Goal: Task Accomplishment & Management: Use online tool/utility

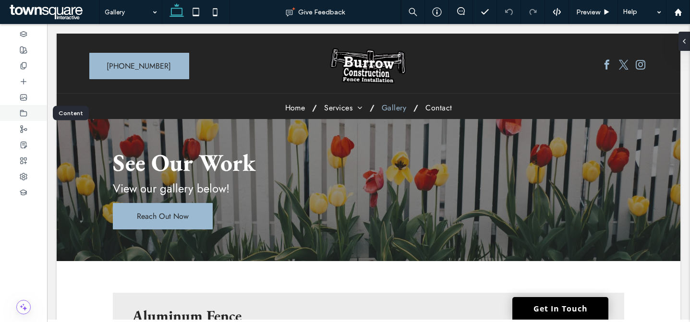
click at [20, 114] on icon at bounding box center [24, 113] width 8 height 8
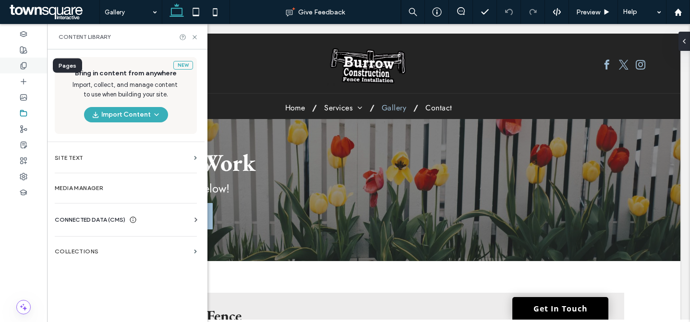
click at [20, 67] on icon at bounding box center [24, 66] width 8 height 8
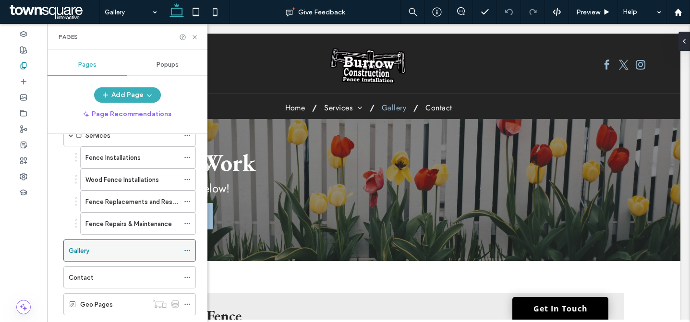
scroll to position [60, 0]
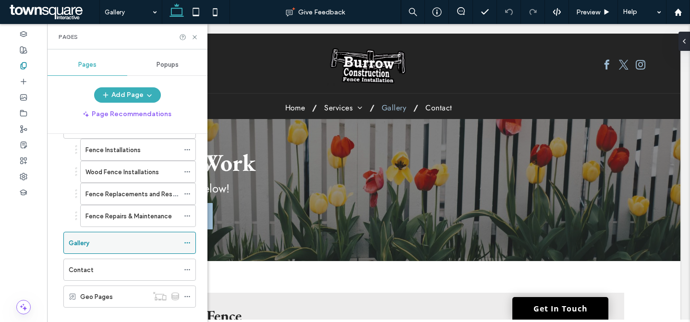
click at [189, 242] on use at bounding box center [186, 242] width 5 height 1
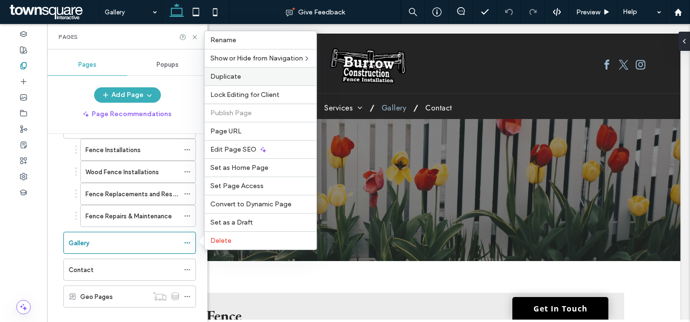
click at [245, 83] on div "Duplicate" at bounding box center [260, 76] width 112 height 18
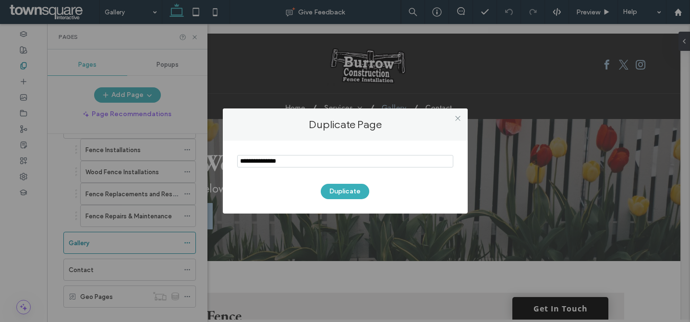
click at [279, 155] on input "notEmpty" at bounding box center [345, 161] width 216 height 12
click at [277, 157] on input "notEmpty" at bounding box center [345, 161] width 216 height 12
type input "*******"
click at [339, 194] on button "Duplicate" at bounding box center [345, 191] width 48 height 15
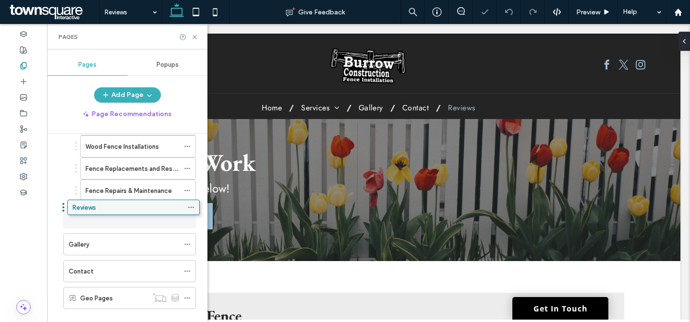
drag, startPoint x: 97, startPoint y: 290, endPoint x: 101, endPoint y: 203, distance: 87.5
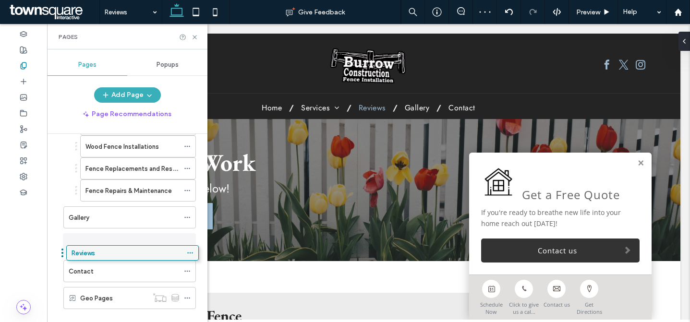
drag, startPoint x: 108, startPoint y: 218, endPoint x: 111, endPoint y: 257, distance: 39.0
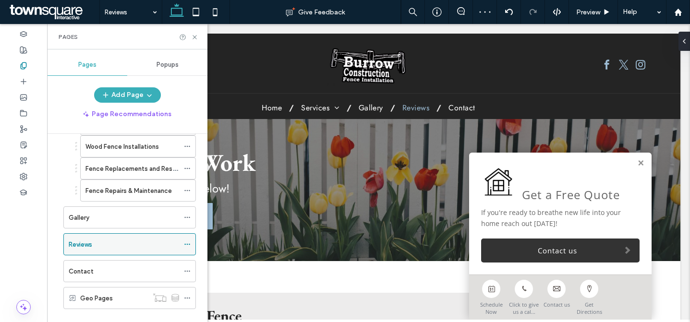
click at [120, 254] on div "Reviews" at bounding box center [124, 244] width 110 height 21
click at [194, 38] on icon at bounding box center [194, 37] width 7 height 7
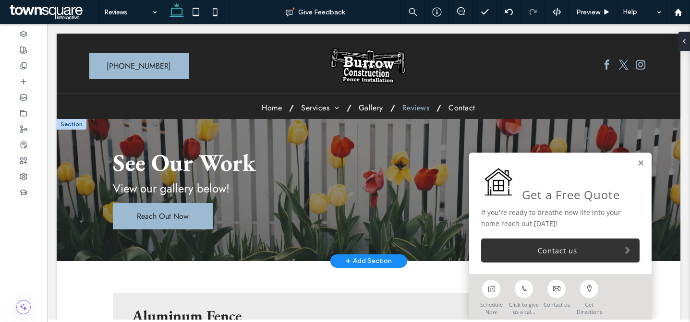
click at [192, 164] on span "See Our Work" at bounding box center [184, 162] width 143 height 31
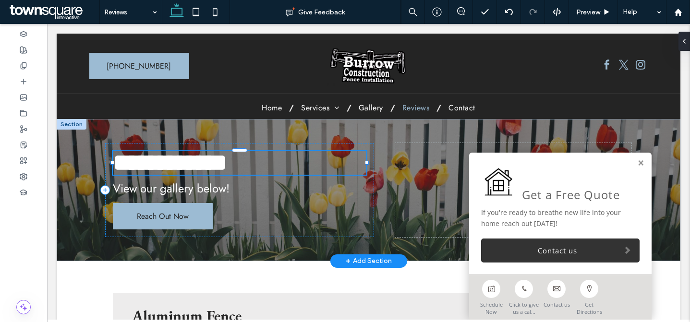
click at [213, 165] on div "**********" at bounding box center [239, 163] width 253 height 24
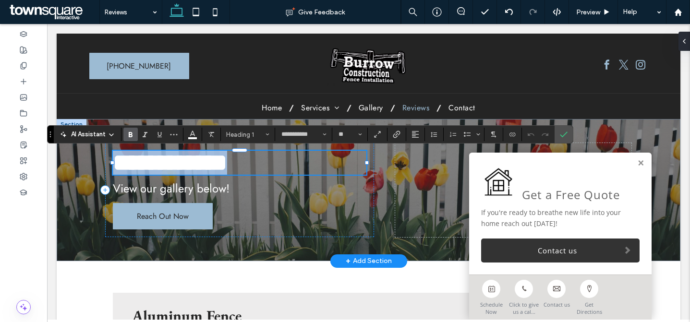
click at [213, 165] on span "**********" at bounding box center [170, 163] width 114 height 24
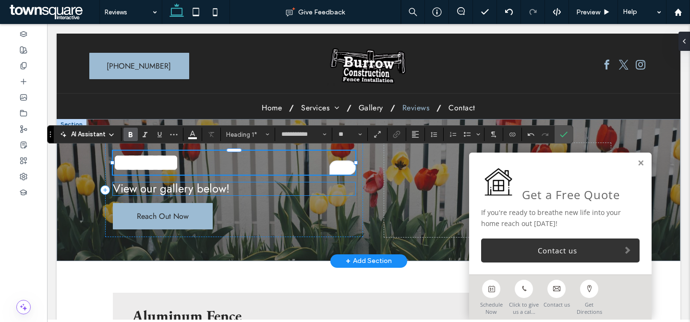
click at [210, 192] on span "View our gallery below!" at bounding box center [171, 188] width 117 height 17
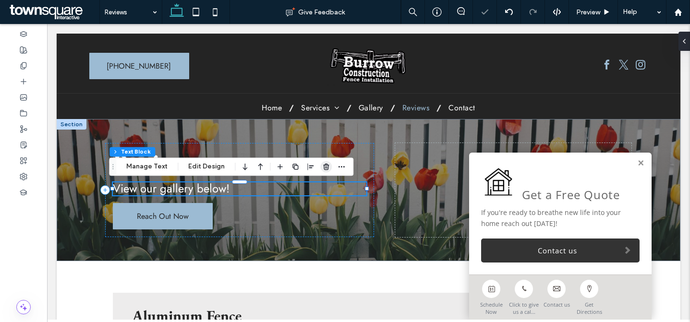
drag, startPoint x: 323, startPoint y: 169, endPoint x: 275, endPoint y: 146, distance: 53.0
click at [323, 169] on icon "button" at bounding box center [326, 167] width 8 height 8
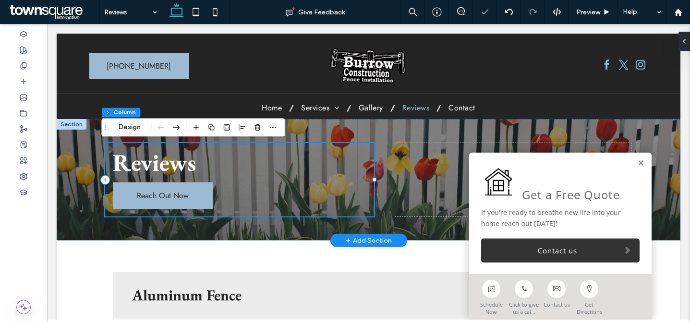
click at [253, 193] on div "Reviews Reach Out Now" at bounding box center [239, 179] width 269 height 73
click at [193, 128] on icon "button" at bounding box center [196, 127] width 8 height 8
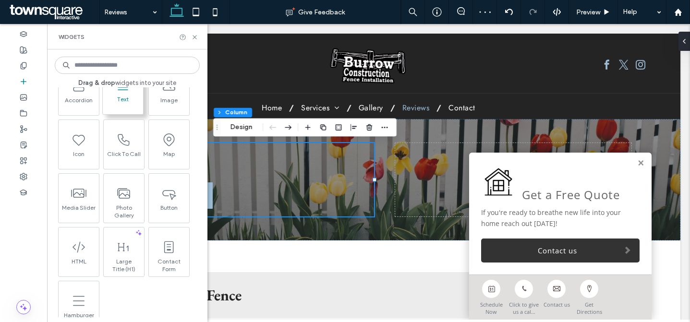
scroll to position [103, 0]
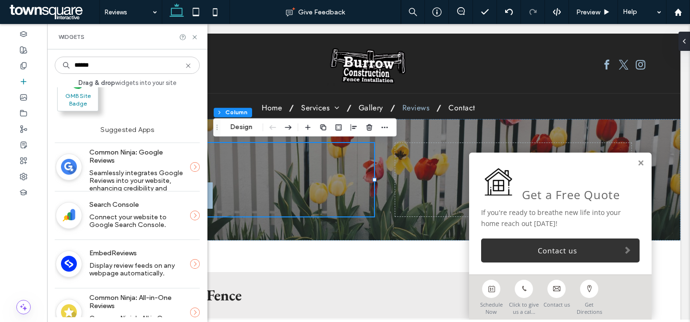
type input "******"
click at [80, 104] on span "GMB Site Badge" at bounding box center [78, 98] width 40 height 13
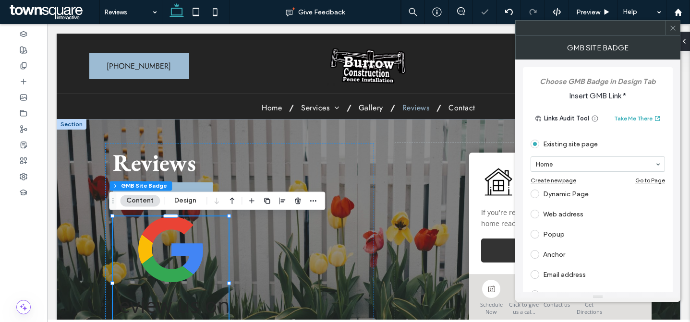
scroll to position [42, 0]
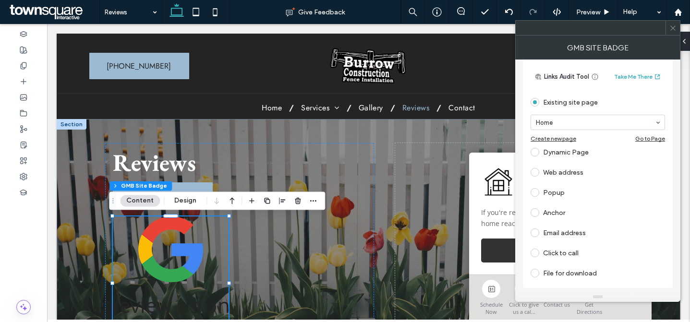
click at [579, 166] on div "Web address" at bounding box center [597, 172] width 134 height 15
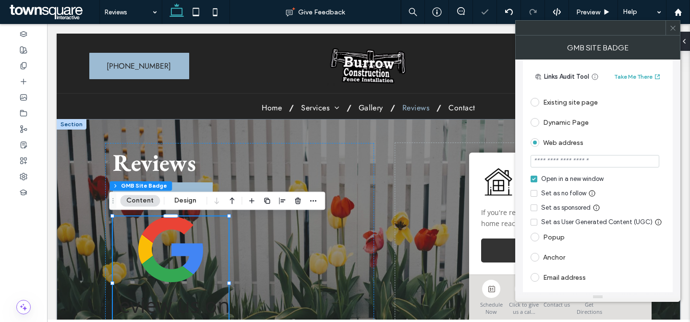
click at [587, 165] on input "url" at bounding box center [594, 161] width 129 height 12
paste input "**********"
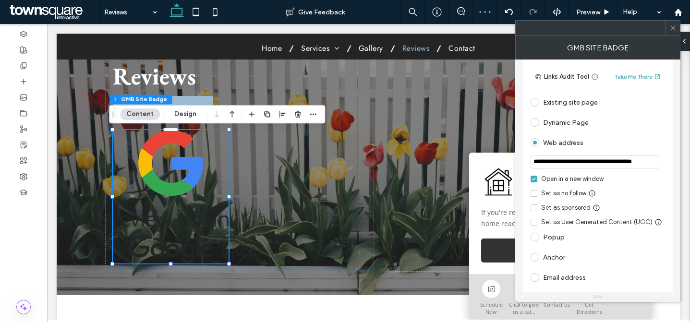
scroll to position [48, 0]
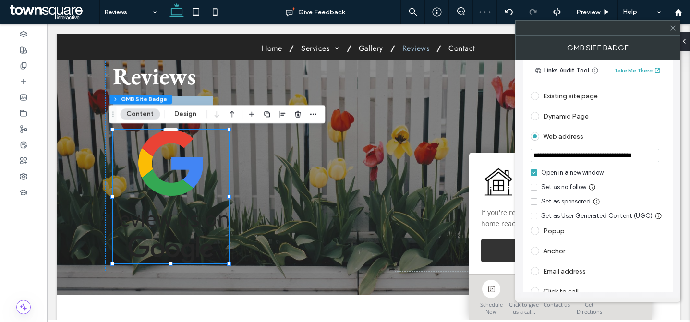
type input "**********"
click at [668, 30] on div at bounding box center [672, 28] width 14 height 14
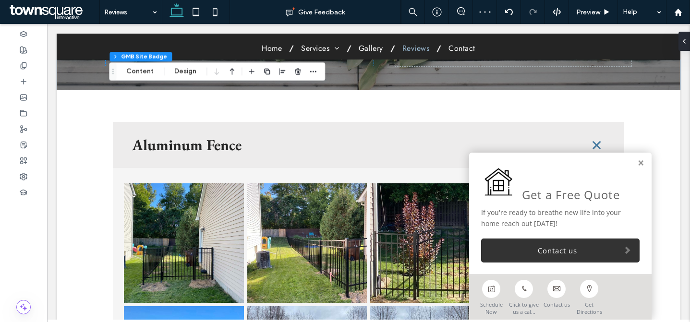
scroll to position [304, 0]
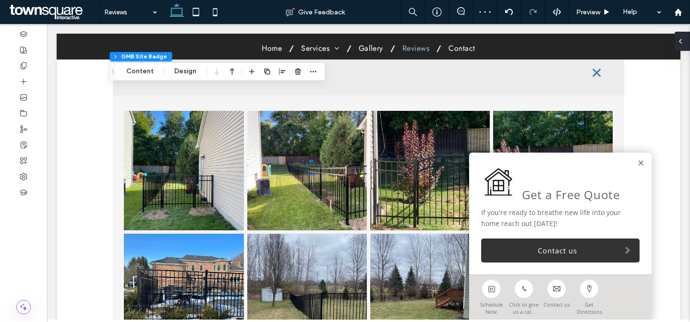
click at [681, 46] on span at bounding box center [680, 41] width 8 height 19
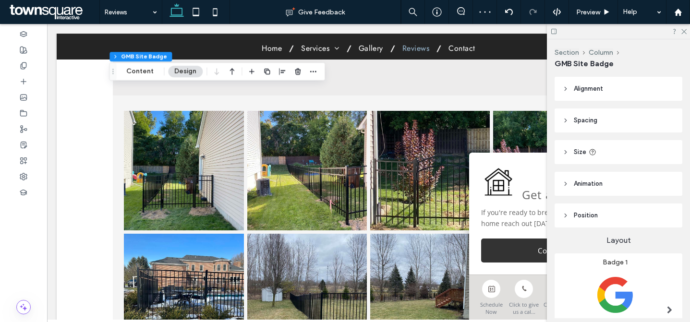
scroll to position [81, 0]
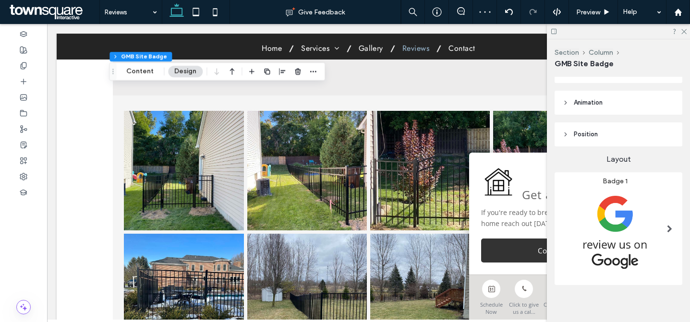
click at [632, 216] on img at bounding box center [614, 231] width 105 height 93
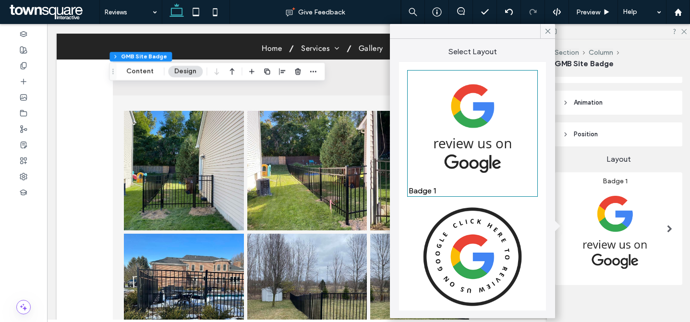
scroll to position [518, 0]
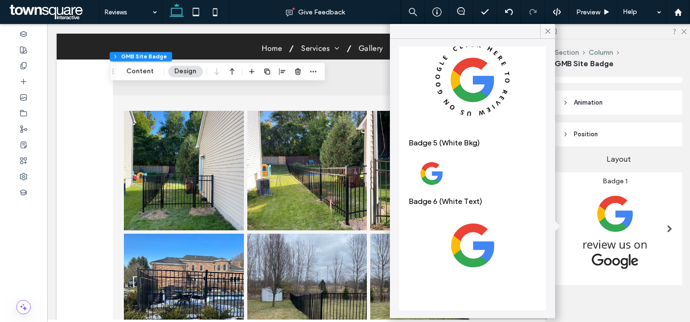
click at [457, 157] on img at bounding box center [473, 173] width 128 height 43
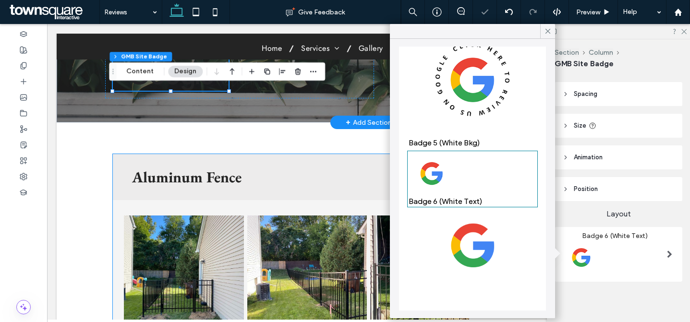
scroll to position [0, 0]
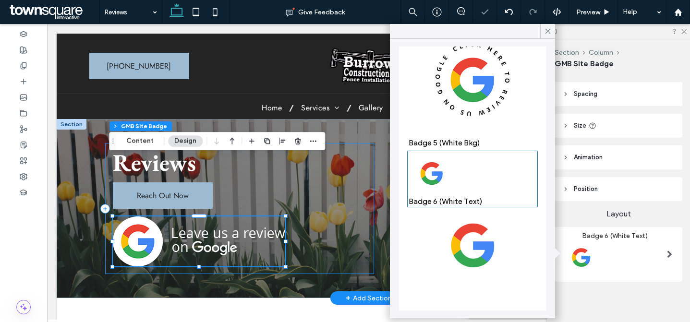
click at [299, 217] on div "Reviews Reach Out Now" at bounding box center [239, 208] width 269 height 131
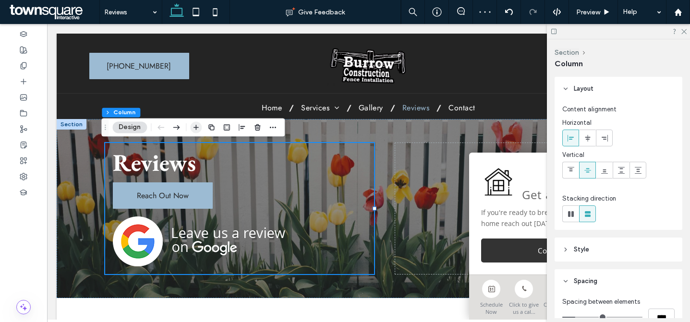
click at [196, 127] on use "button" at bounding box center [195, 127] width 5 height 5
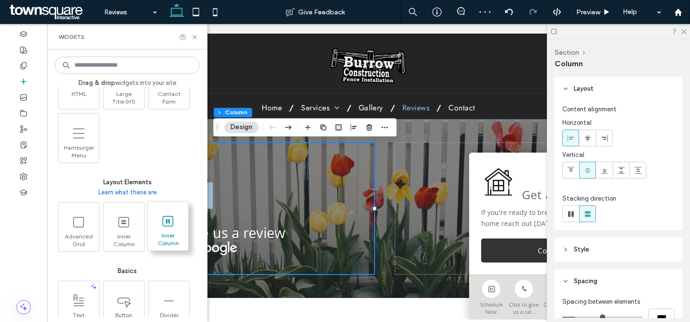
scroll to position [352, 0]
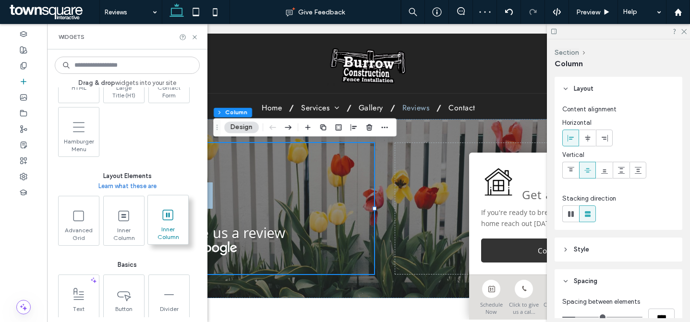
click at [163, 212] on use at bounding box center [168, 214] width 11 height 11
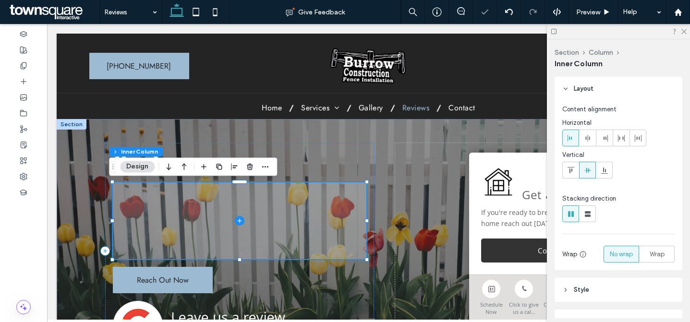
drag, startPoint x: 189, startPoint y: 273, endPoint x: 197, endPoint y: 230, distance: 43.1
click at [197, 230] on div "Reviews Reach Out Now" at bounding box center [239, 251] width 269 height 216
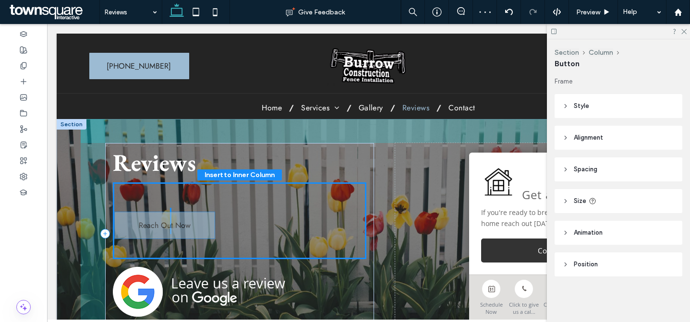
drag, startPoint x: 199, startPoint y: 283, endPoint x: 205, endPoint y: 237, distance: 47.0
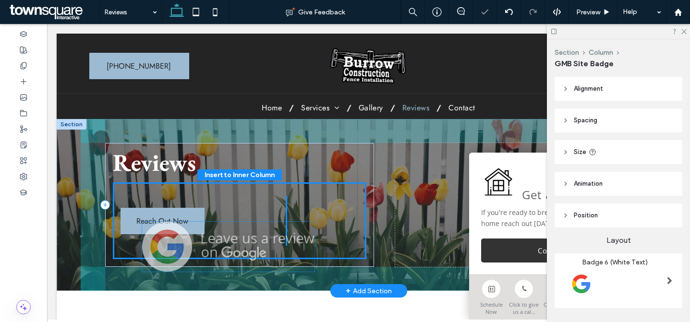
drag, startPoint x: 196, startPoint y: 286, endPoint x: 230, endPoint y: 239, distance: 57.7
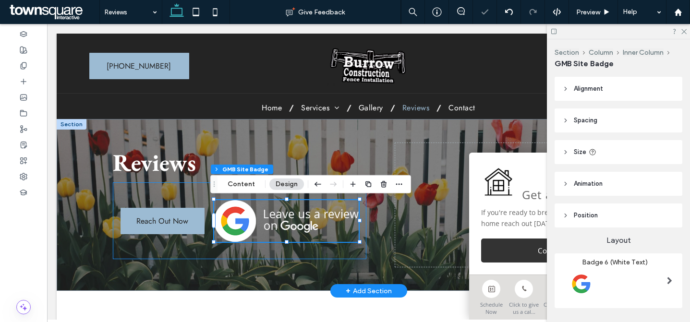
click at [216, 254] on div "Reach Out Now" at bounding box center [239, 220] width 253 height 77
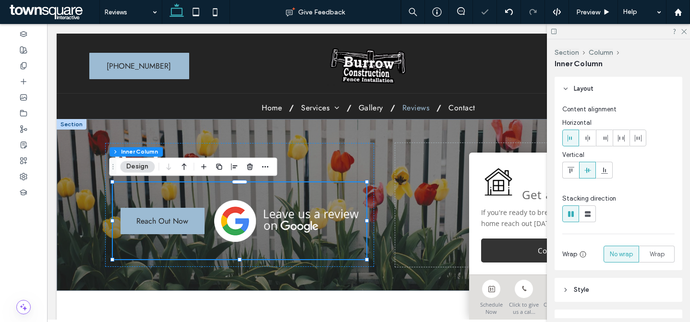
scroll to position [180, 0]
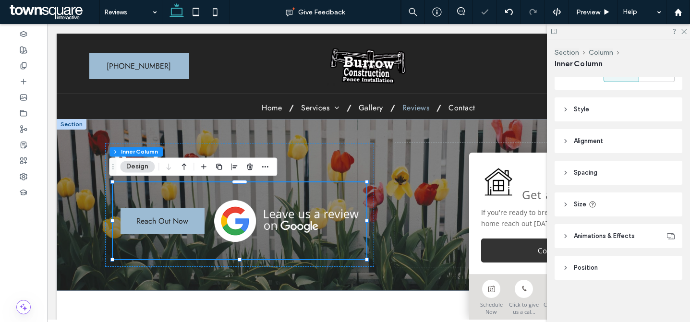
click at [615, 122] on div "Layout Content alignment Horizontal Vertical Stacking direction Wrap No wrap Wr…" at bounding box center [621, 197] width 134 height 241
click at [614, 206] on header "Size" at bounding box center [618, 204] width 128 height 24
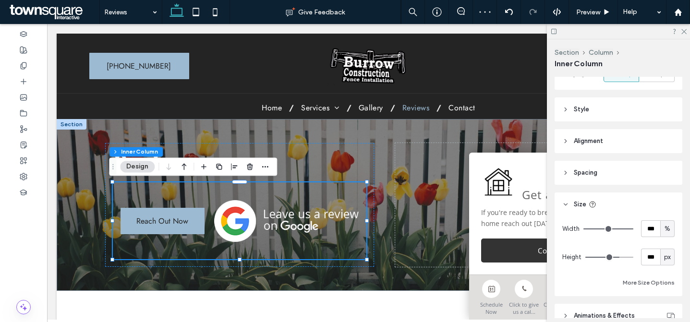
scroll to position [260, 0]
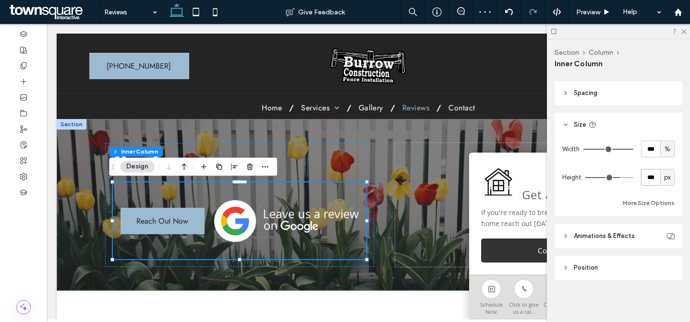
click at [641, 181] on input "***" at bounding box center [650, 177] width 19 height 17
type input "**"
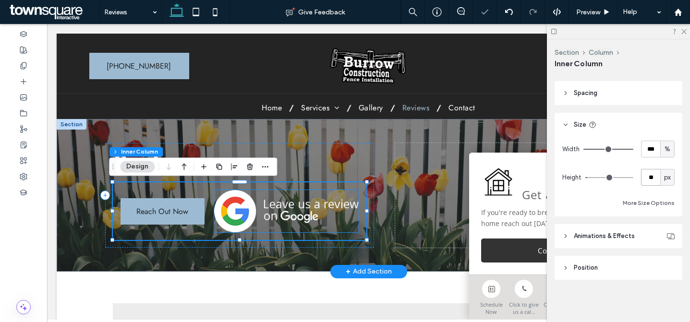
click at [296, 217] on img at bounding box center [286, 211] width 144 height 42
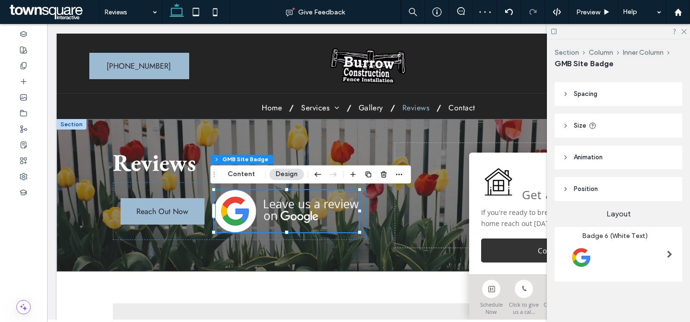
scroll to position [0, 0]
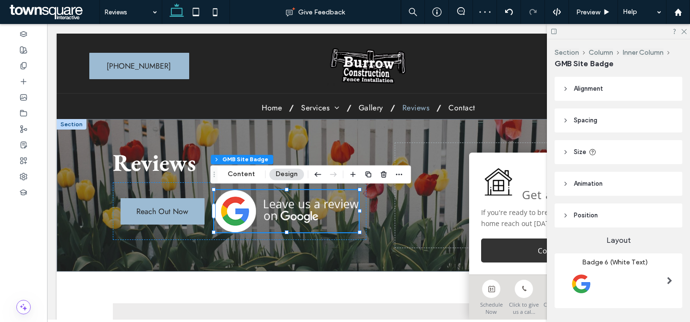
click at [621, 146] on header "Size" at bounding box center [618, 152] width 128 height 24
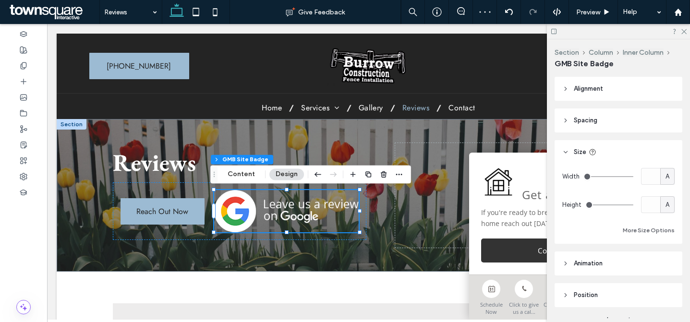
click at [665, 177] on span "A" at bounding box center [667, 177] width 4 height 10
click at [662, 189] on span "px" at bounding box center [662, 194] width 7 height 10
type input "***"
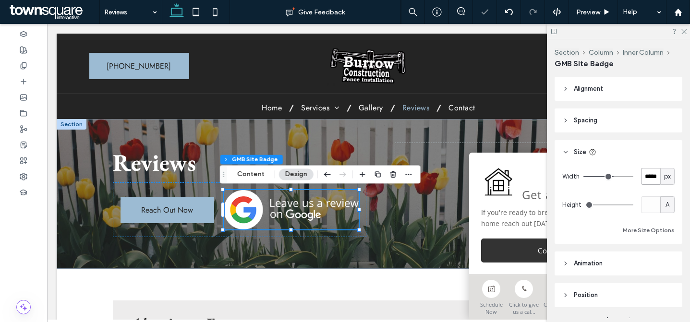
click at [649, 180] on input "*****" at bounding box center [650, 176] width 19 height 17
type input "***"
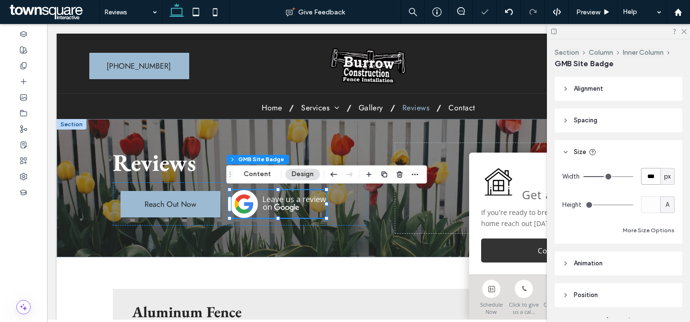
click at [647, 179] on input "***" at bounding box center [650, 176] width 19 height 17
type input "***"
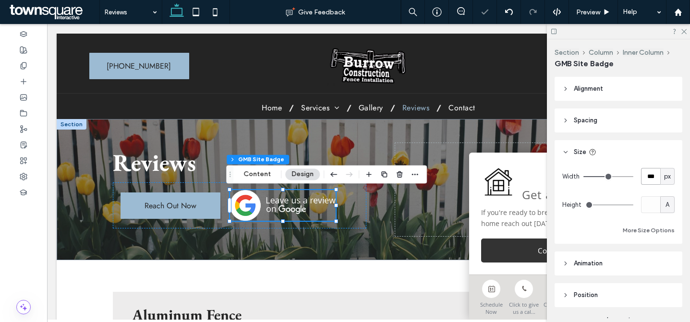
type input "***"
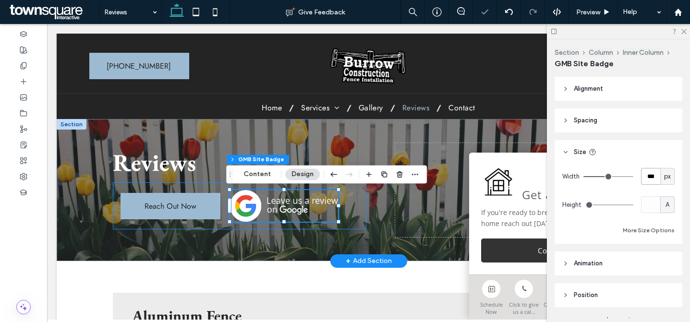
click at [217, 189] on div "Reach Out Now" at bounding box center [239, 205] width 253 height 47
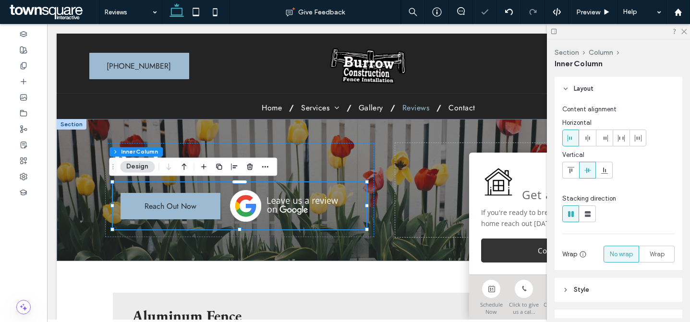
scroll to position [243, 0]
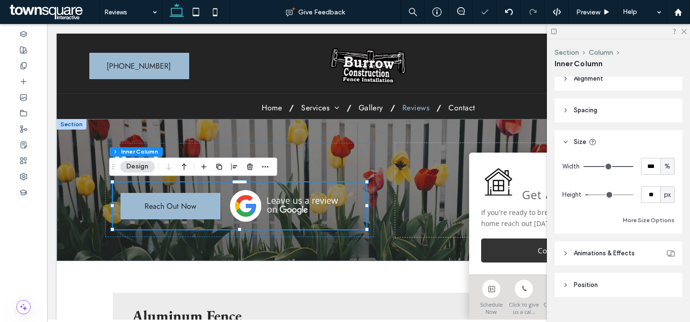
click at [605, 113] on header "Spacing" at bounding box center [618, 110] width 128 height 24
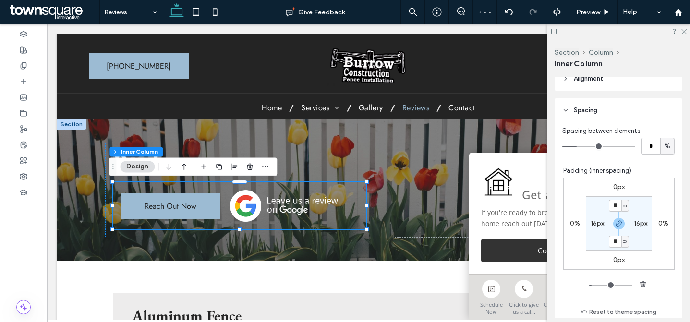
click at [590, 224] on label "16px" at bounding box center [596, 223] width 13 height 8
type input "*"
click at [623, 206] on div "16px" at bounding box center [619, 206] width 22 height 9
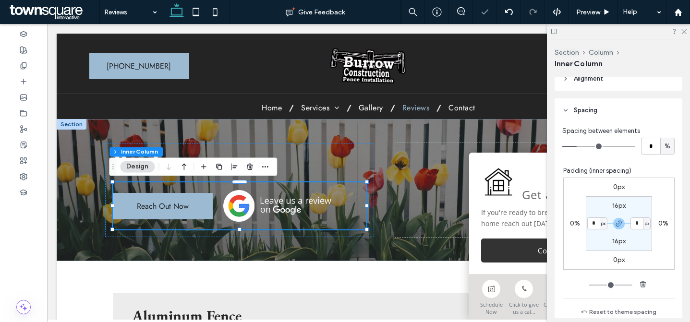
click at [615, 205] on label "16px" at bounding box center [618, 206] width 13 height 8
type input "**"
type input "*"
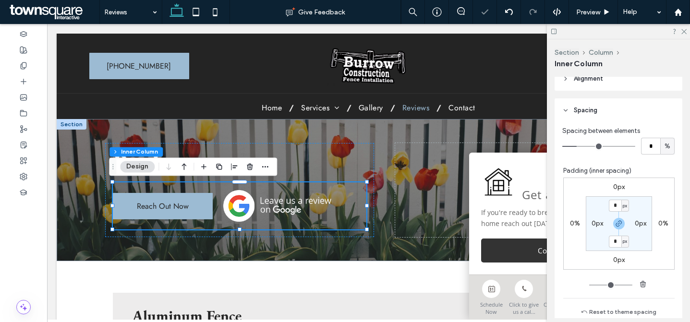
click at [631, 205] on section "* px 0px * px 0px" at bounding box center [619, 223] width 66 height 55
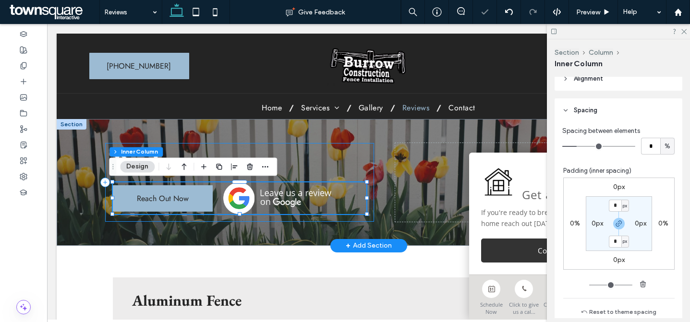
click at [370, 167] on div "Reviews Reach Out Now" at bounding box center [239, 182] width 269 height 78
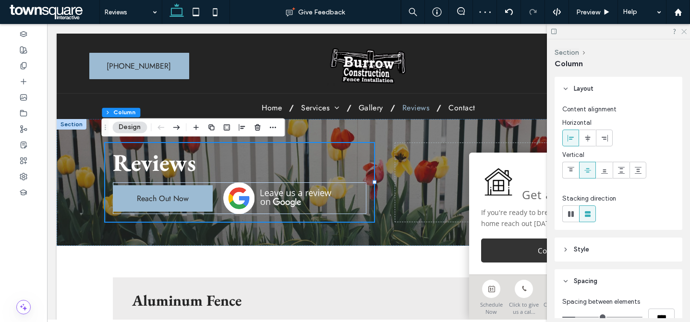
click at [685, 30] on icon at bounding box center [683, 31] width 6 height 6
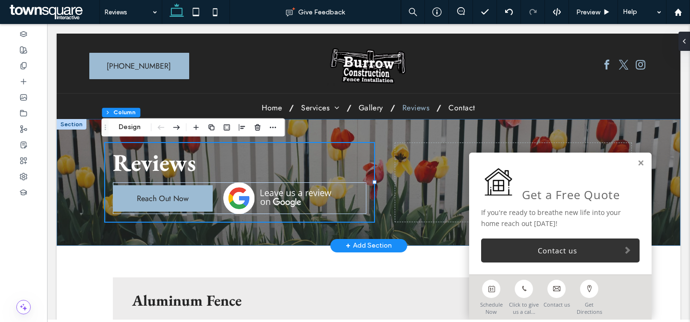
click at [554, 128] on div "Reviews Reach Out Now" at bounding box center [369, 182] width 576 height 126
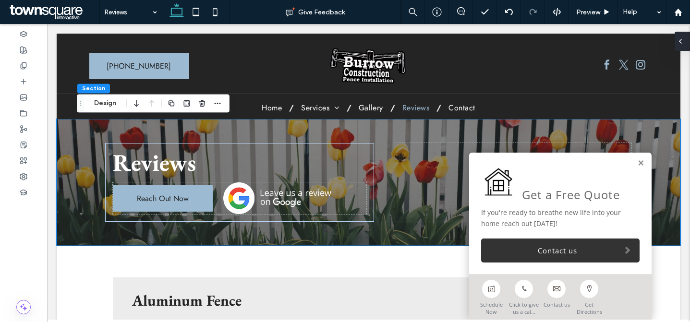
click at [680, 45] on icon at bounding box center [680, 41] width 8 height 8
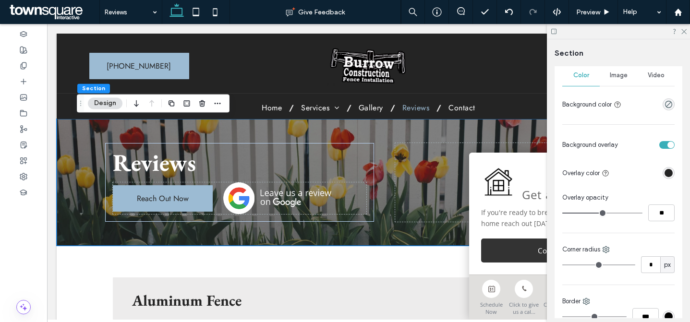
scroll to position [0, 0]
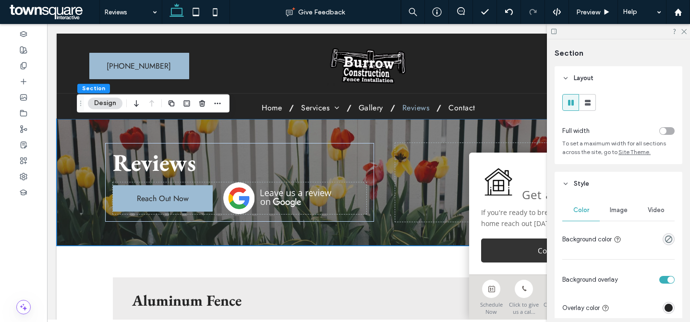
click at [611, 218] on div "Image" at bounding box center [618, 210] width 37 height 21
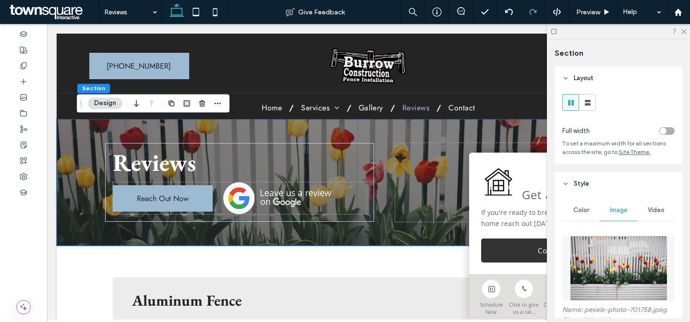
scroll to position [174, 0]
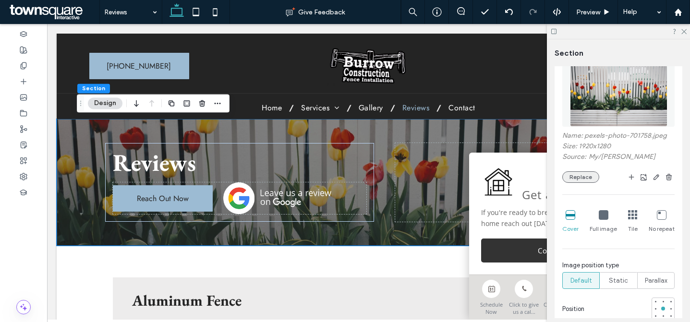
drag, startPoint x: 585, startPoint y: 179, endPoint x: 590, endPoint y: 175, distance: 6.1
click at [585, 179] on button "Replace" at bounding box center [580, 177] width 37 height 12
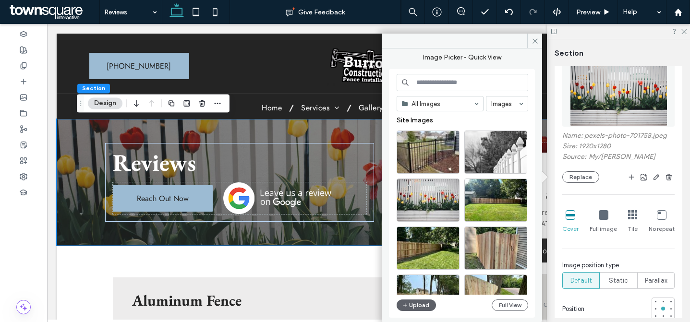
click at [479, 74] on input at bounding box center [463, 82] width 132 height 17
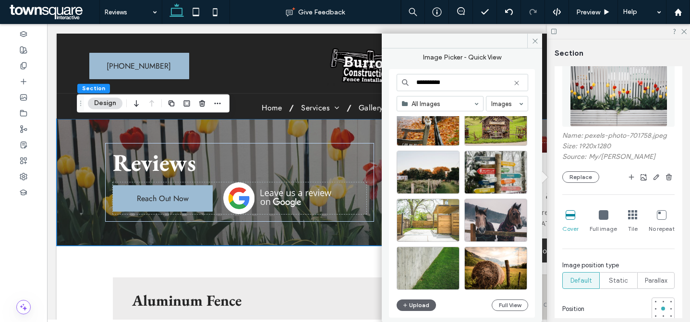
scroll to position [406, 0]
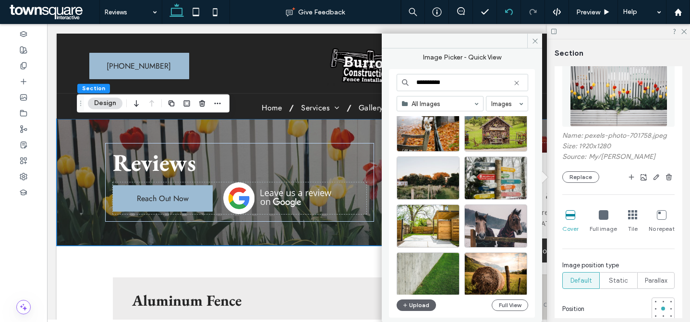
type input "**********"
click at [501, 298] on div "**********" at bounding box center [463, 194] width 132 height 240
click at [504, 304] on button "Full View" at bounding box center [510, 306] width 36 height 12
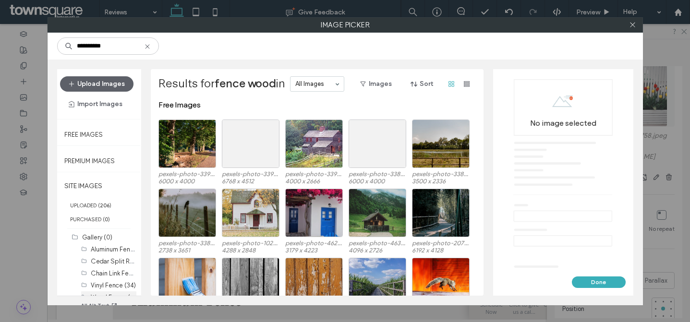
scroll to position [25, 0]
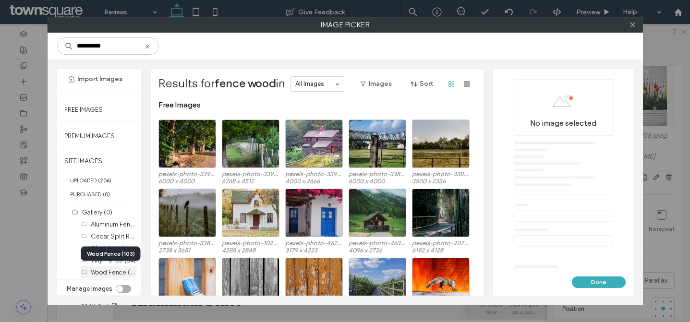
click at [114, 270] on label "Wood Fence (103)" at bounding box center [116, 271] width 51 height 9
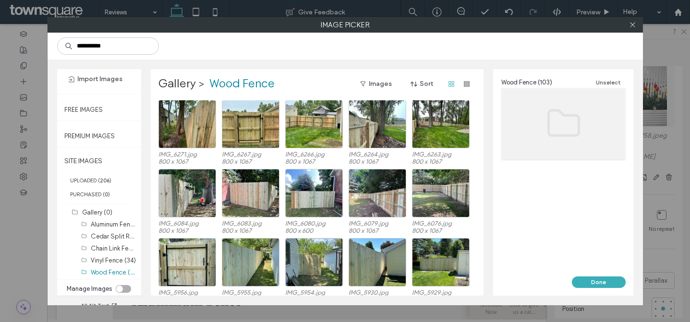
scroll to position [90, 0]
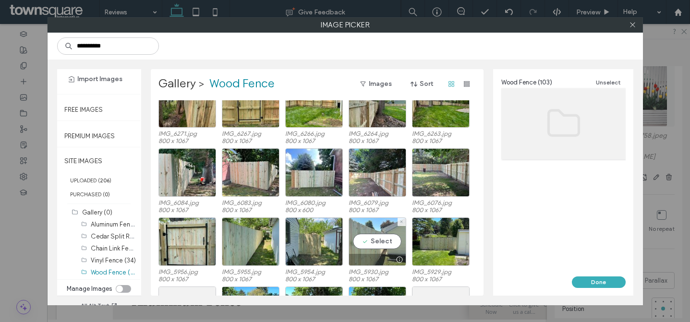
click at [373, 234] on div "Select" at bounding box center [378, 241] width 58 height 48
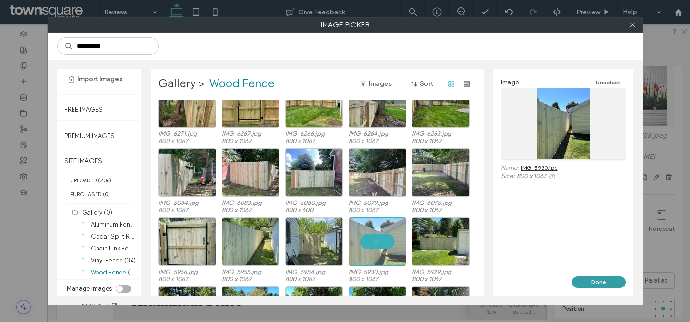
click at [588, 284] on button "Done" at bounding box center [599, 283] width 54 height 12
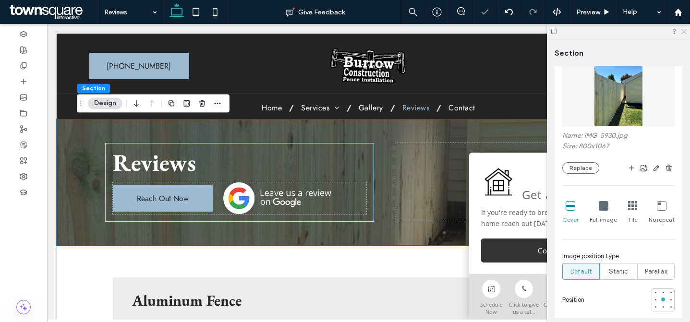
click at [683, 29] on icon at bounding box center [683, 31] width 6 height 6
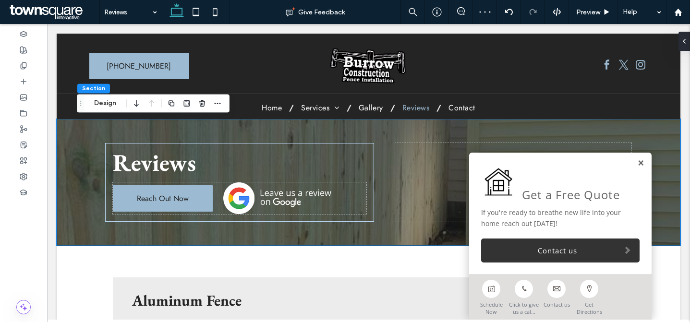
click at [637, 161] on link at bounding box center [640, 163] width 7 height 8
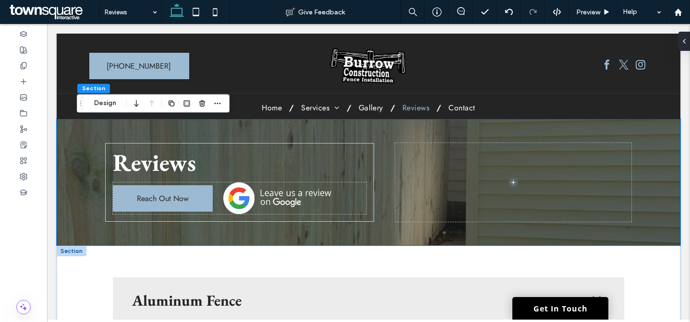
click at [74, 253] on div at bounding box center [72, 251] width 30 height 11
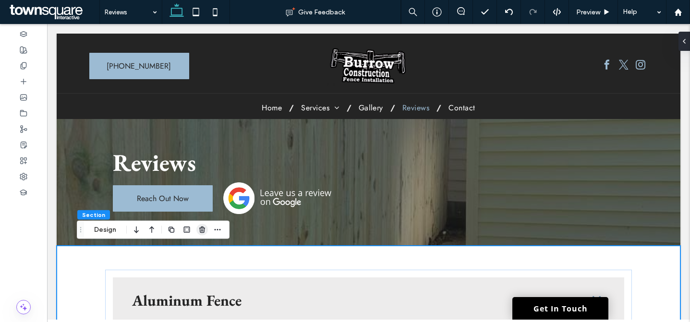
click at [202, 231] on icon "button" at bounding box center [202, 230] width 8 height 8
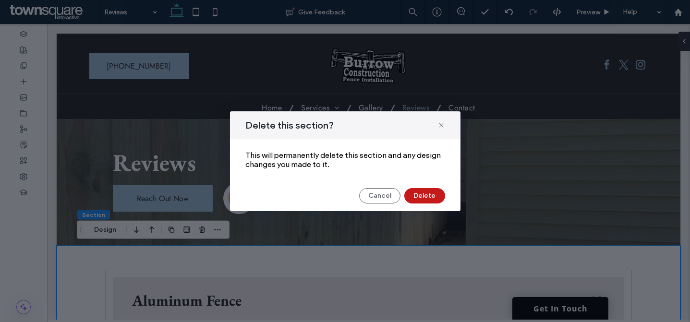
click at [420, 196] on button "Delete" at bounding box center [424, 195] width 41 height 15
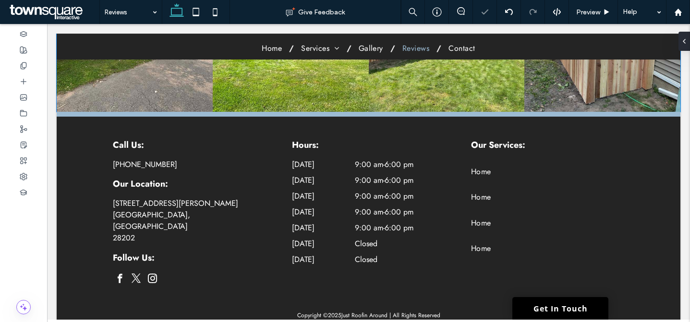
scroll to position [0, 0]
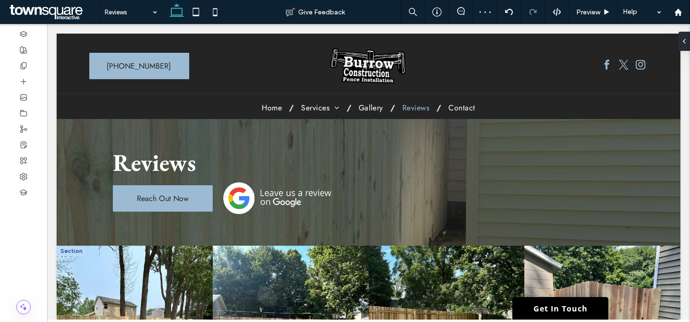
click at [73, 253] on div at bounding box center [72, 251] width 30 height 11
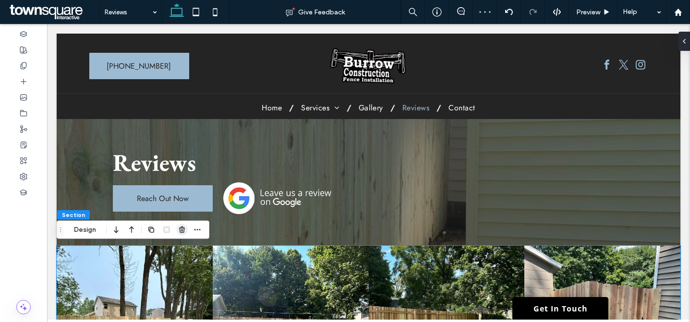
click at [180, 229] on use "button" at bounding box center [182, 230] width 6 height 6
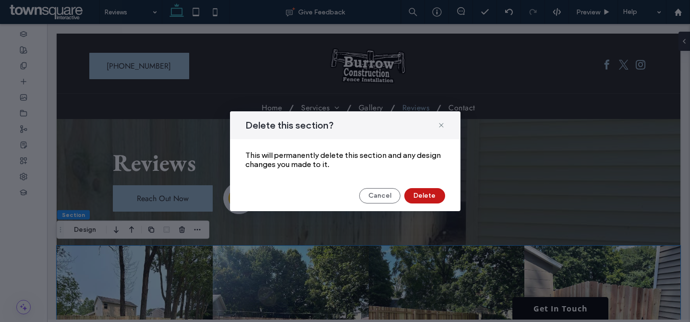
click at [413, 193] on button "Delete" at bounding box center [424, 195] width 41 height 15
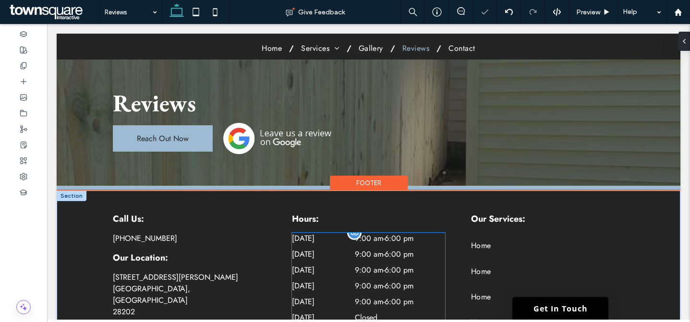
scroll to position [12, 0]
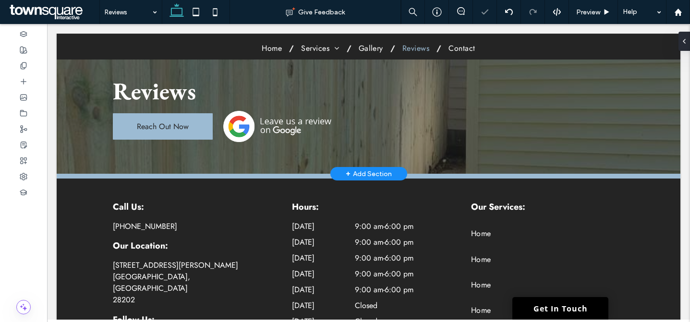
click at [373, 170] on div "+ Add Section" at bounding box center [369, 173] width 46 height 11
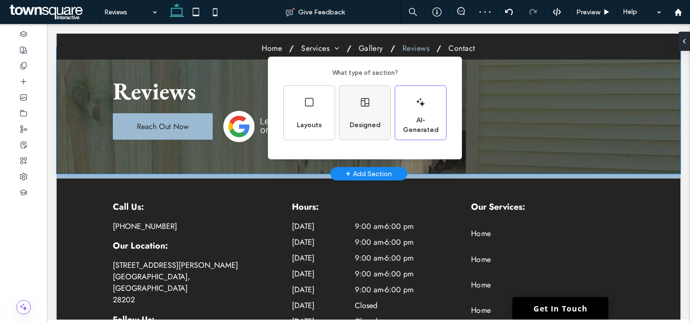
click at [371, 120] on div "Designed" at bounding box center [365, 125] width 39 height 21
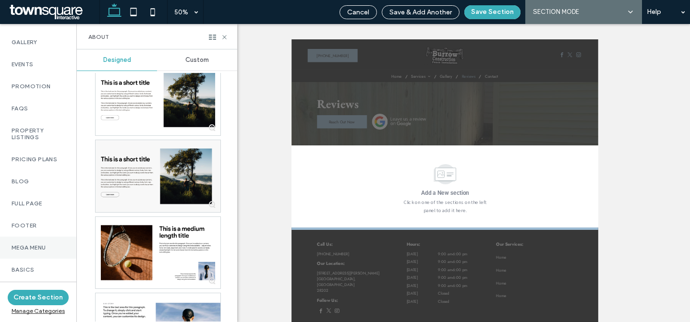
scroll to position [589, 0]
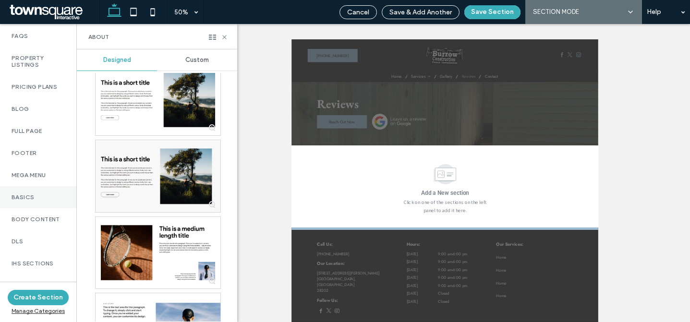
click at [45, 201] on label "Basics" at bounding box center [38, 197] width 53 height 7
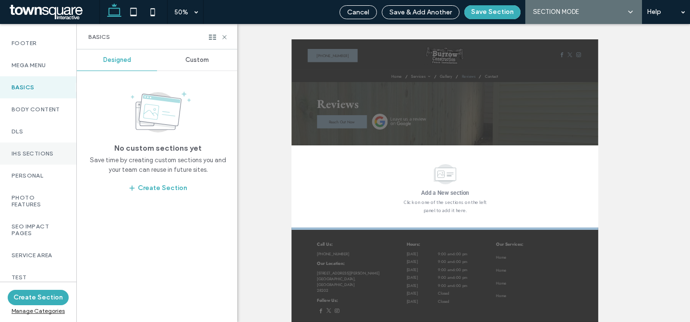
scroll to position [706, 0]
click at [43, 120] on div "Body Content" at bounding box center [38, 109] width 76 height 22
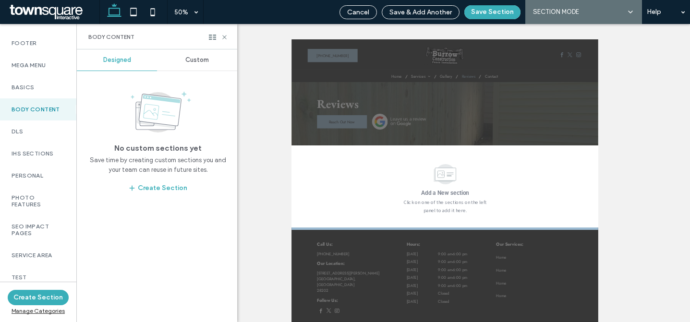
click at [194, 64] on div "Custom" at bounding box center [197, 59] width 80 height 21
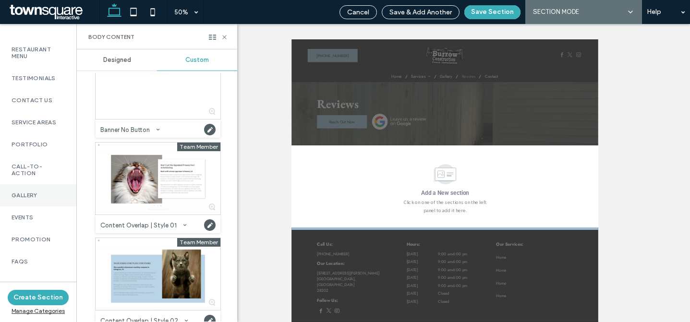
scroll to position [330, 0]
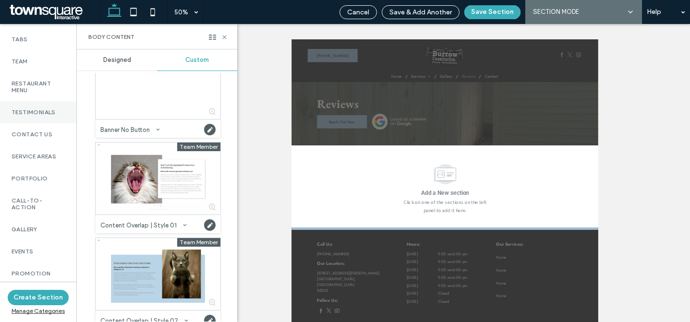
click at [52, 114] on div "Testimonials" at bounding box center [38, 112] width 76 height 22
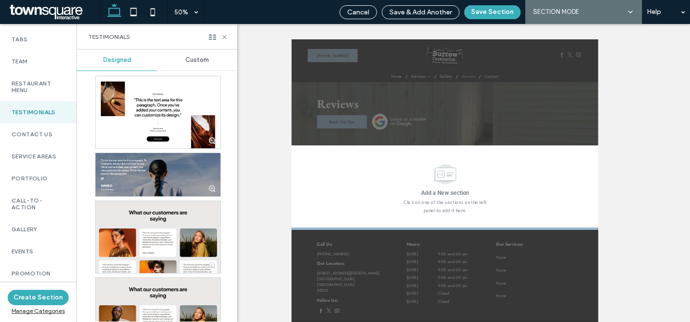
scroll to position [0, 0]
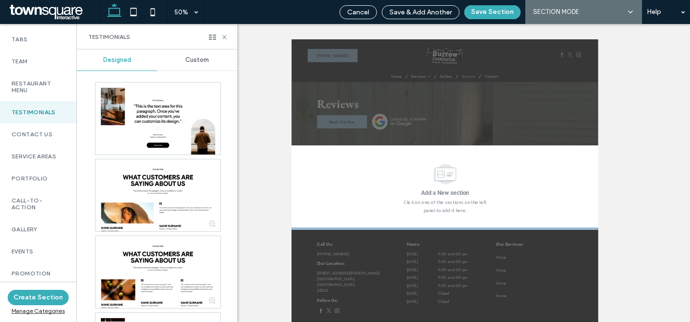
click at [192, 52] on div "Custom" at bounding box center [197, 59] width 80 height 21
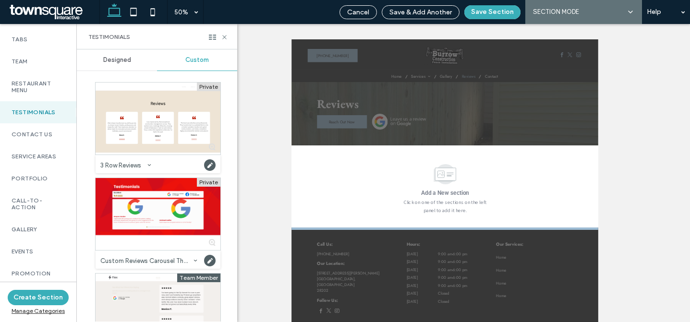
click at [114, 64] on div "Designed" at bounding box center [117, 59] width 80 height 21
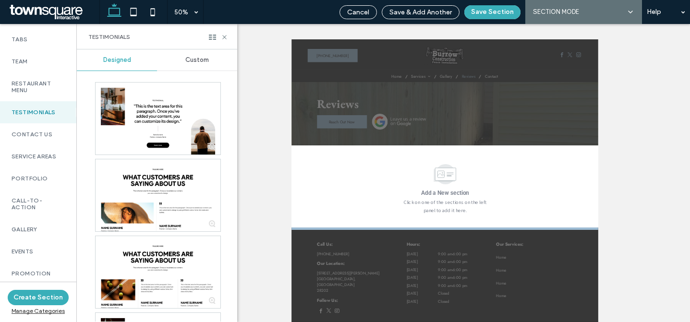
click at [201, 63] on span "Custom" at bounding box center [197, 60] width 24 height 8
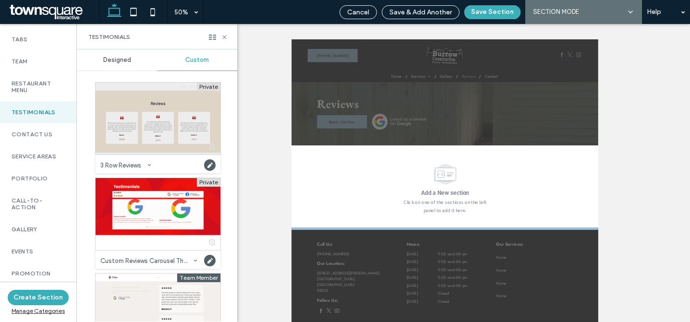
scroll to position [116, 0]
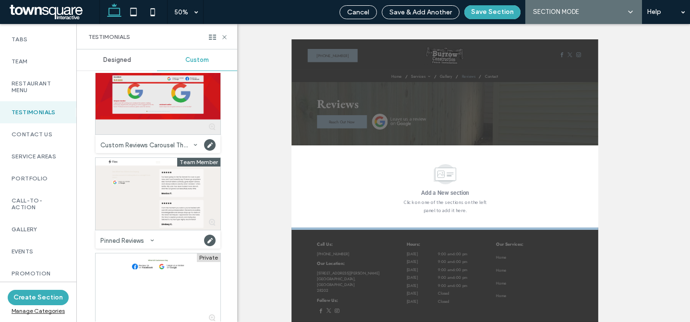
click at [163, 109] on div at bounding box center [158, 98] width 125 height 72
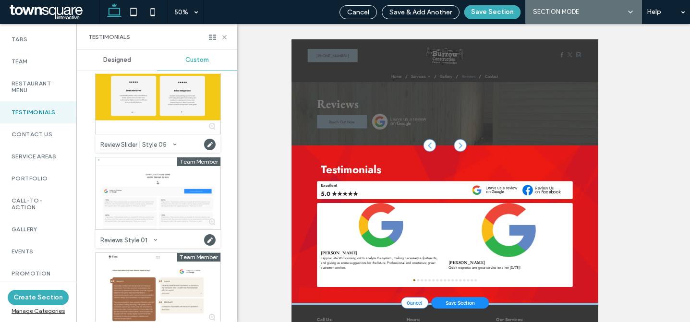
scroll to position [929, 0]
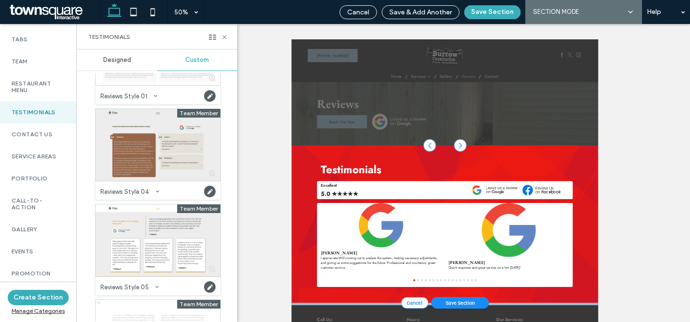
click at [163, 171] on div at bounding box center [158, 145] width 125 height 72
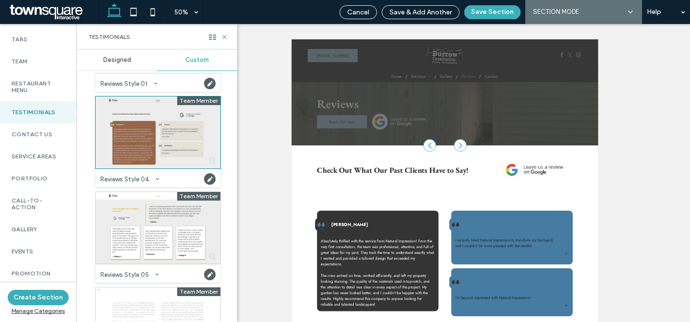
scroll to position [972, 0]
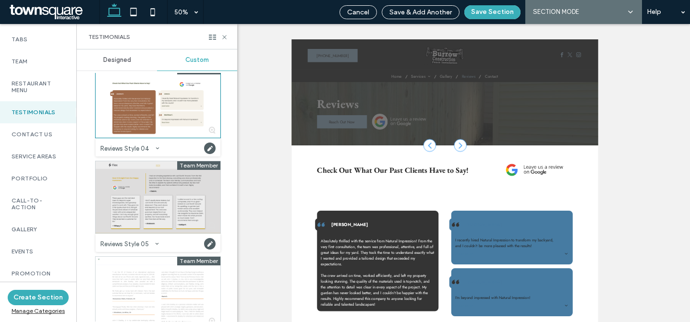
click at [160, 178] on div at bounding box center [158, 197] width 125 height 72
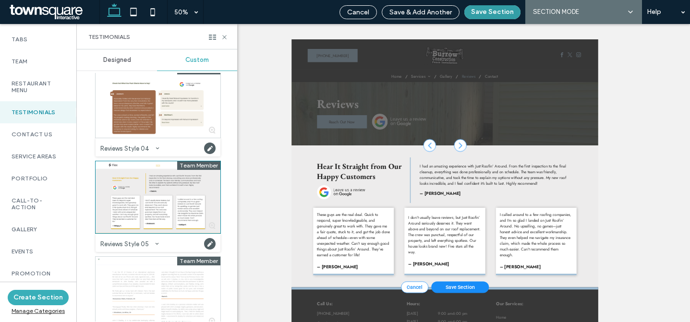
click at [488, 15] on button "Save Section" at bounding box center [492, 12] width 56 height 14
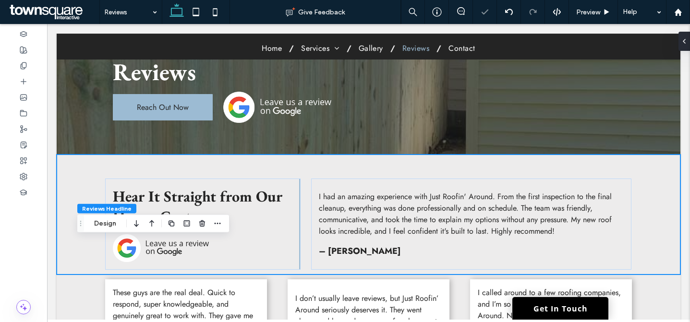
scroll to position [78, 0]
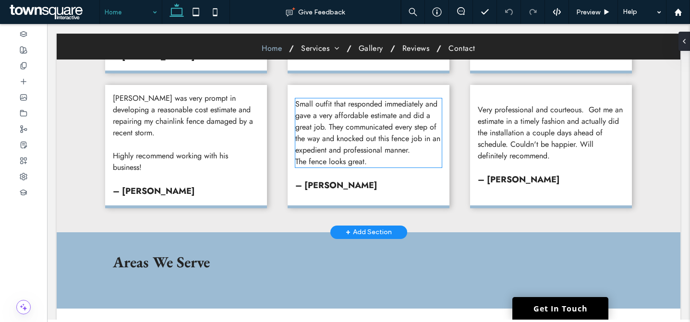
scroll to position [1712, 0]
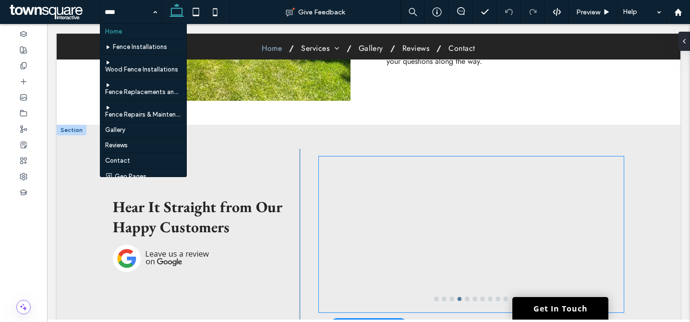
scroll to position [1355, 0]
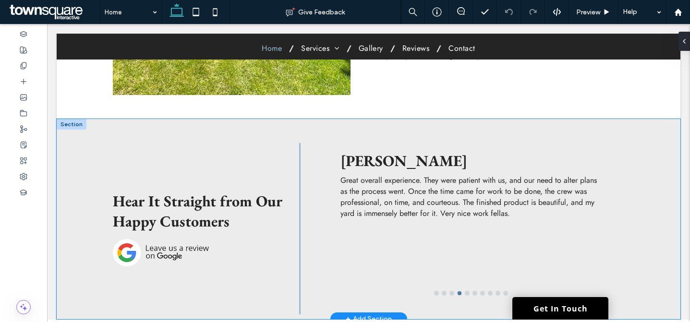
click at [286, 119] on div "Hear It Straight from Our Happy Customers [PERSON_NAME] was constructed well. Q…" at bounding box center [369, 219] width 576 height 200
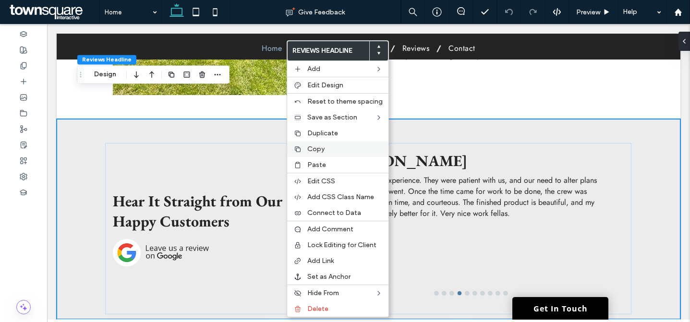
click at [311, 146] on span "Copy" at bounding box center [315, 149] width 17 height 8
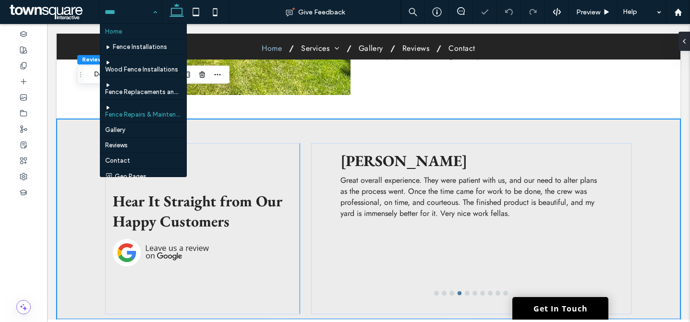
scroll to position [13, 0]
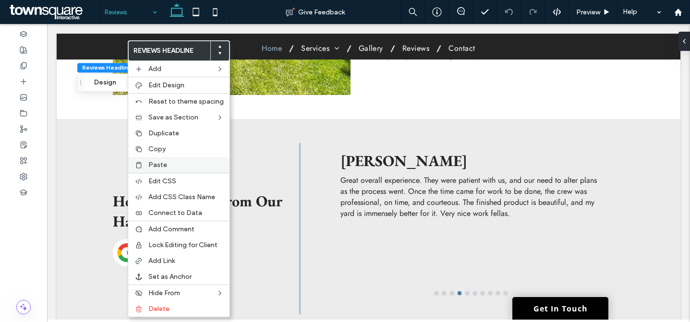
click at [160, 157] on div "Paste" at bounding box center [178, 165] width 101 height 16
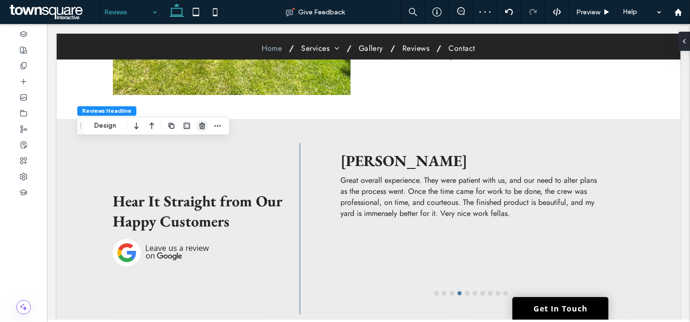
click at [200, 125] on use "button" at bounding box center [202, 125] width 6 height 6
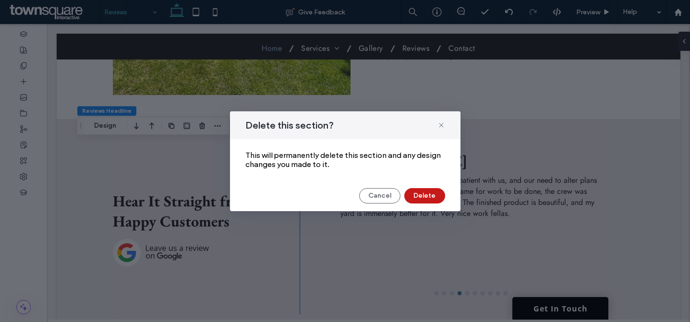
click at [414, 194] on button "Delete" at bounding box center [424, 195] width 41 height 15
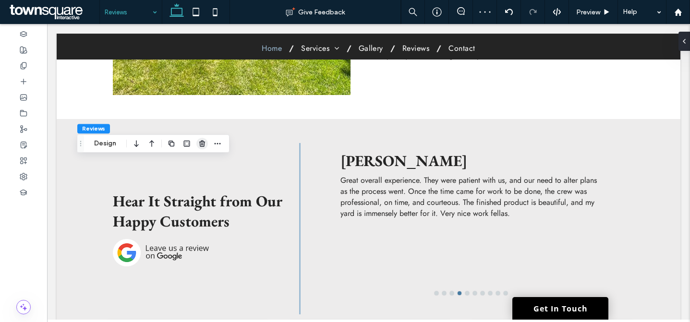
click at [203, 142] on icon "button" at bounding box center [202, 144] width 8 height 8
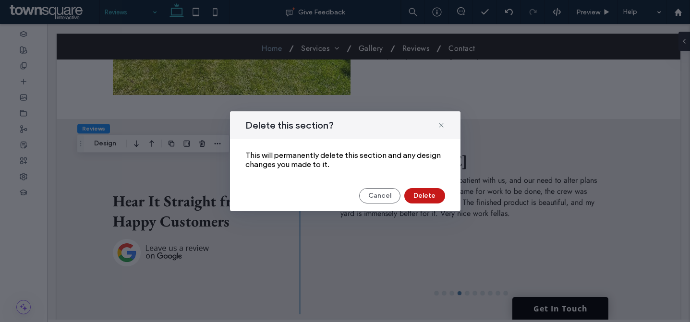
click at [414, 194] on button "Delete" at bounding box center [424, 195] width 41 height 15
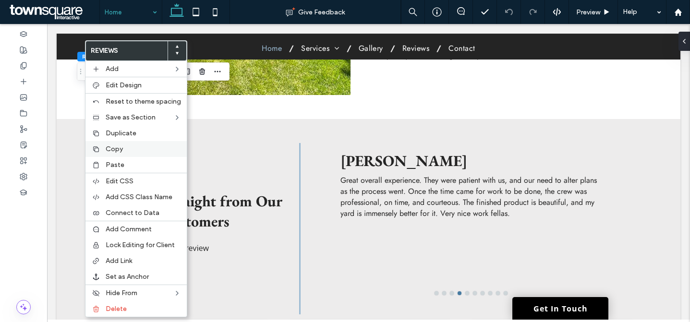
click at [107, 151] on span "Copy" at bounding box center [114, 149] width 17 height 8
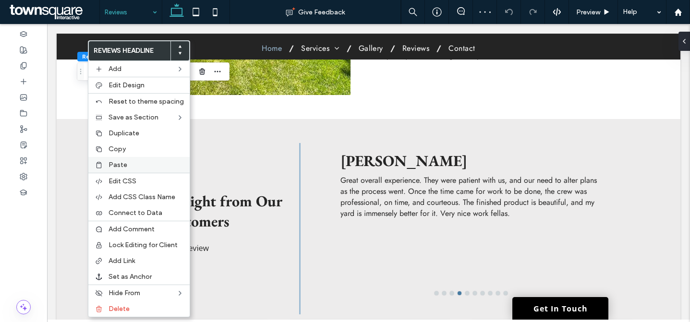
click at [109, 169] on div "Paste" at bounding box center [138, 165] width 101 height 16
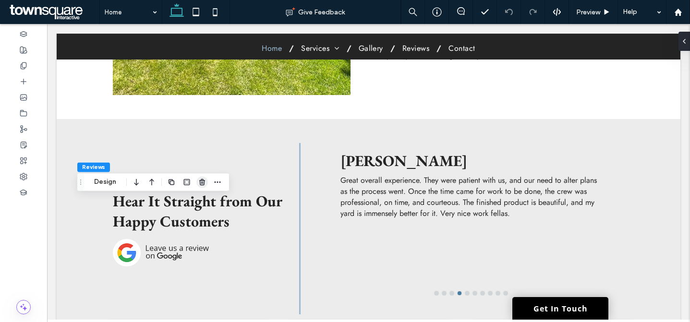
click at [204, 179] on icon "button" at bounding box center [202, 182] width 8 height 8
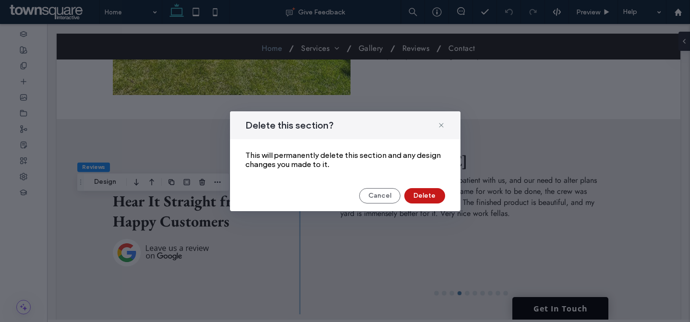
click at [423, 193] on button "Delete" at bounding box center [424, 195] width 41 height 15
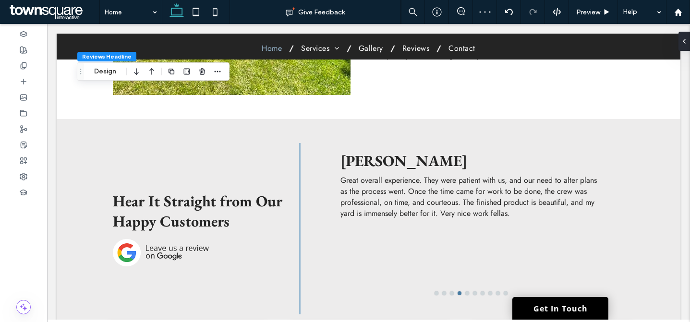
click at [680, 47] on span at bounding box center [684, 41] width 8 height 19
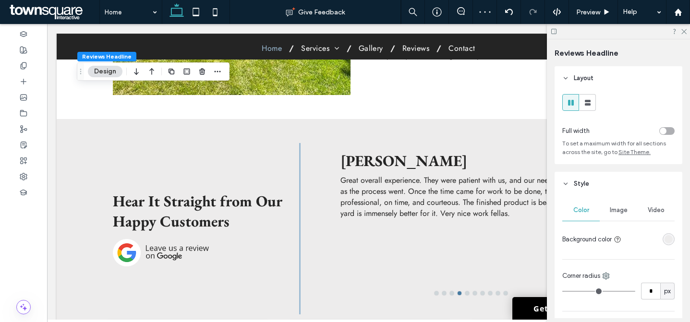
scroll to position [314, 0]
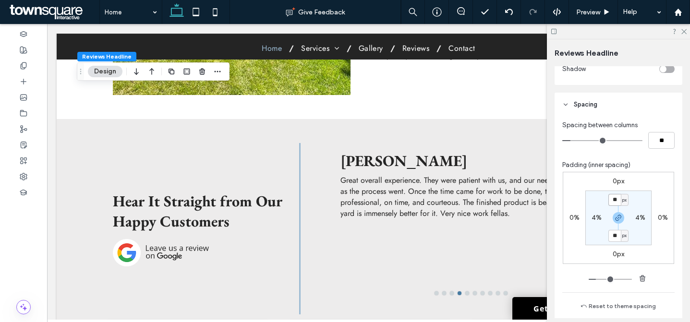
click at [609, 202] on input "**" at bounding box center [614, 200] width 12 height 12
type input "**"
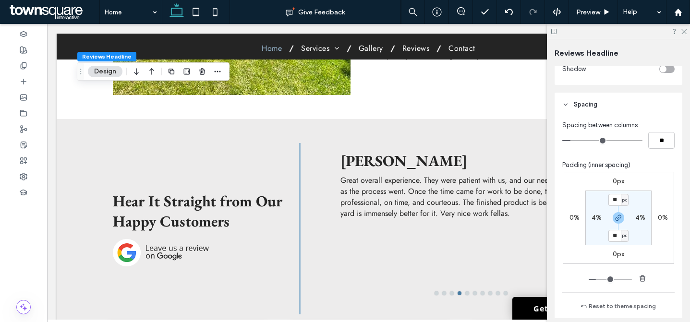
click at [640, 200] on section "** px 4% ** px 4%" at bounding box center [618, 218] width 66 height 55
click at [614, 201] on input "**" at bounding box center [614, 200] width 12 height 12
type input "**"
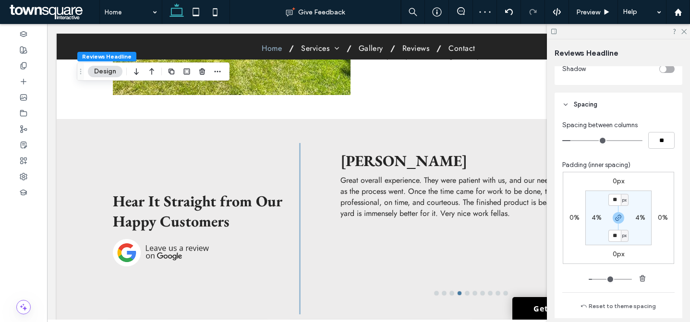
type input "**"
click at [640, 199] on section "** px 4% ** px 4%" at bounding box center [618, 218] width 66 height 55
click at [682, 30] on icon at bounding box center [683, 31] width 6 height 6
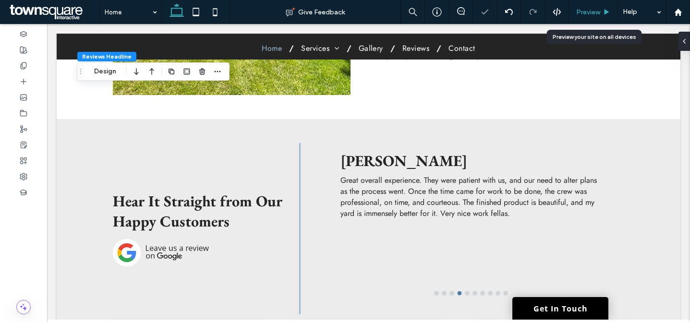
click at [585, 17] on div "Preview" at bounding box center [593, 12] width 49 height 24
click at [587, 14] on span "Preview" at bounding box center [588, 12] width 24 height 8
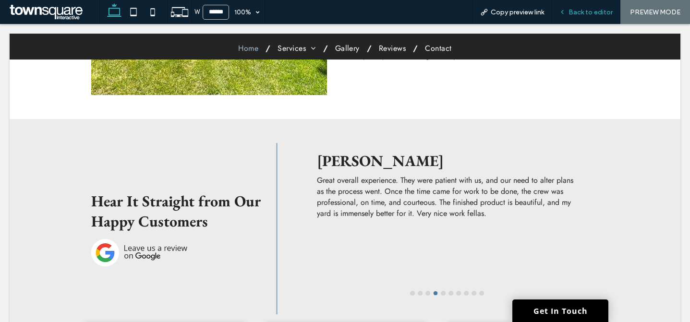
click at [605, 13] on span "Back to editor" at bounding box center [590, 12] width 44 height 8
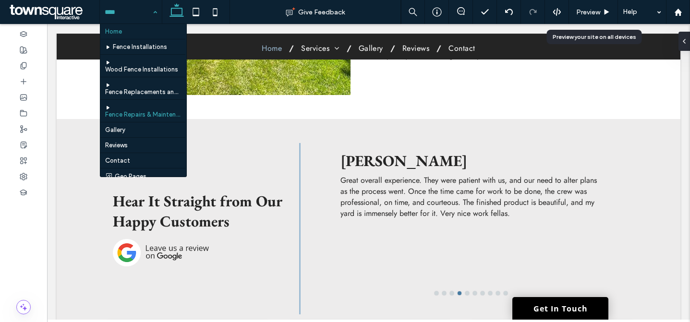
scroll to position [13, 0]
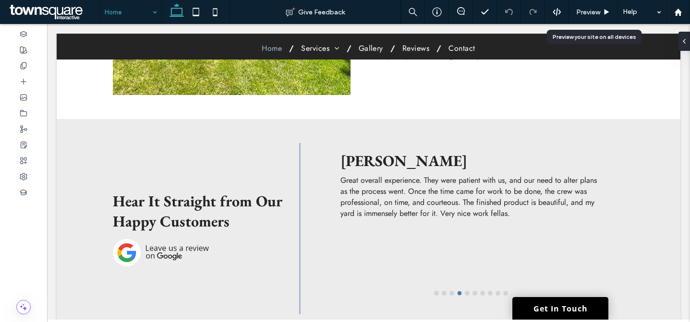
type input "****"
type input "**"
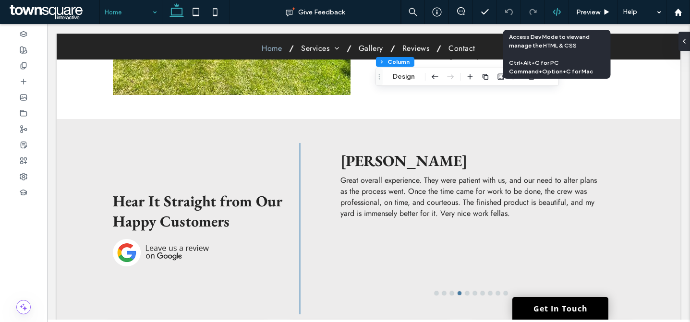
click at [550, 13] on div at bounding box center [557, 12] width 24 height 9
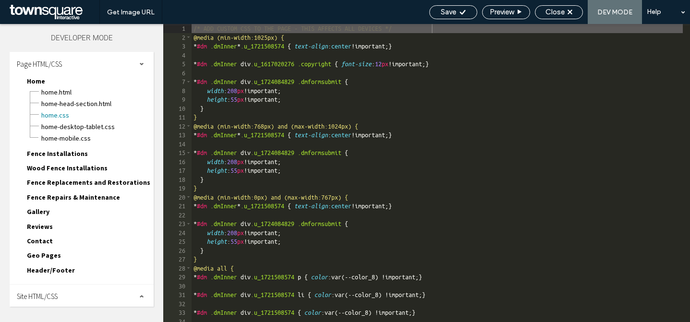
click at [46, 60] on span "Page HTML/CSS" at bounding box center [39, 64] width 45 height 9
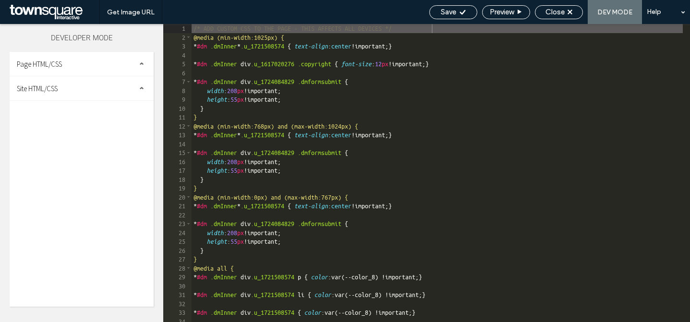
click at [47, 87] on span "Site HTML/CSS" at bounding box center [37, 88] width 41 height 9
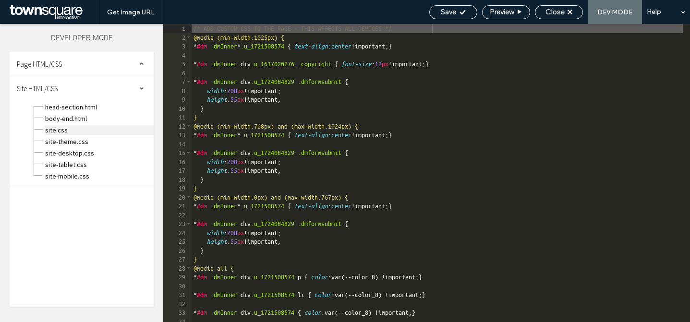
click at [58, 129] on span "site.css" at bounding box center [99, 130] width 109 height 10
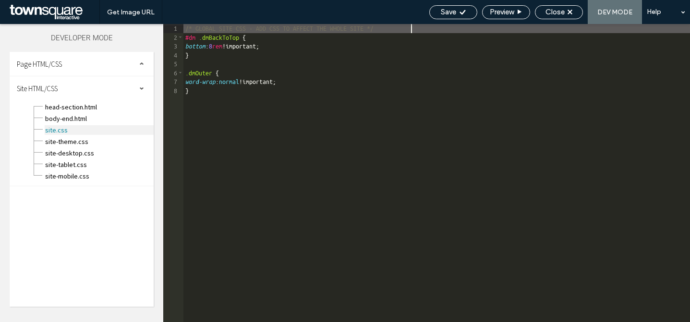
scroll to position [0, 0]
click at [78, 117] on span "body-end.html" at bounding box center [99, 119] width 109 height 10
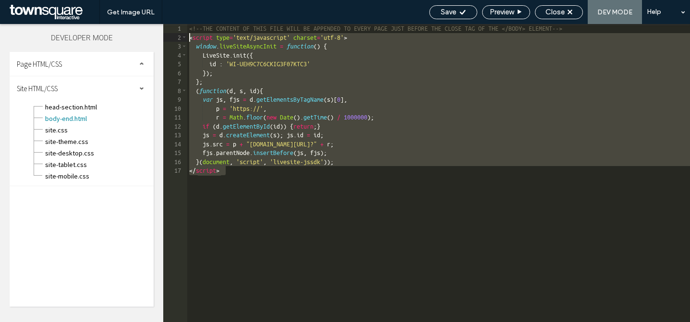
drag, startPoint x: 236, startPoint y: 172, endPoint x: 163, endPoint y: 40, distance: 150.4
click at [163, 40] on div "** 1 2 3 4 5 6 7 8 9 10 11 12 13 14 15 16 17 <!--THE CONTENT OF THIS FILE WILL …" at bounding box center [426, 173] width 527 height 298
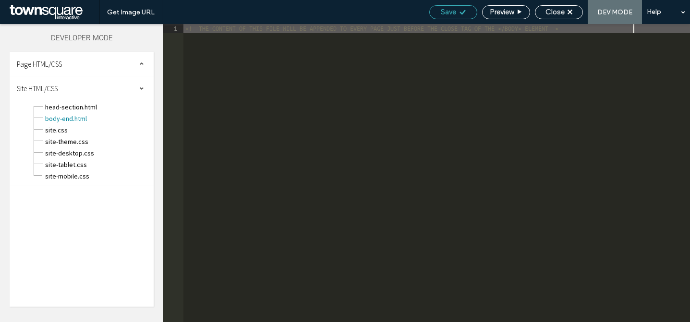
click at [441, 10] on span "Save" at bounding box center [448, 12] width 15 height 9
click at [552, 8] on span "Close" at bounding box center [554, 12] width 19 height 9
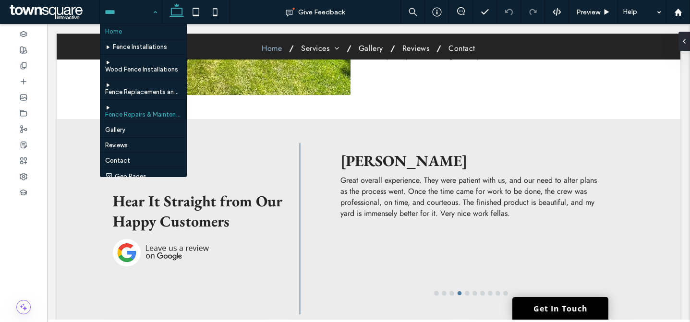
scroll to position [13, 0]
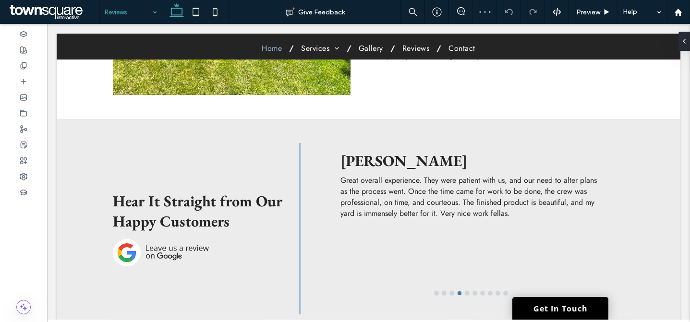
click at [114, 13] on input at bounding box center [129, 12] width 48 height 24
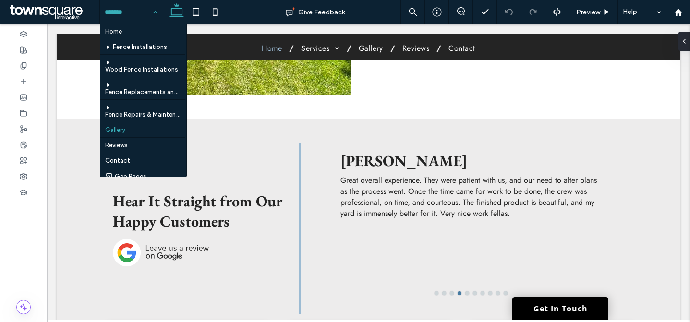
click at [150, 17] on div "Home Fence Installations Wood Fence Installations Fence Replacements and Restor…" at bounding box center [131, 12] width 62 height 24
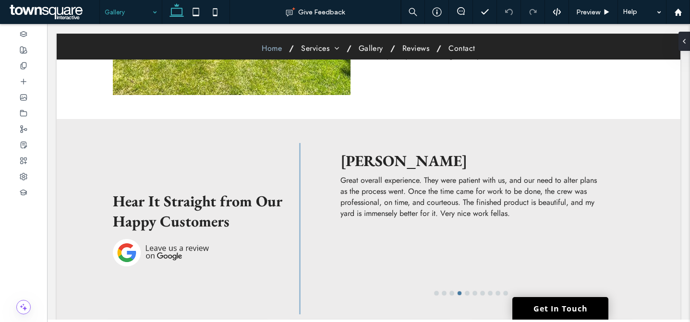
type input "**********"
type input "**"
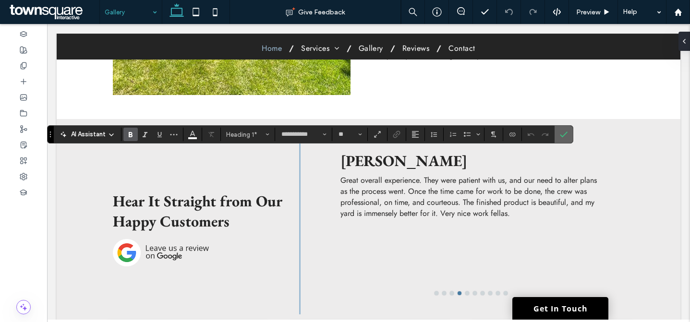
click at [558, 135] on label "Confirm" at bounding box center [563, 134] width 14 height 17
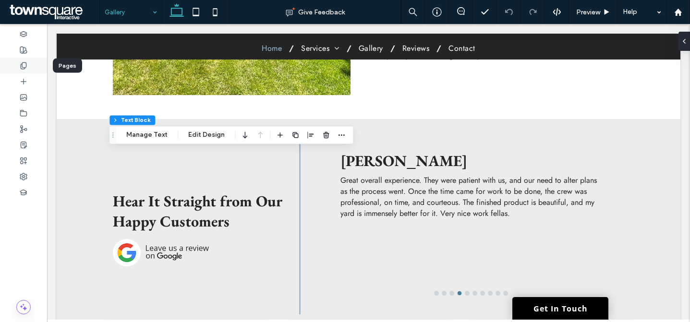
click at [25, 66] on icon at bounding box center [24, 66] width 8 height 8
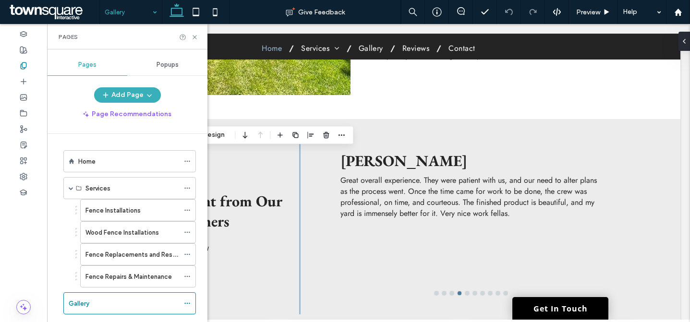
scroll to position [102, 0]
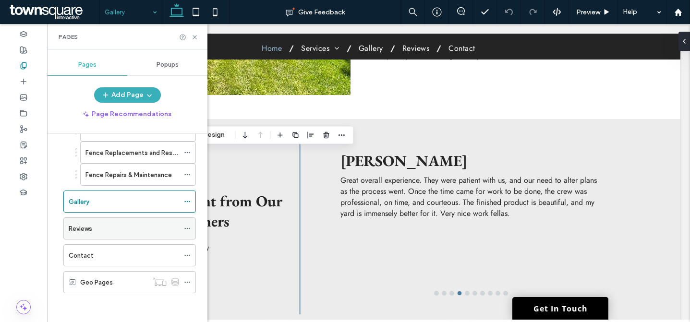
click at [121, 232] on div "Reviews" at bounding box center [124, 229] width 110 height 10
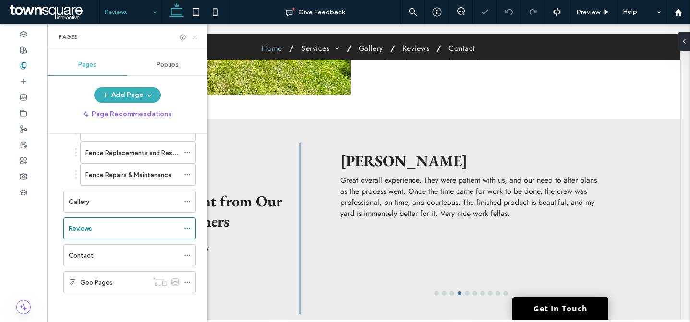
click at [195, 37] on icon at bounding box center [194, 37] width 7 height 7
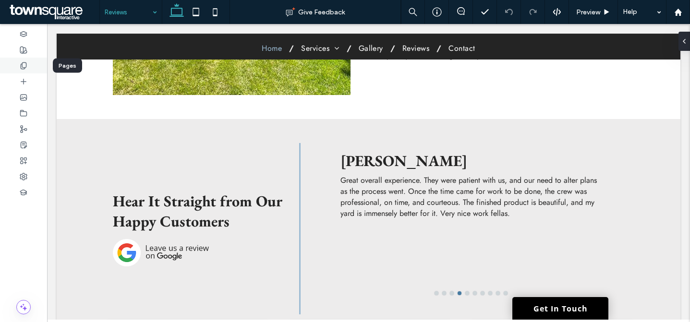
click at [31, 64] on div at bounding box center [23, 66] width 47 height 16
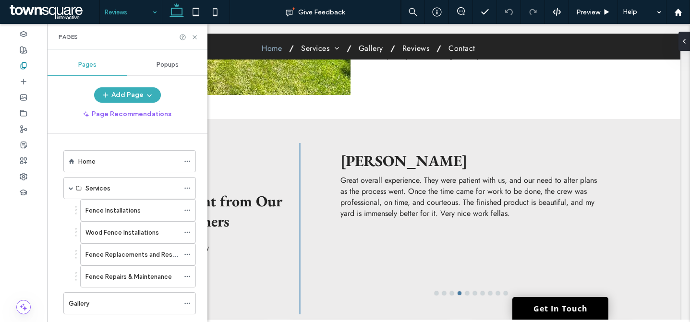
scroll to position [102, 0]
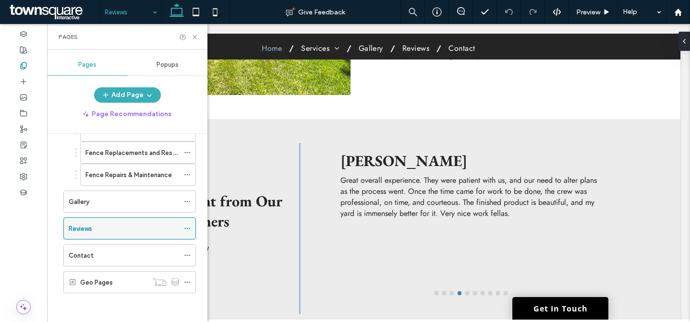
click at [188, 229] on icon at bounding box center [187, 228] width 7 height 7
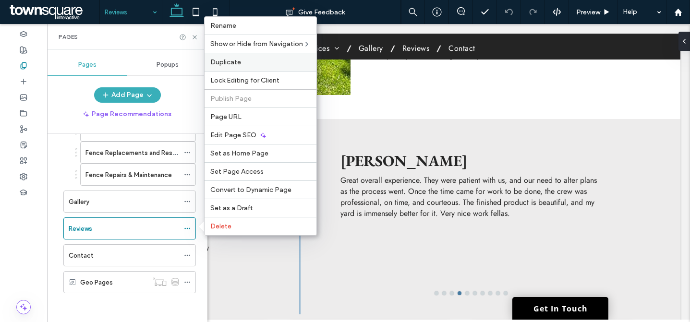
click at [249, 66] on div "Duplicate" at bounding box center [260, 62] width 112 height 18
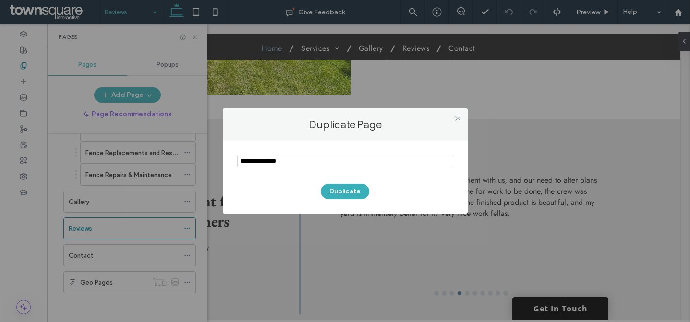
click at [295, 165] on input "notEmpty" at bounding box center [345, 161] width 216 height 12
paste input "*********"
type input "*********"
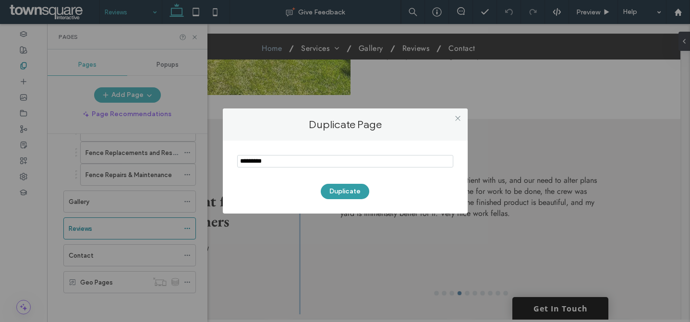
click at [339, 191] on button "Duplicate" at bounding box center [345, 191] width 48 height 15
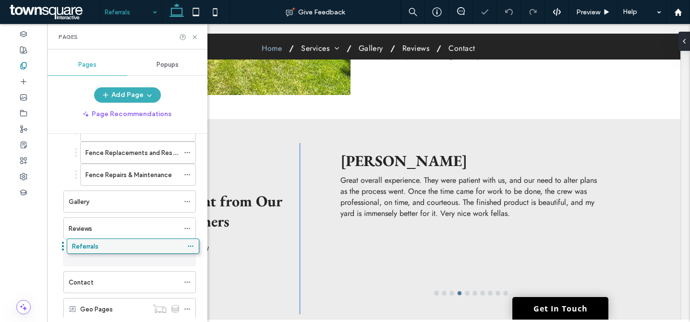
drag, startPoint x: 130, startPoint y: 306, endPoint x: 133, endPoint y: 246, distance: 59.6
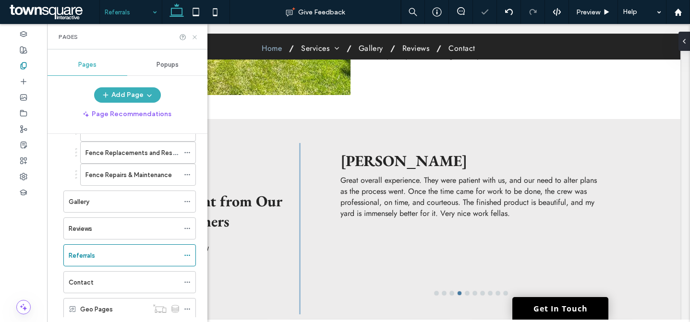
click at [194, 35] on icon at bounding box center [194, 37] width 7 height 7
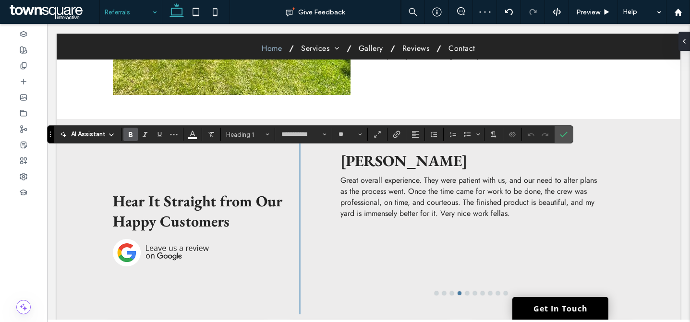
type input "**"
click at [568, 130] on label "Confirm" at bounding box center [563, 134] width 14 height 17
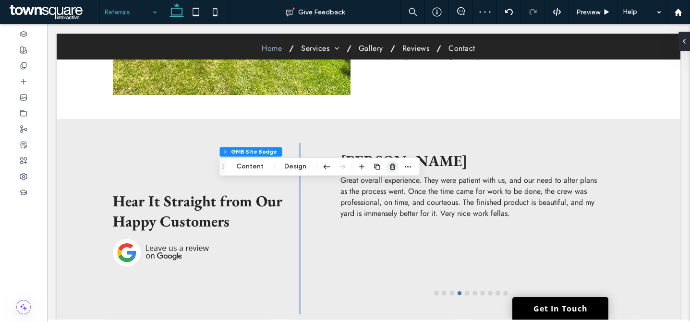
click at [395, 168] on icon "button" at bounding box center [392, 167] width 8 height 8
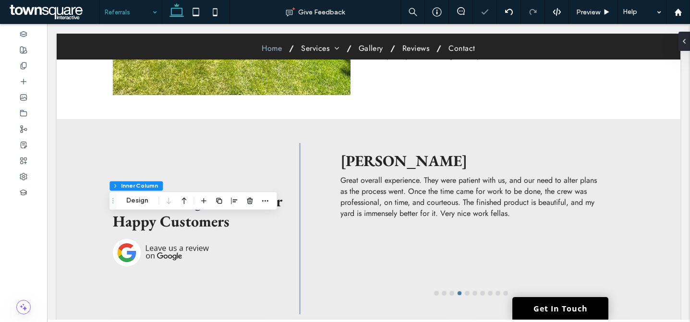
click at [252, 194] on div at bounding box center [250, 200] width 12 height 17
click at [251, 199] on icon "button" at bounding box center [250, 201] width 8 height 8
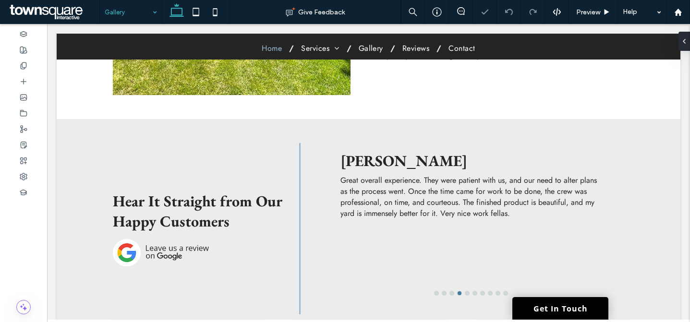
click at [124, 13] on input at bounding box center [129, 12] width 48 height 24
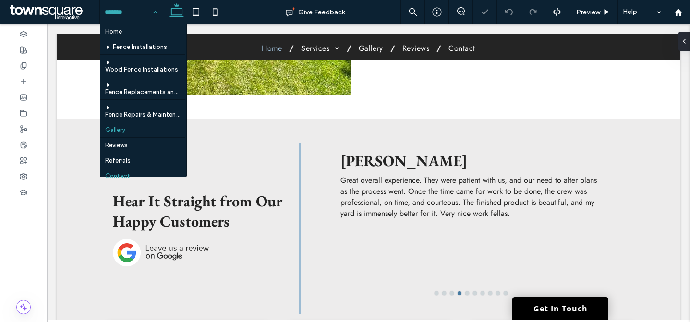
scroll to position [29, 0]
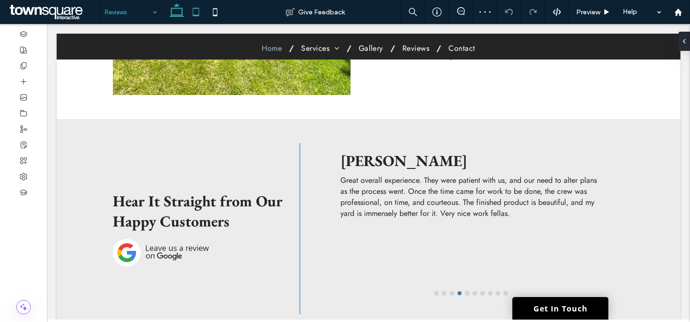
click at [199, 12] on icon at bounding box center [195, 11] width 19 height 19
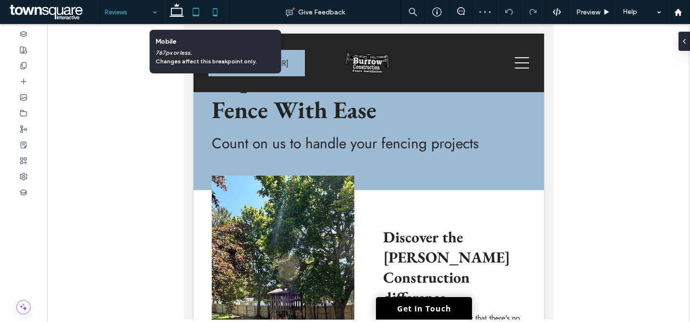
click at [215, 15] on use at bounding box center [215, 12] width 4 height 8
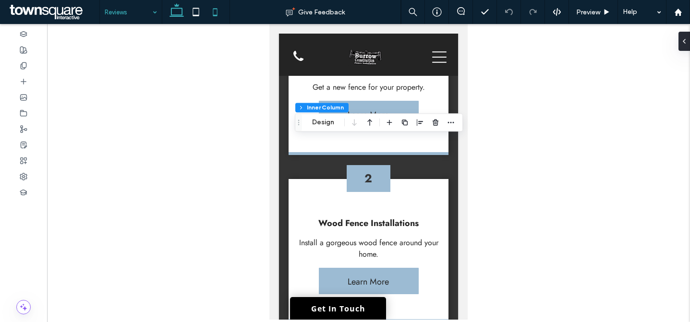
click at [168, 15] on icon at bounding box center [176, 11] width 19 height 19
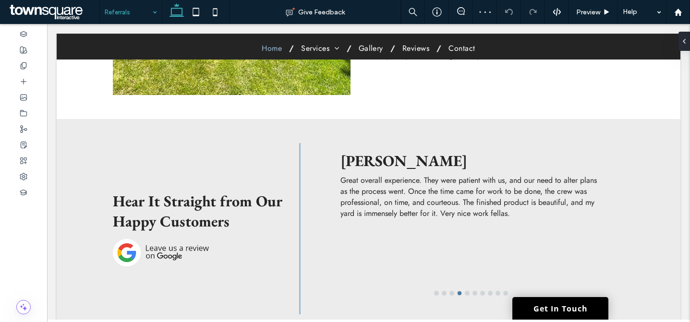
click at [137, 12] on input at bounding box center [129, 12] width 48 height 24
click at [136, 12] on input at bounding box center [129, 12] width 48 height 24
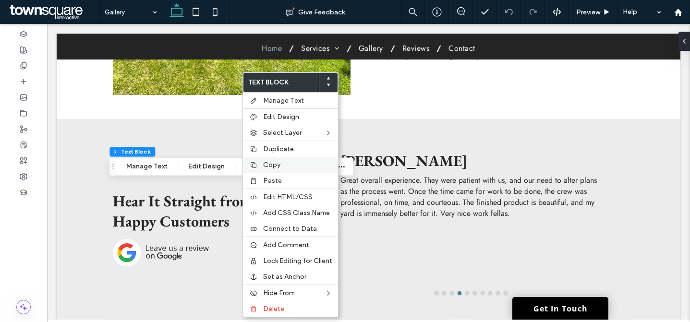
click at [279, 166] on span "Copy" at bounding box center [271, 165] width 17 height 8
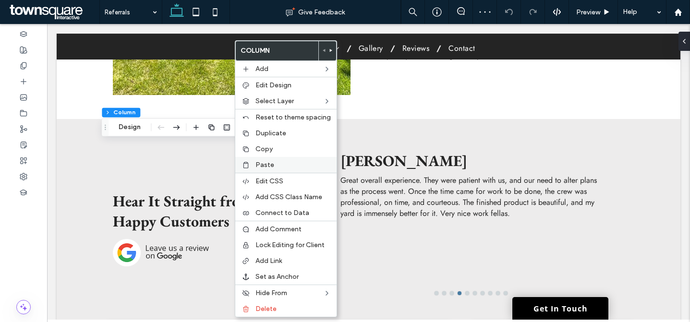
click at [271, 167] on span "Paste" at bounding box center [264, 165] width 19 height 8
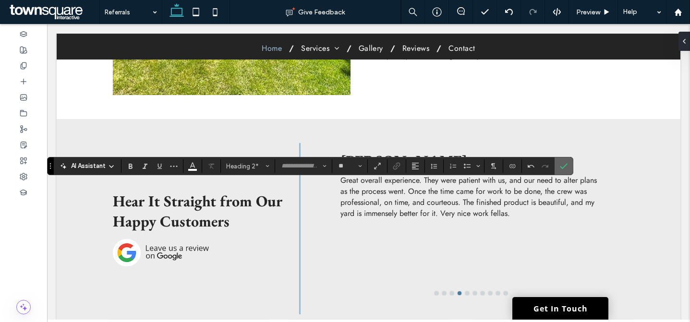
click at [562, 164] on icon "Confirm" at bounding box center [564, 166] width 8 height 8
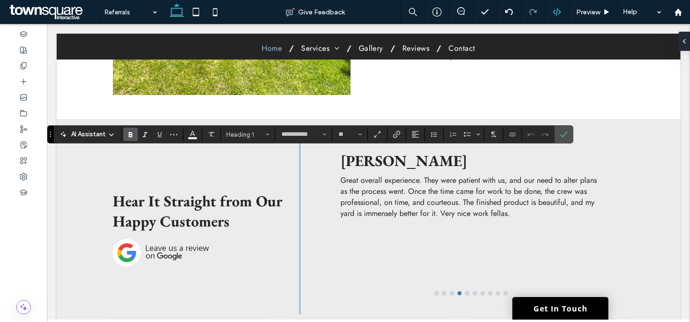
type input "*"
type input "**********"
type input "**"
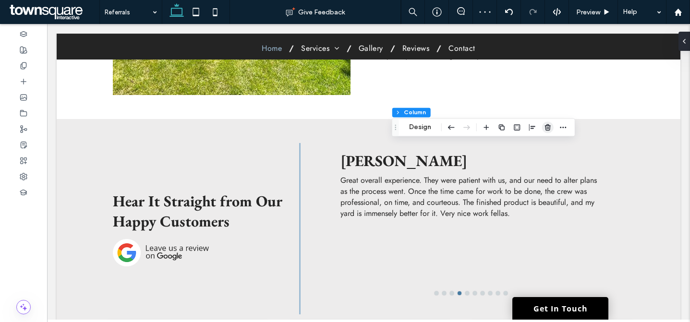
click at [548, 129] on icon "button" at bounding box center [548, 127] width 8 height 8
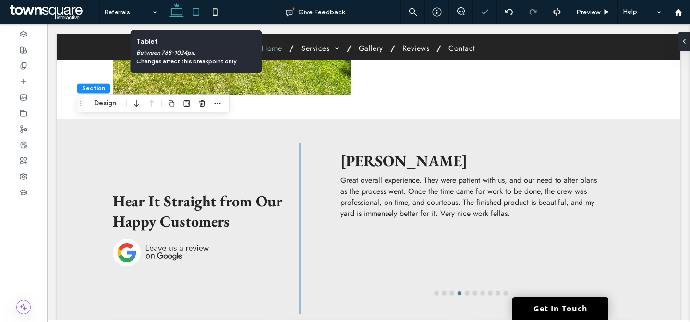
click at [194, 12] on icon at bounding box center [195, 11] width 19 height 19
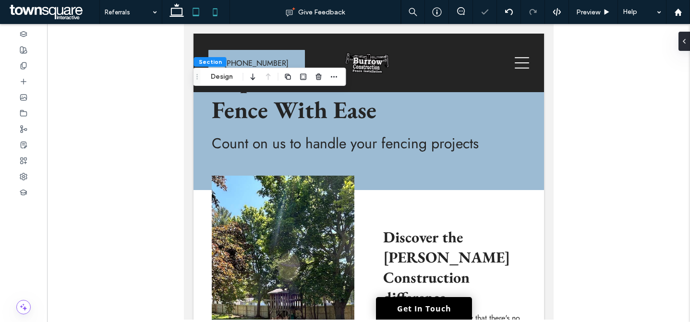
click at [205, 14] on icon at bounding box center [214, 11] width 19 height 19
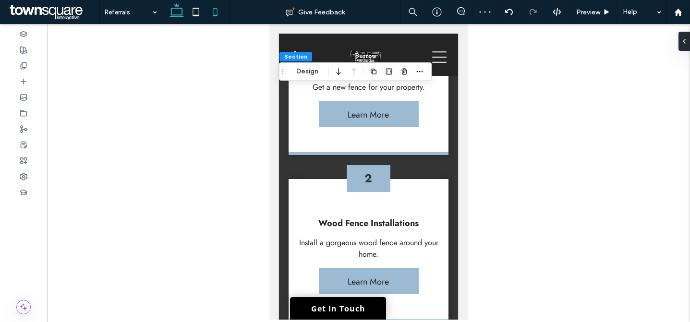
click at [172, 16] on use at bounding box center [176, 9] width 14 height 13
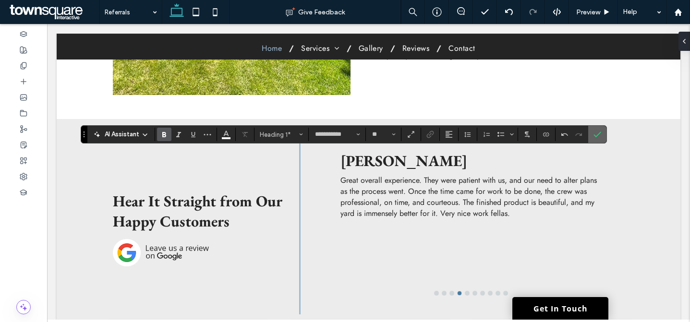
click at [597, 133] on icon "Confirm" at bounding box center [597, 135] width 8 height 8
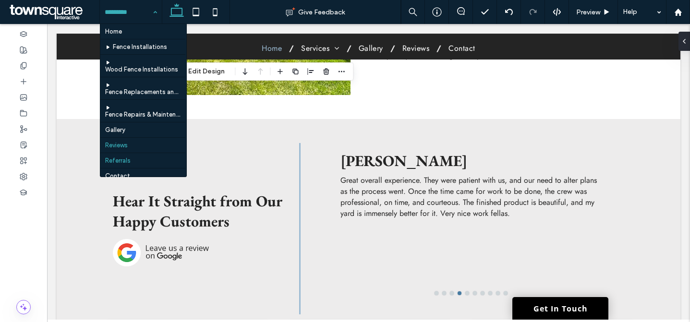
scroll to position [29, 0]
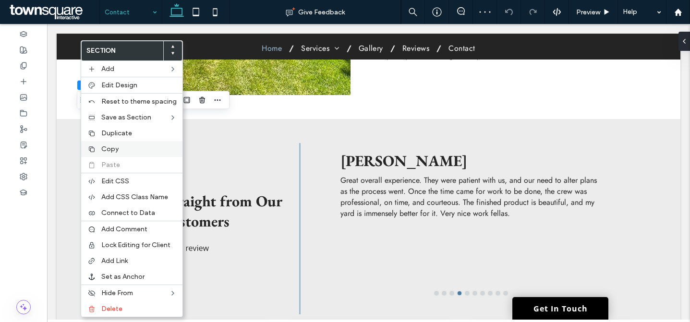
click at [106, 151] on span "Copy" at bounding box center [109, 149] width 17 height 8
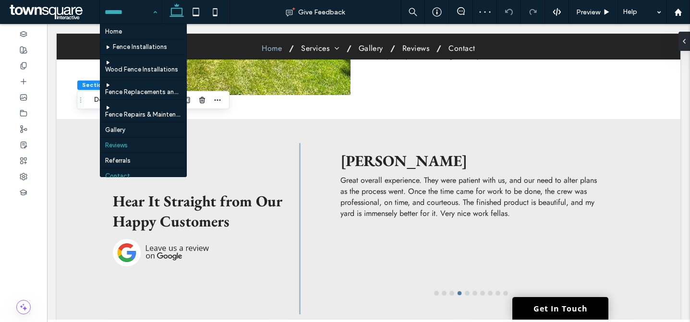
scroll to position [29, 0]
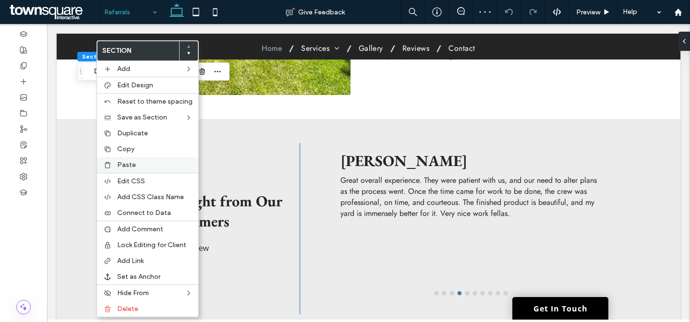
click at [121, 169] on div "Paste" at bounding box center [147, 165] width 101 height 16
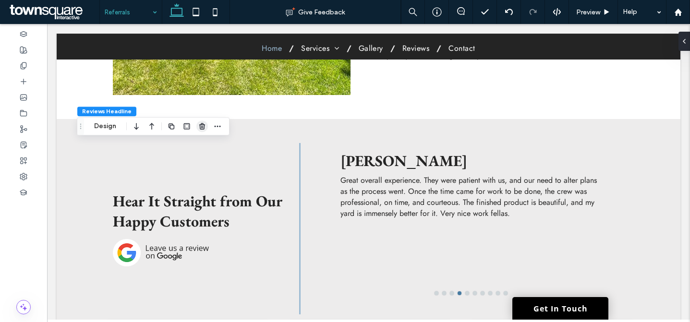
click at [201, 129] on use "button" at bounding box center [202, 126] width 6 height 6
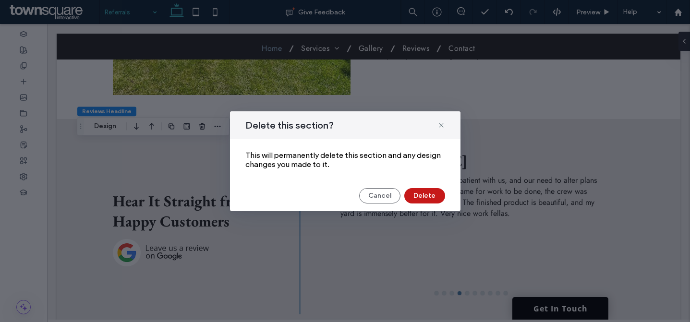
click at [421, 192] on button "Delete" at bounding box center [424, 195] width 41 height 15
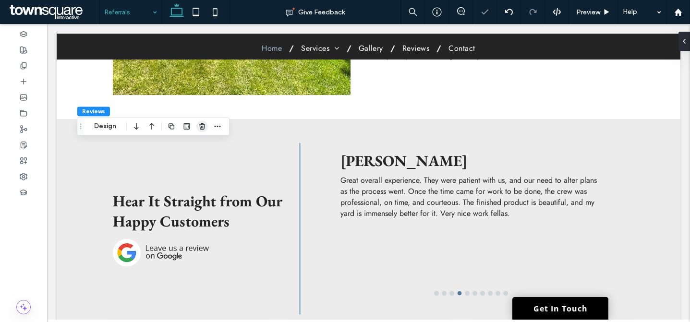
click at [202, 126] on icon "button" at bounding box center [202, 126] width 8 height 8
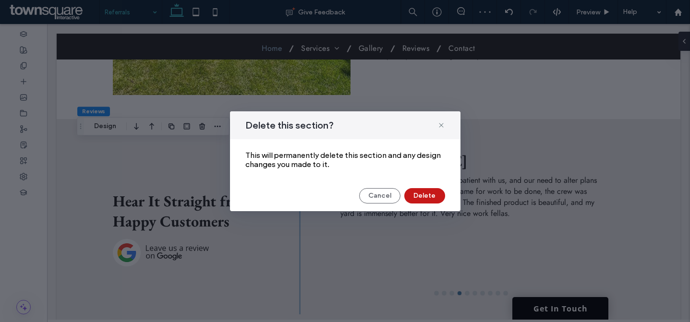
click at [432, 192] on button "Delete" at bounding box center [424, 195] width 41 height 15
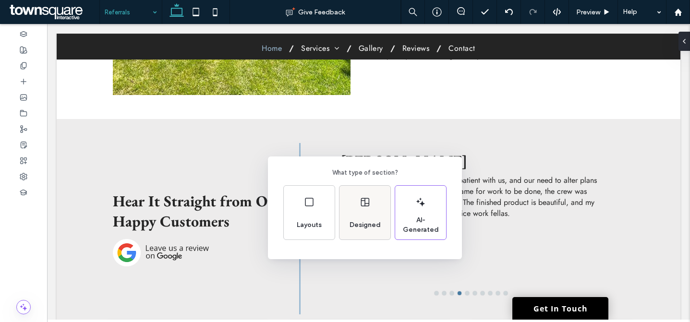
click at [376, 208] on div "Designed" at bounding box center [364, 213] width 51 height 54
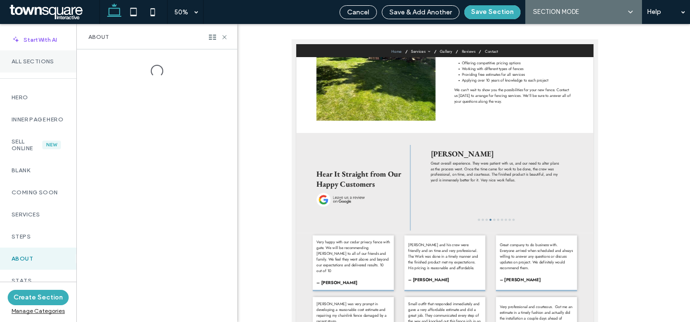
drag, startPoint x: 46, startPoint y: 64, endPoint x: 51, endPoint y: 63, distance: 5.8
click at [46, 64] on label "All Sections" at bounding box center [38, 61] width 53 height 7
click at [214, 40] on div "All Sections" at bounding box center [156, 37] width 137 height 8
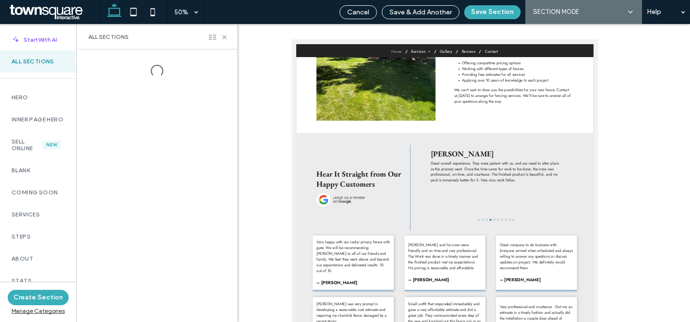
click at [214, 37] on icon at bounding box center [212, 37] width 7 height 7
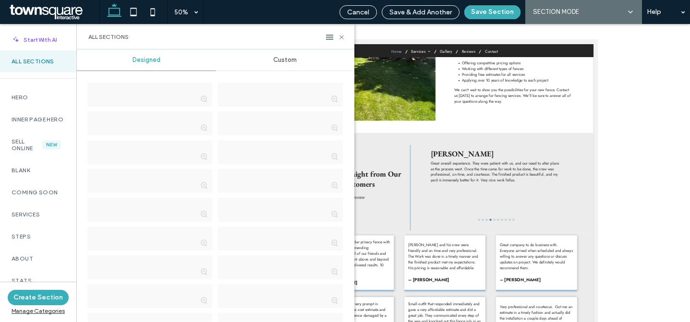
click at [290, 60] on span "Custom" at bounding box center [285, 60] width 24 height 8
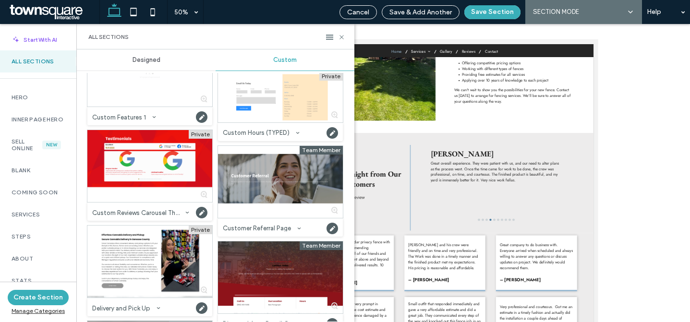
scroll to position [3494, 0]
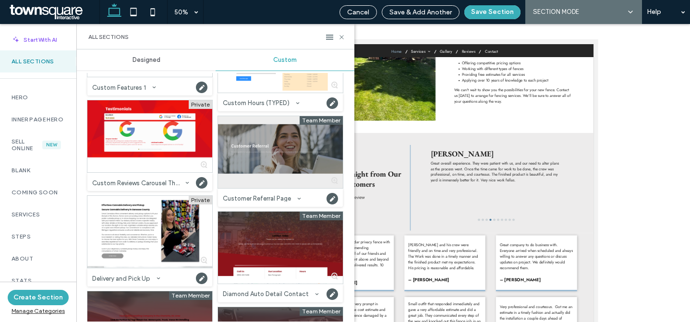
click at [256, 176] on div at bounding box center [280, 152] width 125 height 72
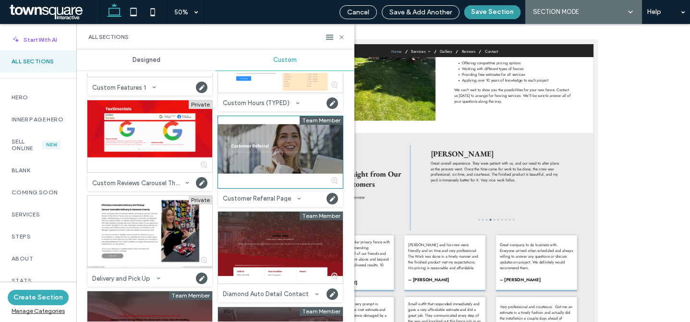
click at [494, 12] on button "Save Section" at bounding box center [492, 12] width 56 height 14
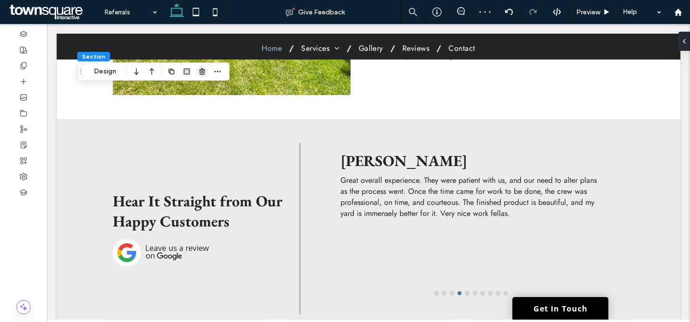
click at [202, 72] on icon "button" at bounding box center [202, 72] width 8 height 8
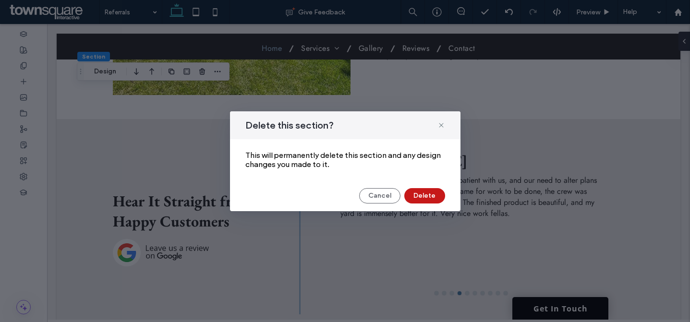
click at [431, 195] on button "Delete" at bounding box center [424, 195] width 41 height 15
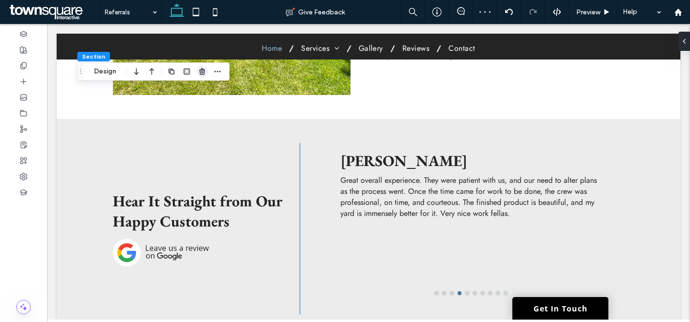
click at [205, 68] on icon "button" at bounding box center [202, 72] width 8 height 8
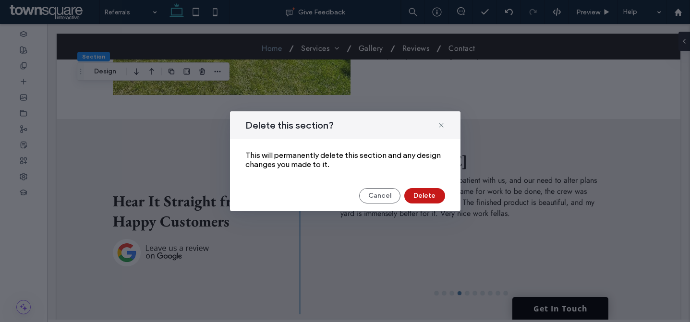
click at [437, 199] on button "Delete" at bounding box center [424, 195] width 41 height 15
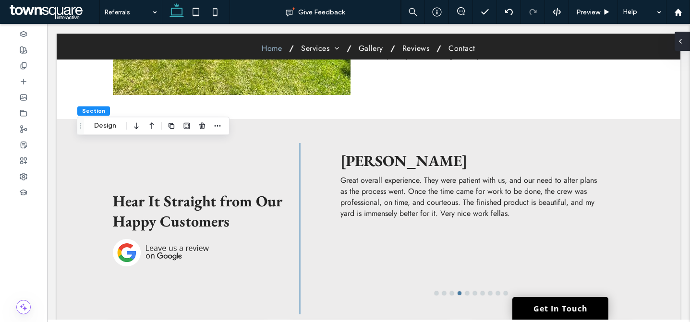
click at [684, 35] on div at bounding box center [681, 41] width 15 height 19
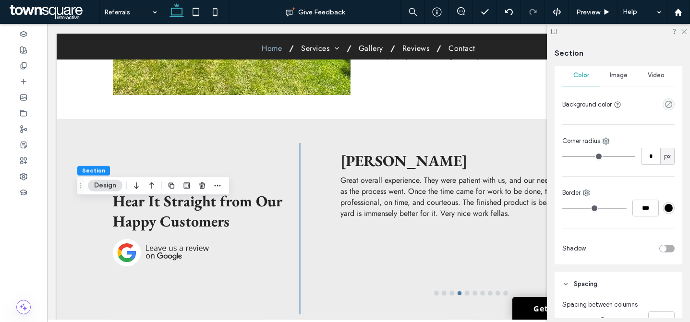
scroll to position [355, 0]
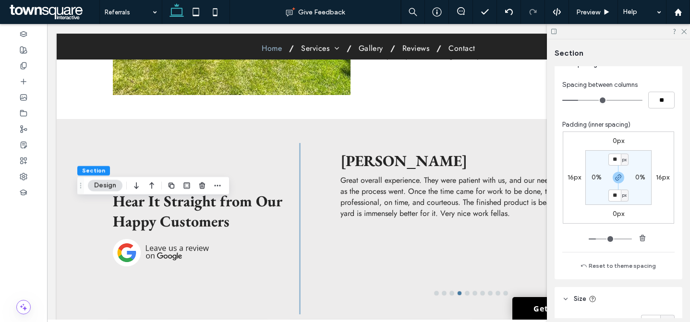
click at [656, 177] on label "16px" at bounding box center [662, 177] width 13 height 8
type input "**"
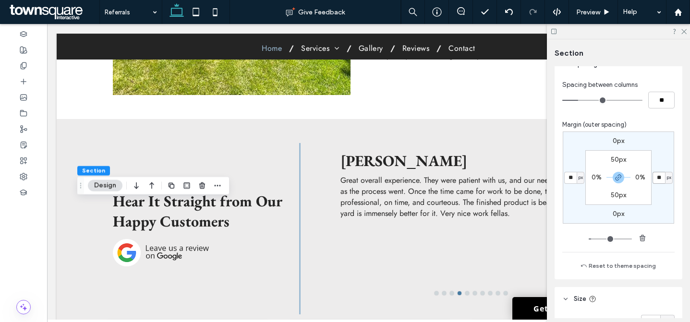
click at [654, 180] on input "**" at bounding box center [658, 178] width 12 height 12
type input "*"
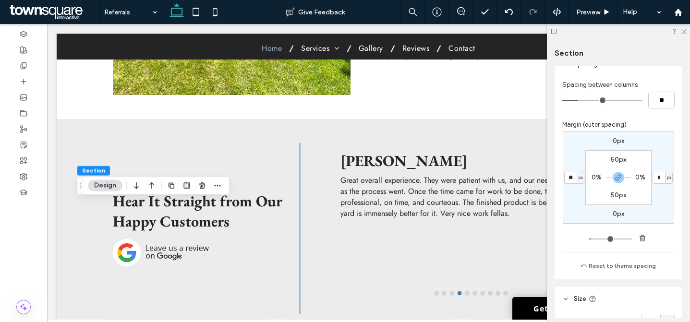
type input "*"
click at [659, 198] on div "0px * px 0px * px 50px 0% 50px 0%" at bounding box center [618, 178] width 111 height 92
click at [656, 180] on input "*" at bounding box center [658, 178] width 12 height 12
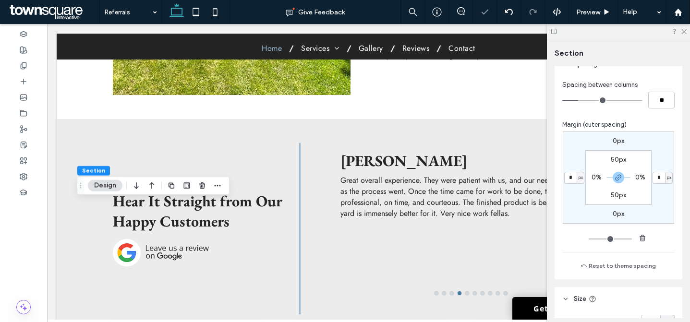
click at [662, 193] on div "0px * px 0px * px 50px 0% 50px 0%" at bounding box center [618, 178] width 111 height 92
click at [685, 29] on icon at bounding box center [683, 31] width 6 height 6
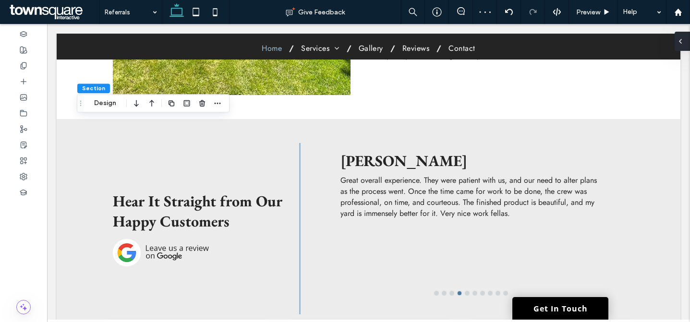
click at [683, 45] on icon at bounding box center [680, 41] width 8 height 8
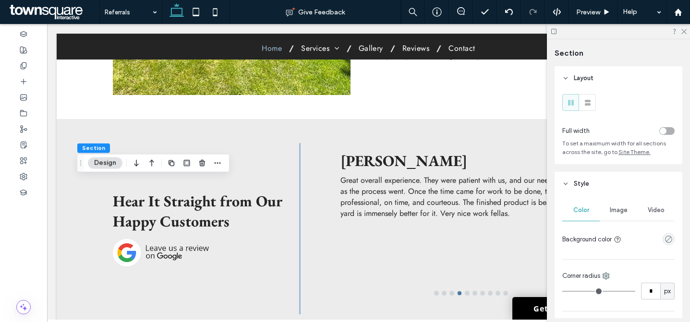
scroll to position [446, 0]
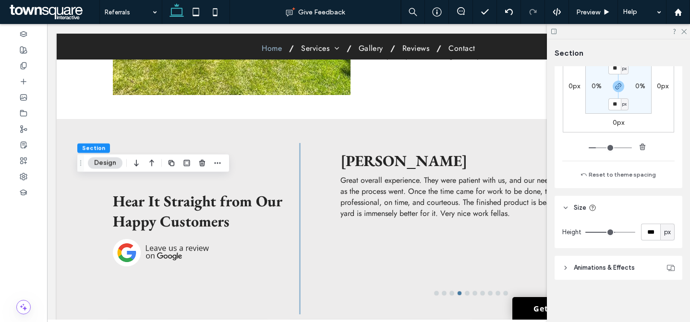
click at [664, 229] on span "px" at bounding box center [667, 233] width 7 height 10
click at [649, 231] on input "***" at bounding box center [650, 232] width 19 height 17
type input "**"
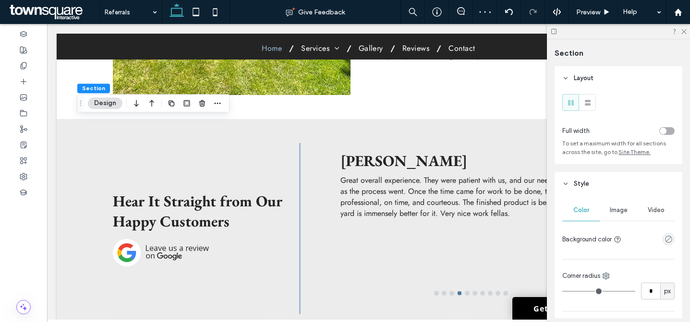
scroll to position [345, 0]
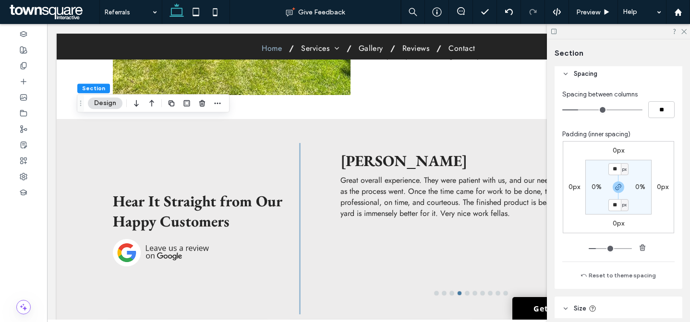
click at [593, 187] on label "0%" at bounding box center [596, 187] width 10 height 8
type input "*"
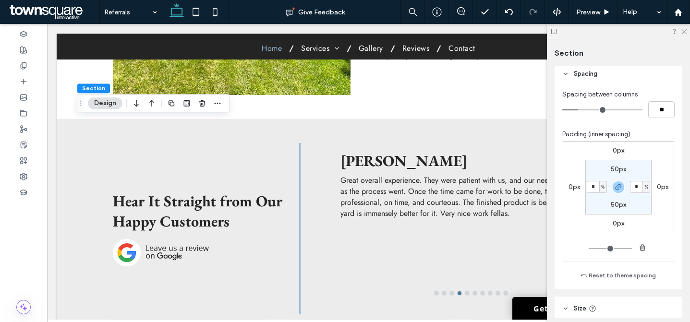
click at [596, 203] on section "50px * % 50px * %" at bounding box center [618, 187] width 66 height 55
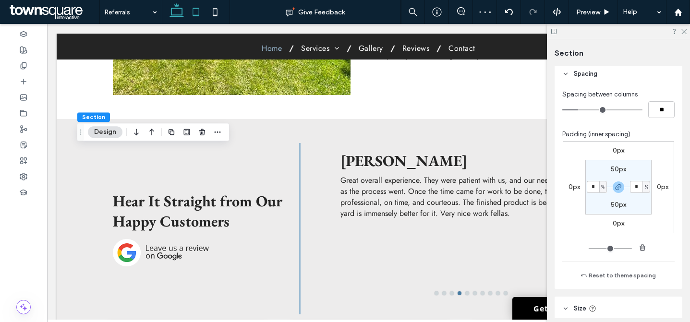
click at [201, 12] on icon at bounding box center [195, 11] width 19 height 19
type input "**"
type input "***"
type input "**"
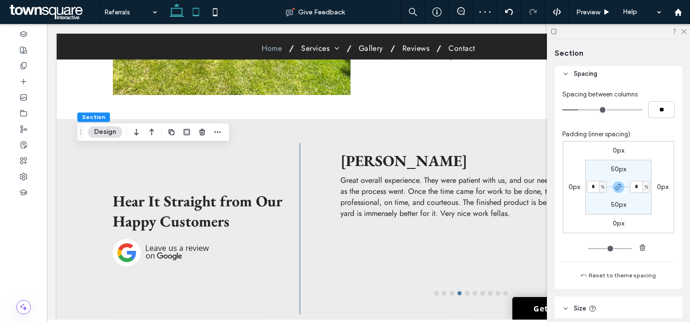
type input "**"
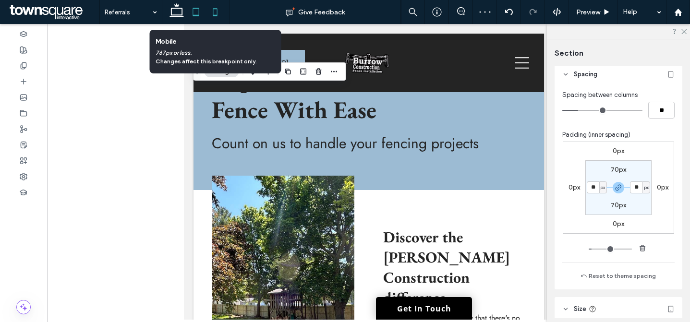
click at [208, 12] on icon at bounding box center [214, 11] width 19 height 19
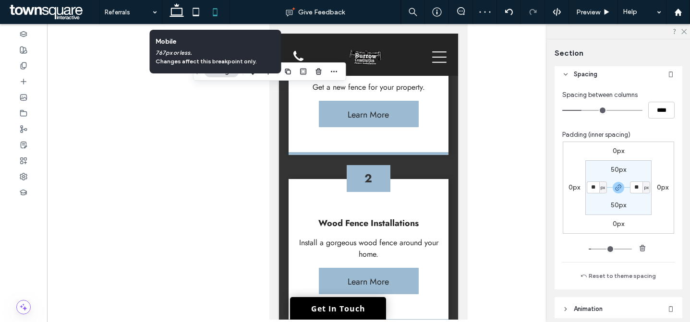
type input "**"
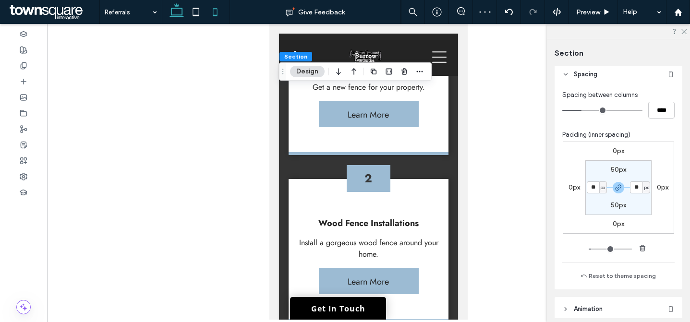
click at [179, 14] on use at bounding box center [176, 9] width 14 height 13
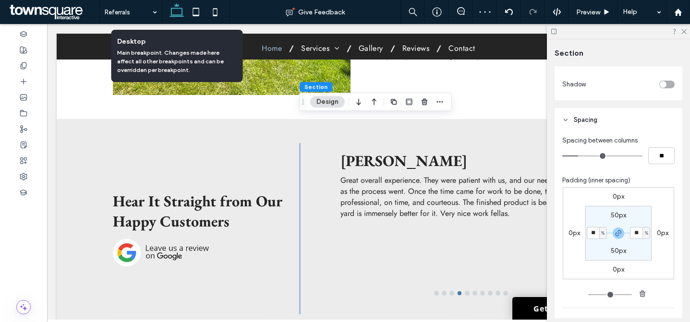
type input "*"
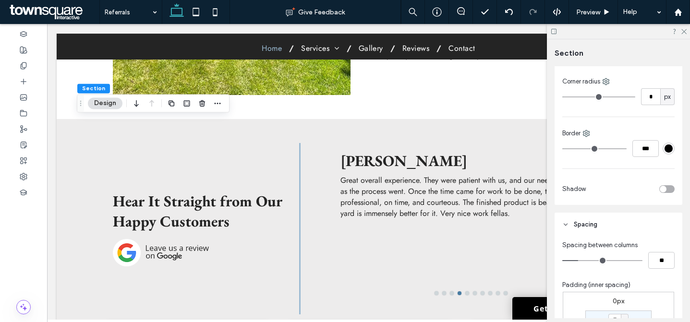
scroll to position [91, 0]
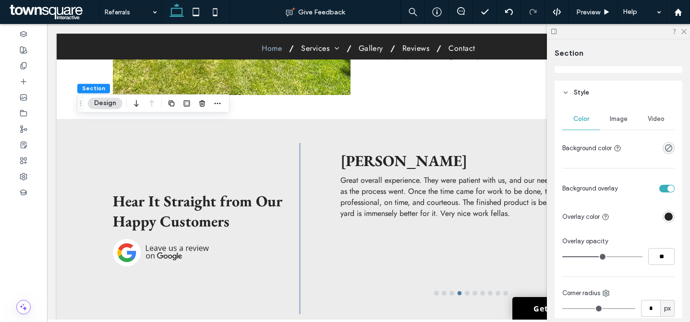
click at [625, 126] on div "Image" at bounding box center [618, 118] width 37 height 21
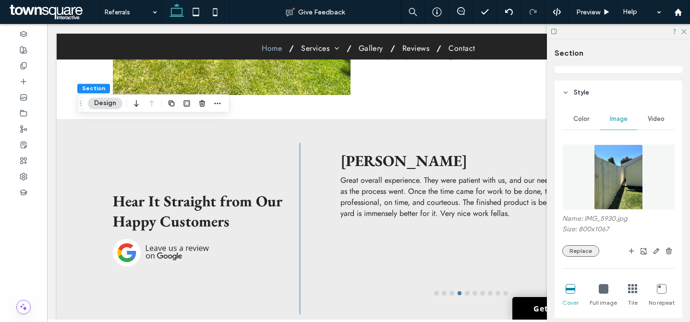
click at [590, 248] on button "Replace" at bounding box center [580, 251] width 37 height 12
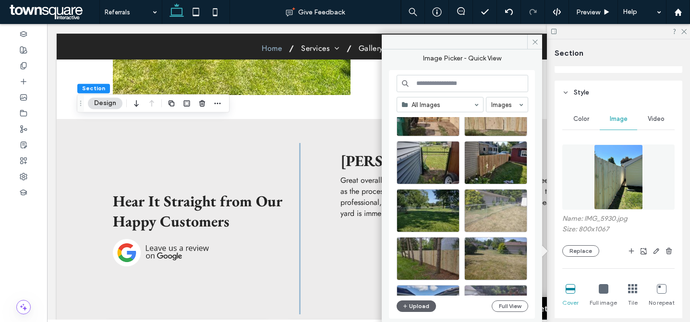
scroll to position [2118, 0]
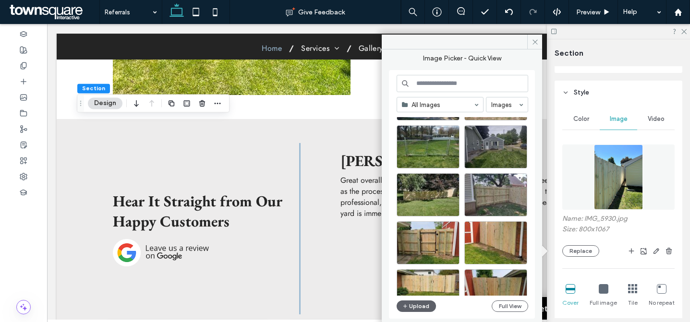
click at [470, 88] on input at bounding box center [463, 83] width 132 height 17
paste input "**********"
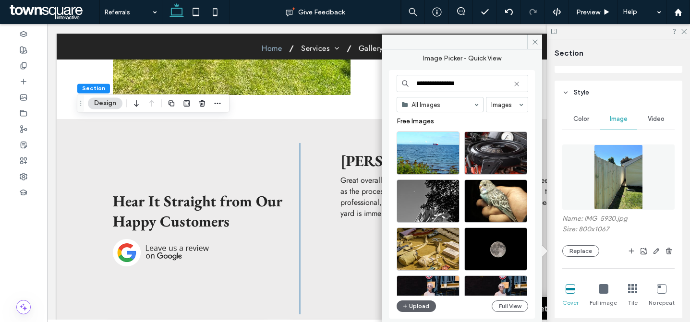
type input "**********"
click at [429, 304] on button "Upload" at bounding box center [416, 307] width 39 height 12
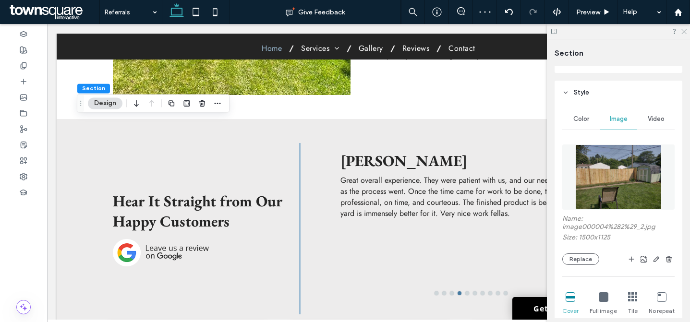
click at [680, 33] on icon at bounding box center [683, 31] width 6 height 6
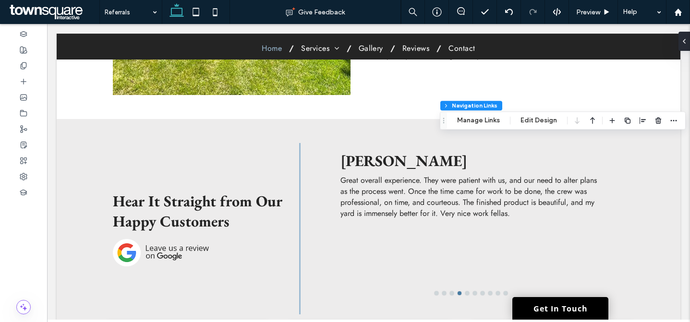
type input "***"
type input "****"
click at [497, 117] on button "Manage Links" at bounding box center [478, 121] width 55 height 12
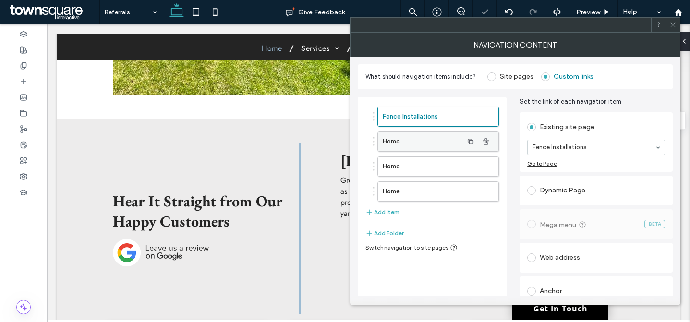
click at [442, 144] on label "Home" at bounding box center [423, 141] width 80 height 19
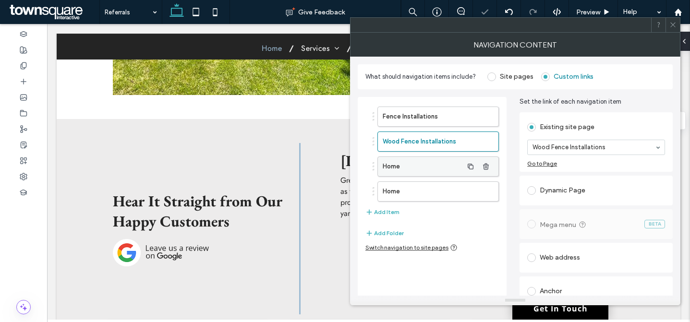
click at [435, 170] on label "Home" at bounding box center [423, 166] width 80 height 19
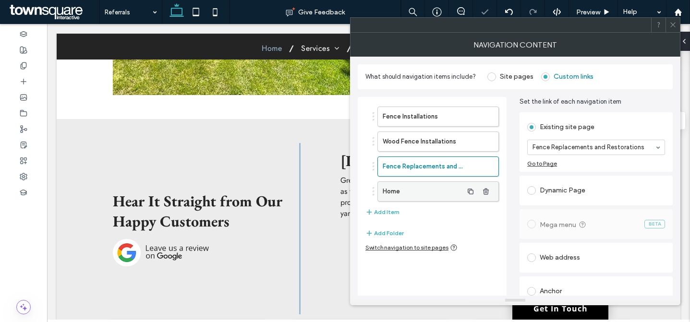
click at [405, 183] on label "Home" at bounding box center [423, 191] width 80 height 19
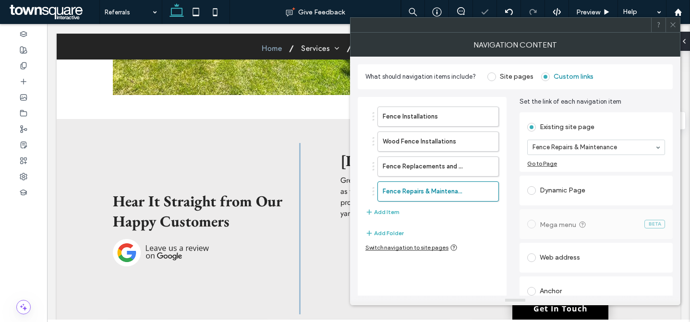
click at [673, 28] on icon at bounding box center [672, 24] width 7 height 7
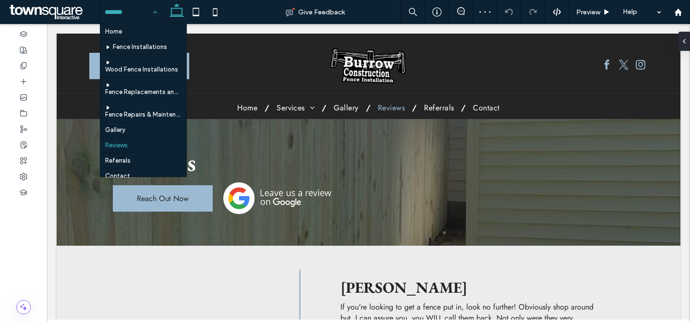
click at [129, 11] on input at bounding box center [129, 12] width 48 height 24
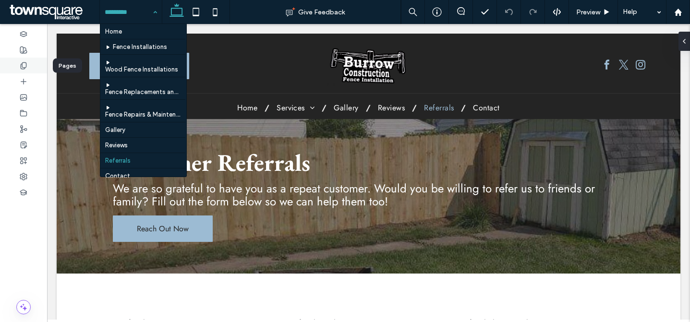
click at [24, 66] on icon at bounding box center [24, 66] width 8 height 8
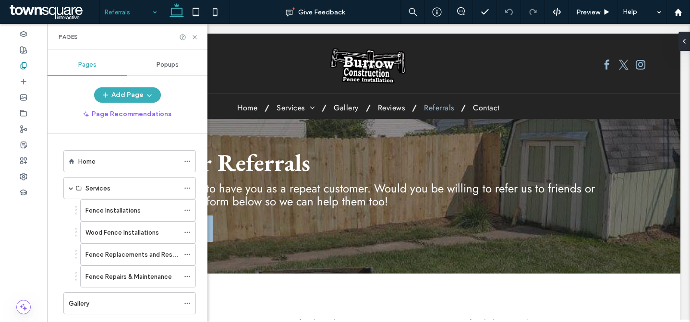
scroll to position [129, 0]
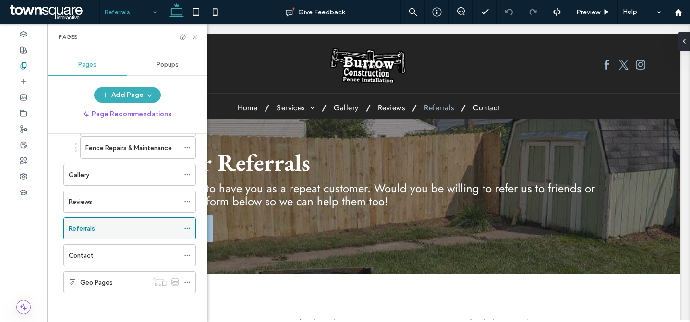
click at [188, 229] on icon at bounding box center [187, 228] width 7 height 7
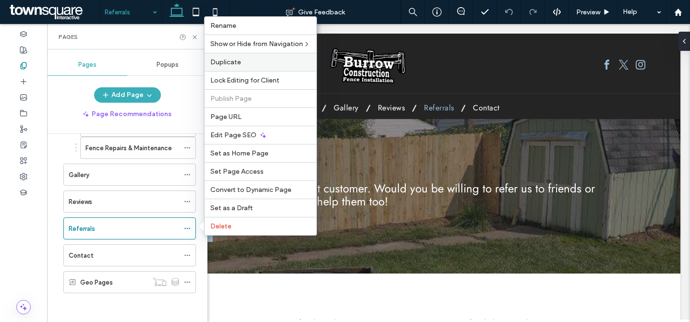
click at [251, 62] on label "Duplicate" at bounding box center [260, 62] width 100 height 8
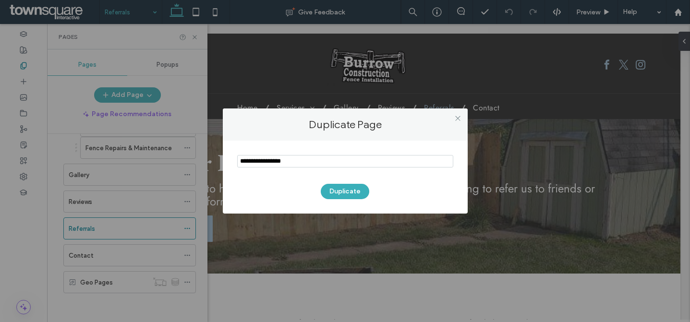
click at [303, 157] on input "notEmpty" at bounding box center [345, 161] width 216 height 12
type input "**********"
click at [346, 194] on button "Duplicate" at bounding box center [345, 191] width 48 height 15
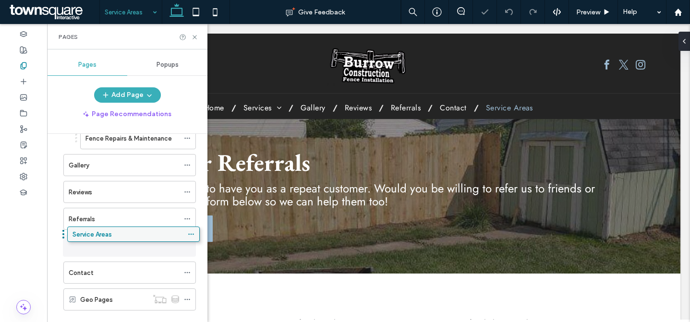
drag, startPoint x: 114, startPoint y: 309, endPoint x: 118, endPoint y: 237, distance: 71.6
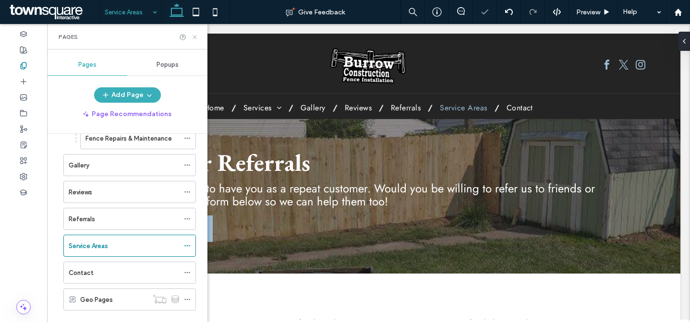
drag, startPoint x: 196, startPoint y: 37, endPoint x: 210, endPoint y: 93, distance: 57.4
click at [196, 37] on icon at bounding box center [194, 37] width 7 height 7
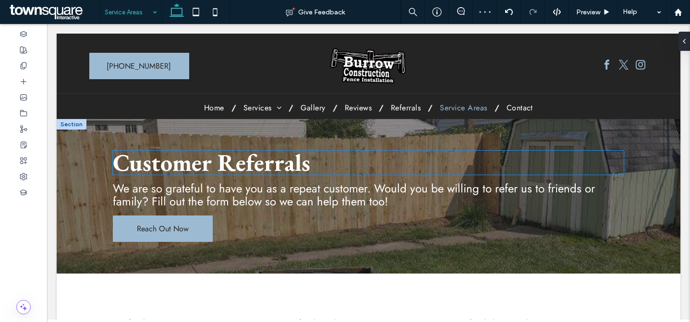
click at [248, 161] on span "Customer Referrals" at bounding box center [211, 162] width 197 height 31
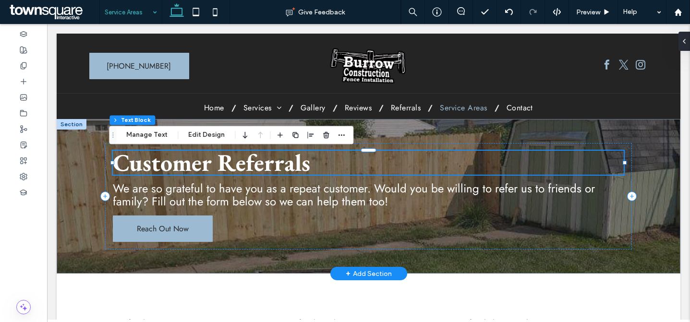
click at [248, 161] on div "Customer Referrals" at bounding box center [368, 163] width 511 height 24
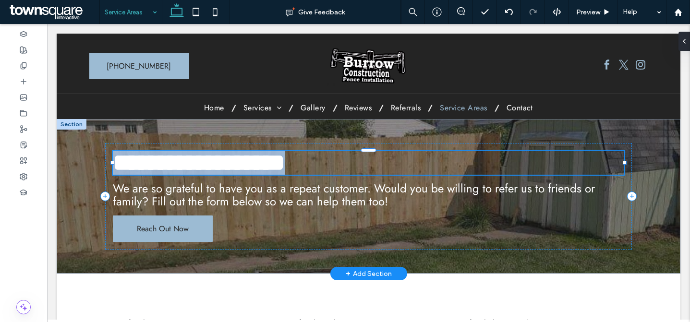
type input "**********"
type input "**"
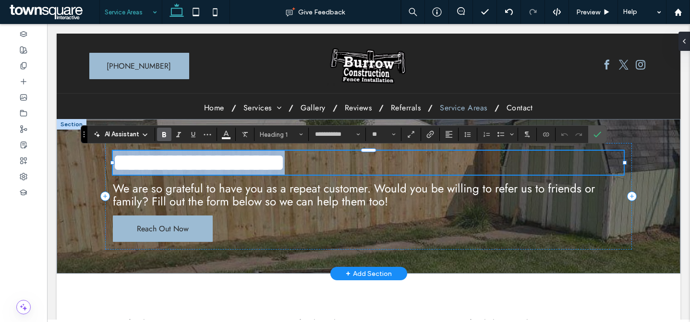
paste div
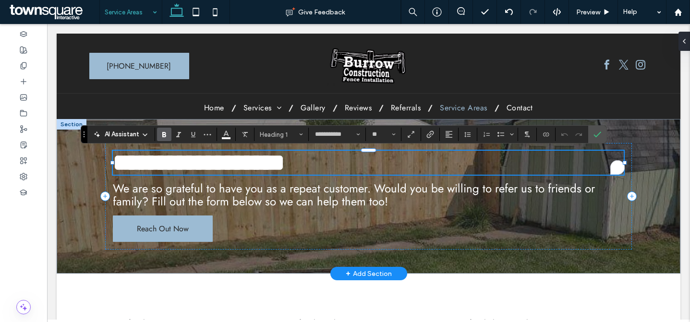
type input "****"
type input "**"
type input "**********"
type input "**"
click at [253, 161] on span "**********" at bounding box center [189, 163] width 153 height 24
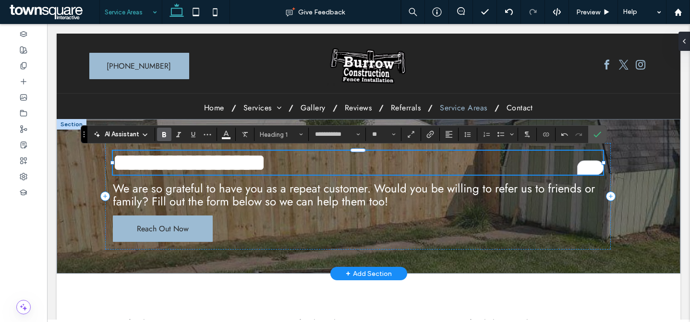
click at [253, 161] on span "**********" at bounding box center [189, 163] width 153 height 24
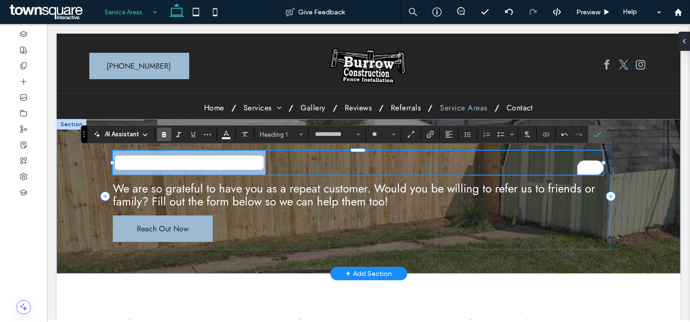
click at [253, 161] on span "**********" at bounding box center [189, 163] width 153 height 24
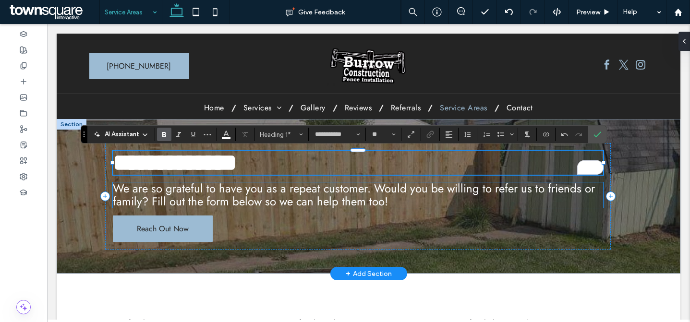
click at [232, 191] on span "We are so grateful to have you as a repeat customer. Would you be willing to re…" at bounding box center [354, 194] width 482 height 29
click at [232, 191] on div "We are so grateful to have you as a repeat customer. Would you be willing to re…" at bounding box center [358, 194] width 490 height 25
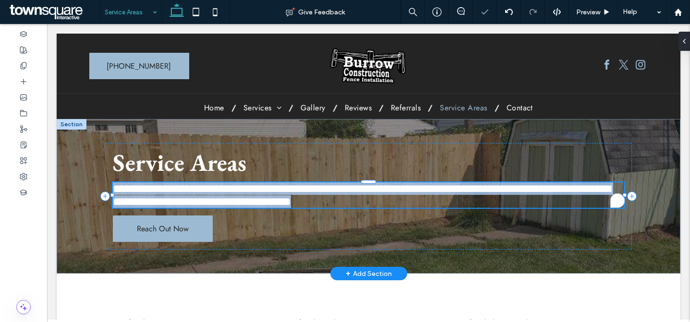
paste div
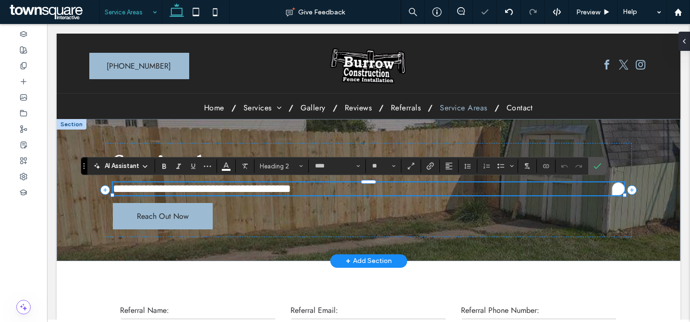
type input "**"
type input "****"
type input "**"
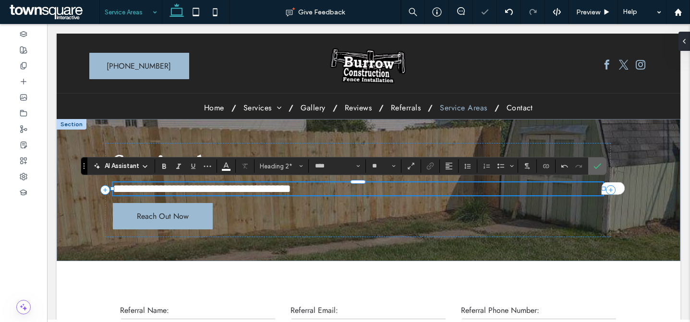
click at [602, 165] on label "Confirm" at bounding box center [597, 165] width 14 height 17
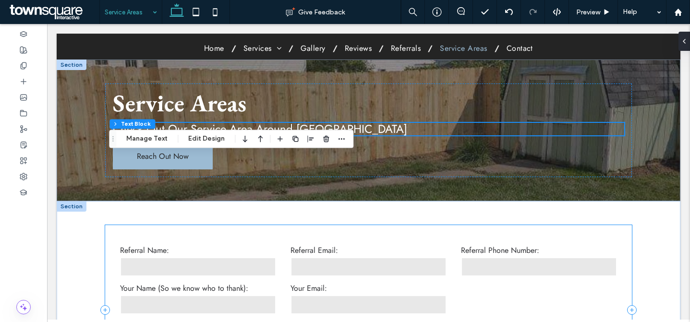
scroll to position [28, 0]
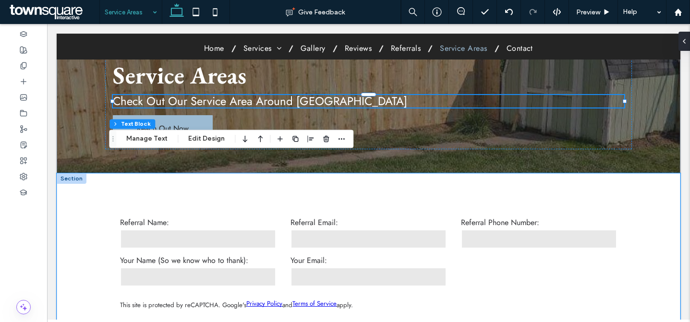
click at [273, 188] on div "Customer Referral Referral Name: Referral Email: Referral Phone Number: Your Na…" at bounding box center [369, 281] width 576 height 217
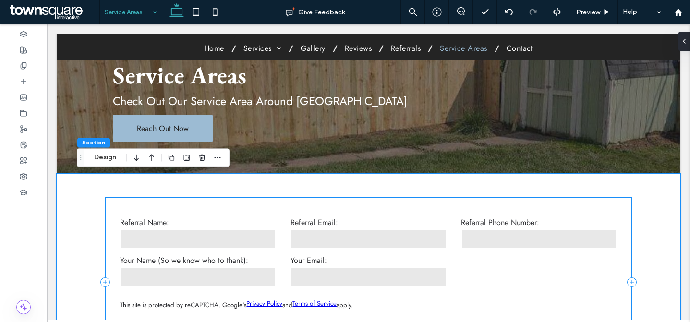
click at [134, 200] on div "Customer Referral Referral Name: Referral Email: Referral Phone Number: Your Na…" at bounding box center [368, 281] width 526 height 169
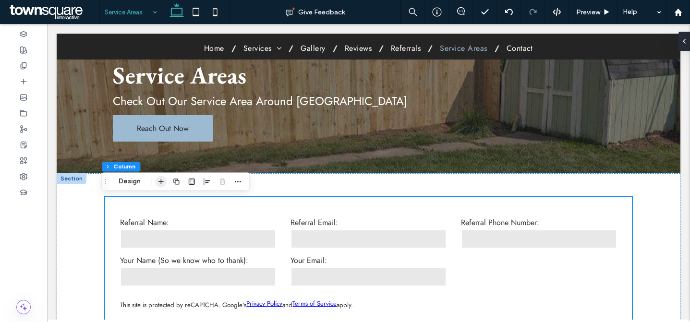
click at [157, 179] on icon "button" at bounding box center [161, 182] width 8 height 8
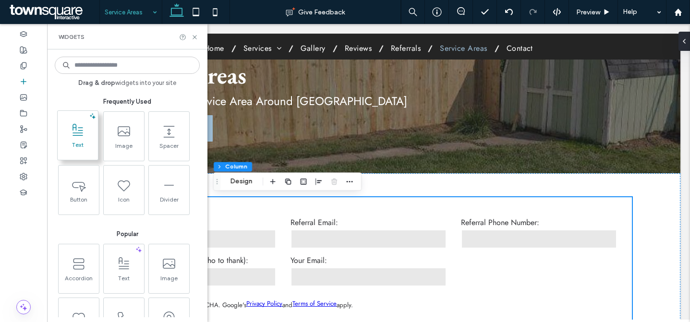
click at [87, 135] on span at bounding box center [78, 131] width 40 height 22
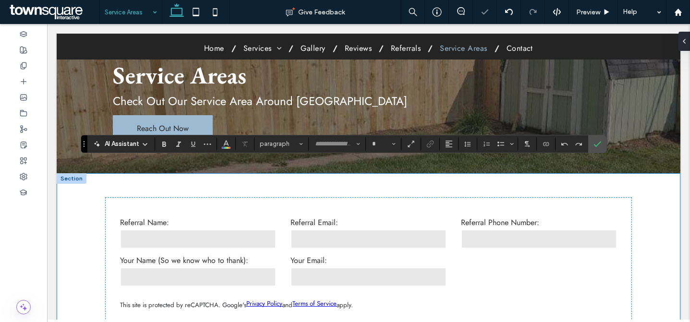
scroll to position [241, 0]
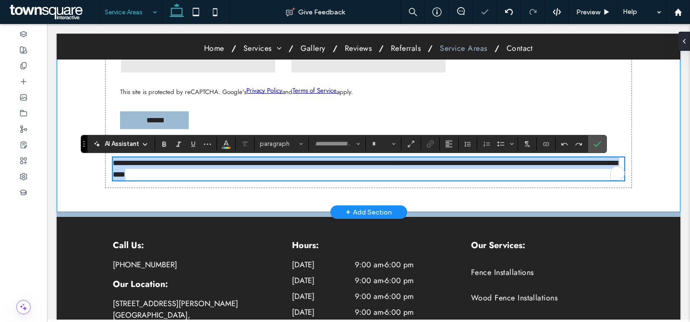
type input "****"
type input "**"
paste div
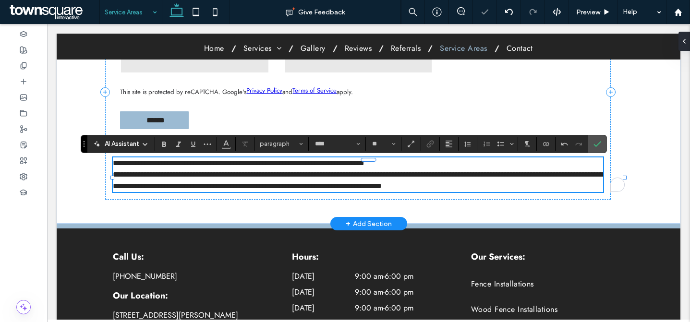
scroll to position [29, 0]
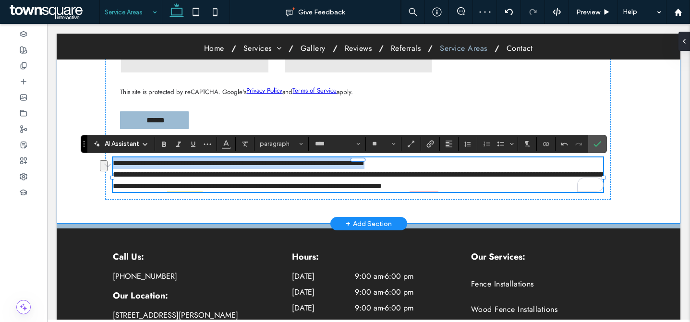
drag, startPoint x: 409, startPoint y: 167, endPoint x: 102, endPoint y: 164, distance: 307.7
click at [102, 164] on div "**********" at bounding box center [369, 92] width 576 height 264
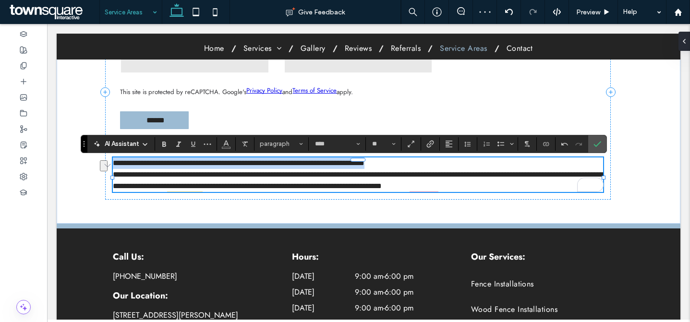
copy span "**********"
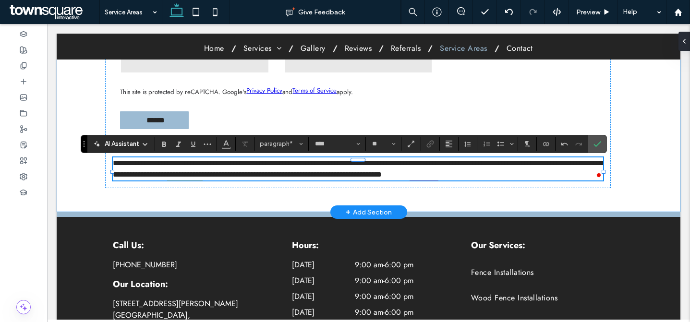
scroll to position [29, 0]
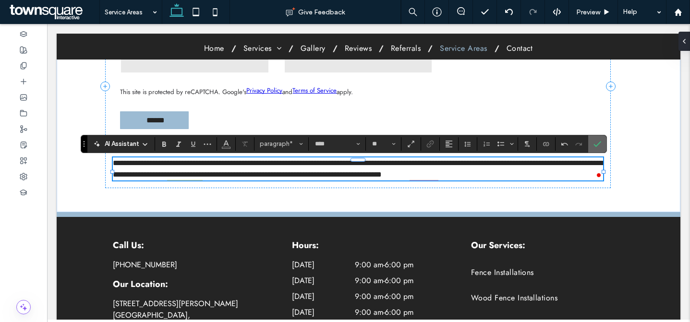
click at [601, 144] on icon "Confirm" at bounding box center [597, 144] width 8 height 8
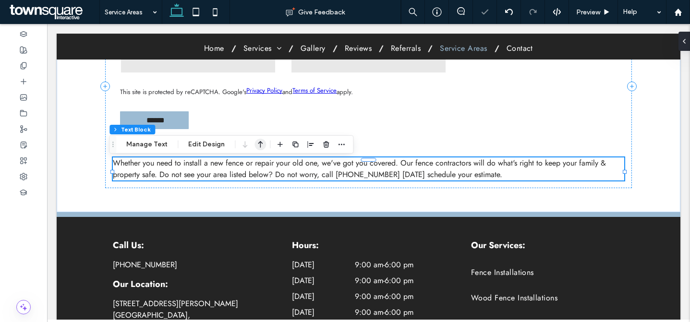
click at [254, 144] on icon "button" at bounding box center [260, 144] width 12 height 17
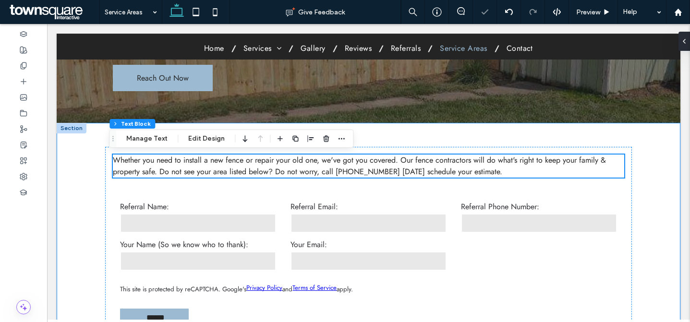
scroll to position [72, 0]
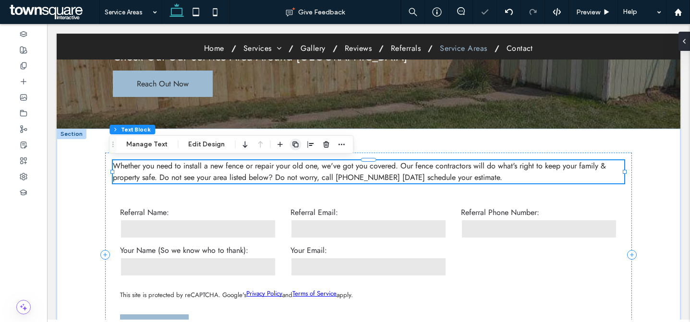
click at [293, 145] on icon "button" at bounding box center [295, 145] width 8 height 8
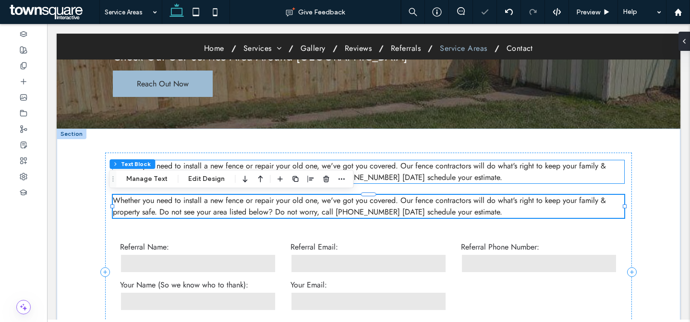
click at [247, 163] on span "Whether you need to install a new fence or repair your old one, we've got you c…" at bounding box center [359, 171] width 493 height 23
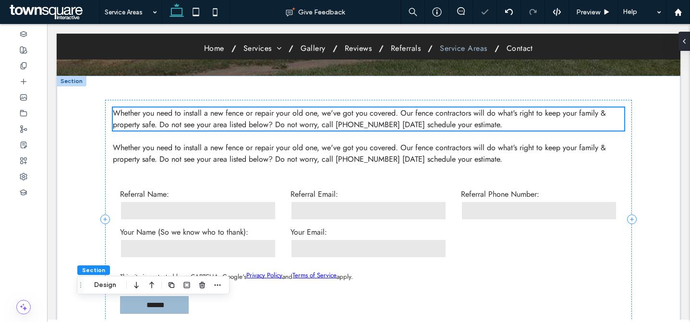
click at [247, 177] on form "Referral Name: Referral Email: Referral Phone Number: Your Name (So we know who…" at bounding box center [368, 254] width 511 height 154
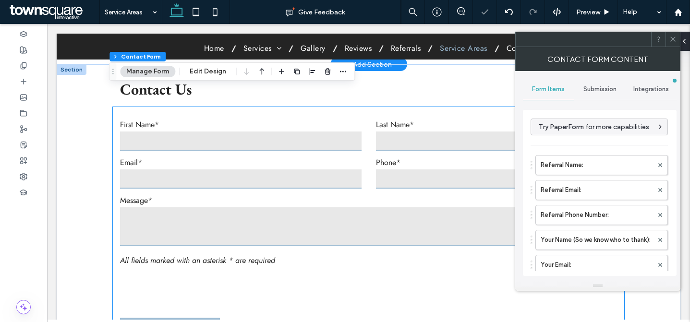
type input "*"
type input "***"
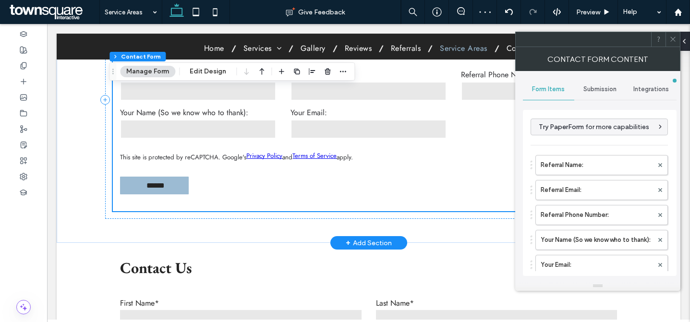
scroll to position [49, 0]
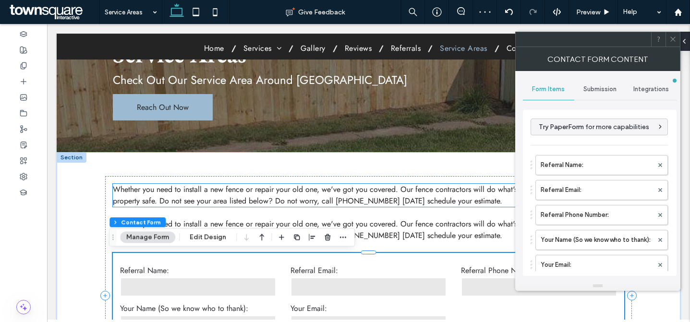
click at [241, 199] on span "Whether you need to install a new fence or repair your old one, we've got you c…" at bounding box center [359, 195] width 493 height 23
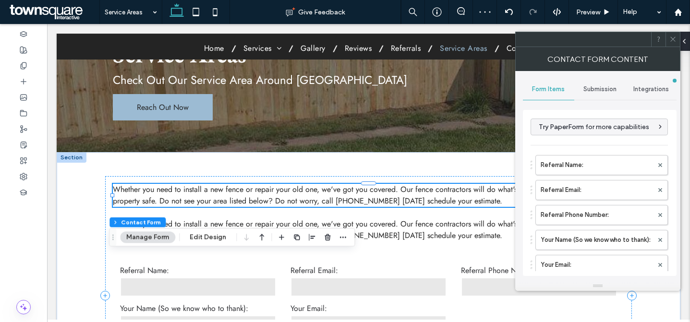
click at [241, 199] on div "Whether you need to install a new fence or repair your old one, we've got you c…" at bounding box center [368, 195] width 511 height 23
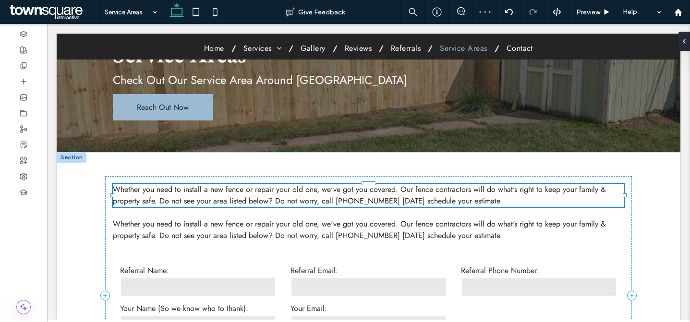
type input "****"
type input "**"
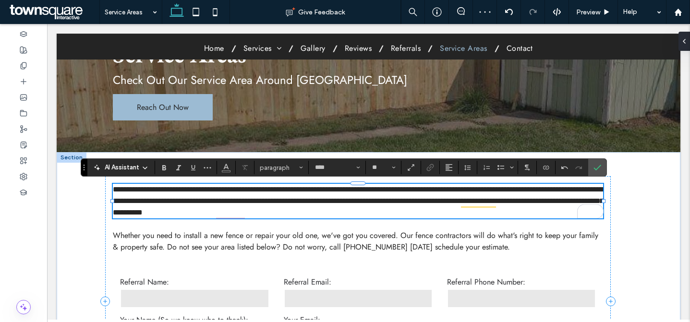
click at [242, 200] on span "**********" at bounding box center [358, 201] width 491 height 30
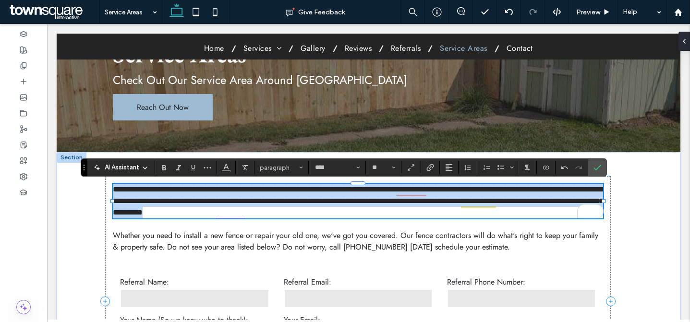
click at [242, 200] on span "**********" at bounding box center [358, 201] width 491 height 30
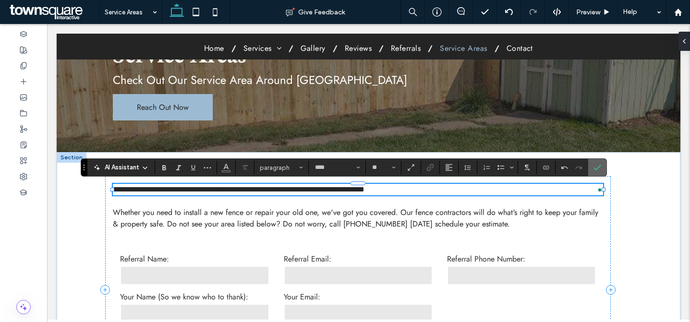
click at [594, 168] on use "Confirm" at bounding box center [597, 168] width 8 height 6
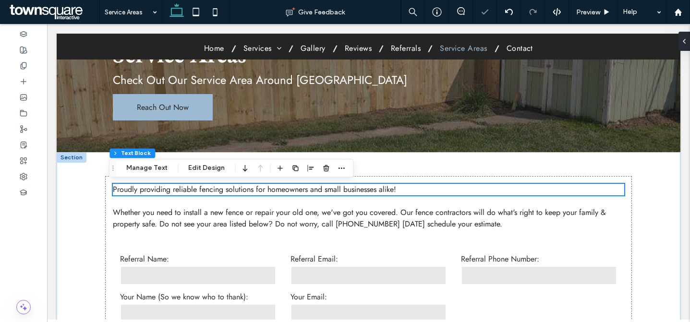
scroll to position [343, 0]
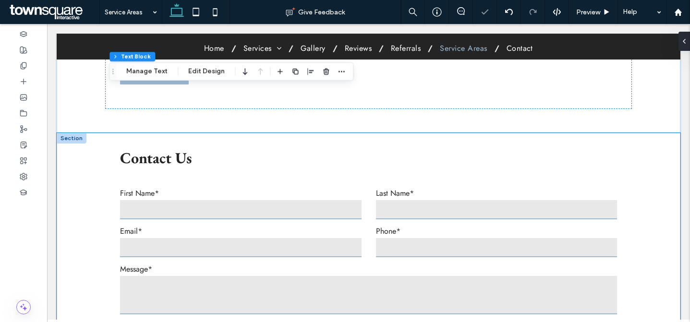
click at [76, 165] on div "**********" at bounding box center [369, 297] width 624 height 328
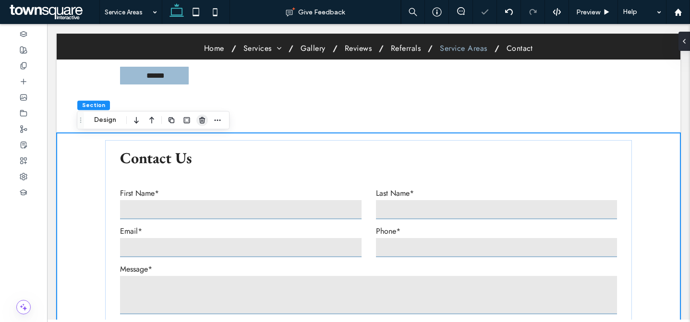
click at [207, 120] on div at bounding box center [195, 119] width 58 height 17
click at [206, 120] on span "button" at bounding box center [202, 120] width 12 height 12
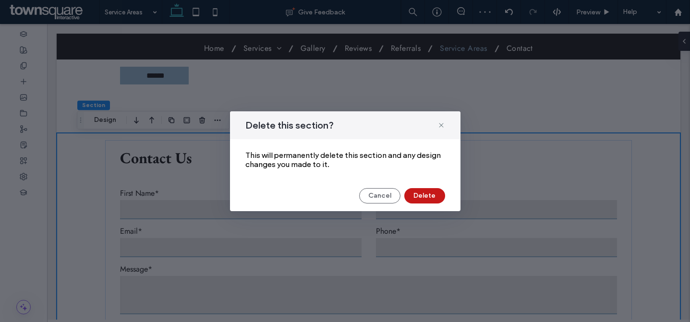
drag, startPoint x: 416, startPoint y: 193, endPoint x: 369, endPoint y: 169, distance: 52.8
click at [416, 193] on button "Delete" at bounding box center [424, 195] width 41 height 15
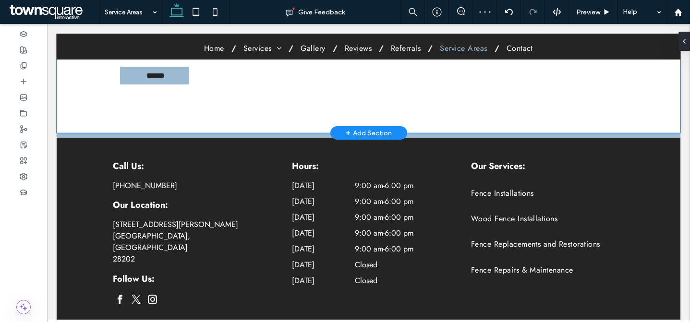
scroll to position [40, 0]
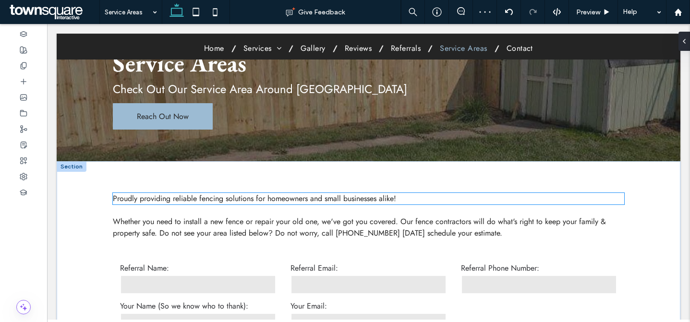
click at [253, 197] on span "Proudly providing reliable fencing solutions for homeowners and small businesse…" at bounding box center [254, 198] width 283 height 11
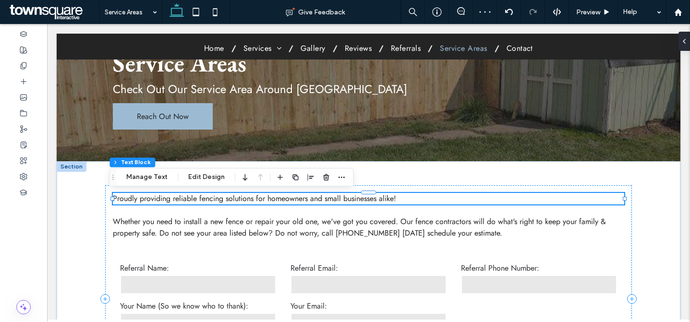
click at [253, 197] on div "Proudly providing reliable fencing solutions for homeowners and small businesse…" at bounding box center [368, 199] width 511 height 12
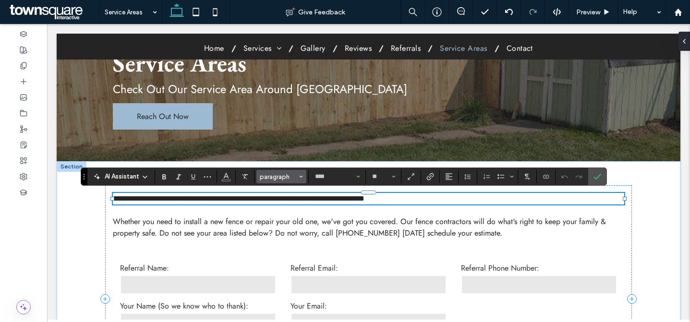
click at [289, 174] on span "paragraph" at bounding box center [278, 176] width 37 height 7
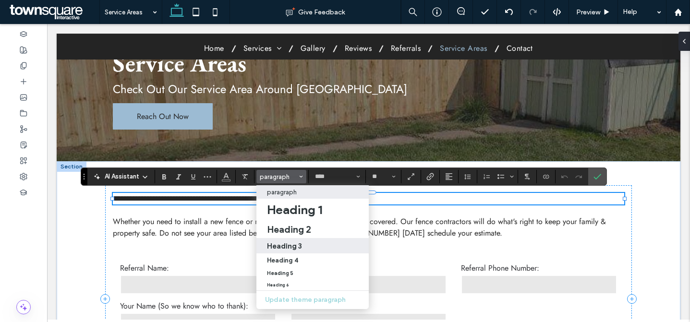
drag, startPoint x: 308, startPoint y: 244, endPoint x: 262, endPoint y: 219, distance: 52.4
click at [308, 244] on div "Heading 3" at bounding box center [312, 245] width 91 height 9
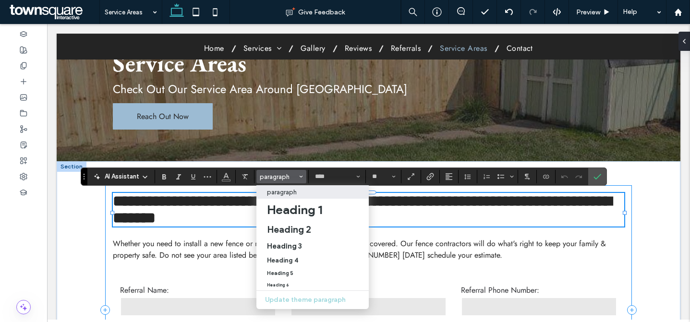
type input "**********"
type input "**"
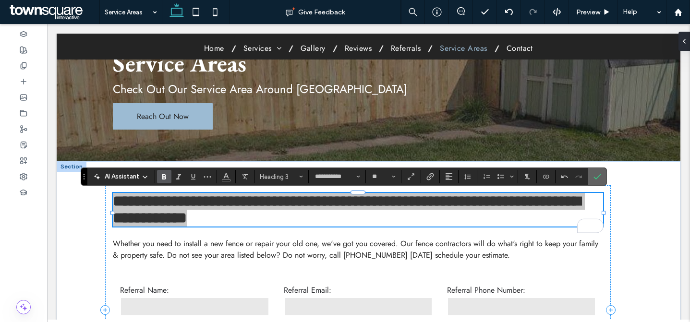
click at [598, 179] on icon "Confirm" at bounding box center [597, 177] width 8 height 8
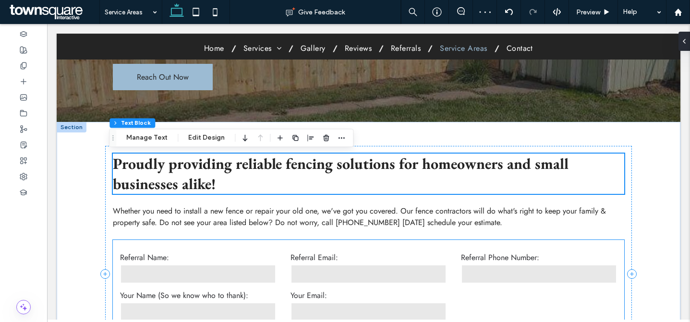
scroll to position [155, 0]
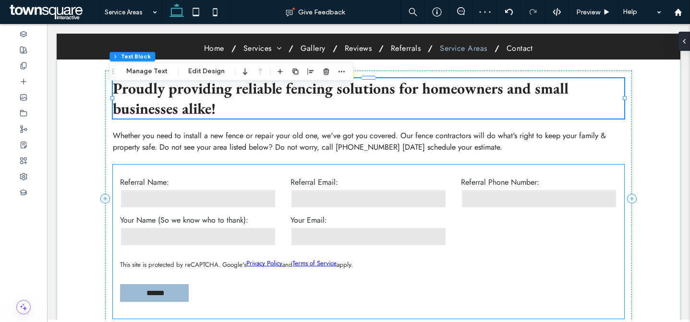
click at [219, 183] on label "Referral Name:" at bounding box center [198, 182] width 156 height 11
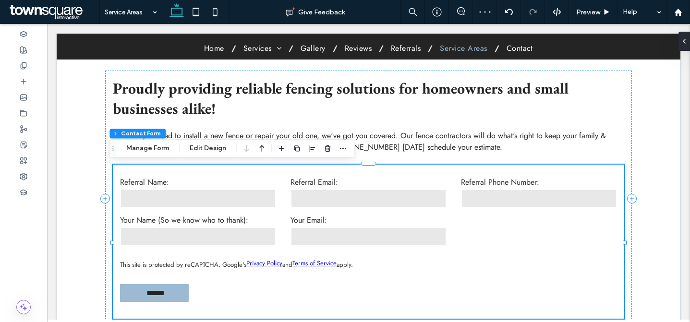
type input "*"
type input "***"
click at [330, 150] on icon "button" at bounding box center [328, 148] width 8 height 8
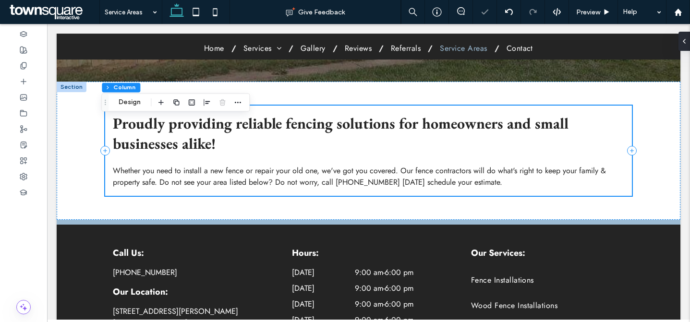
scroll to position [107, 0]
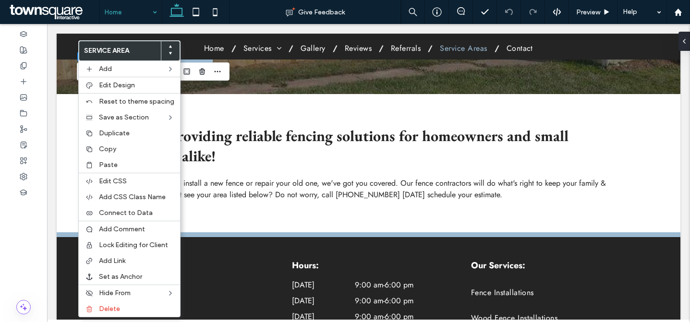
click at [110, 152] on span "Copy" at bounding box center [107, 149] width 17 height 8
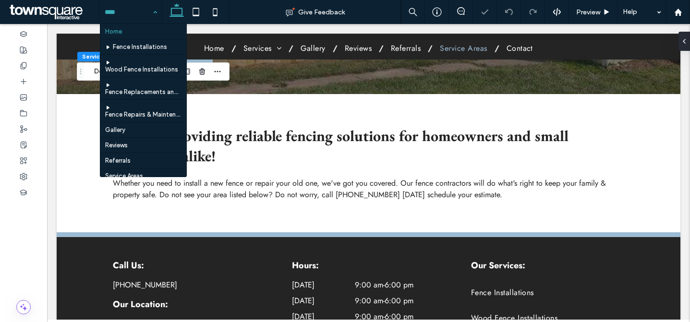
scroll to position [45, 0]
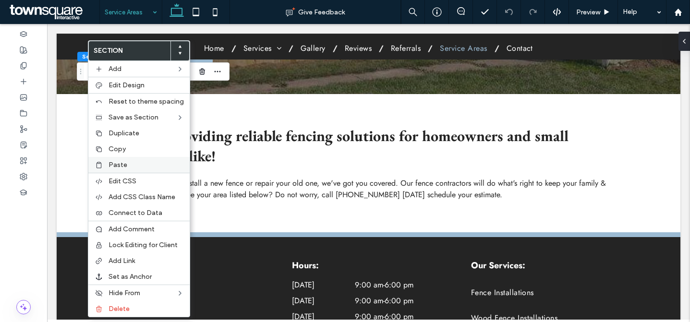
click at [109, 163] on span "Paste" at bounding box center [117, 165] width 19 height 8
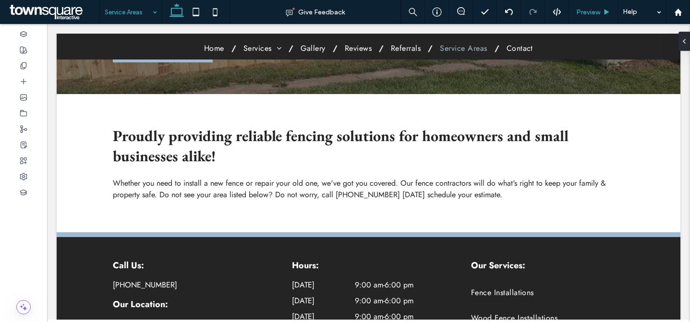
type input "****"
type input "**"
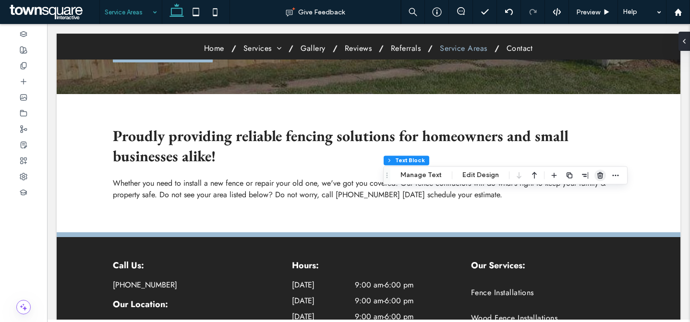
click at [597, 177] on use "button" at bounding box center [600, 175] width 6 height 6
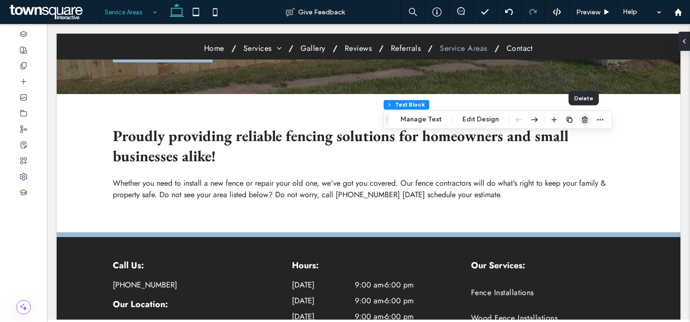
click at [584, 119] on icon "button" at bounding box center [585, 120] width 8 height 8
click at [548, 121] on icon "button" at bounding box center [550, 120] width 8 height 8
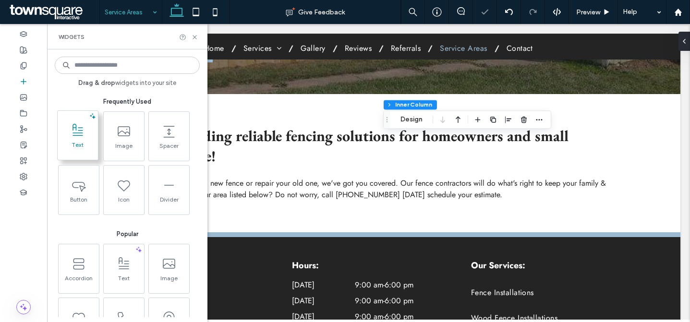
click at [74, 134] on icon at bounding box center [77, 130] width 15 height 15
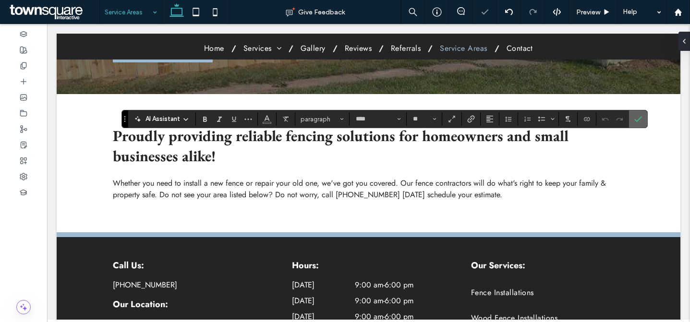
click at [643, 119] on label "Confirm" at bounding box center [638, 118] width 14 height 17
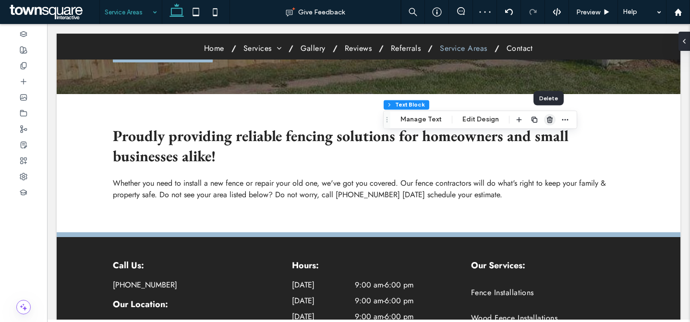
click at [549, 121] on icon "button" at bounding box center [550, 120] width 8 height 8
click at [523, 118] on icon "button" at bounding box center [524, 120] width 8 height 8
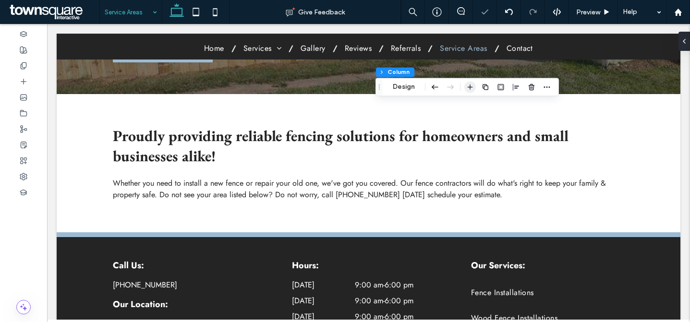
click at [468, 88] on icon "button" at bounding box center [470, 87] width 8 height 8
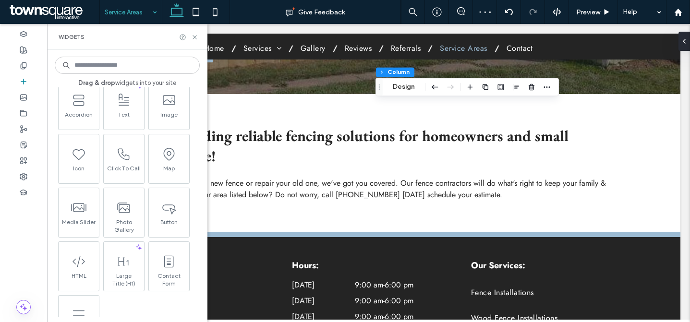
scroll to position [395, 0]
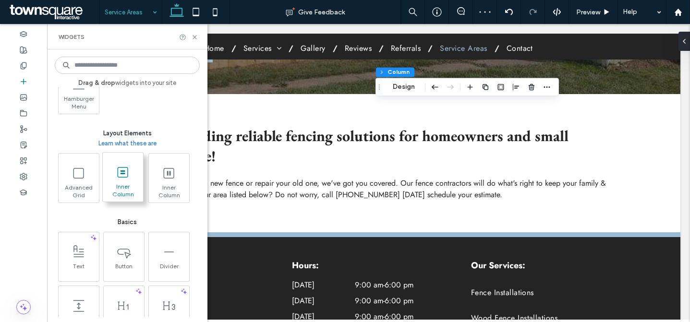
click at [131, 181] on span at bounding box center [123, 172] width 40 height 22
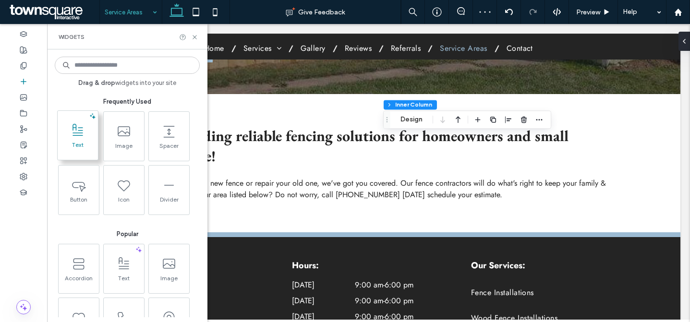
click at [82, 137] on icon at bounding box center [77, 130] width 15 height 15
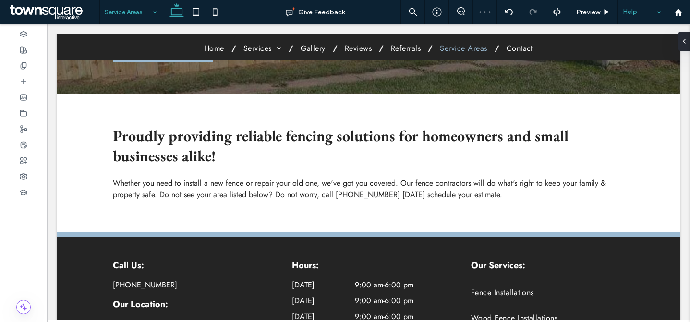
type input "****"
type input "**"
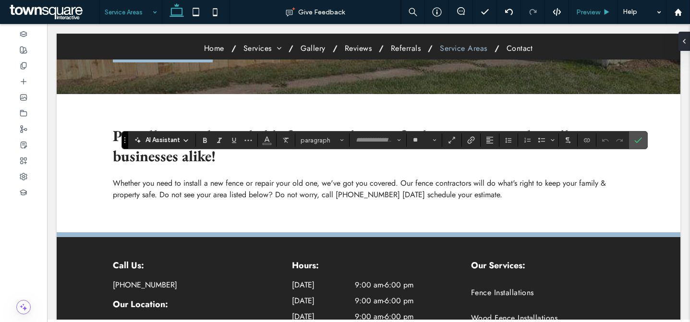
type input "**"
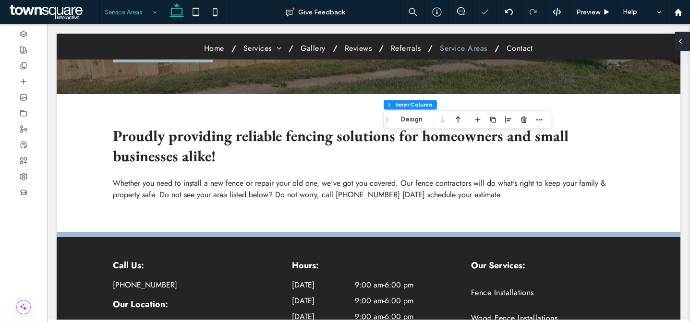
click at [685, 41] on div at bounding box center [681, 41] width 15 height 19
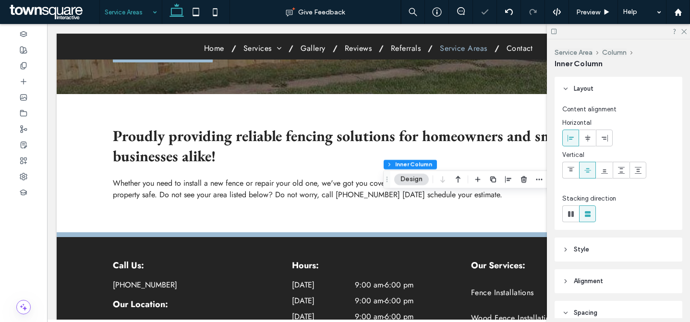
scroll to position [423, 0]
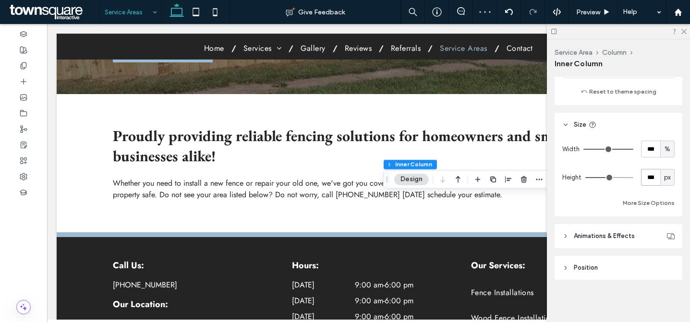
click at [643, 183] on input "***" at bounding box center [650, 177] width 19 height 17
type input "**"
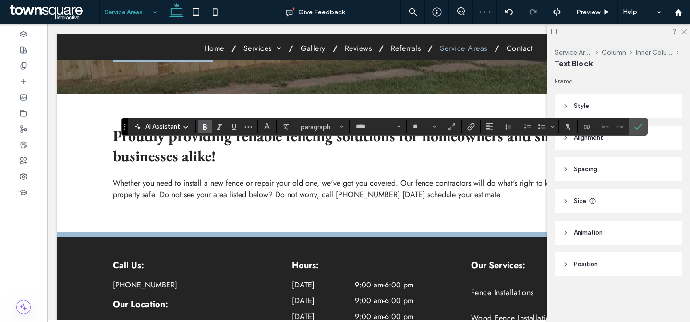
click at [205, 128] on icon "Bold" at bounding box center [205, 127] width 8 height 8
click at [634, 125] on icon "Confirm" at bounding box center [638, 127] width 8 height 8
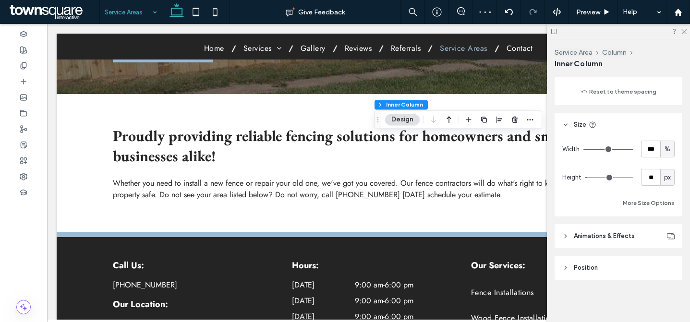
scroll to position [149, 0]
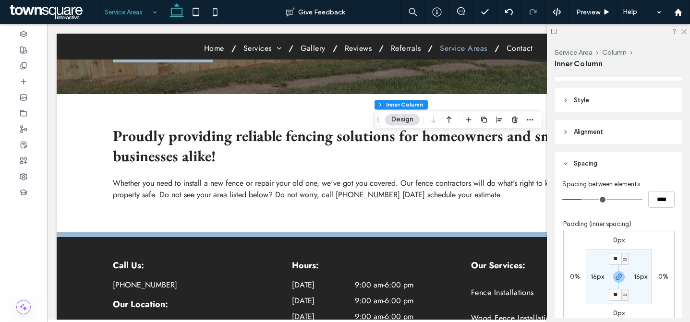
click at [634, 103] on header "Style" at bounding box center [618, 100] width 128 height 24
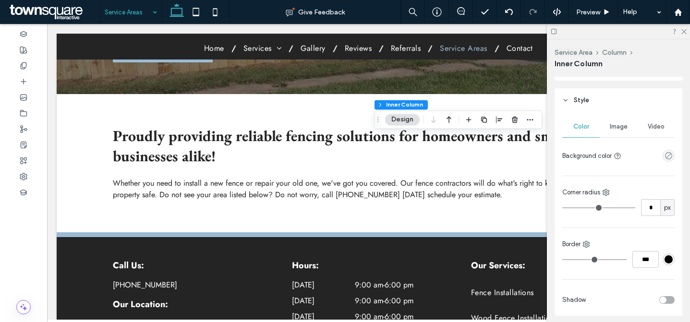
click at [670, 151] on div "Color Image Video Background color Corner radius * px Border *** Shadow" at bounding box center [618, 214] width 128 height 204
click at [669, 152] on div at bounding box center [668, 156] width 12 height 12
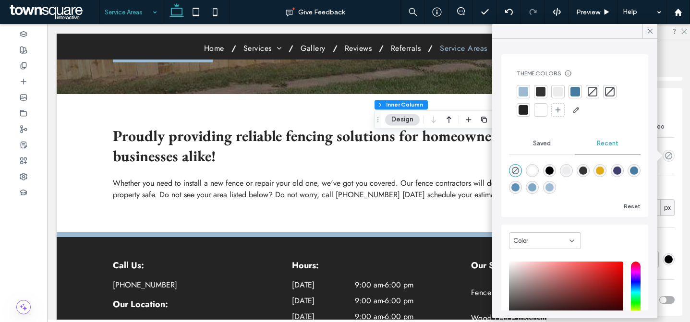
click at [662, 160] on div "empty color" at bounding box center [668, 156] width 12 height 12
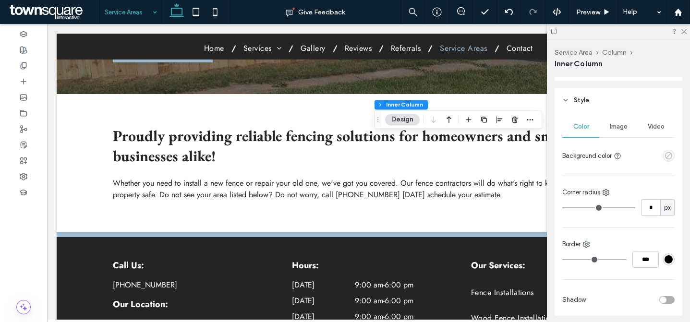
click at [664, 158] on icon "empty color" at bounding box center [668, 156] width 8 height 8
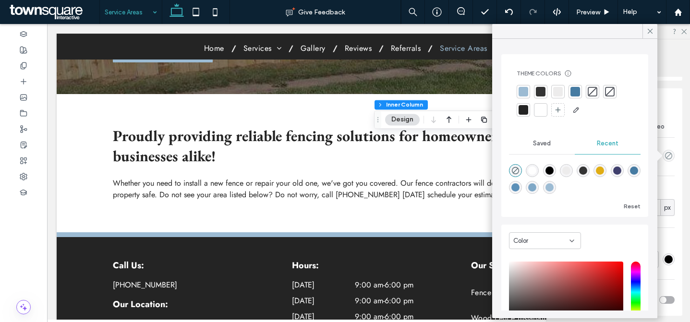
click at [521, 94] on div at bounding box center [523, 92] width 10 height 10
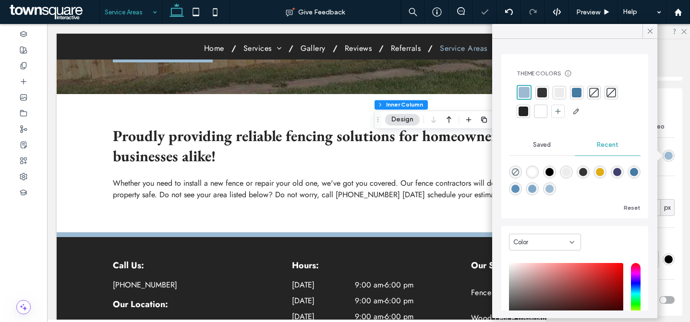
click at [559, 96] on div at bounding box center [559, 93] width 10 height 10
click at [650, 33] on icon at bounding box center [650, 31] width 9 height 9
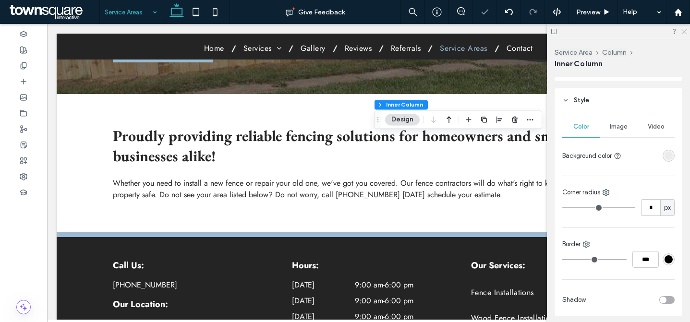
click at [685, 30] on icon at bounding box center [683, 31] width 6 height 6
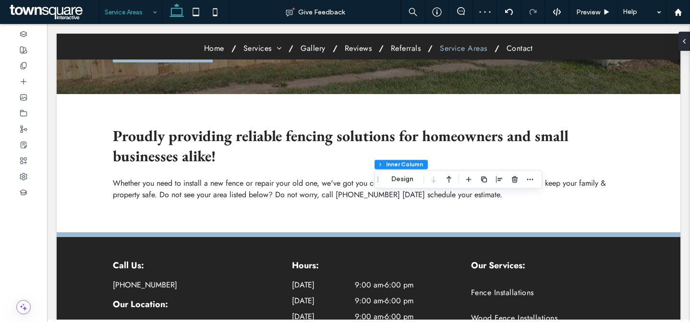
click at [484, 178] on use "button" at bounding box center [484, 180] width 6 height 6
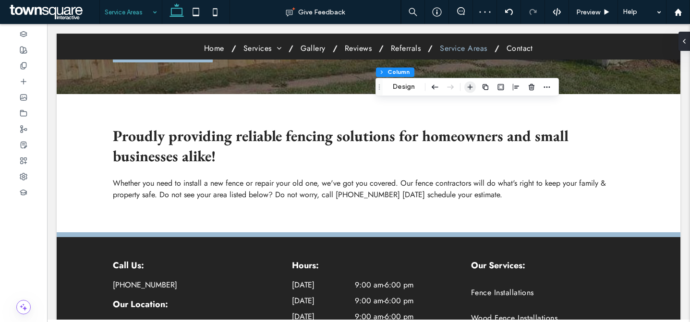
click at [473, 87] on span "button" at bounding box center [470, 87] width 12 height 12
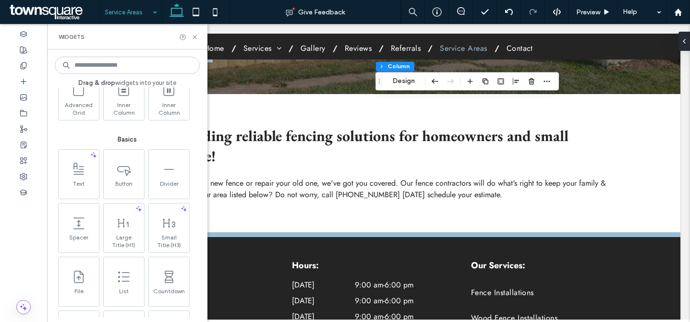
scroll to position [445, 0]
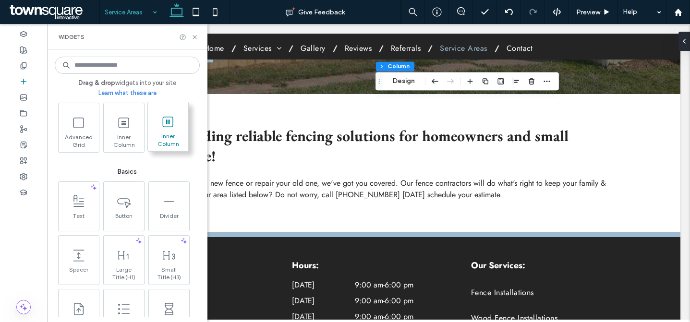
click at [179, 134] on span "Inner Column" at bounding box center [168, 138] width 40 height 13
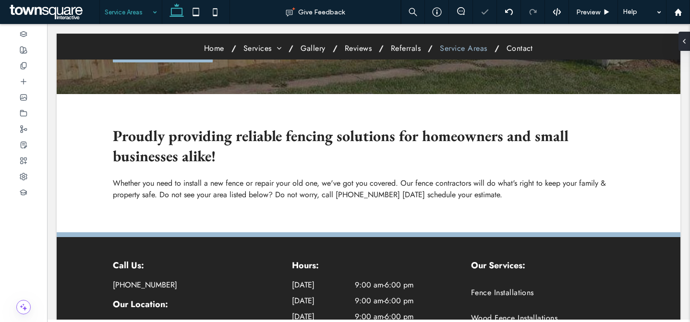
scroll to position [396, 0]
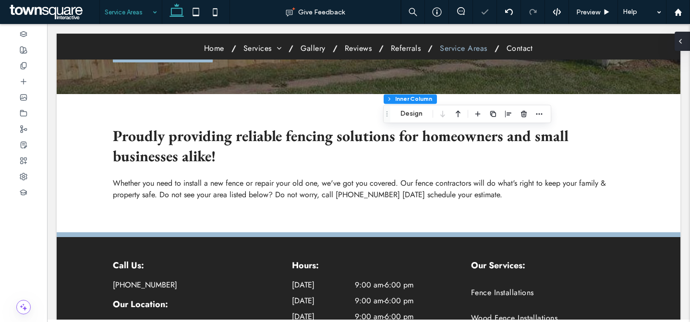
click at [683, 41] on icon at bounding box center [680, 41] width 8 height 8
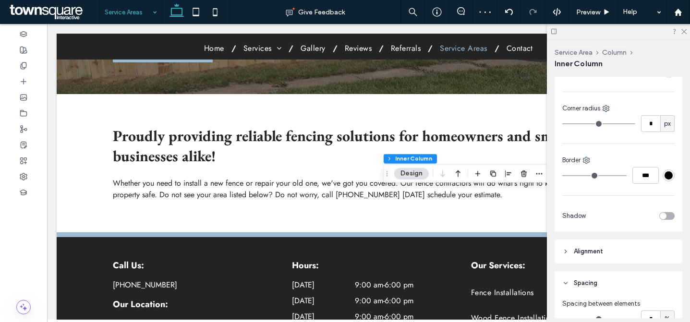
scroll to position [620, 0]
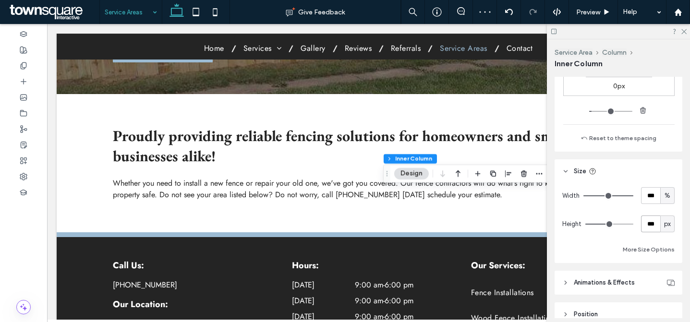
click at [646, 225] on input "***" at bounding box center [650, 224] width 19 height 17
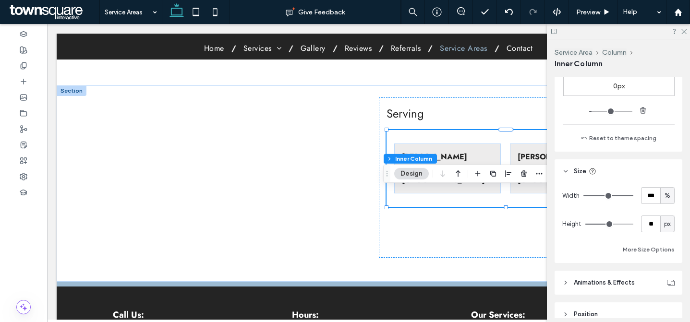
type input "**"
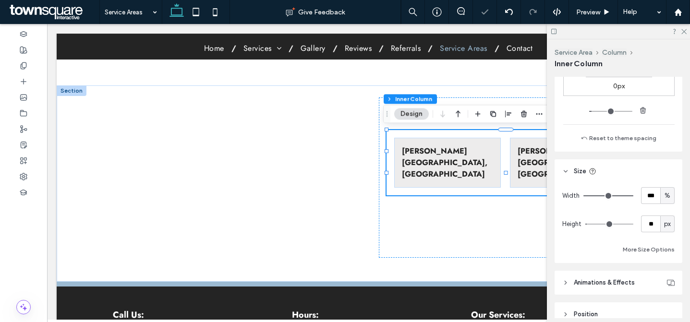
scroll to position [377, 0]
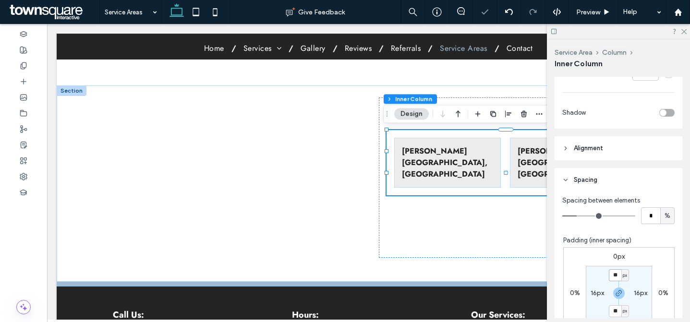
click at [611, 270] on input "**" at bounding box center [615, 275] width 12 height 12
type input "*"
click at [593, 296] on label "16px" at bounding box center [596, 293] width 13 height 8
type input "**"
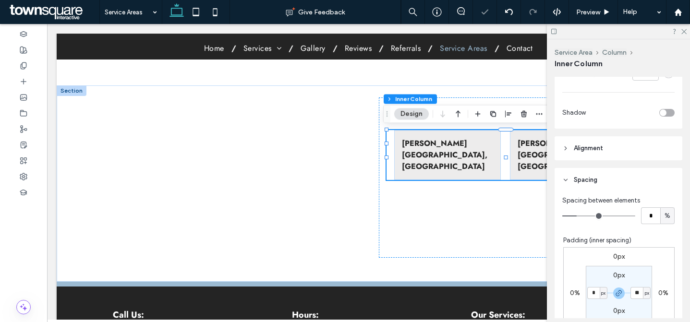
type input "*"
click at [590, 304] on section "0px * px 0px * px" at bounding box center [619, 293] width 66 height 55
click at [685, 30] on icon at bounding box center [683, 31] width 6 height 6
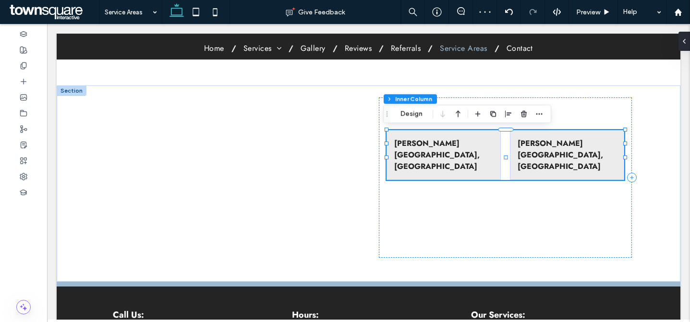
click at [495, 119] on span "button" at bounding box center [493, 114] width 12 height 12
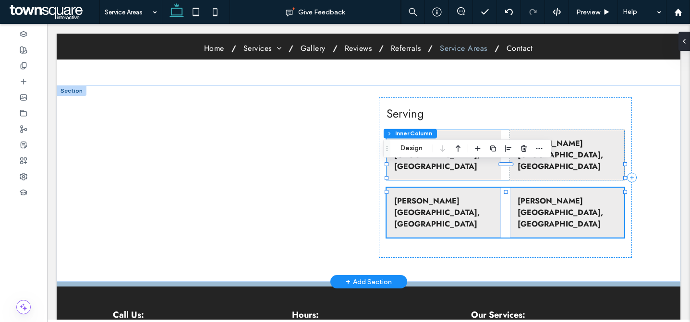
click at [568, 144] on strong "Eaton Rapids, MI" at bounding box center [559, 155] width 85 height 34
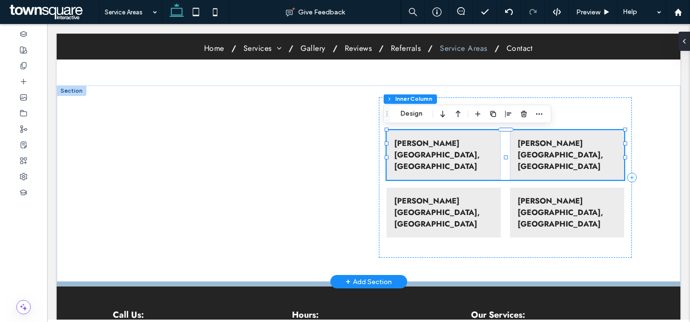
click at [568, 144] on strong "Eaton Rapids, MI" at bounding box center [559, 155] width 85 height 34
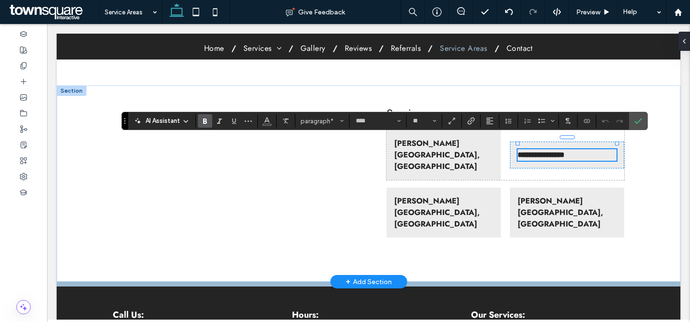
paste div
type input "**"
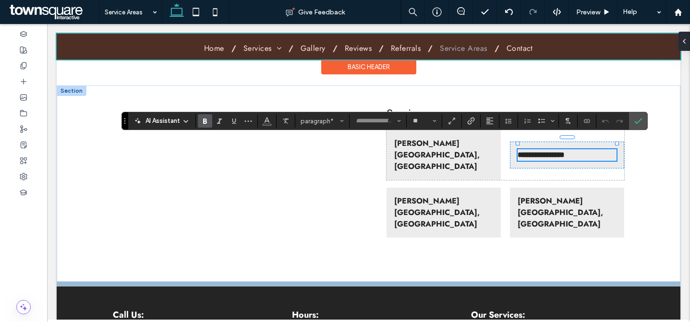
scroll to position [4, 0]
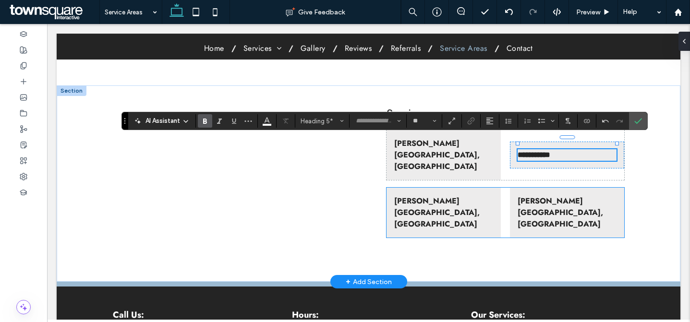
click at [442, 188] on div "Eaton Rapids, MI" at bounding box center [443, 213] width 114 height 50
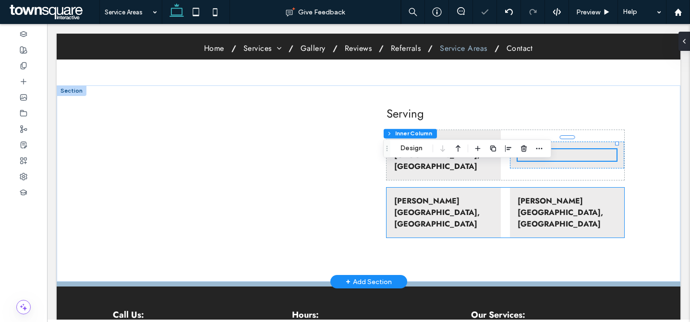
click at [442, 188] on div "Eaton Rapids, MI" at bounding box center [443, 213] width 114 height 50
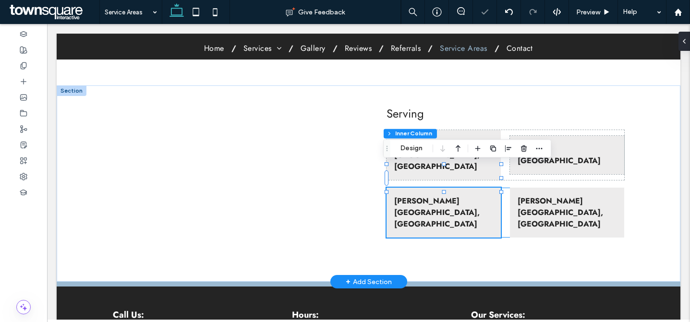
click at [442, 188] on div "Eaton Rapids, MI" at bounding box center [443, 213] width 114 height 50
click at [454, 195] on p "Eaton Rapids, MI" at bounding box center [443, 212] width 98 height 35
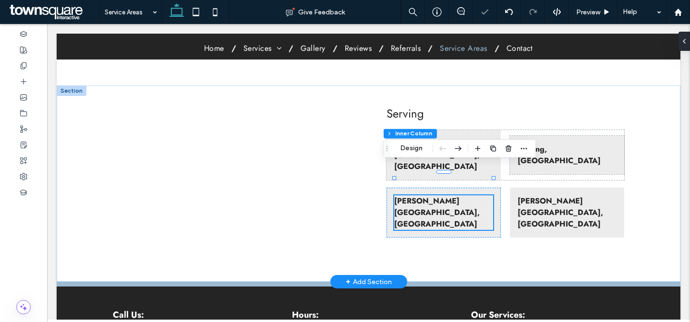
click at [454, 195] on p "Eaton Rapids, MI" at bounding box center [443, 212] width 98 height 35
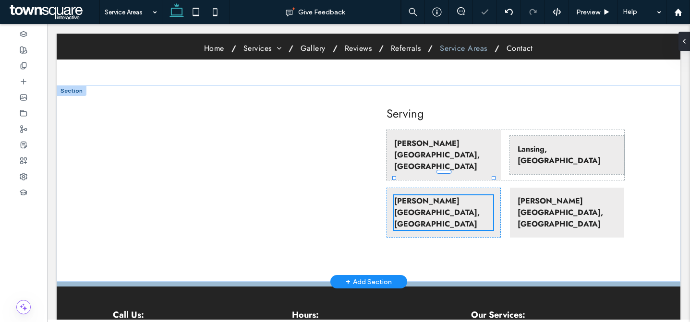
type input "****"
type input "**"
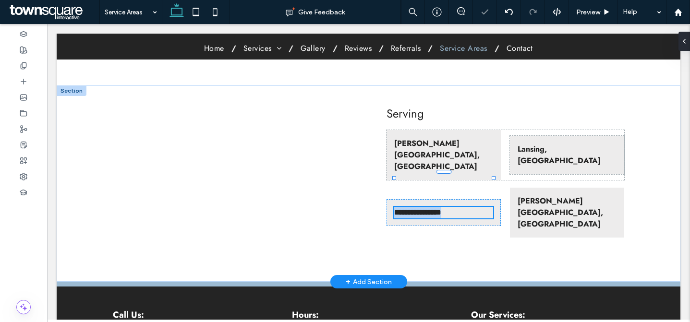
click at [454, 207] on p "**********" at bounding box center [443, 213] width 98 height 12
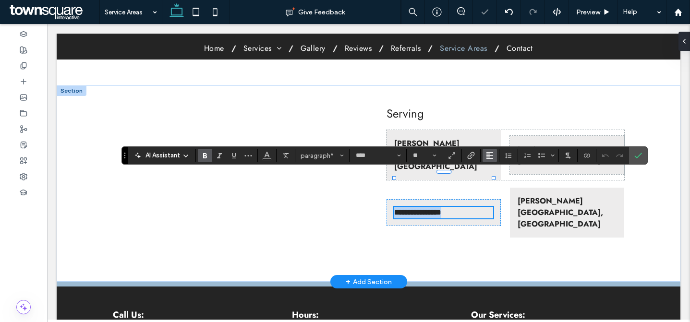
paste div
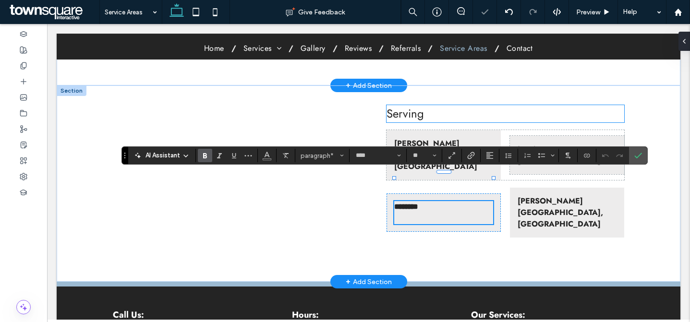
type input "*"
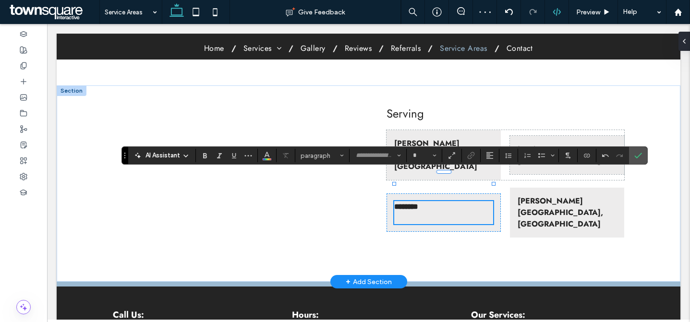
type input "****"
type input "**"
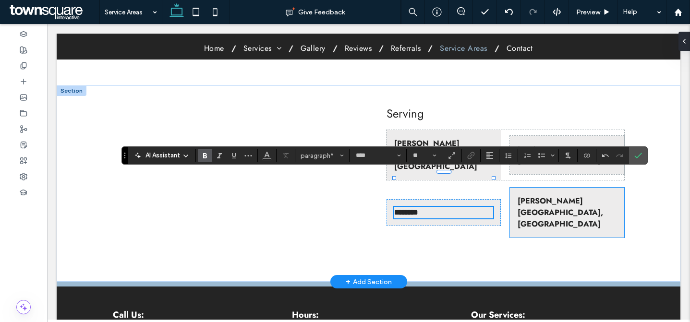
click at [571, 195] on strong "Eaton Rapids, MI" at bounding box center [559, 212] width 85 height 34
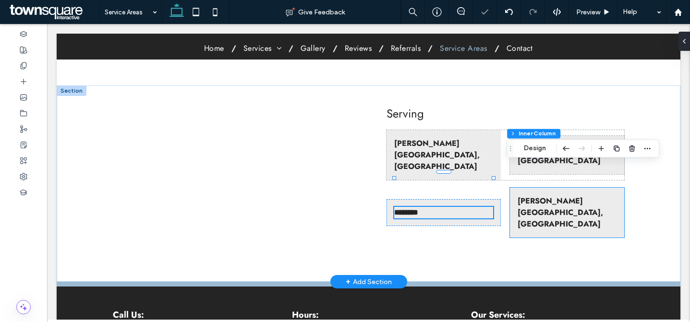
click at [571, 195] on strong "Eaton Rapids, MI" at bounding box center [559, 212] width 85 height 34
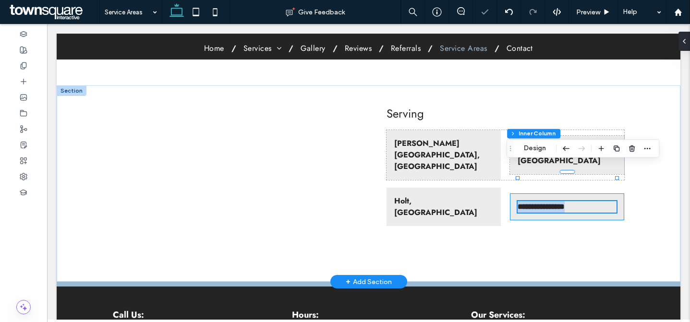
click at [571, 201] on div "**********" at bounding box center [566, 207] width 98 height 12
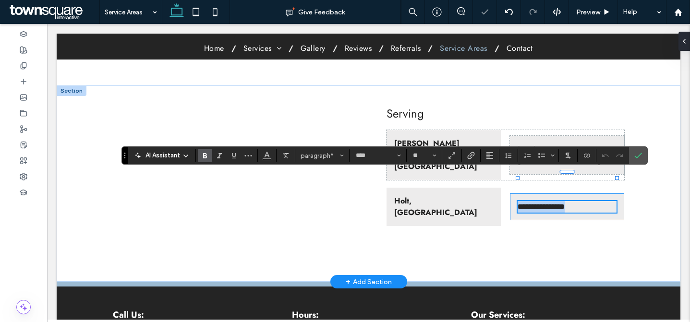
paste div
type input "*"
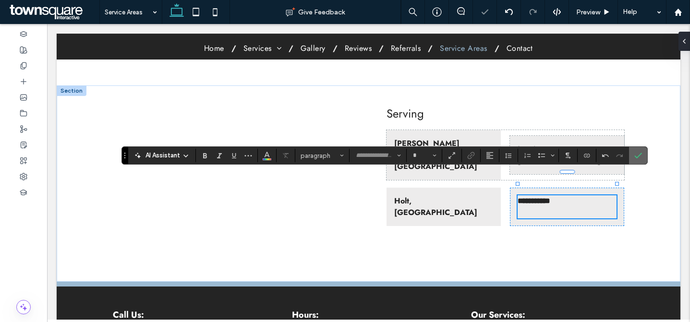
type input "****"
type input "**"
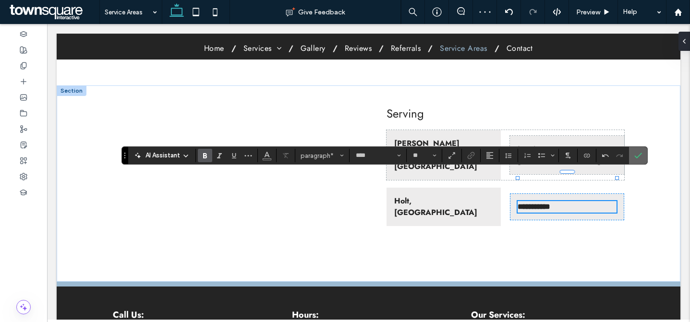
click at [641, 159] on icon "Confirm" at bounding box center [638, 156] width 8 height 8
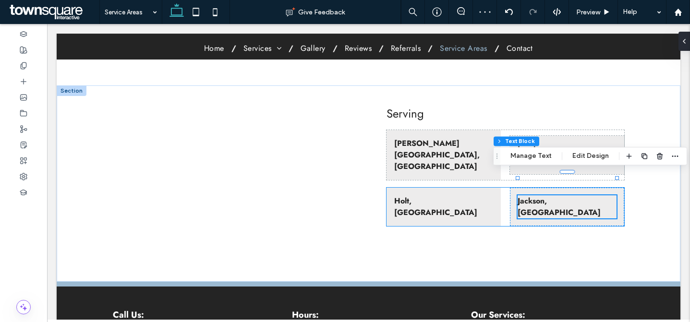
click at [500, 188] on div "Holt, MI Jackson, MI" at bounding box center [504, 207] width 237 height 38
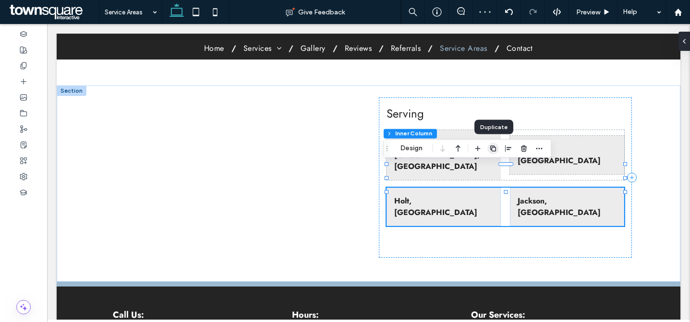
click at [493, 150] on icon "button" at bounding box center [493, 148] width 8 height 8
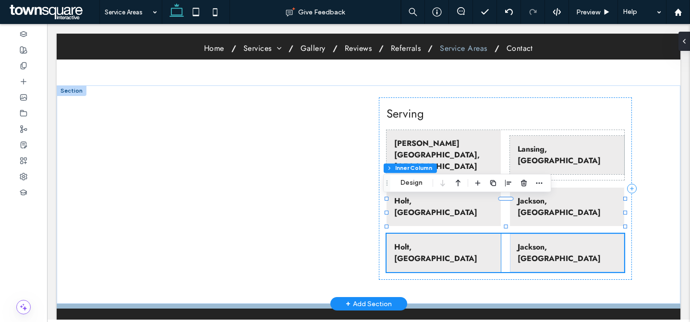
click at [413, 241] on strong "Holt, MI" at bounding box center [435, 252] width 83 height 23
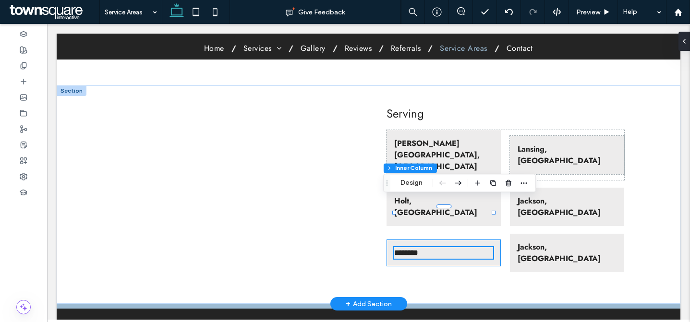
click at [413, 249] on strong "********" at bounding box center [406, 252] width 24 height 7
type input "****"
type input "**"
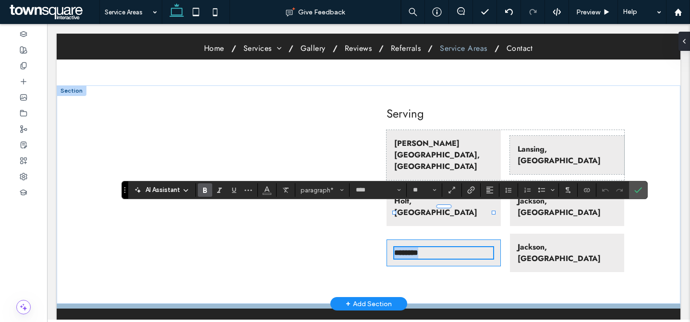
paste div
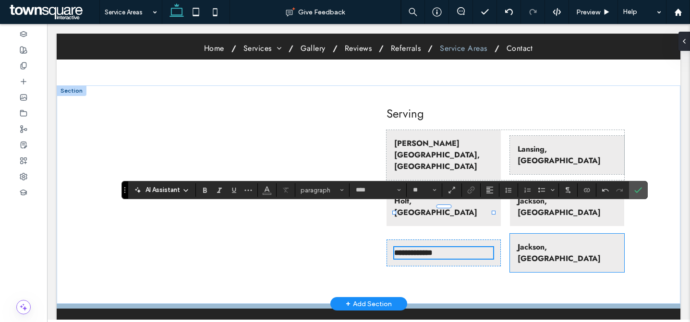
click at [536, 241] on strong "Jackson, MI" at bounding box center [558, 252] width 83 height 23
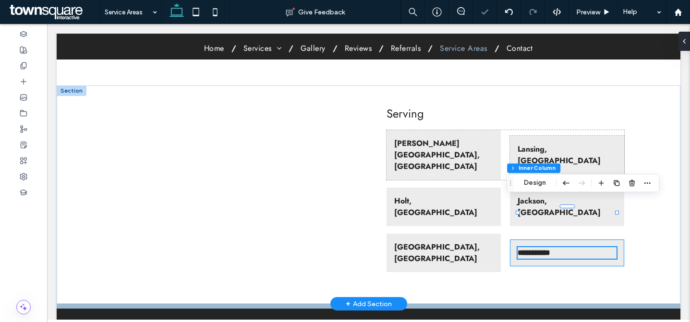
click at [536, 247] on div "**********" at bounding box center [566, 253] width 98 height 12
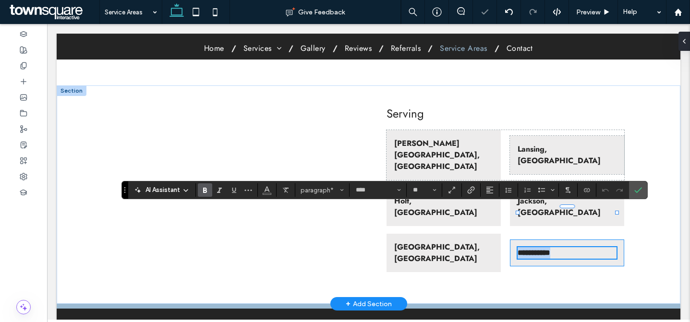
paste div
type input "*"
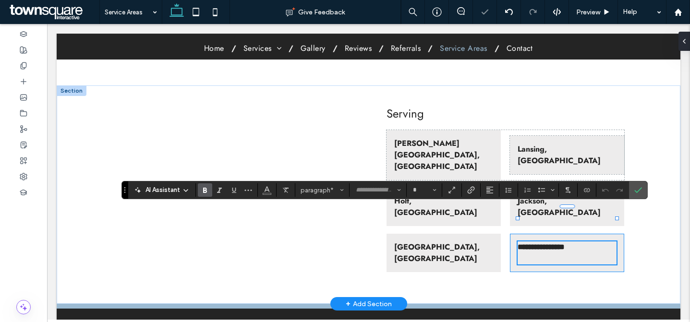
scroll to position [11, 0]
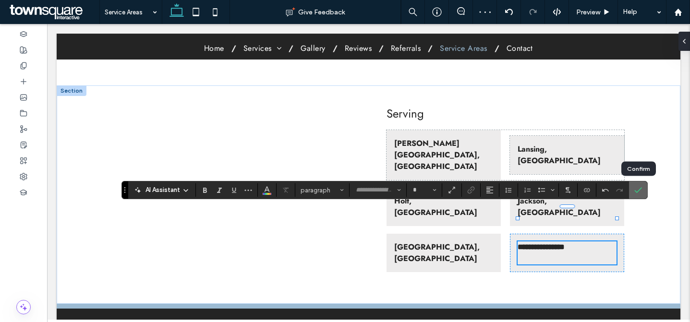
type input "****"
type input "**"
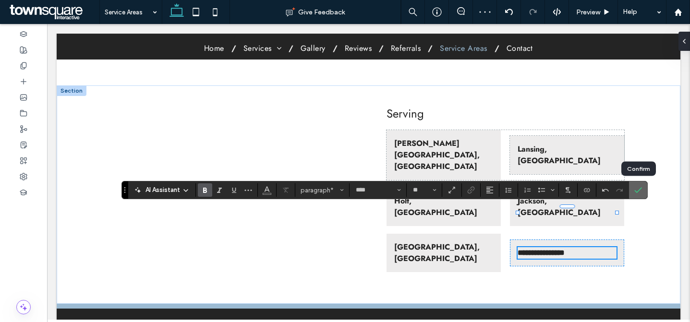
drag, startPoint x: 645, startPoint y: 190, endPoint x: 597, endPoint y: 166, distance: 53.2
click at [645, 190] on label "Confirm" at bounding box center [638, 189] width 14 height 17
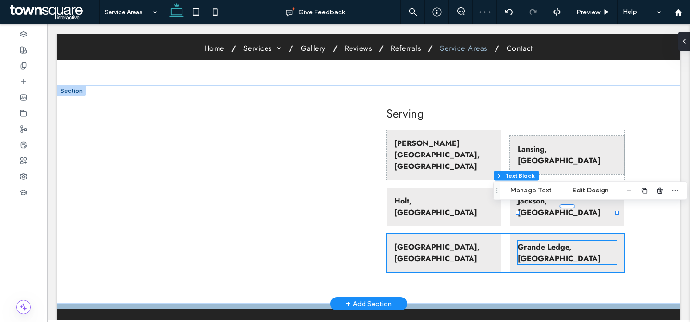
click at [500, 234] on div "Charlotte, MI Grande Ledge, MI" at bounding box center [504, 253] width 237 height 38
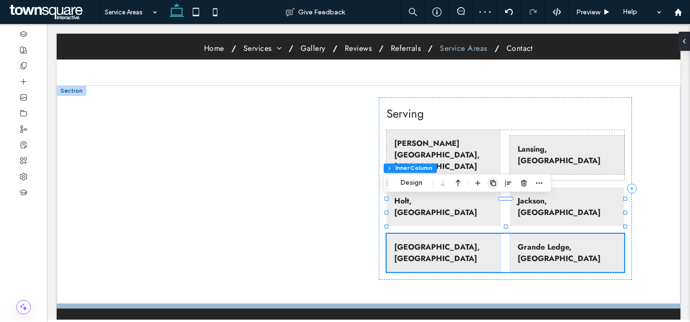
click at [494, 179] on icon "button" at bounding box center [493, 183] width 8 height 8
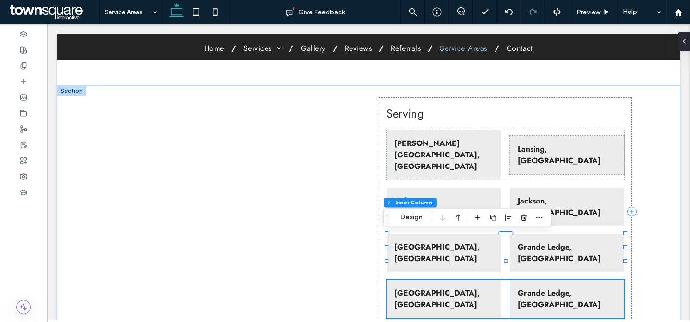
click at [461, 288] on p "Charlotte, MI" at bounding box center [443, 299] width 98 height 23
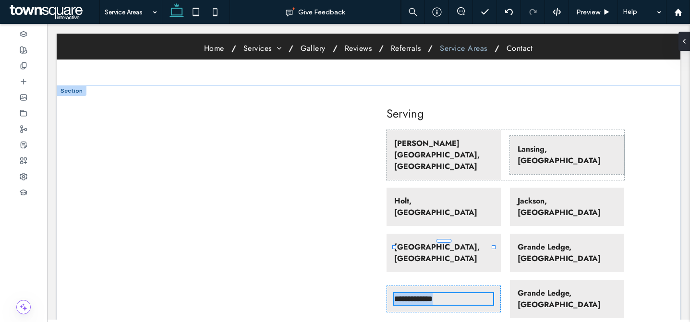
type input "****"
type input "**"
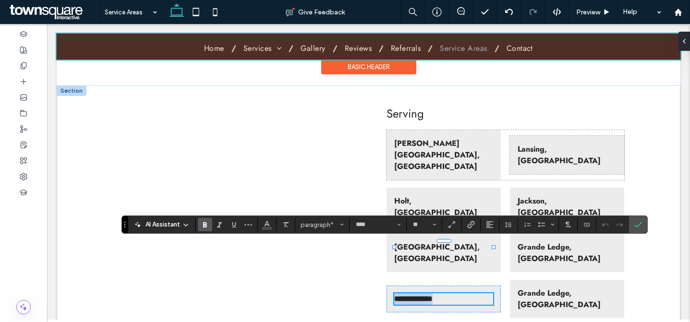
paste div
type input "**"
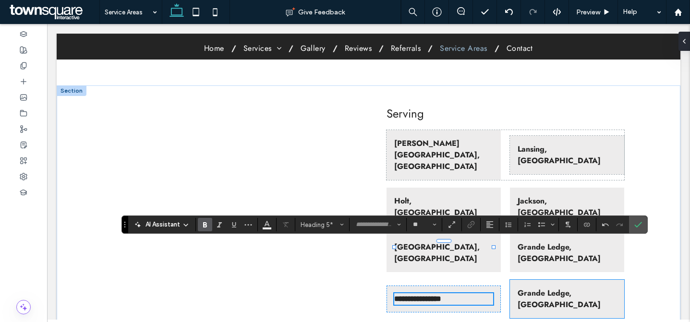
click at [541, 288] on strong "Grande Ledge, MI" at bounding box center [558, 299] width 83 height 23
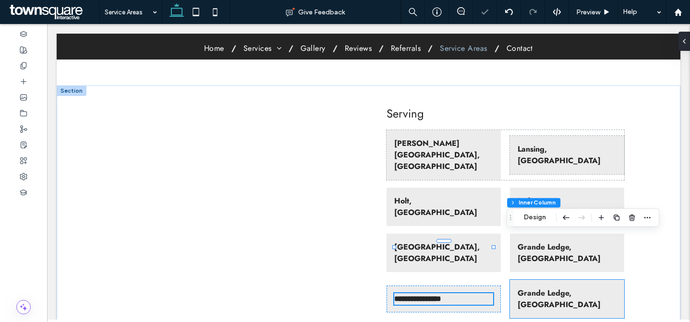
click at [541, 288] on strong "Grande Ledge, MI" at bounding box center [558, 299] width 83 height 23
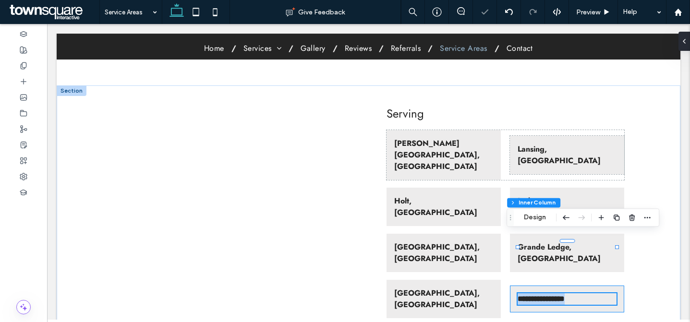
click at [541, 295] on strong "**********" at bounding box center [540, 298] width 47 height 7
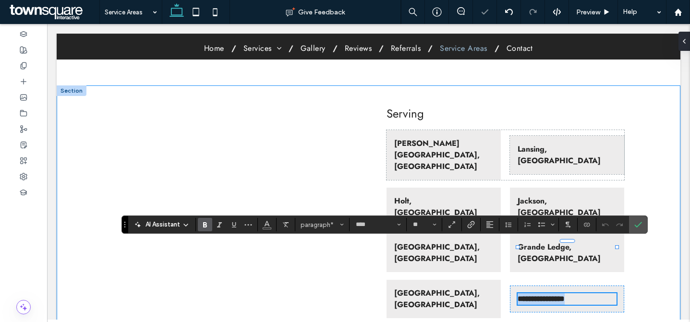
paste div
type input "*"
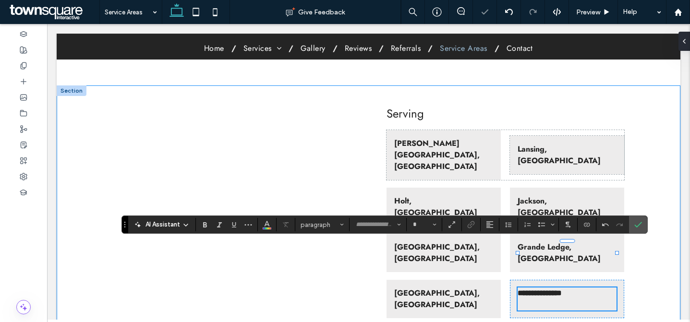
type input "****"
type input "**"
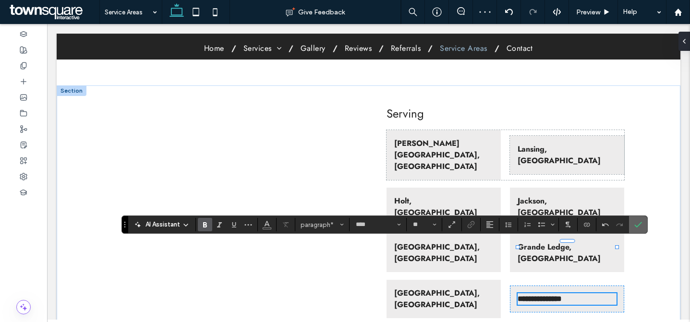
drag, startPoint x: 637, startPoint y: 222, endPoint x: 589, endPoint y: 197, distance: 53.3
click at [637, 222] on icon "Confirm" at bounding box center [638, 225] width 8 height 8
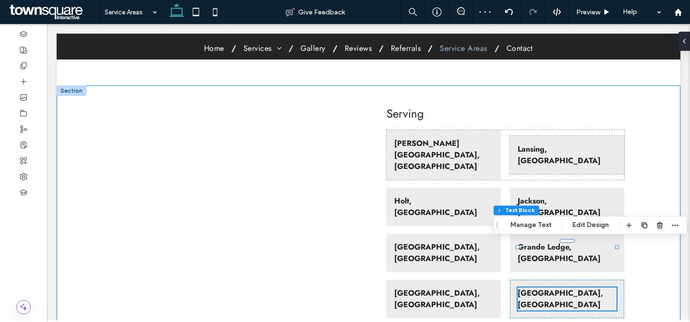
click at [638, 182] on div "Serving Eaton Rapids, MI Lansing, MI Holt, MI Jackson, MI Charlotte, MI Grande …" at bounding box center [369, 217] width 576 height 265
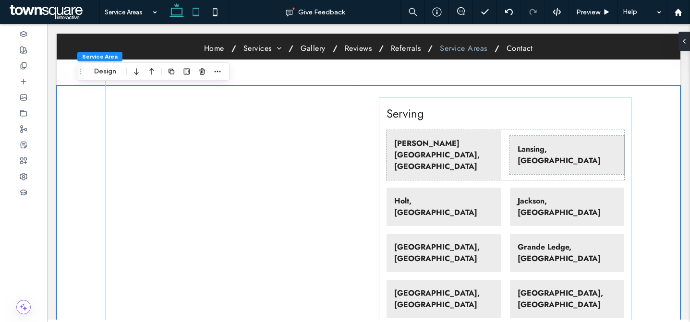
click at [194, 8] on use at bounding box center [196, 12] width 6 height 8
type input "**"
type input "***"
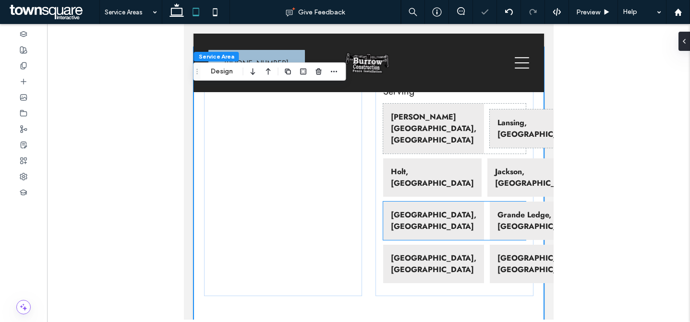
scroll to position [474, 0]
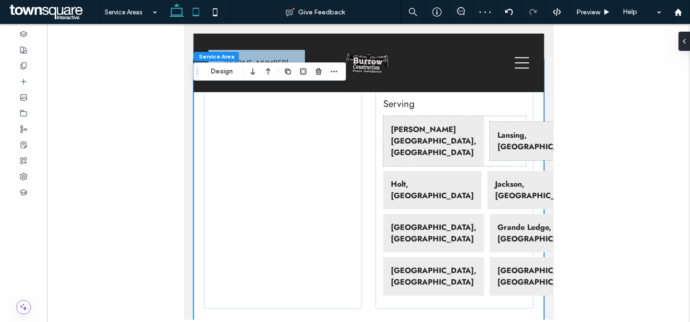
click at [170, 11] on icon at bounding box center [176, 11] width 19 height 19
type input "**"
type input "*"
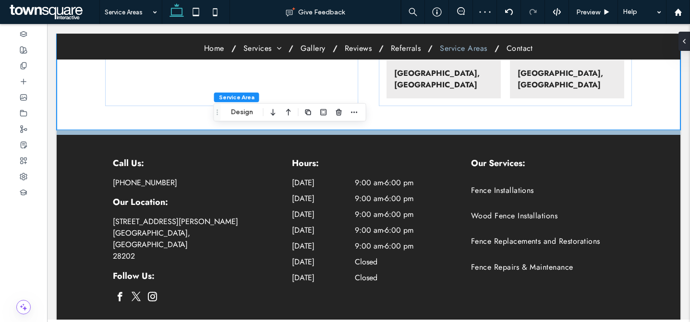
scroll to position [271, 0]
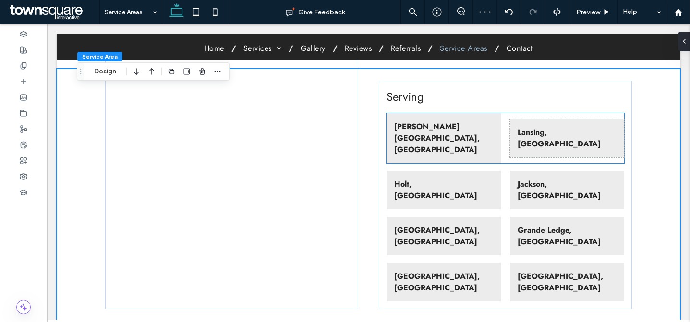
click at [479, 120] on div "Eaton Rapids, MI" at bounding box center [443, 138] width 114 height 50
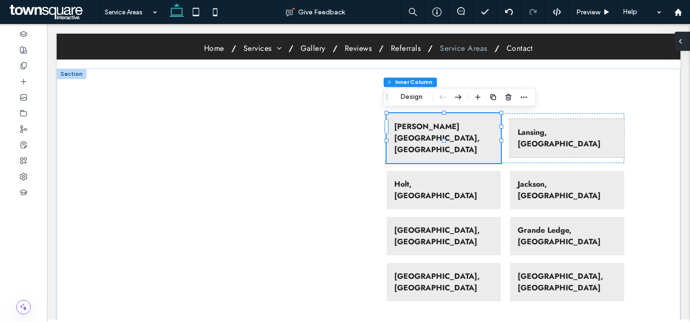
click at [680, 41] on icon at bounding box center [680, 41] width 8 height 8
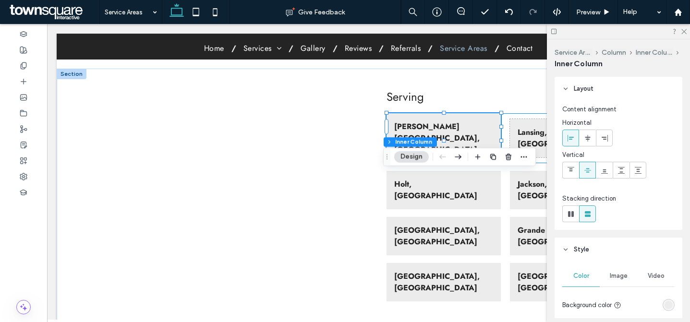
click at [502, 122] on div "Eaton Rapids, MI Lansing, MI" at bounding box center [504, 138] width 237 height 50
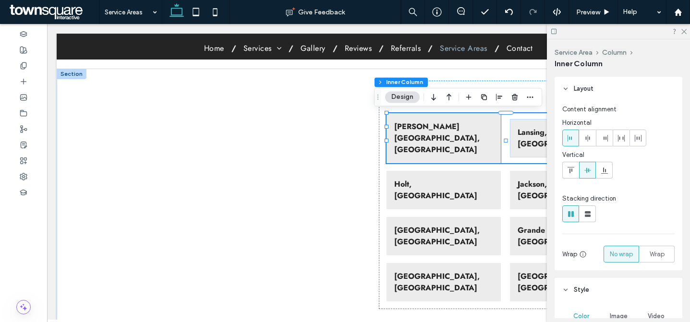
click at [470, 130] on p "Eaton Rapids, MI" at bounding box center [443, 138] width 98 height 35
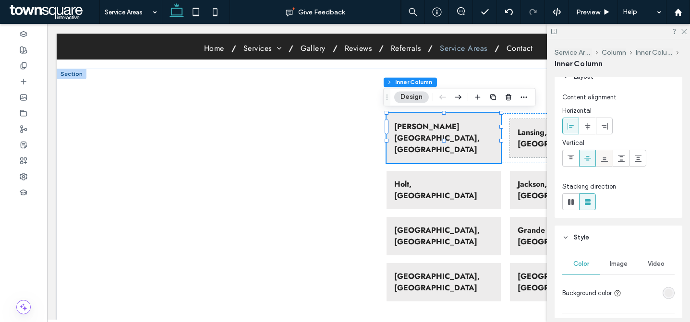
scroll to position [0, 0]
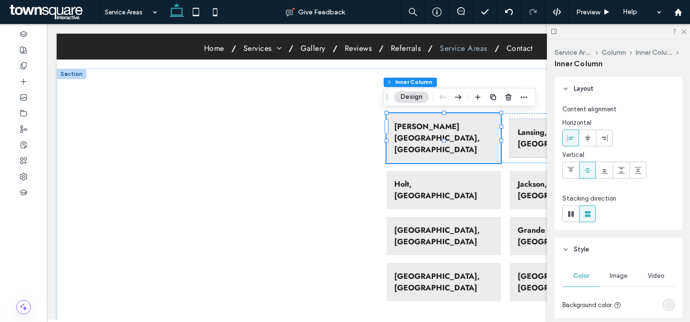
click at [586, 91] on span "Layout" at bounding box center [584, 89] width 20 height 10
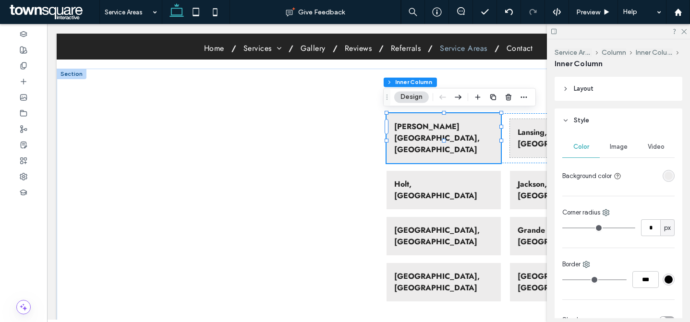
click at [587, 119] on span "Style" at bounding box center [581, 121] width 15 height 10
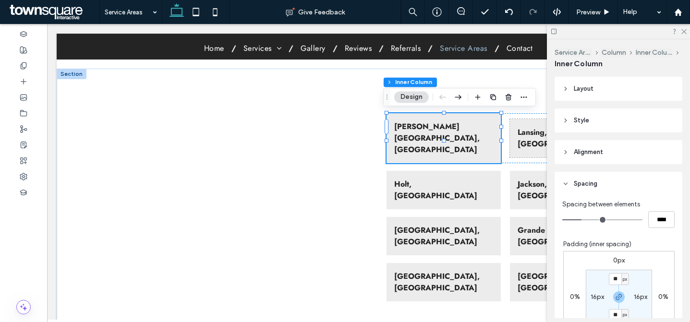
click at [592, 156] on span "Alignment" at bounding box center [588, 152] width 29 height 10
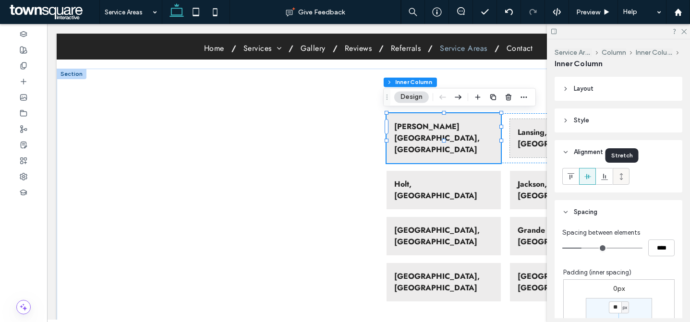
click at [625, 181] on div at bounding box center [621, 176] width 16 height 16
type input "***"
click at [515, 119] on div "Lansing, MI" at bounding box center [567, 138] width 114 height 38
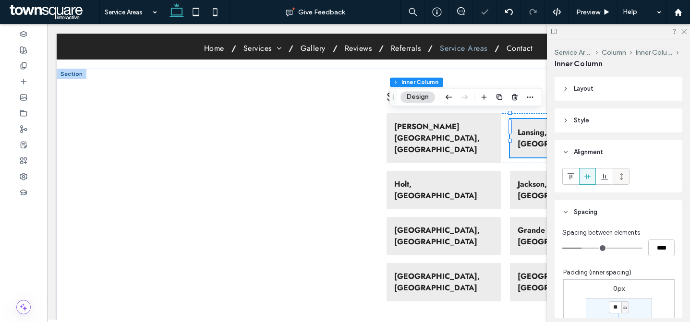
click at [620, 175] on icon at bounding box center [621, 177] width 8 height 8
type input "***"
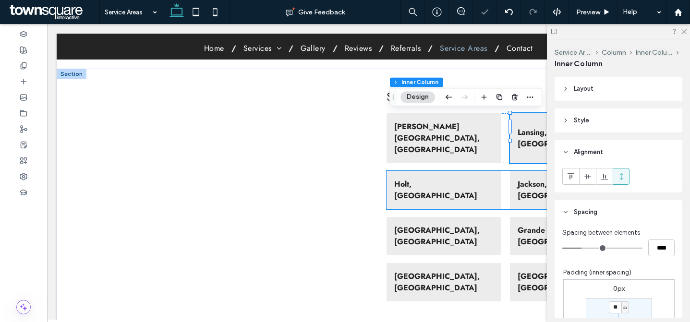
click at [474, 179] on p "Holt, MI" at bounding box center [443, 190] width 98 height 23
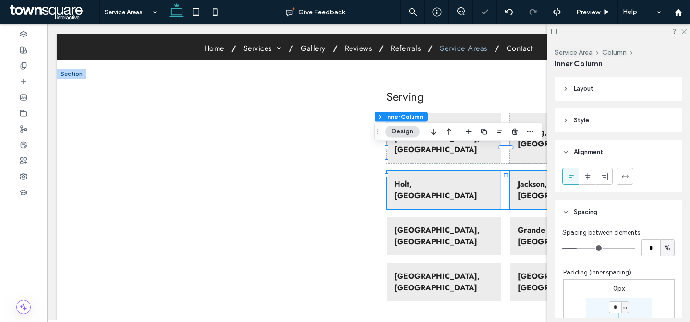
click at [490, 171] on div "Holt, MI" at bounding box center [443, 190] width 114 height 38
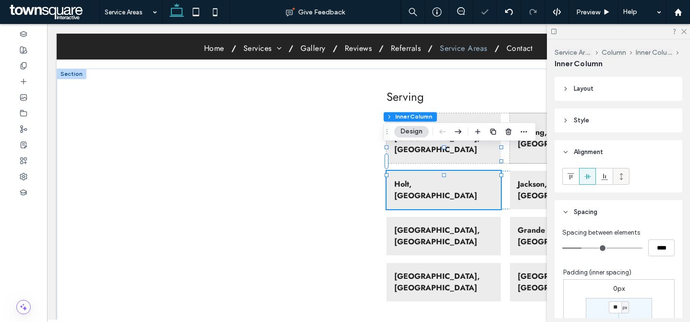
click at [628, 176] on div at bounding box center [621, 176] width 16 height 16
type input "***"
click at [537, 179] on strong "Jackson, MI" at bounding box center [558, 190] width 83 height 23
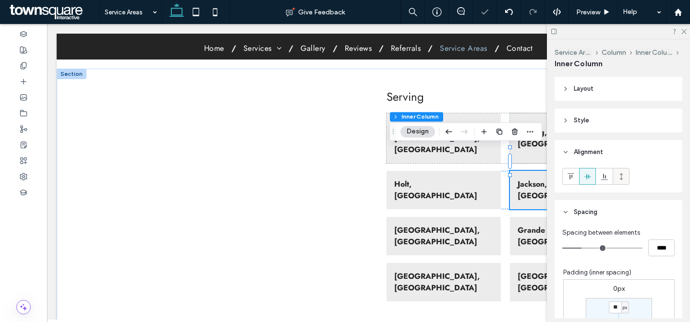
click at [615, 172] on div at bounding box center [621, 176] width 16 height 16
type input "***"
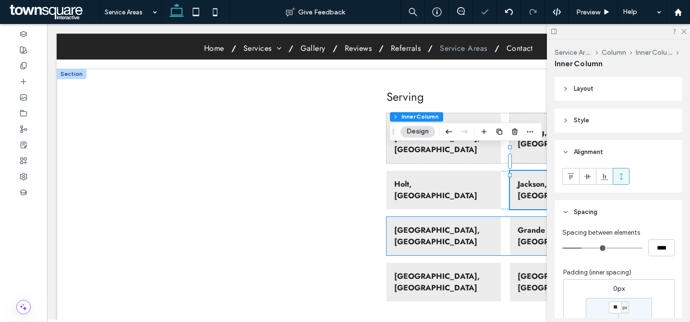
click at [475, 225] on p "Charlotte, MI" at bounding box center [443, 236] width 98 height 23
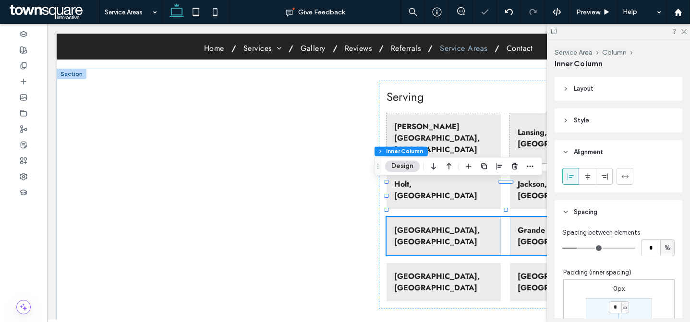
click at [490, 217] on div "Charlotte, MI" at bounding box center [443, 236] width 114 height 38
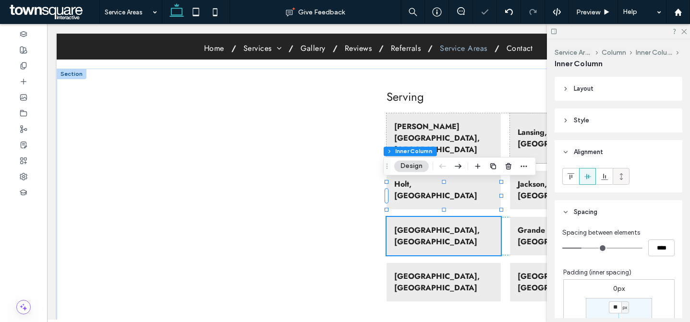
click at [627, 179] on div at bounding box center [621, 176] width 16 height 16
type input "***"
click at [524, 225] on strong "Grande Ledge, MI" at bounding box center [558, 236] width 83 height 23
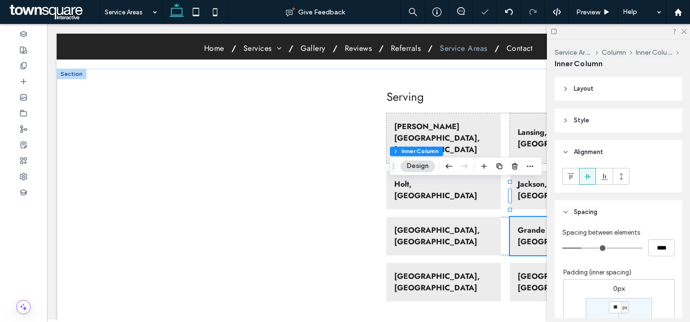
drag, startPoint x: 615, startPoint y: 178, endPoint x: 587, endPoint y: 187, distance: 29.9
click at [615, 177] on div at bounding box center [621, 176] width 16 height 16
type input "***"
click at [471, 263] on div "Eaton County, MI" at bounding box center [443, 282] width 114 height 38
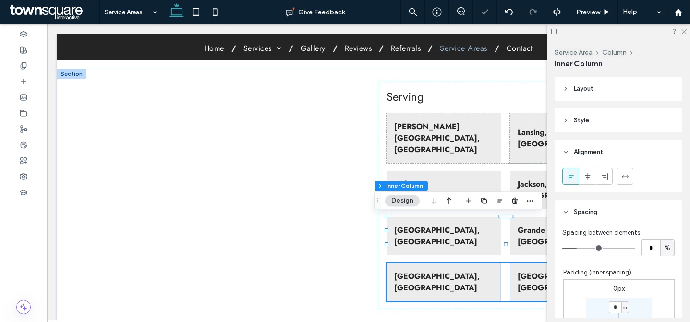
click at [471, 263] on div "Eaton County, MI" at bounding box center [443, 282] width 114 height 38
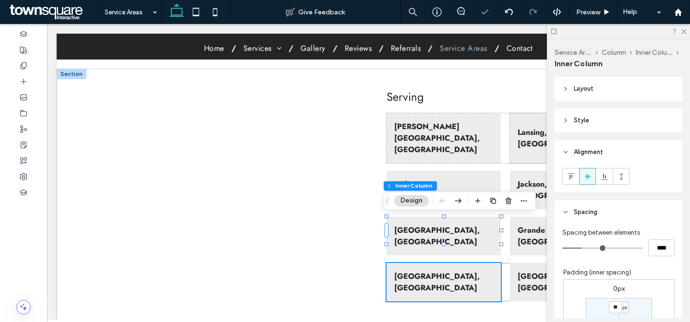
click at [629, 178] on div at bounding box center [618, 176] width 112 height 17
click at [624, 177] on icon at bounding box center [621, 177] width 8 height 8
type input "***"
click at [524, 263] on div "Potterville, MI" at bounding box center [567, 282] width 114 height 38
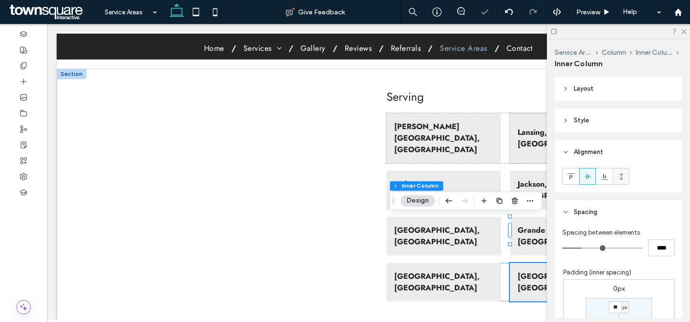
click at [626, 178] on div at bounding box center [621, 176] width 16 height 16
type input "***"
click at [202, 11] on icon at bounding box center [195, 11] width 19 height 19
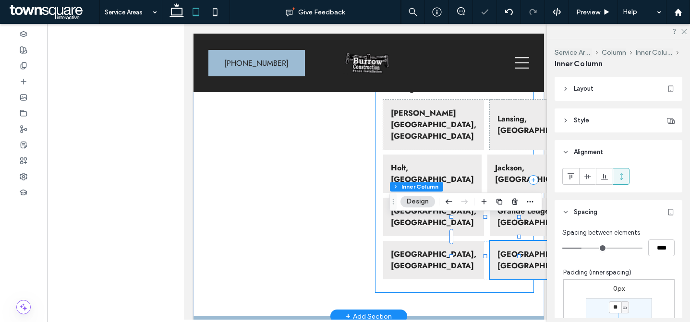
click at [525, 143] on div "Serving Eaton Rapids, MI Lansing, MI Holt, MI Jackson, MI Charlotte, MI Grande …" at bounding box center [454, 179] width 158 height 225
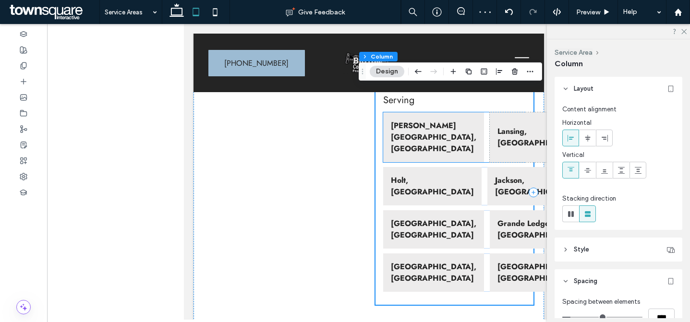
scroll to position [465, 0]
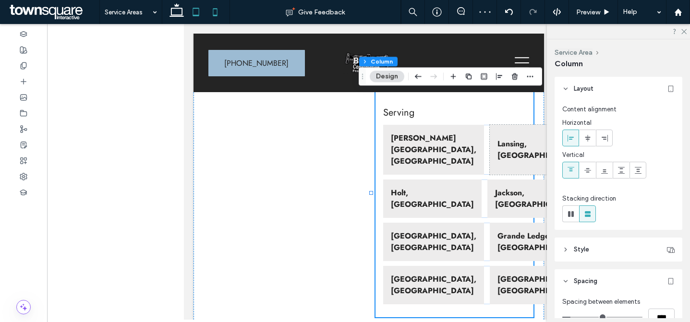
click at [210, 12] on icon at bounding box center [214, 11] width 19 height 19
type input "**"
type input "****"
type input "**"
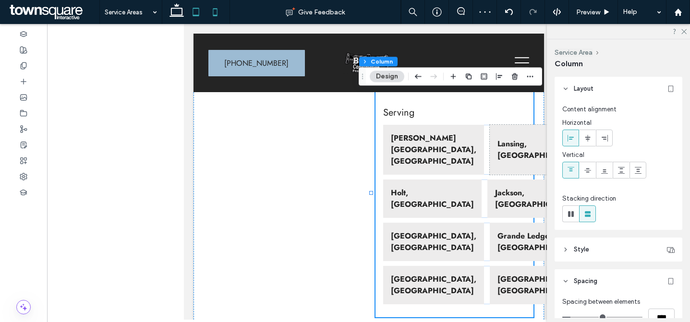
type input "**"
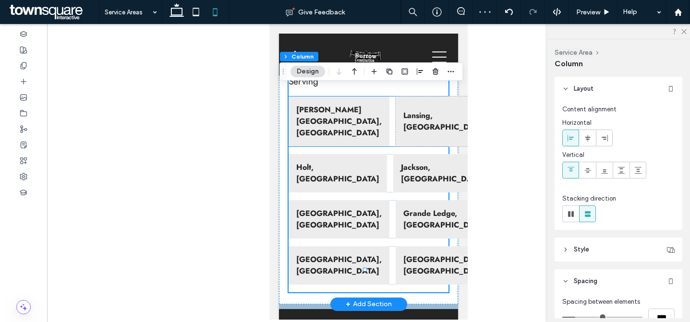
scroll to position [534, 0]
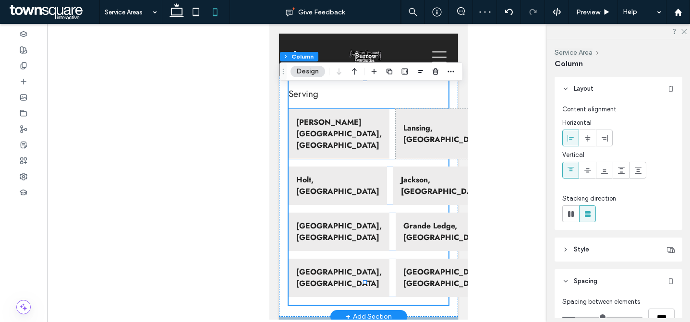
click at [364, 120] on div "Eaton Rapids, MI Lansing, MI" at bounding box center [369, 134] width 160 height 50
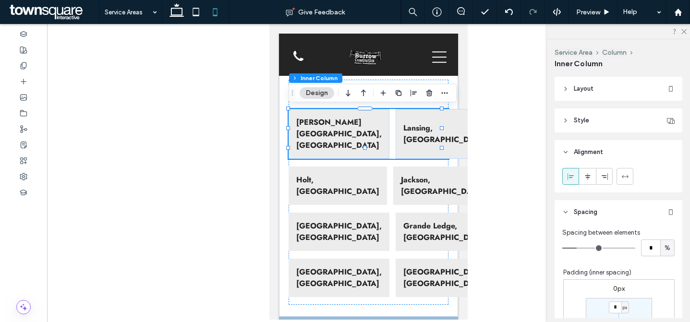
click at [592, 122] on header "Style" at bounding box center [618, 120] width 128 height 24
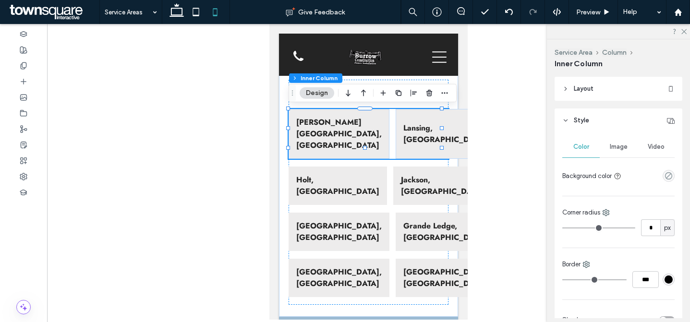
click at [592, 122] on header "Style" at bounding box center [618, 120] width 128 height 24
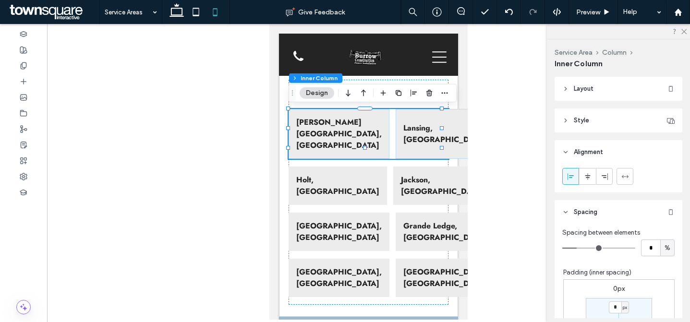
click at [590, 87] on span "Layout" at bounding box center [584, 89] width 20 height 10
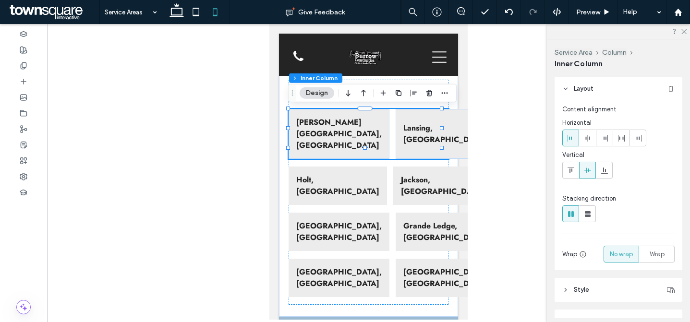
click at [584, 226] on div "Stacking direction Wrap No wrap Wrap" at bounding box center [618, 228] width 112 height 69
click at [586, 220] on span at bounding box center [588, 214] width 10 height 16
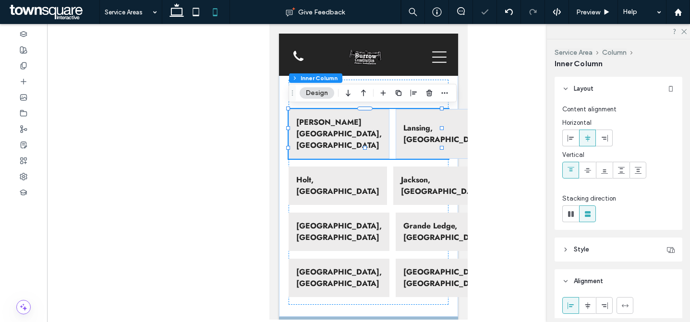
type input "**"
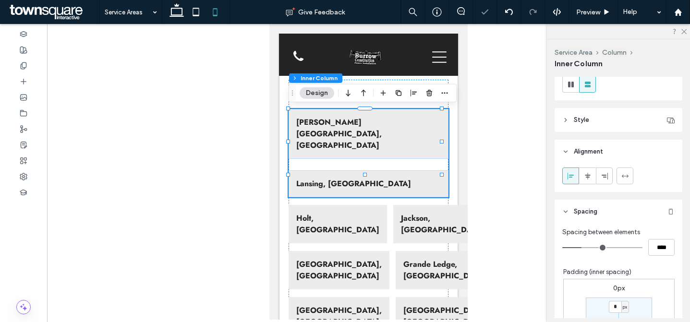
scroll to position [202, 0]
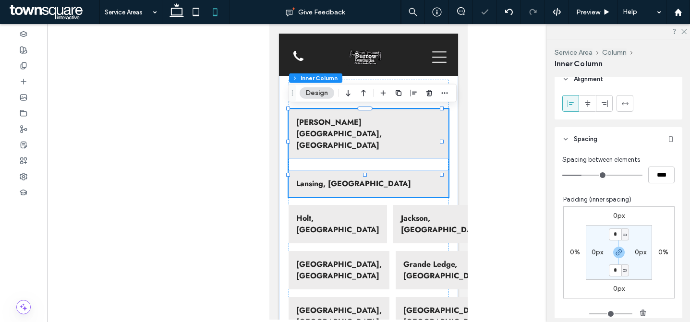
click at [651, 187] on div "Spacing between elements **** Padding (inner spacing) 0px 0% 0px 0% * px 0px * …" at bounding box center [618, 252] width 128 height 203
click at [653, 180] on input "****" at bounding box center [661, 175] width 26 height 17
type input "**"
type input "****"
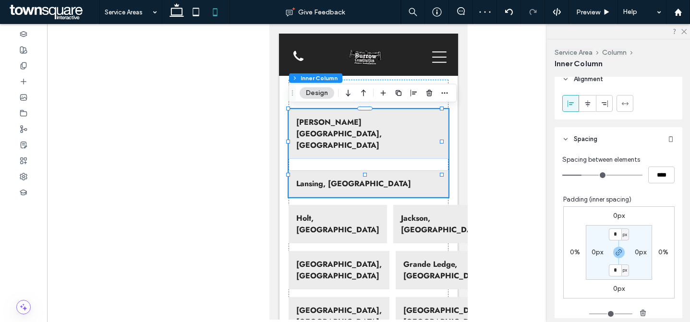
click at [657, 188] on div "Spacing between elements **** Padding (inner spacing) 0px 0% 0px 0% * px 0px * …" at bounding box center [618, 252] width 128 height 203
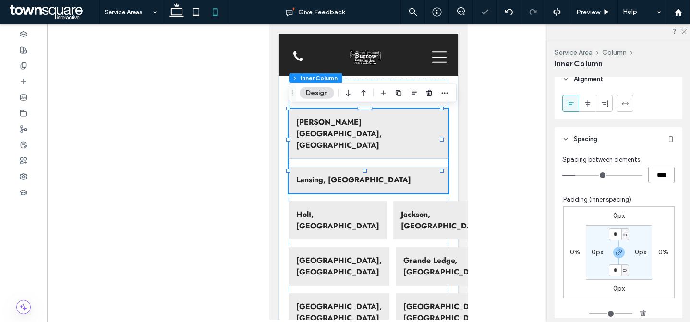
click at [656, 175] on input "****" at bounding box center [661, 175] width 26 height 17
click at [393, 204] on div "Jackson, [GEOGRAPHIC_DATA]" at bounding box center [442, 220] width 98 height 38
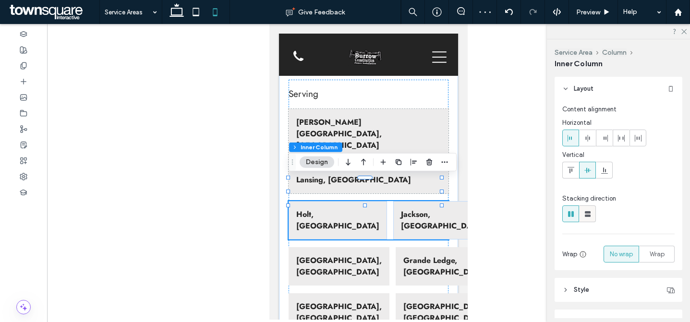
click at [590, 215] on icon at bounding box center [588, 214] width 10 height 10
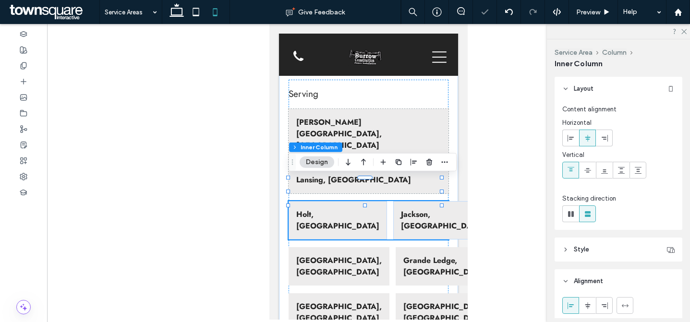
type input "**"
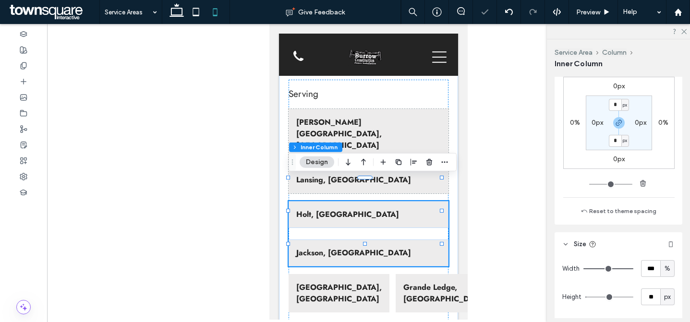
scroll to position [292, 0]
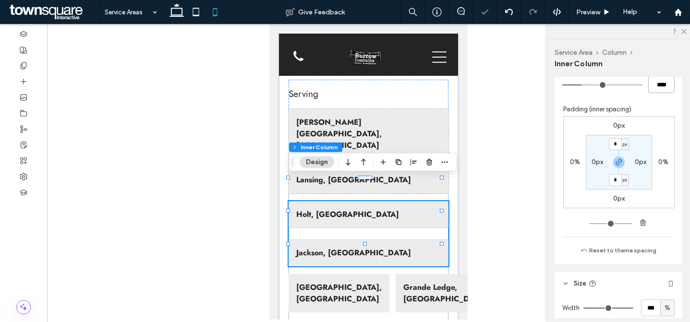
click at [654, 89] on input "****" at bounding box center [661, 84] width 26 height 17
paste input "number-input"
type input "****"
type input "**"
click at [660, 96] on div "Spacing between elements **** Padding (inner spacing) 0px 0% 0px 0% * px 0px * …" at bounding box center [618, 162] width 128 height 203
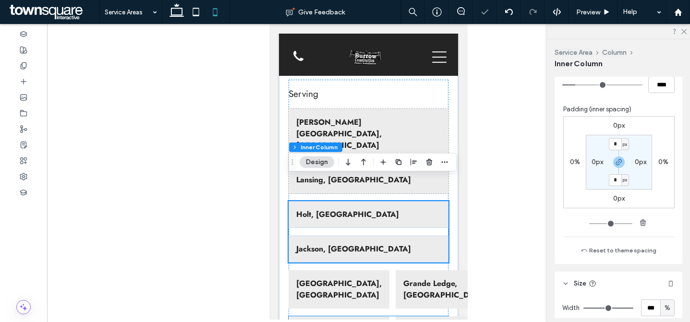
scroll to position [686, 0]
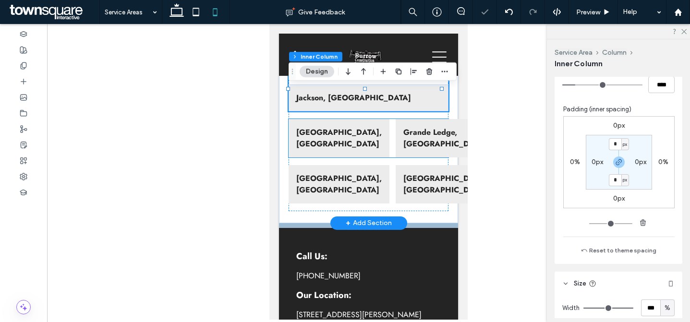
click at [396, 122] on div "Grande Ledge, MI" at bounding box center [445, 138] width 98 height 38
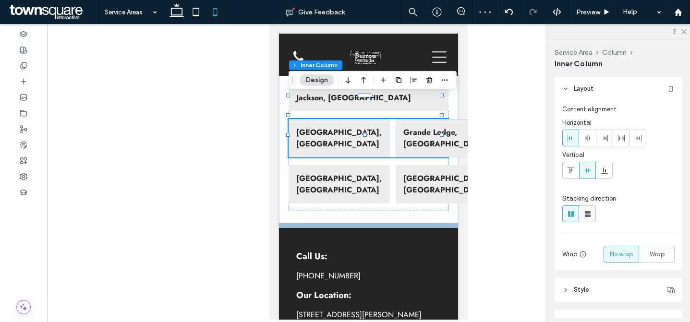
click at [594, 214] on div at bounding box center [587, 214] width 16 height 16
type input "**"
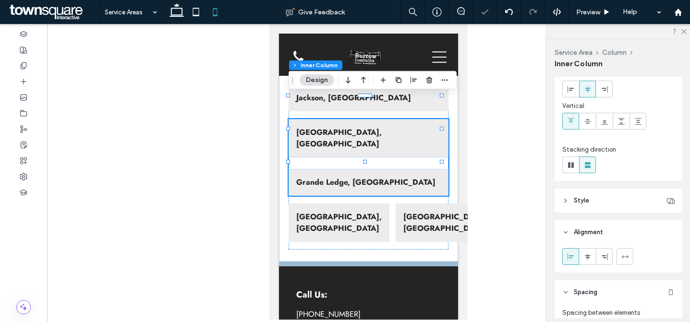
scroll to position [114, 0]
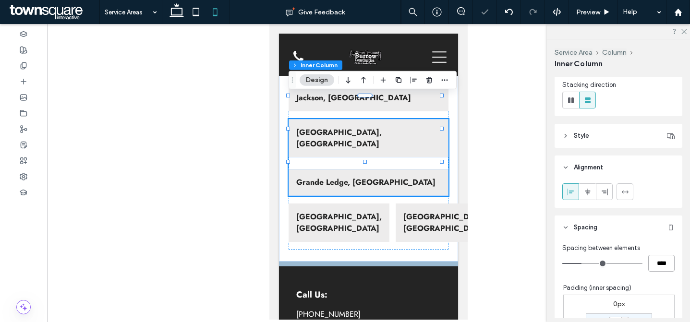
click at [654, 260] on input "****" at bounding box center [661, 263] width 26 height 17
paste input "number-input"
type input "****"
type input "**"
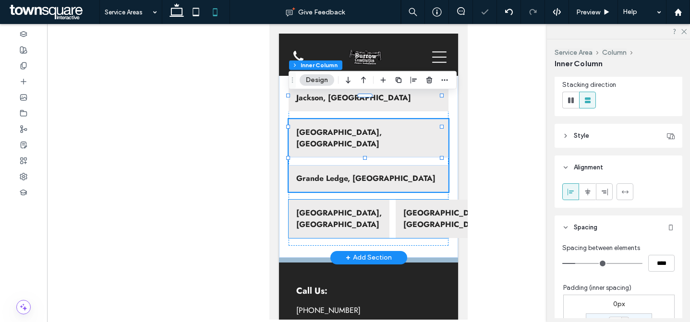
click at [367, 200] on div "Eaton County, MI Potterville, MI" at bounding box center [369, 219] width 160 height 38
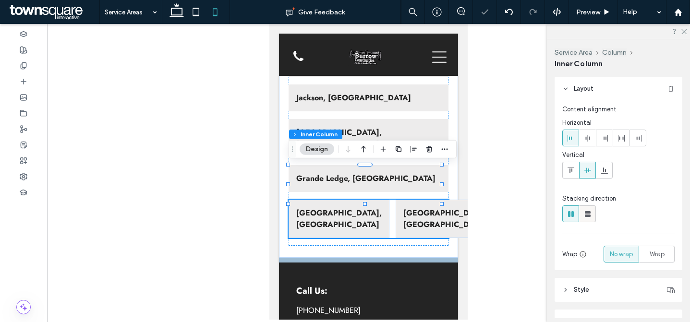
click at [590, 213] on use at bounding box center [588, 214] width 6 height 6
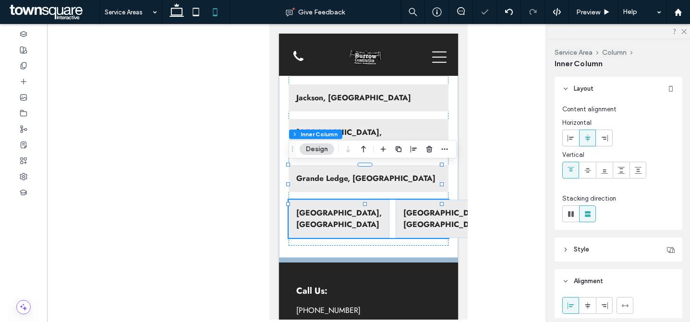
type input "**"
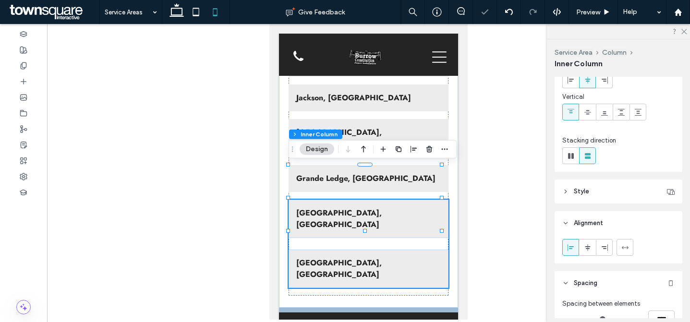
scroll to position [190, 0]
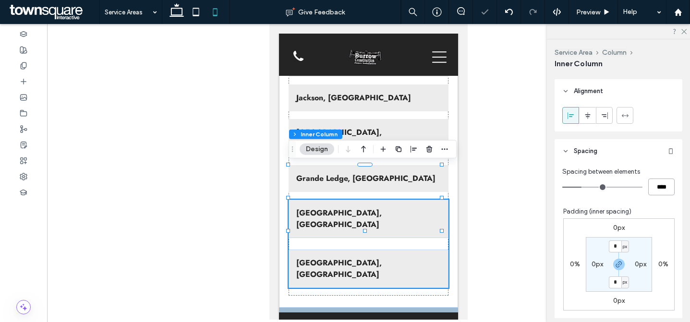
click at [658, 187] on input "****" at bounding box center [661, 187] width 26 height 17
paste input "number-input"
type input "****"
type input "**"
click at [651, 204] on div "Spacing between elements **** Padding (inner spacing) 0px 0% 0px 0% * px 0px * …" at bounding box center [618, 264] width 128 height 203
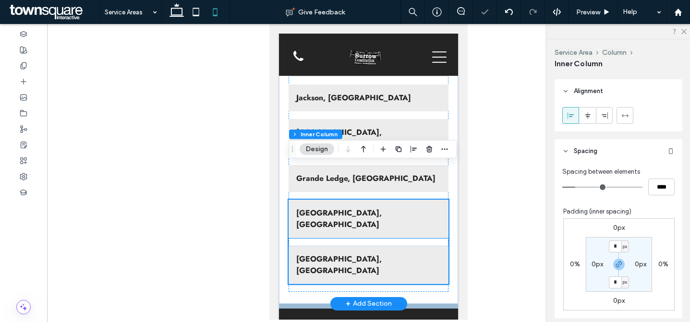
scroll to position [680, 0]
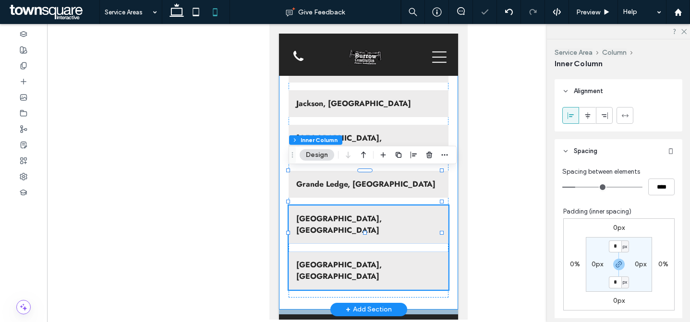
click at [445, 190] on div "Serving Eaton Rapids, MI Lansing, MI Holt, MI Jackson, MI Charlotte, MI Grande …" at bounding box center [368, 27] width 179 height 565
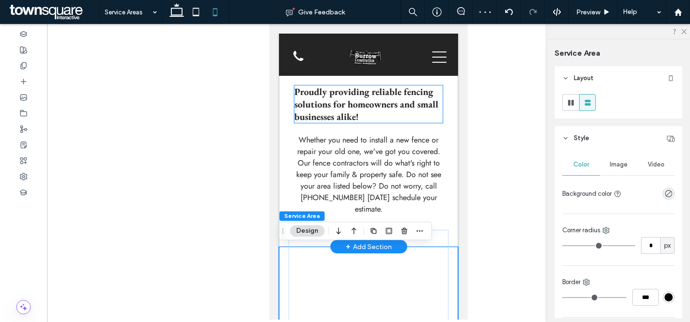
scroll to position [117, 0]
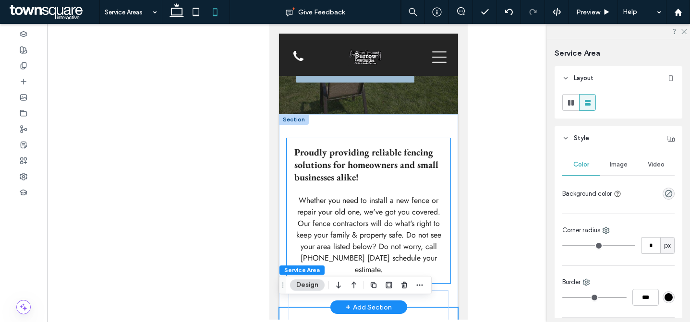
click at [413, 187] on div "Proudly providing reliable fencing solutions for homeowners and small businesse…" at bounding box center [369, 210] width 164 height 145
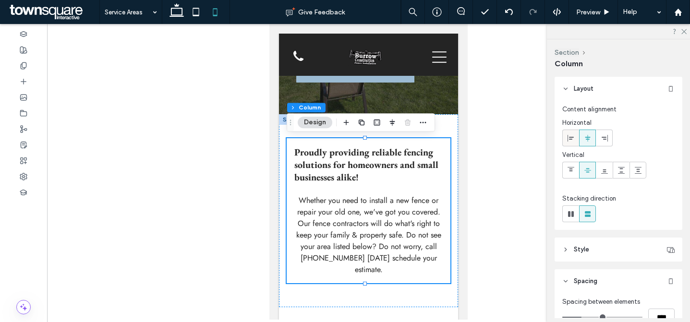
drag, startPoint x: 563, startPoint y: 135, endPoint x: 571, endPoint y: 135, distance: 7.7
click at [563, 135] on div at bounding box center [571, 138] width 16 height 16
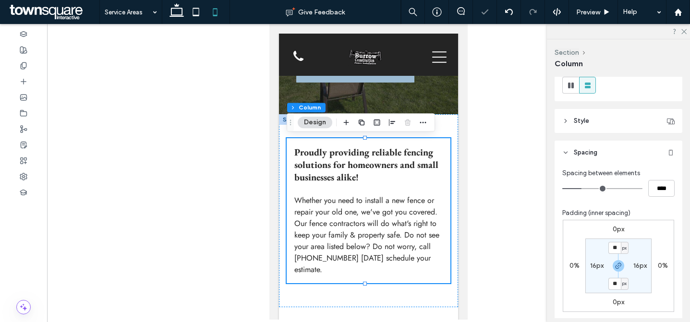
scroll to position [202, 0]
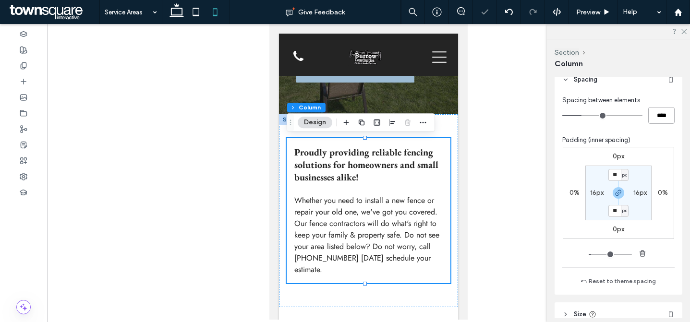
click at [661, 119] on input "****" at bounding box center [661, 115] width 26 height 17
paste input "number-input"
type input "****"
click at [661, 132] on div "Spacing between elements **** Padding (inner spacing) 0px 0% 0px 0% ** px 16px …" at bounding box center [618, 192] width 112 height 192
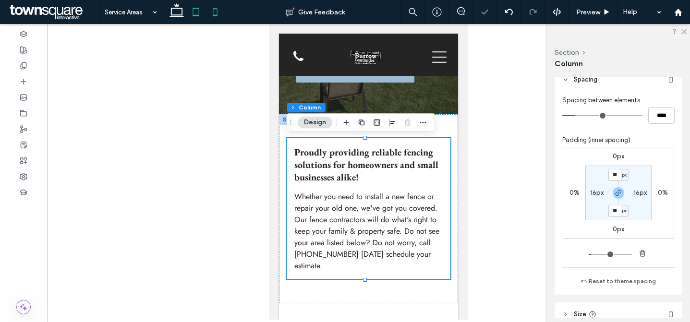
click at [183, 10] on icon at bounding box center [176, 11] width 19 height 19
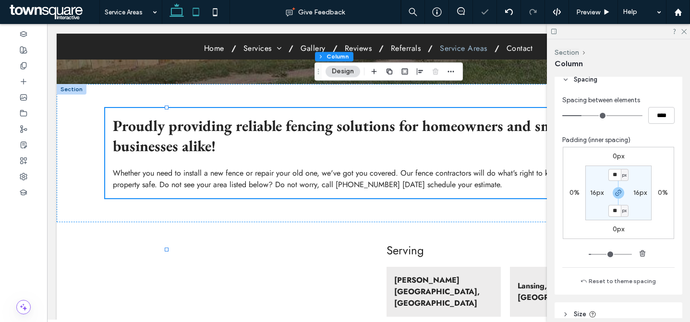
type input "**"
type input "****"
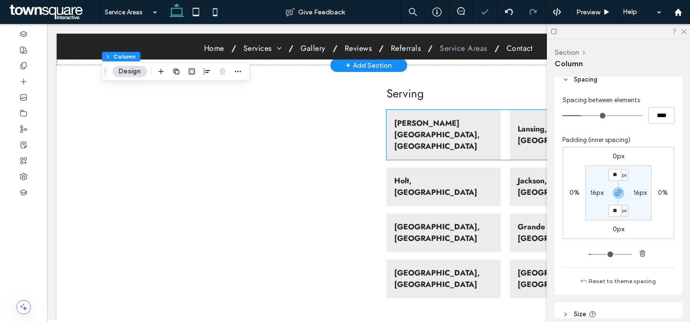
scroll to position [117, 0]
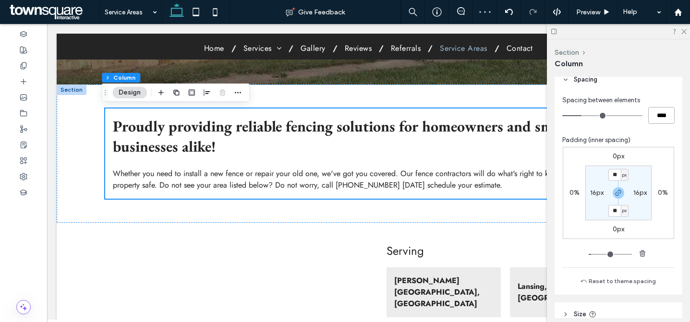
click at [648, 113] on input "****" at bounding box center [661, 115] width 26 height 17
paste input "number-input"
type input "****"
type input "**"
click at [661, 143] on div "Padding (inner spacing)" at bounding box center [618, 140] width 112 height 10
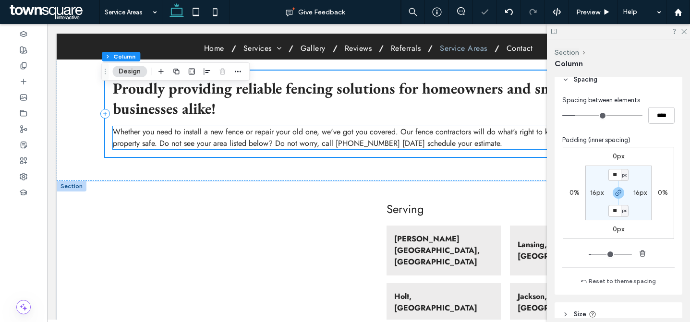
scroll to position [225, 0]
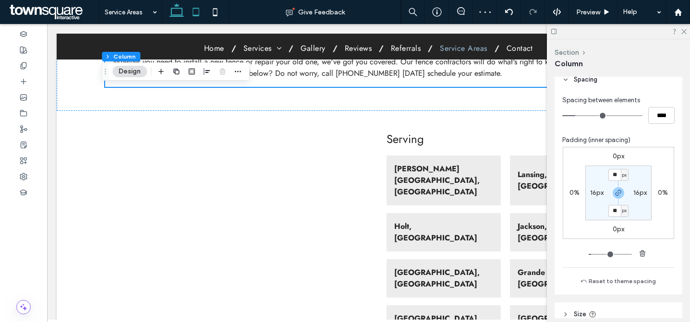
click at [193, 15] on use at bounding box center [196, 12] width 6 height 8
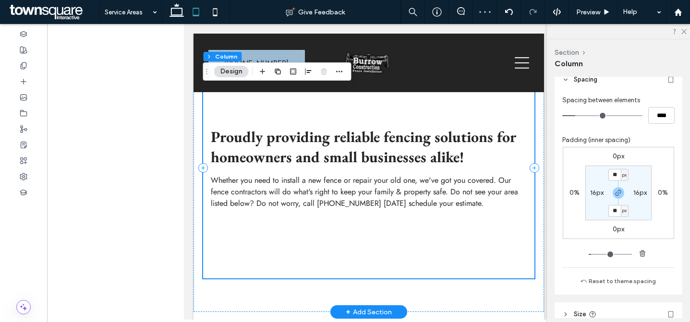
scroll to position [256, 0]
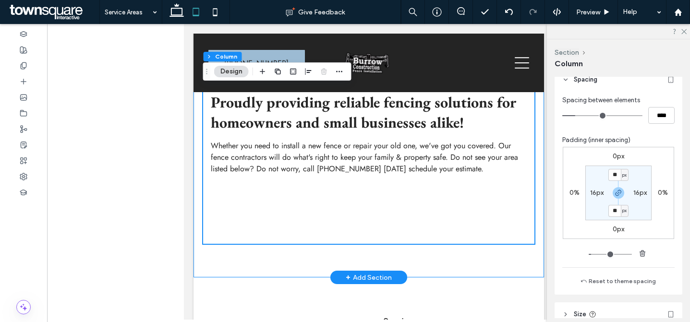
click at [512, 258] on div "Proudly providing reliable fencing solutions for homeowners and small businesse…" at bounding box center [368, 133] width 350 height 288
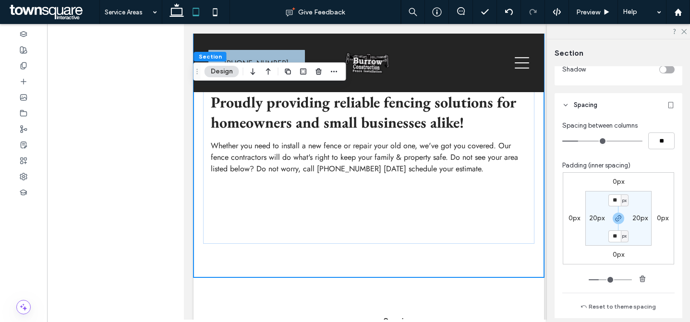
scroll to position [400, 0]
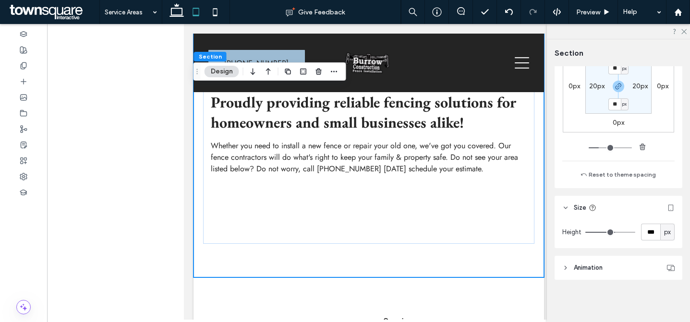
click at [645, 223] on div "Height *** px" at bounding box center [618, 234] width 128 height 28
click at [644, 231] on input "***" at bounding box center [650, 232] width 19 height 17
type input "**"
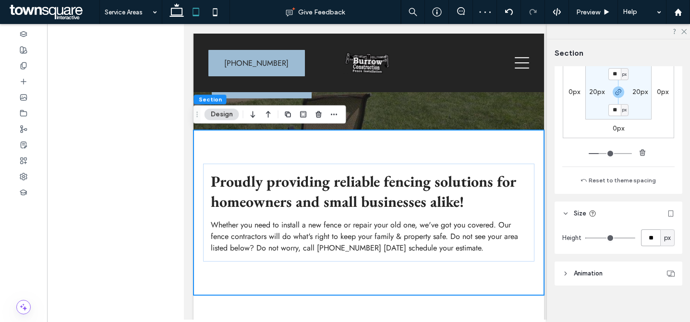
scroll to position [388, 0]
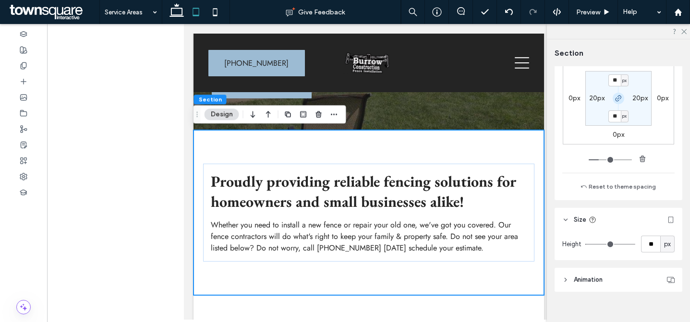
click at [615, 93] on span "button" at bounding box center [619, 99] width 12 height 12
click at [615, 83] on input "**" at bounding box center [614, 80] width 12 height 12
type input "**"
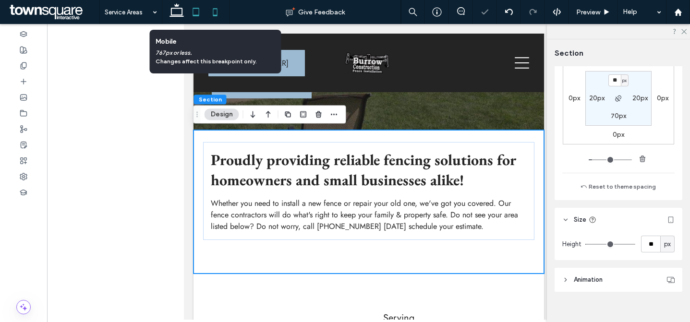
click at [209, 12] on icon at bounding box center [214, 11] width 19 height 19
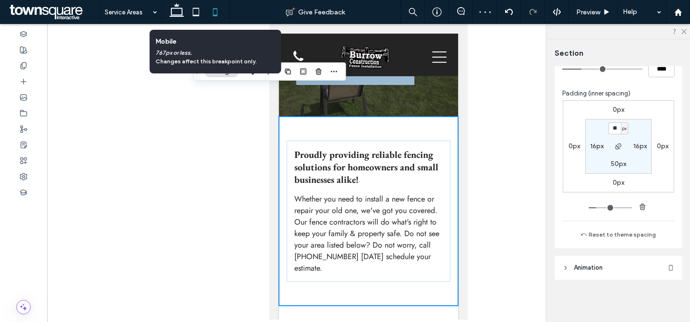
type input "**"
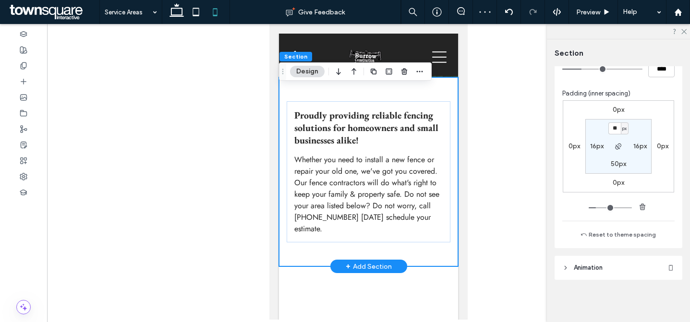
scroll to position [66, 0]
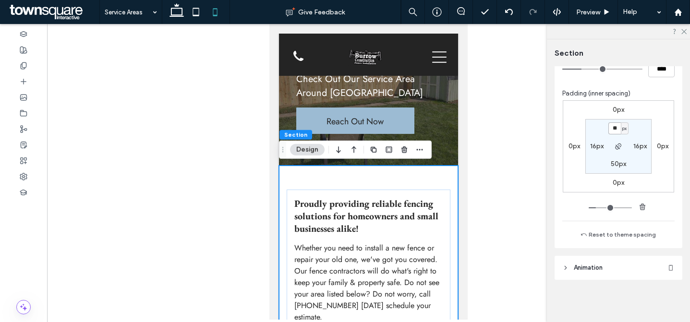
click at [613, 130] on input "**" at bounding box center [614, 128] width 12 height 12
type input "**"
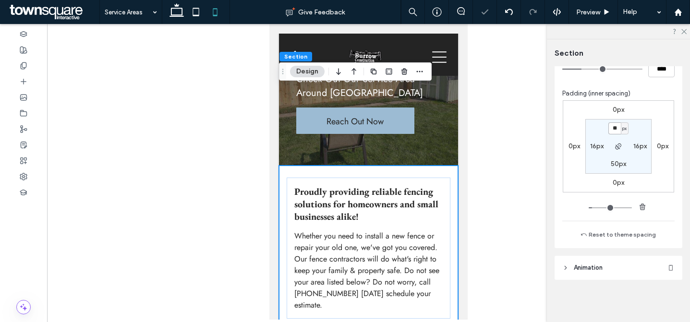
scroll to position [155, 0]
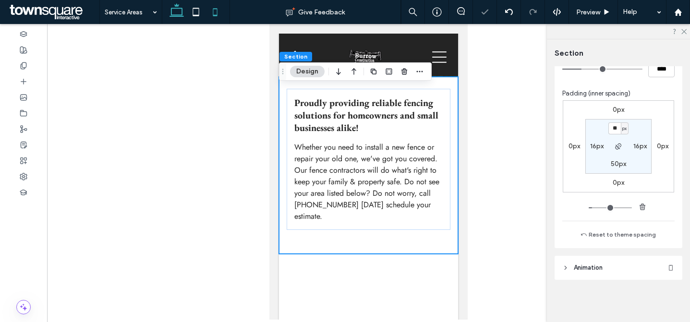
click at [177, 12] on icon at bounding box center [176, 11] width 19 height 19
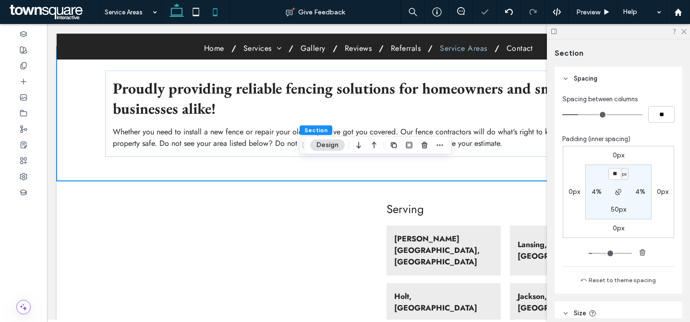
type input "**"
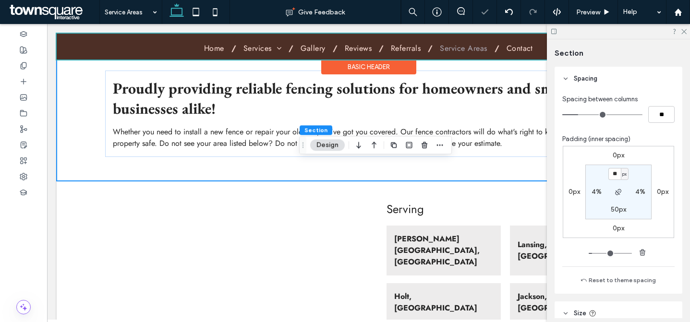
scroll to position [100, 0]
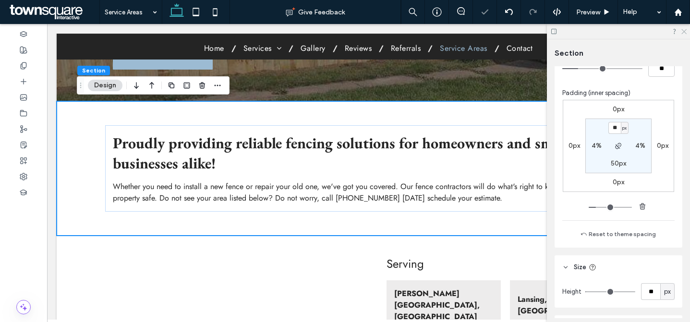
click at [685, 29] on icon at bounding box center [683, 31] width 6 height 6
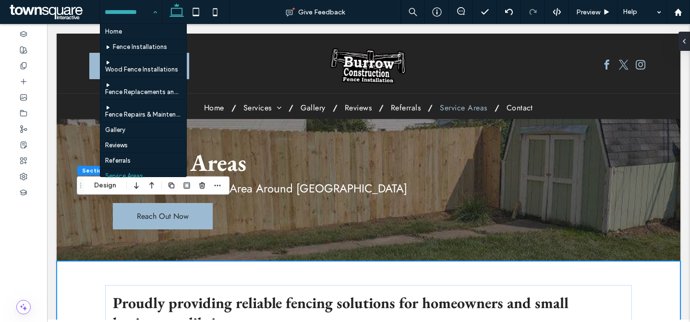
scroll to position [45, 0]
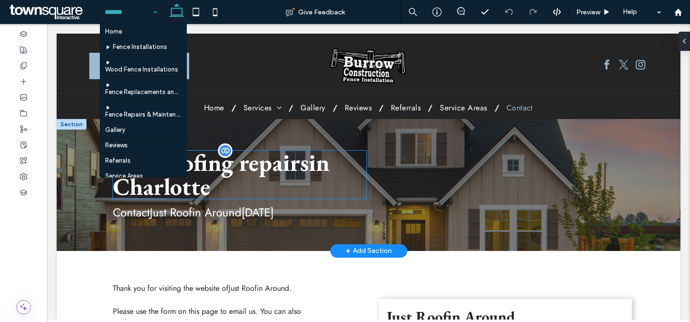
click at [246, 186] on h1 "Find roofing repairs in Charlotte" at bounding box center [239, 175] width 253 height 48
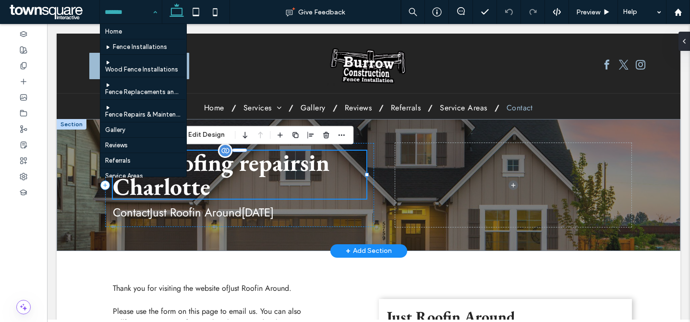
click at [246, 186] on div "Find roofing repairs in Charlotte" at bounding box center [239, 175] width 253 height 48
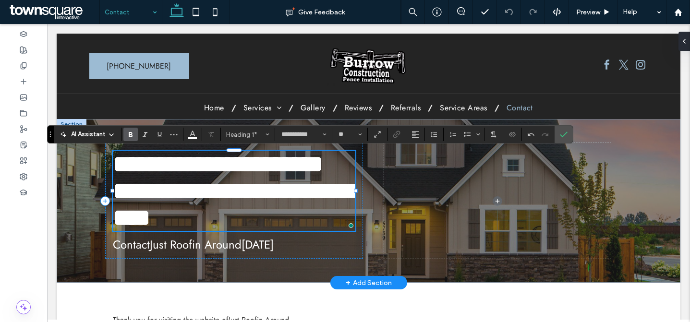
scroll to position [2, 0]
click at [242, 247] on span "Contact Just Roofin Around today" at bounding box center [193, 244] width 161 height 17
click at [242, 247] on div "Contact Just Roofin Around today" at bounding box center [234, 245] width 242 height 12
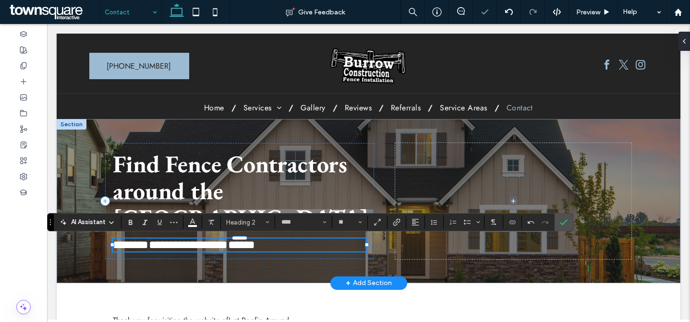
type input "**"
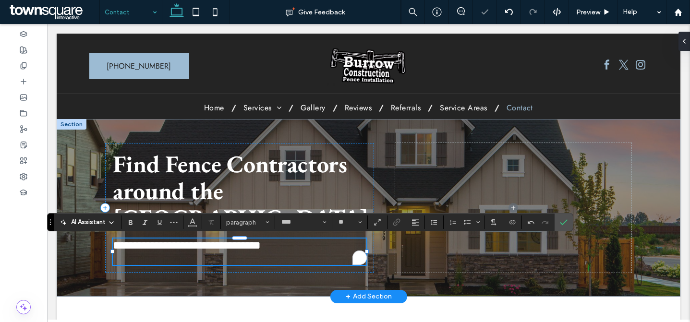
scroll to position [0, 0]
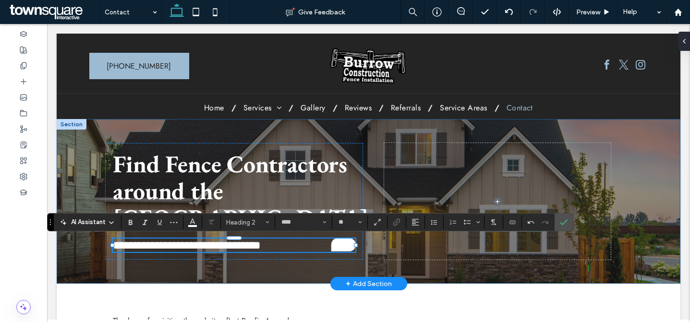
type input "**"
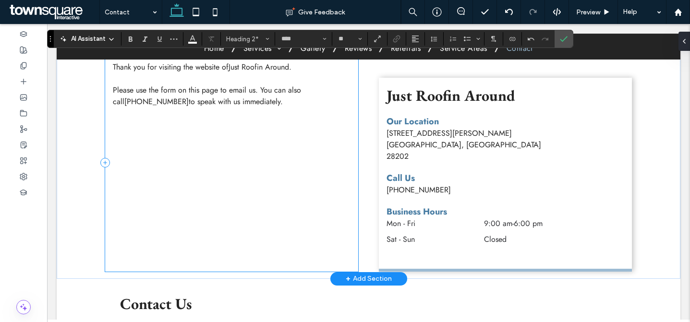
scroll to position [134, 0]
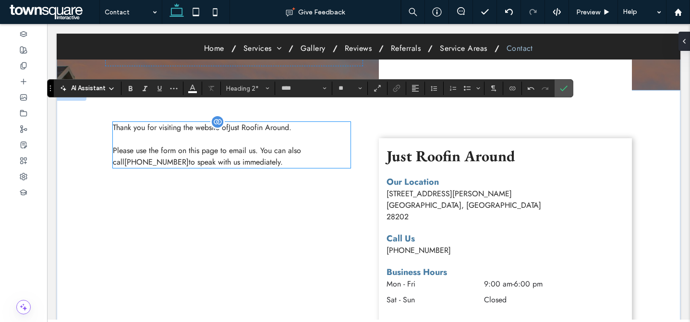
click at [243, 143] on p at bounding box center [231, 139] width 237 height 12
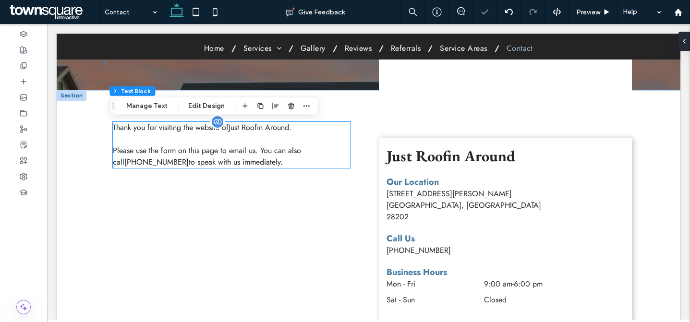
click at [243, 143] on div "Thank you for visiting the website of Just Roofin Around . Please use the form …" at bounding box center [231, 145] width 237 height 46
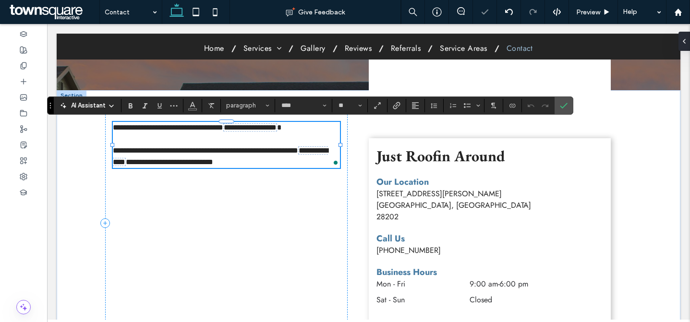
scroll to position [0, 0]
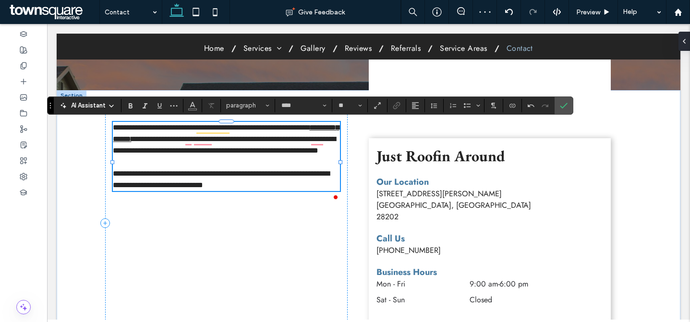
click at [170, 140] on link "**********" at bounding box center [226, 133] width 226 height 19
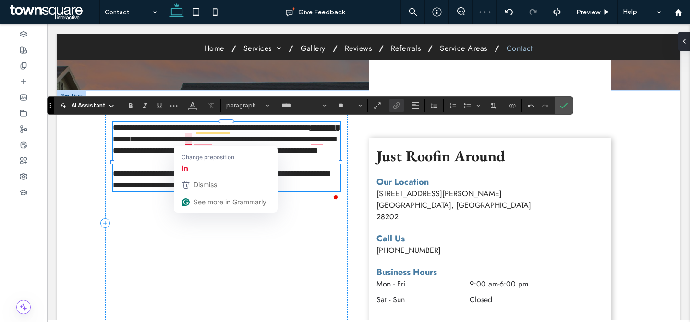
click at [180, 140] on span "**********" at bounding box center [224, 161] width 223 height 53
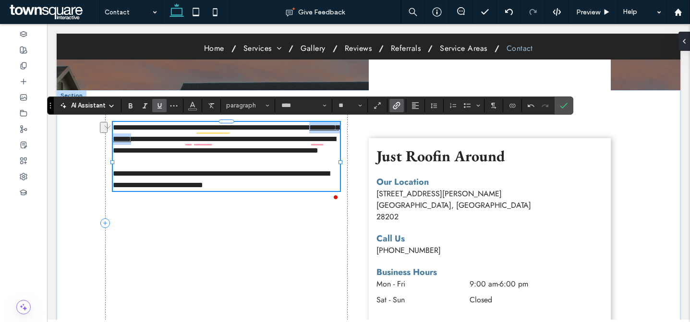
drag, startPoint x: 177, startPoint y: 139, endPoint x: 126, endPoint y: 140, distance: 50.4
click at [126, 140] on p "**********" at bounding box center [226, 156] width 227 height 69
click at [395, 103] on icon "Link" at bounding box center [397, 106] width 8 height 8
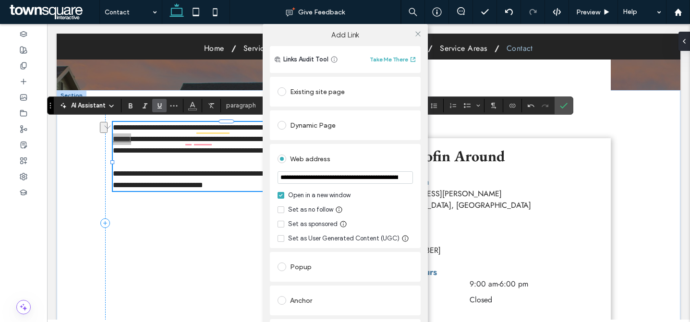
click at [361, 176] on input "**********" at bounding box center [344, 177] width 135 height 12
click at [322, 95] on div "Existing site page" at bounding box center [344, 91] width 135 height 15
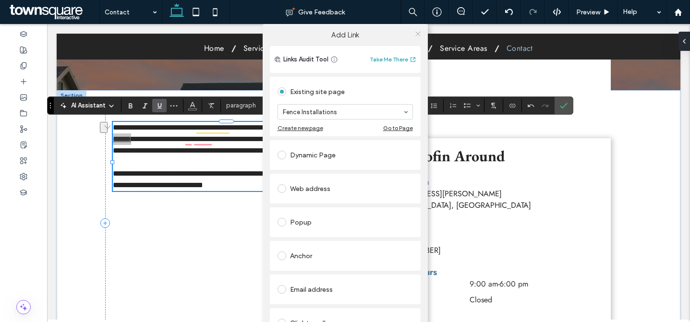
click at [415, 34] on use at bounding box center [417, 33] width 5 height 5
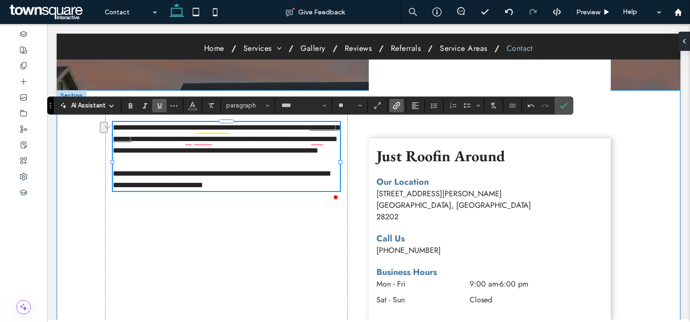
click at [357, 188] on div "**********" at bounding box center [369, 214] width 576 height 249
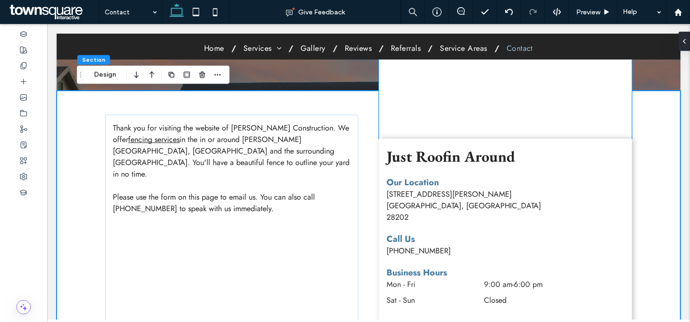
scroll to position [45, 0]
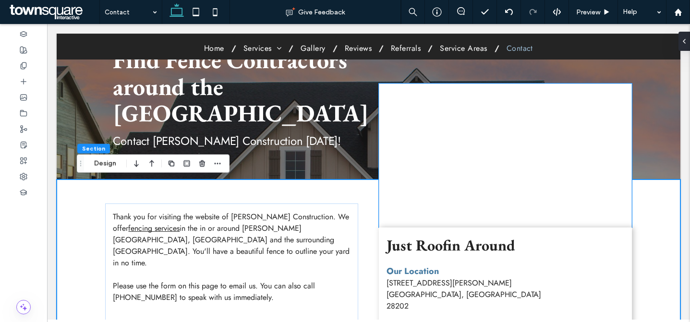
click at [466, 131] on div at bounding box center [505, 156] width 253 height 144
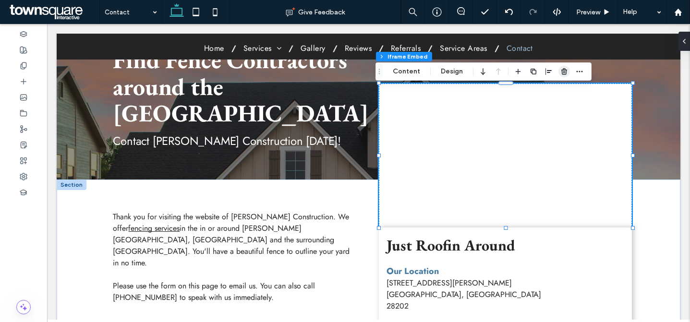
click at [560, 72] on icon "button" at bounding box center [564, 72] width 8 height 8
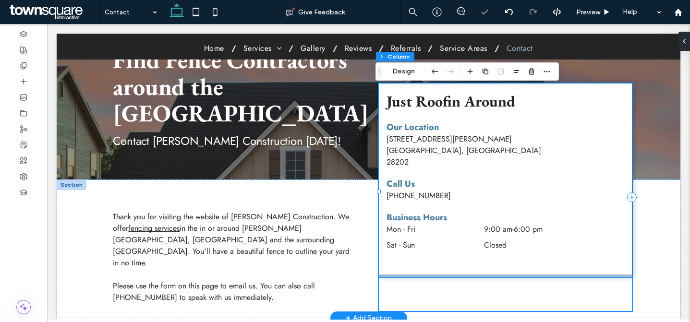
click at [499, 266] on div "Just Roofin Around Our Location 200 S Tryon St #400 Charlotte, NC 28202 Mon - F…" at bounding box center [505, 181] width 253 height 194
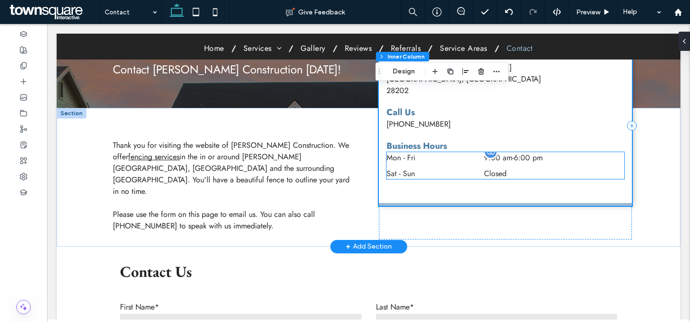
scroll to position [0, 0]
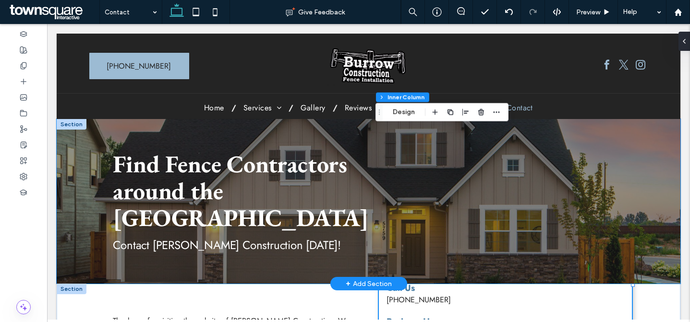
click at [371, 145] on div "Find Fence Contractors around the Lansing Metro Area Contact Burrow Constructio…" at bounding box center [369, 201] width 576 height 165
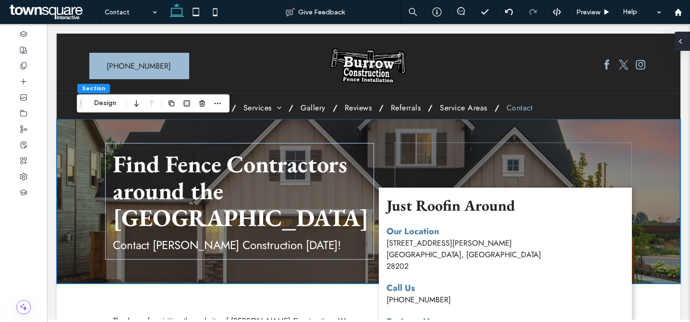
click at [684, 36] on div at bounding box center [681, 41] width 15 height 19
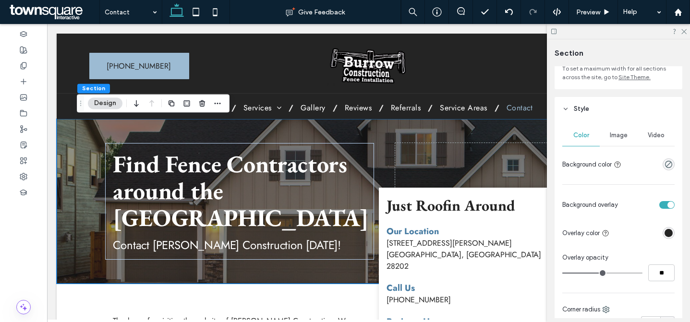
scroll to position [2, 0]
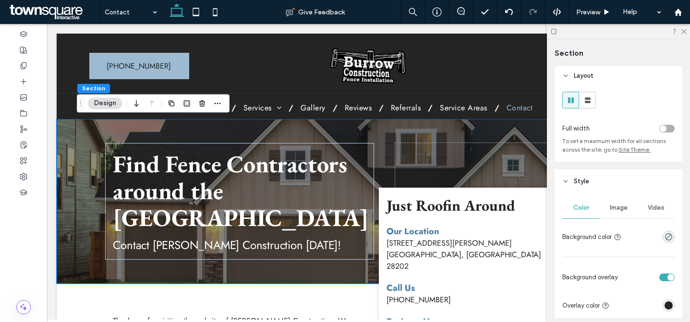
click at [615, 199] on div "Image" at bounding box center [618, 207] width 37 height 21
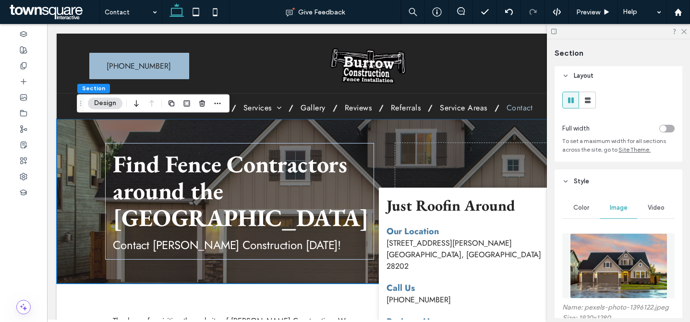
scroll to position [160, 0]
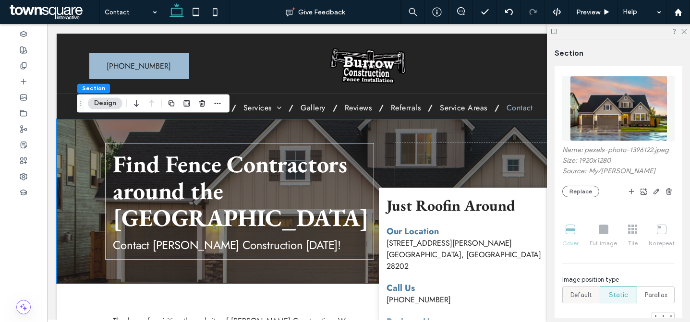
click at [578, 292] on span "Default" at bounding box center [581, 295] width 22 height 10
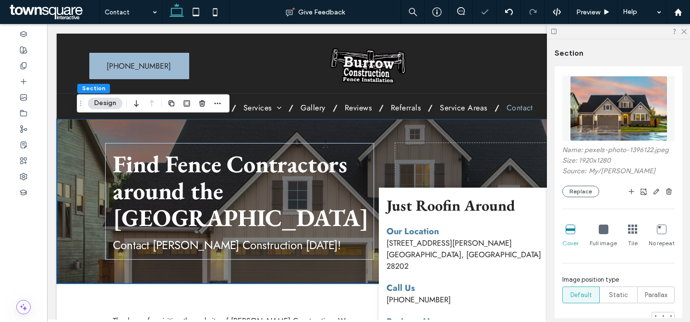
click at [579, 198] on div "Name: pexels-photo-1396122.jpeg Size: 1920x1280 Source: My / Binyamin Mellish R…" at bounding box center [618, 221] width 112 height 301
click at [580, 194] on button "Replace" at bounding box center [580, 192] width 37 height 12
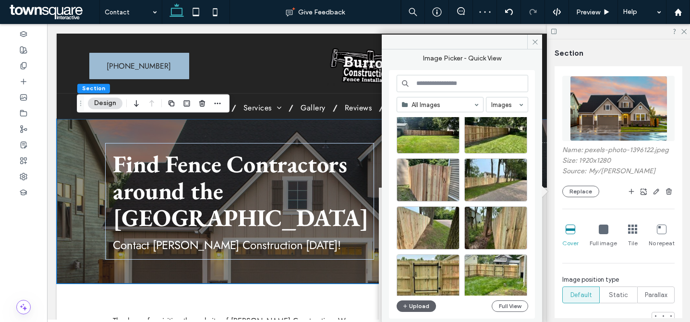
scroll to position [184, 0]
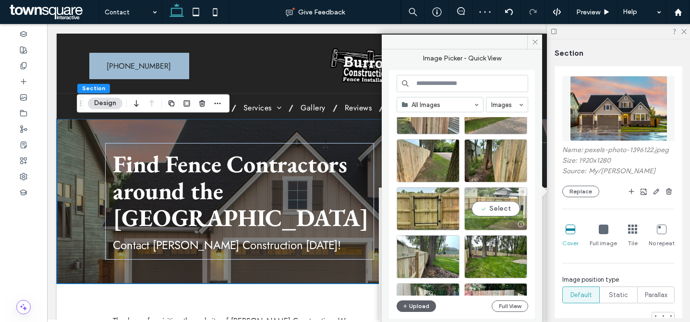
click at [511, 213] on div "Select" at bounding box center [495, 208] width 63 height 43
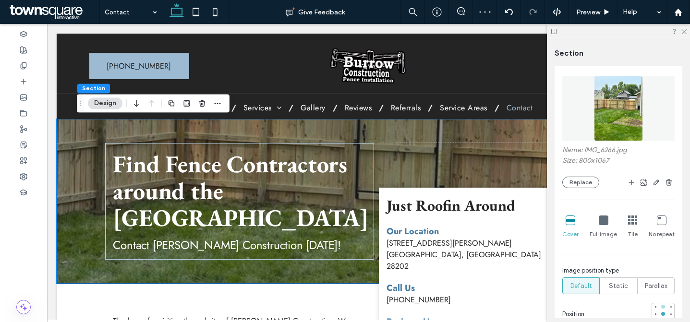
click at [661, 306] on div at bounding box center [663, 307] width 4 height 4
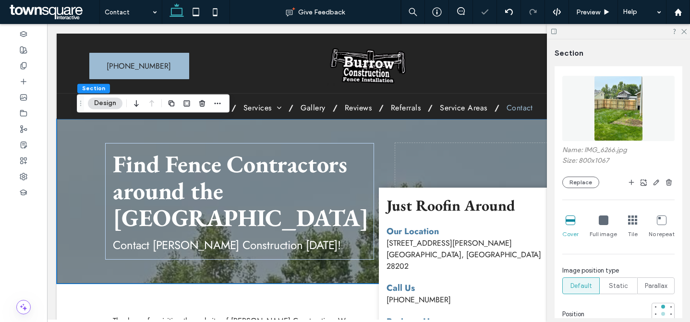
click at [660, 313] on div at bounding box center [663, 314] width 7 height 7
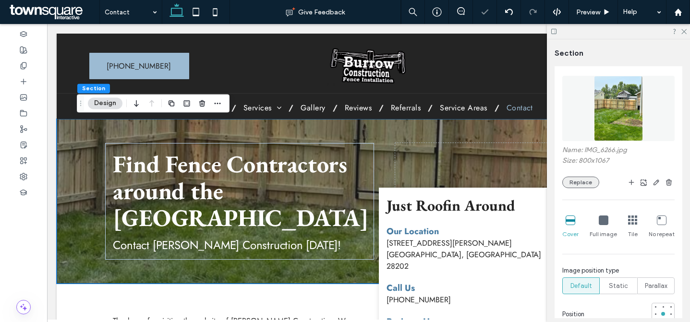
click at [578, 180] on button "Replace" at bounding box center [580, 183] width 37 height 12
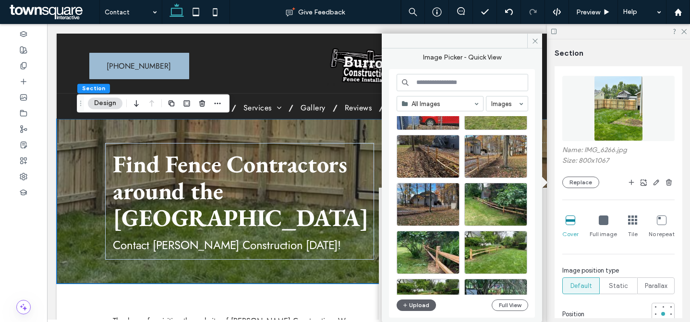
scroll to position [4114, 0]
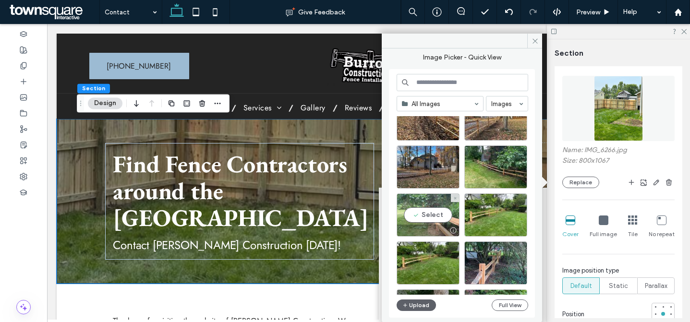
click at [441, 224] on div "Select" at bounding box center [428, 214] width 63 height 43
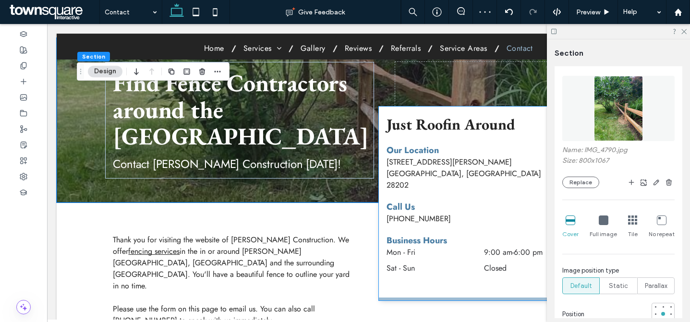
scroll to position [87, 0]
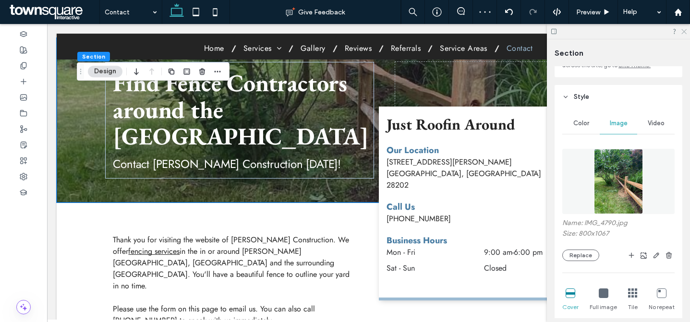
click at [683, 34] on icon at bounding box center [683, 31] width 6 height 6
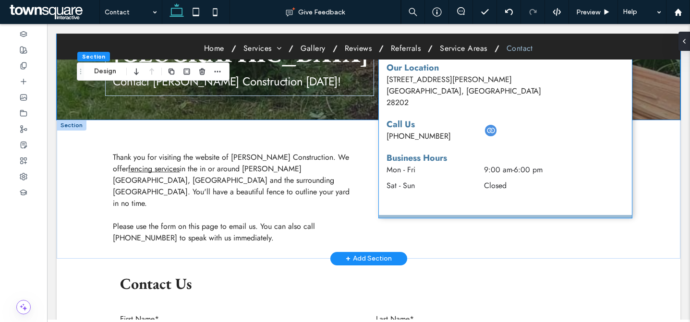
scroll to position [0, 0]
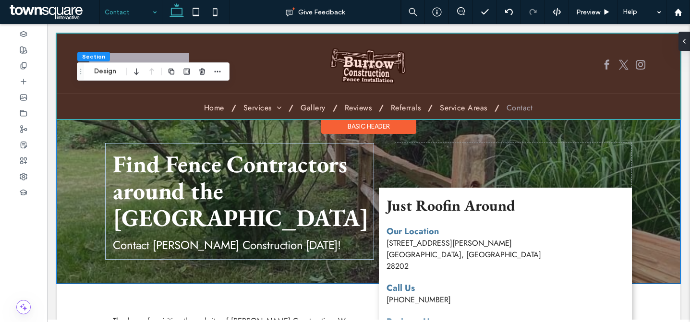
click at [551, 60] on div at bounding box center [369, 76] width 624 height 85
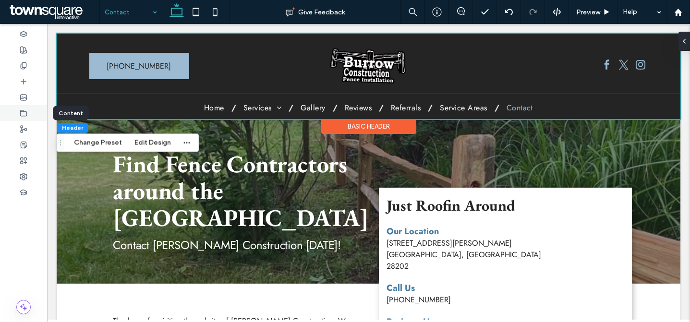
click at [33, 117] on div at bounding box center [23, 113] width 47 height 16
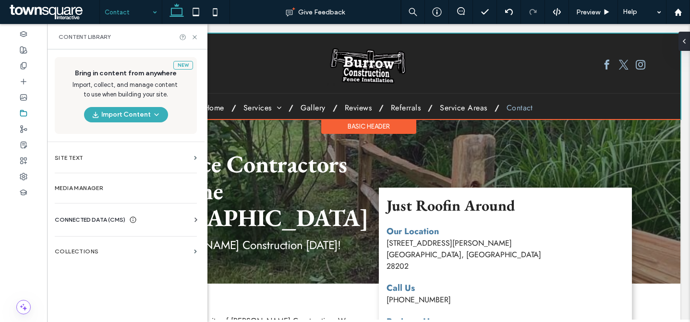
click at [120, 210] on div "CONNECTED DATA (CMS) Business Info Business Text Business Images Find and Repla…" at bounding box center [125, 219] width 157 height 25
click at [119, 216] on span "CONNECTED DATA (CMS)" at bounding box center [90, 220] width 71 height 10
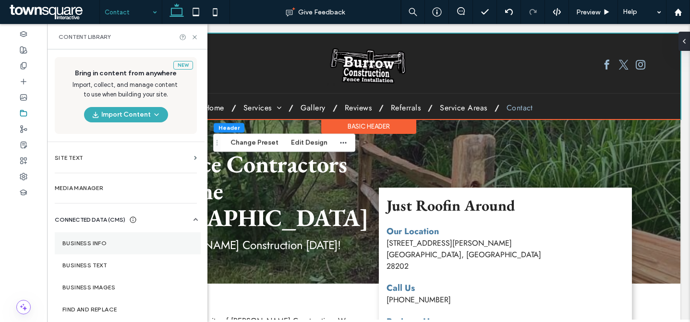
click at [121, 242] on label "Business Info" at bounding box center [127, 243] width 131 height 7
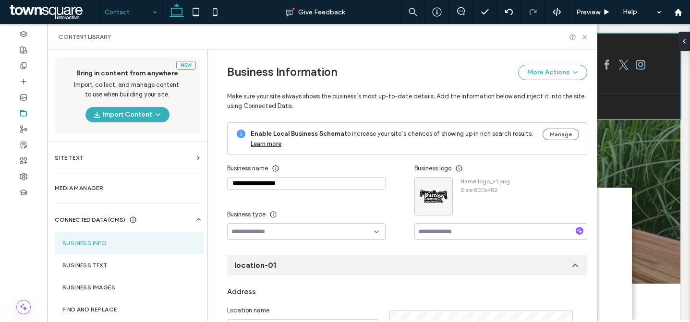
click at [297, 188] on input "**********" at bounding box center [306, 183] width 158 height 12
paste input "*"
type input "**********"
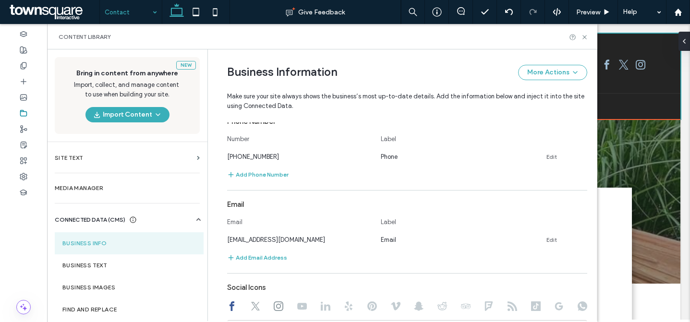
scroll to position [476, 0]
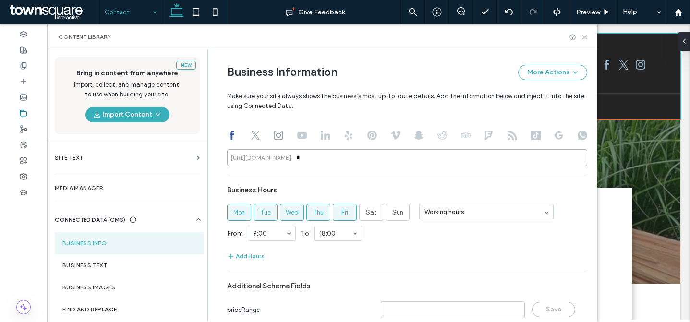
click at [315, 161] on input "*" at bounding box center [407, 157] width 360 height 17
paste input "**********"
click at [251, 135] on icon at bounding box center [256, 136] width 10 height 10
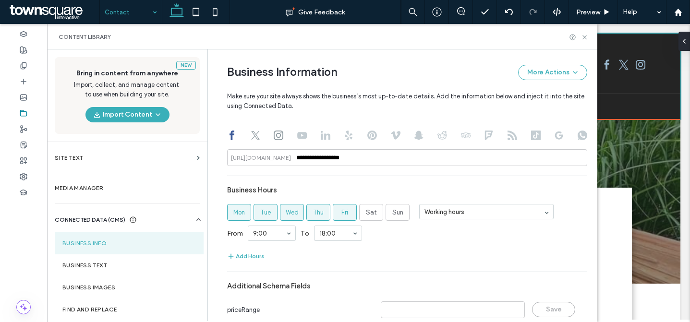
type input "*"
click at [326, 161] on input "*" at bounding box center [407, 157] width 360 height 17
click at [274, 139] on div at bounding box center [279, 137] width 10 height 12
click at [274, 137] on use at bounding box center [279, 136] width 10 height 10
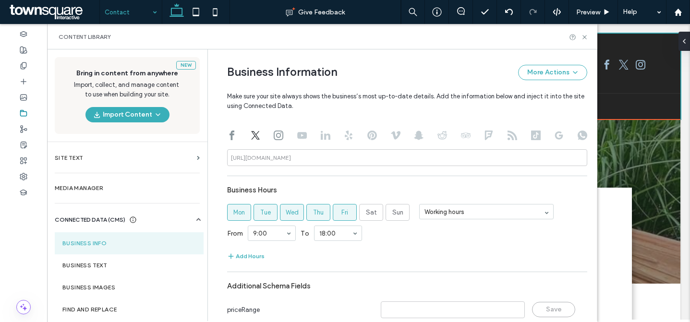
type input "*"
click at [295, 153] on input "*" at bounding box center [407, 157] width 360 height 17
click at [330, 174] on div "Address Location name Location address © Mapbox © OpenStreetMap Improve this ma…" at bounding box center [407, 76] width 360 height 539
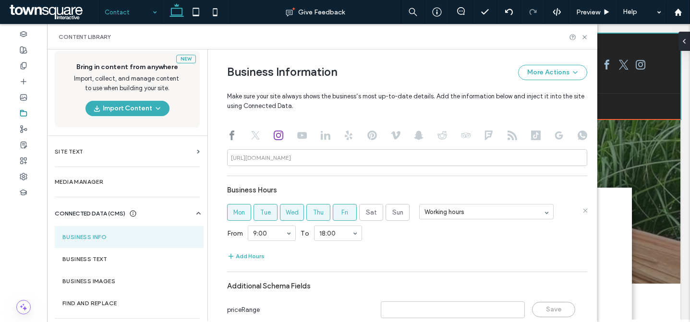
scroll to position [514, 0]
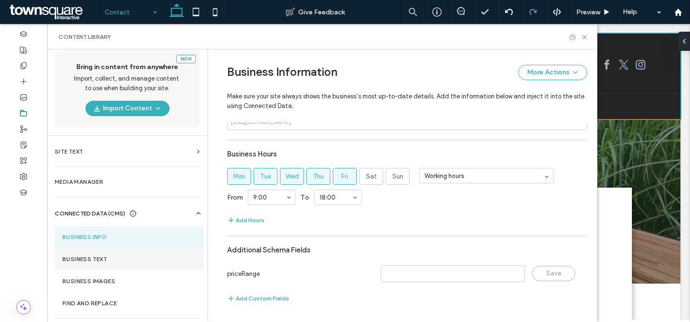
click at [115, 257] on label "Business Text" at bounding box center [128, 259] width 133 height 7
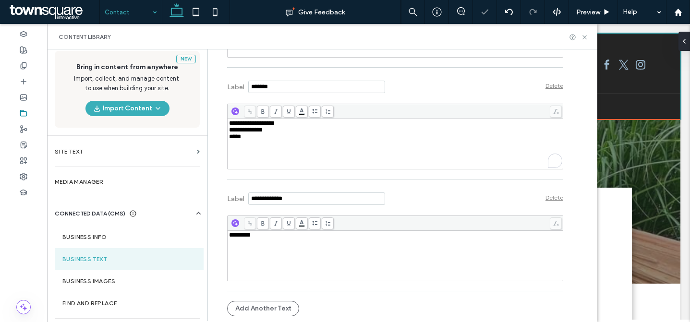
scroll to position [396, 0]
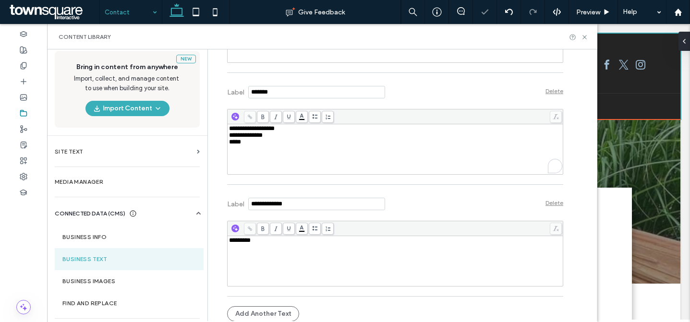
drag, startPoint x: 278, startPoint y: 156, endPoint x: 208, endPoint y: 124, distance: 77.3
paste div "To enrich screen reader interactions, please activate Accessibility in Grammarl…"
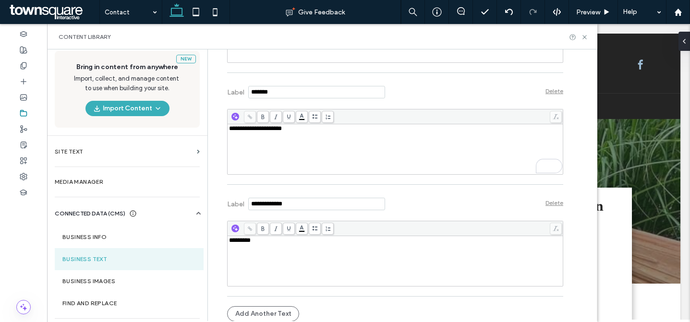
click at [345, 134] on div "**********" at bounding box center [395, 149] width 333 height 48
drag, startPoint x: 261, startPoint y: 131, endPoint x: 215, endPoint y: 131, distance: 46.6
copy span "**********"
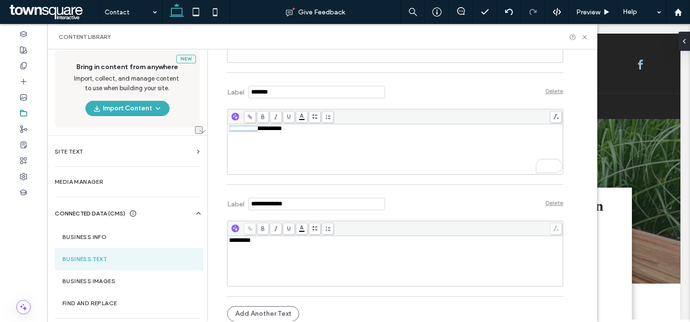
click at [265, 237] on div "*********" at bounding box center [395, 240] width 333 height 7
drag, startPoint x: 257, startPoint y: 241, endPoint x: 192, endPoint y: 244, distance: 64.9
click at [192, 244] on div "**********" at bounding box center [322, 185] width 550 height 272
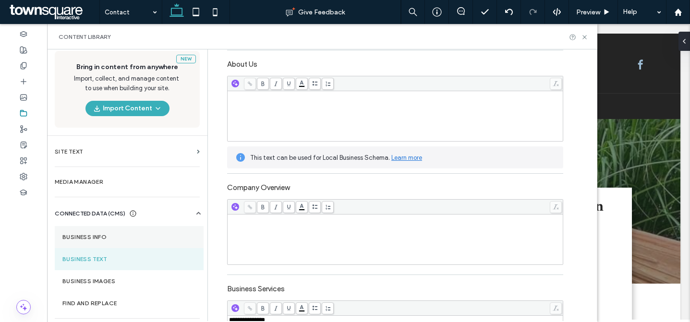
click at [103, 234] on label "Business Info" at bounding box center [128, 237] width 133 height 7
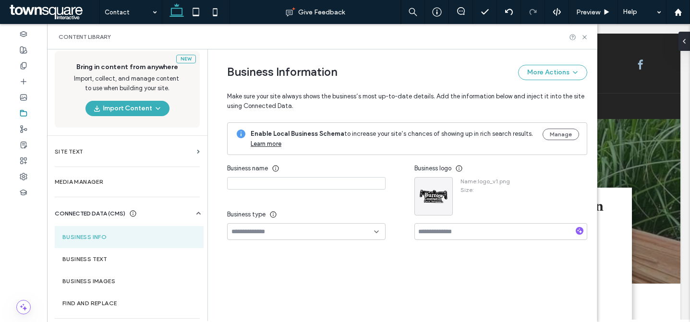
type input "**********"
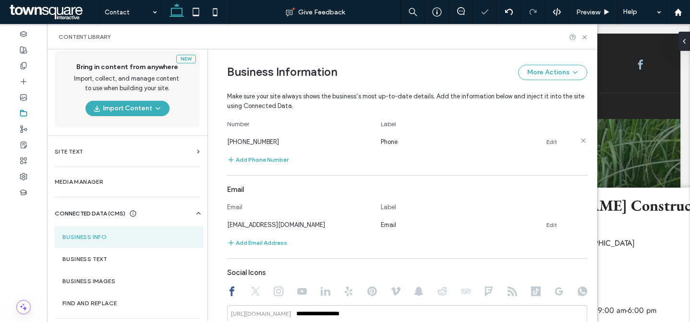
scroll to position [0, 0]
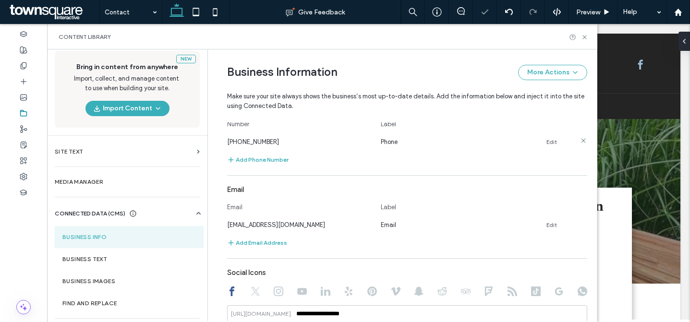
click at [546, 143] on link "Edit" at bounding box center [551, 142] width 11 height 8
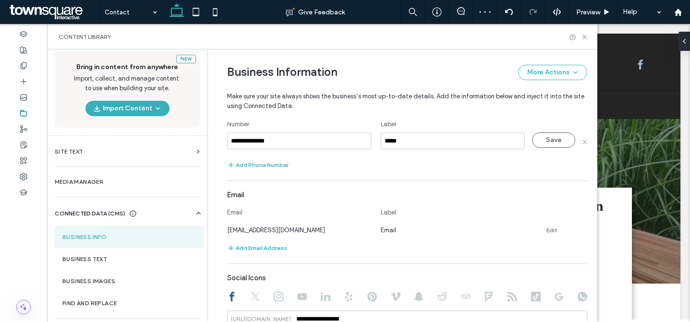
click at [301, 139] on input "**********" at bounding box center [299, 140] width 144 height 17
type input "**********"
click at [543, 144] on button "Save" at bounding box center [553, 139] width 43 height 15
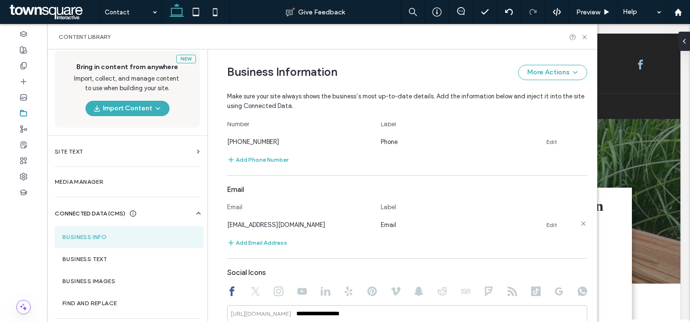
click at [551, 226] on link "Edit" at bounding box center [551, 225] width 11 height 8
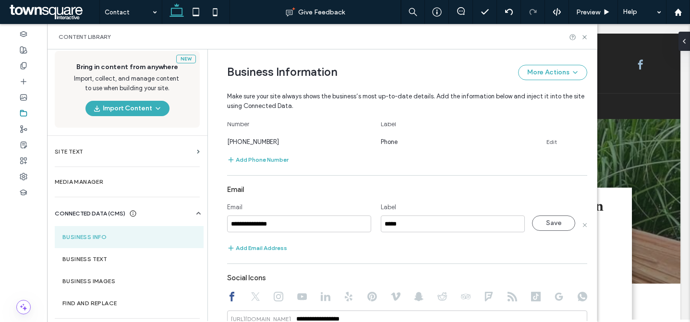
click at [312, 224] on input "**********" at bounding box center [299, 224] width 144 height 17
type input "**********"
click at [545, 220] on button "Save" at bounding box center [553, 223] width 43 height 15
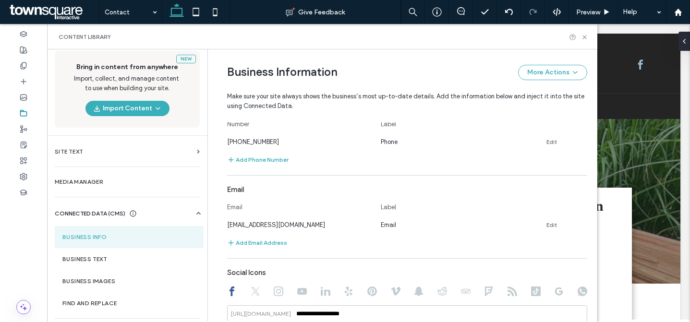
scroll to position [392, 0]
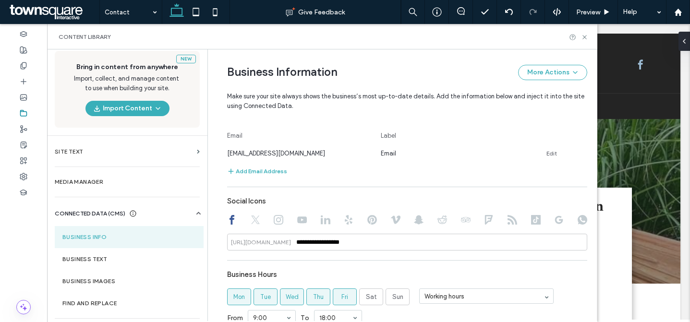
click at [241, 220] on div at bounding box center [407, 221] width 360 height 12
click at [251, 221] on use at bounding box center [255, 220] width 9 height 9
click at [274, 222] on use at bounding box center [279, 220] width 10 height 10
click at [233, 219] on div at bounding box center [407, 221] width 360 height 12
click at [117, 253] on section "Business Text" at bounding box center [129, 259] width 149 height 22
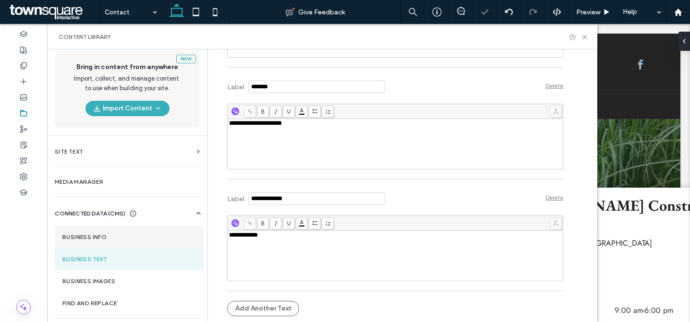
scroll to position [0, 0]
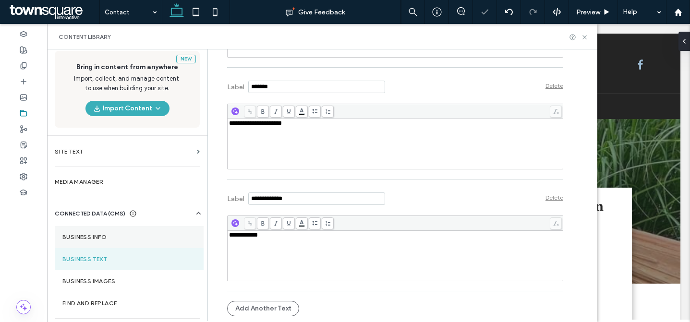
click at [121, 233] on section "Business Info" at bounding box center [129, 237] width 149 height 22
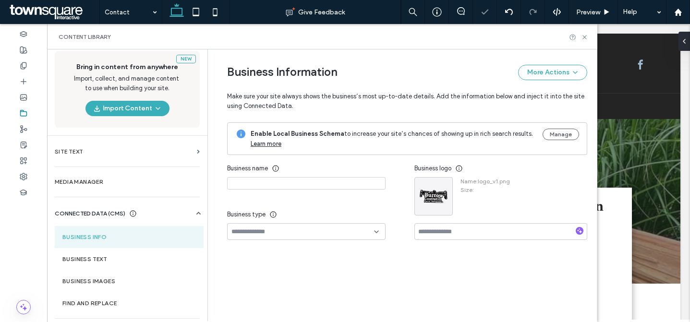
type input "**********"
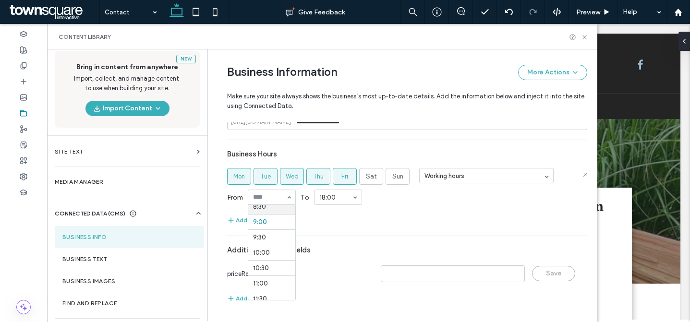
scroll to position [261, 0]
click at [344, 214] on section "Business Hours Mon Tue Wed Thu Fri Sat Sun Working hours From 08:00 To 18:00 Ad…" at bounding box center [407, 185] width 360 height 81
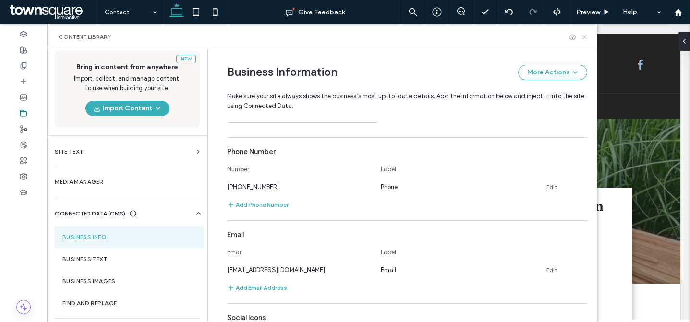
click at [588, 36] on icon at bounding box center [584, 37] width 7 height 7
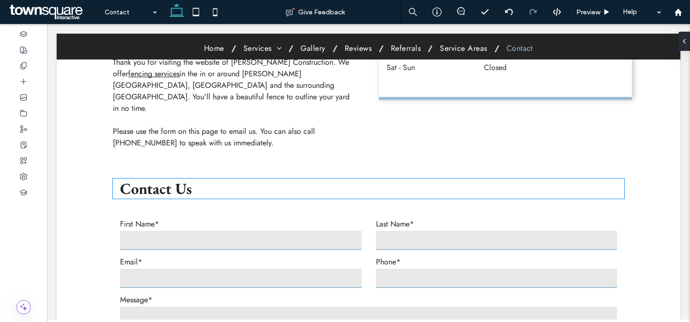
scroll to position [0, 0]
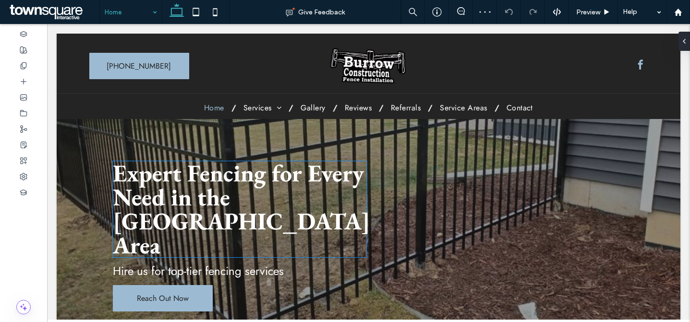
scroll to position [109, 0]
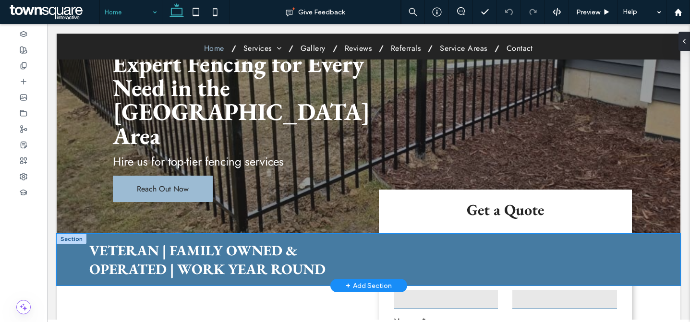
click at [185, 234] on div "VETERAN | FAMILY OWNED & OPERATED | WORK YEAR ROUND" at bounding box center [369, 260] width 624 height 52
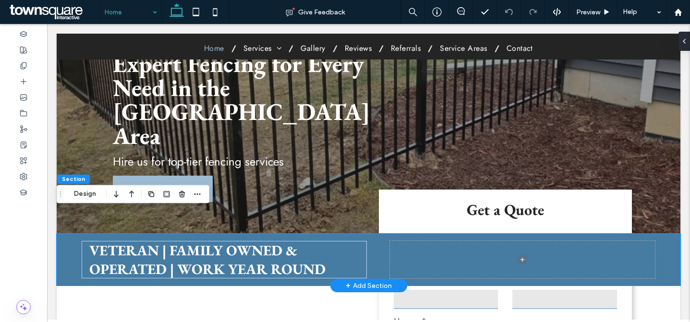
scroll to position [0, 0]
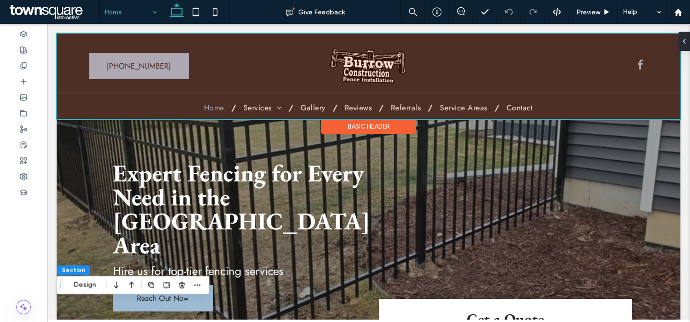
click at [97, 43] on div at bounding box center [369, 76] width 624 height 85
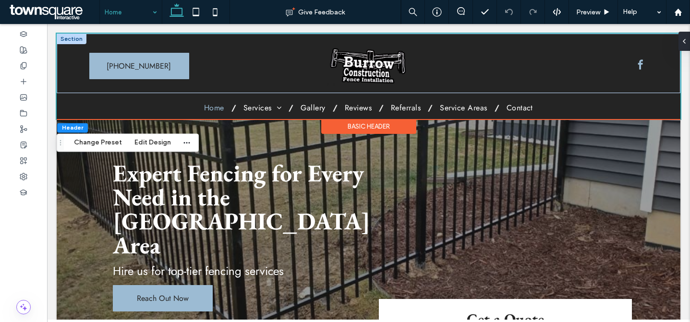
click at [74, 38] on div at bounding box center [72, 39] width 30 height 11
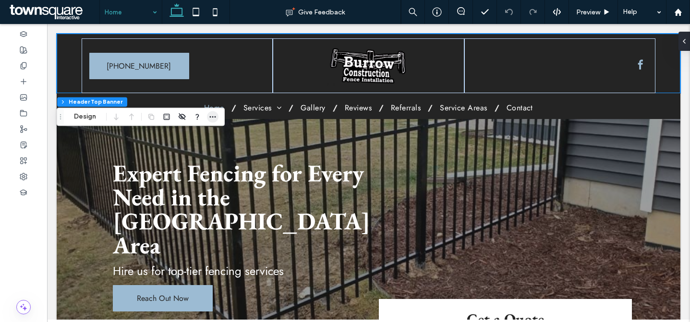
click at [212, 117] on use "button" at bounding box center [213, 116] width 6 height 1
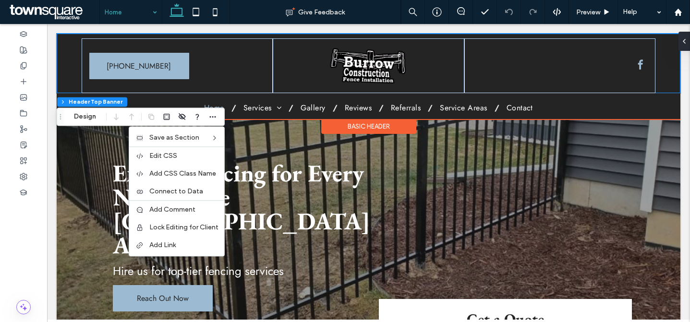
click at [382, 128] on div "Basic Header" at bounding box center [368, 126] width 95 height 15
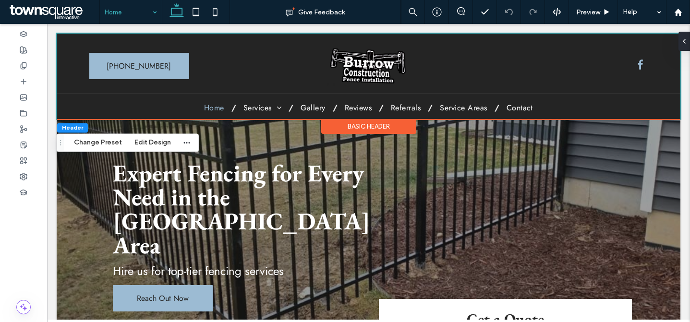
click at [382, 128] on div "Basic Header" at bounding box center [368, 126] width 95 height 15
click at [683, 45] on span at bounding box center [680, 41] width 8 height 19
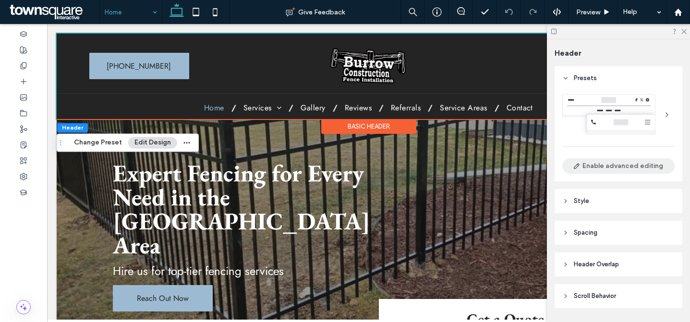
click at [628, 162] on button "Enable advanced editing" at bounding box center [618, 165] width 112 height 15
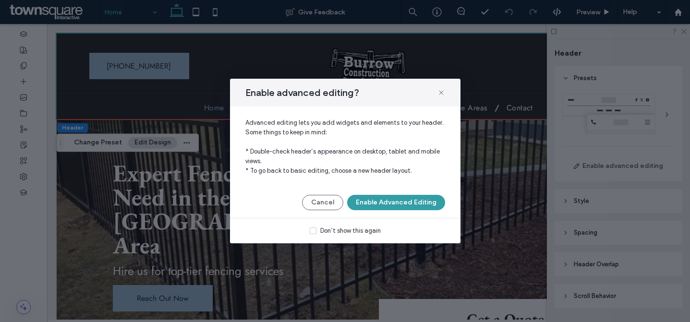
click at [401, 204] on button "Enable Advanced Editing" at bounding box center [396, 202] width 98 height 15
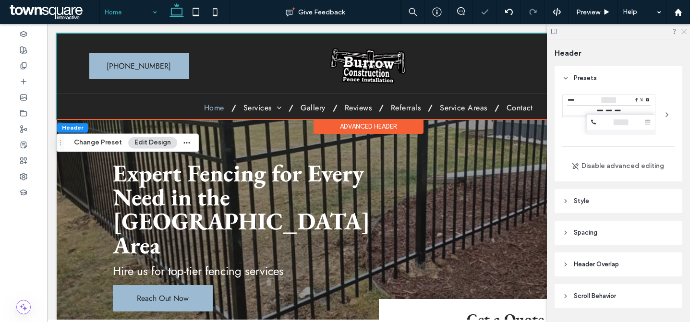
click at [681, 28] on icon at bounding box center [683, 31] width 6 height 6
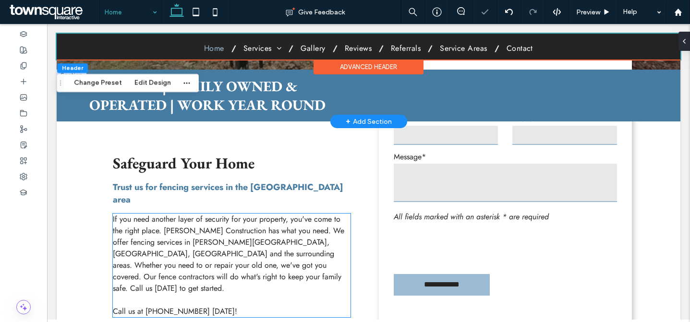
scroll to position [128, 0]
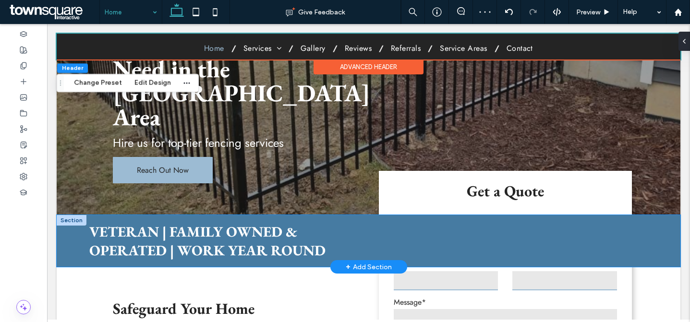
click at [63, 215] on div "VETERAN | FAMILY OWNED & OPERATED | WORK YEAR ROUND" at bounding box center [369, 241] width 624 height 52
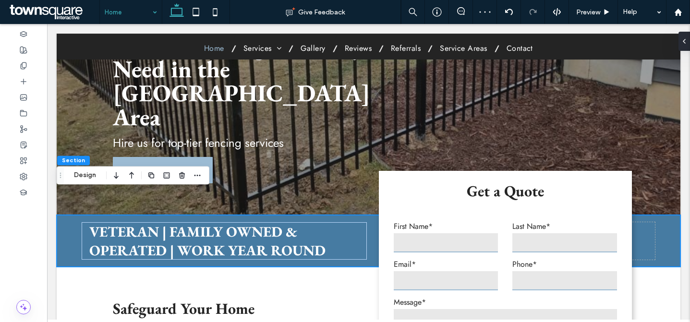
click at [130, 170] on icon "button" at bounding box center [132, 175] width 12 height 17
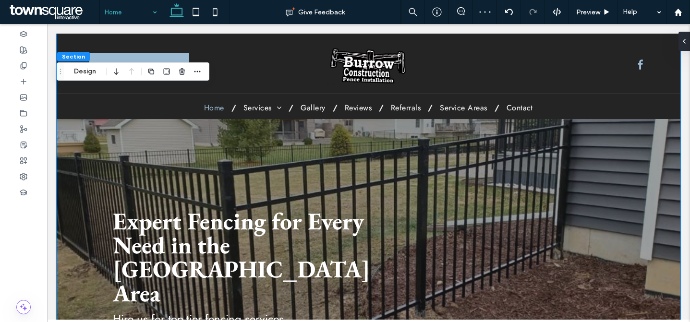
scroll to position [0, 0]
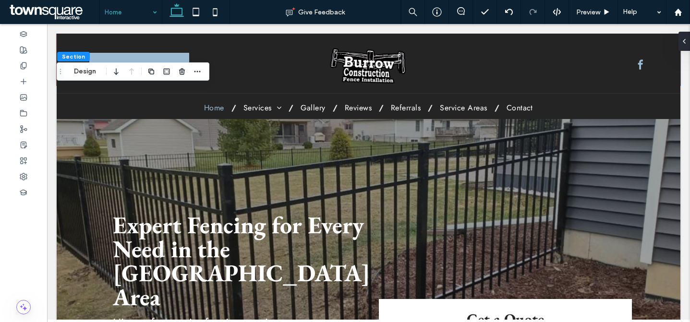
click at [117, 71] on icon "button" at bounding box center [116, 71] width 12 height 17
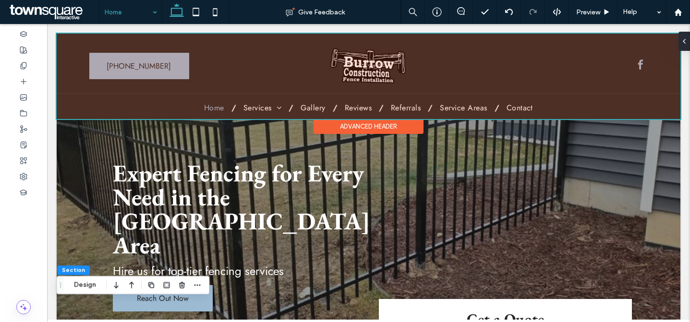
click at [479, 67] on div at bounding box center [369, 76] width 624 height 85
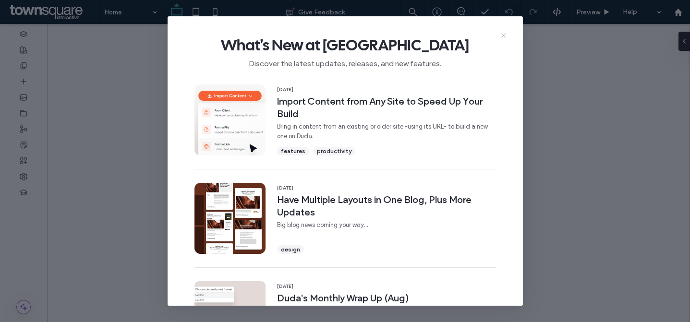
click at [504, 37] on icon at bounding box center [504, 36] width 8 height 8
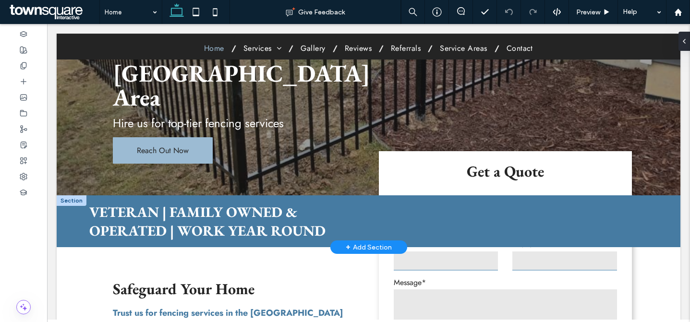
scroll to position [148, 0]
click at [70, 195] on div "VETERAN | FAMILY OWNED & OPERATED | WORK YEAR ROUND" at bounding box center [369, 221] width 624 height 52
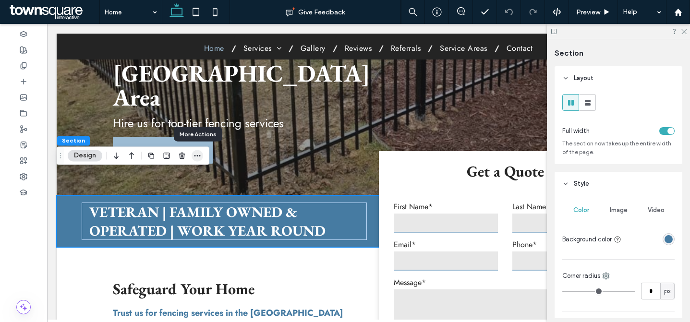
click at [197, 158] on icon "button" at bounding box center [197, 156] width 8 height 8
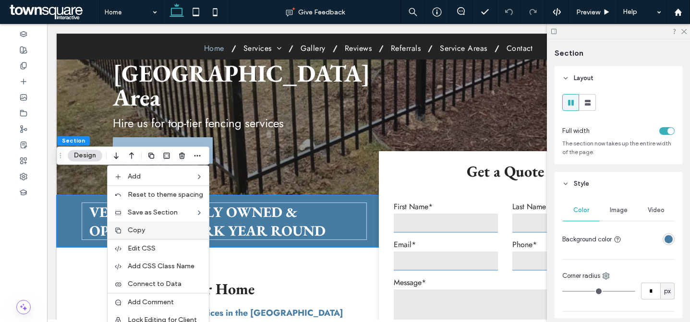
click at [154, 225] on div "Copy" at bounding box center [158, 230] width 101 height 18
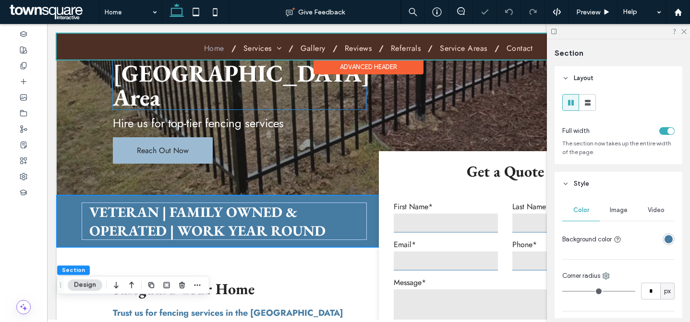
scroll to position [0, 0]
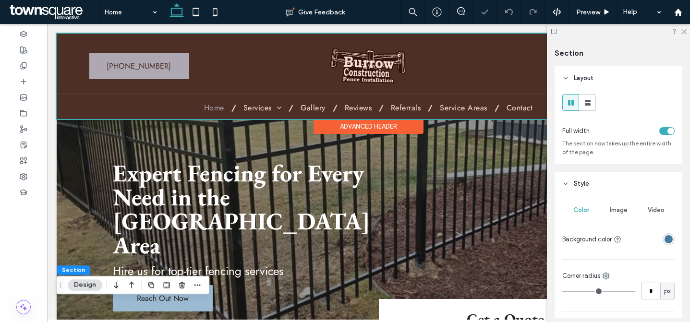
click at [90, 36] on div at bounding box center [369, 76] width 624 height 85
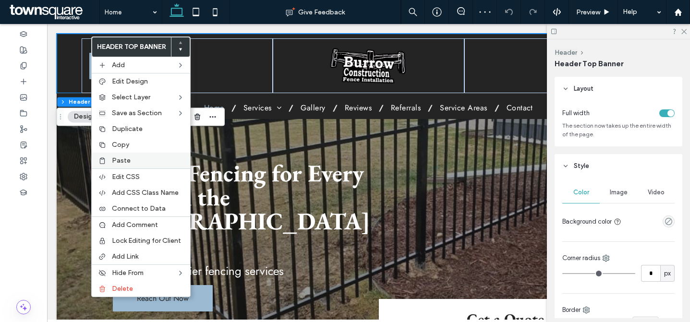
click at [138, 154] on div "Paste" at bounding box center [141, 161] width 98 height 16
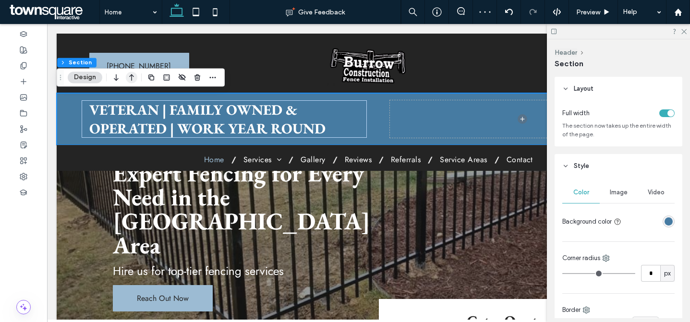
click at [134, 79] on icon "button" at bounding box center [132, 77] width 12 height 17
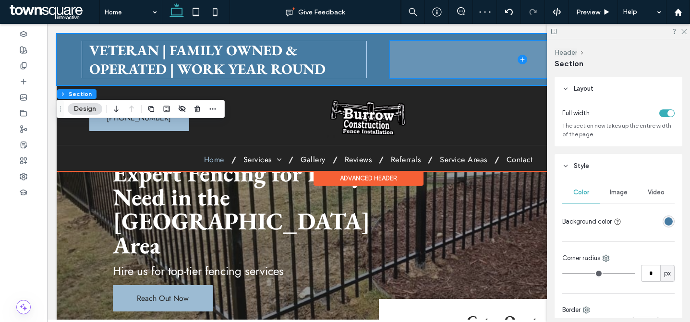
click at [433, 56] on span at bounding box center [522, 59] width 265 height 37
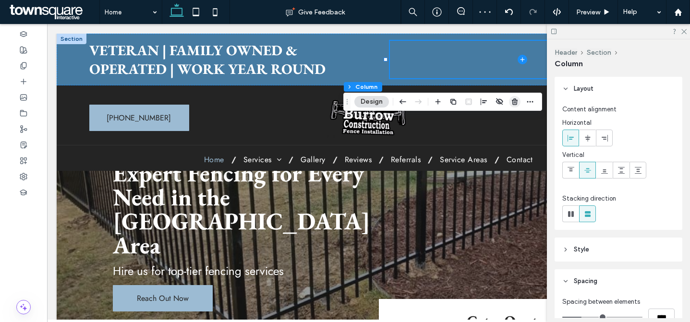
click at [516, 103] on use "button" at bounding box center [515, 101] width 6 height 6
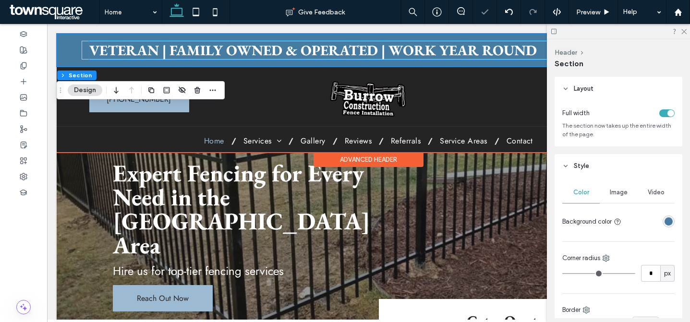
click at [348, 50] on span "VETERAN | FAMILY OWNED & OPERATED | WORK YEAR ROUND" at bounding box center [312, 50] width 447 height 19
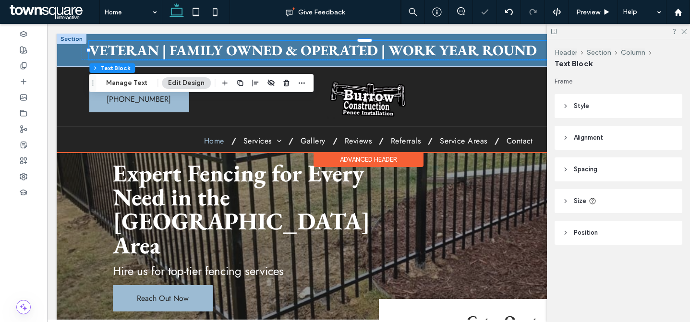
click at [348, 50] on span "VETERAN | FAMILY OWNED & OPERATED | WORK YEAR ROUND" at bounding box center [312, 50] width 447 height 19
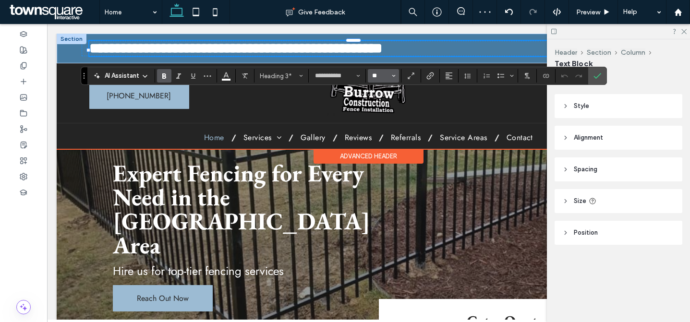
click at [375, 77] on input "**" at bounding box center [380, 76] width 19 height 8
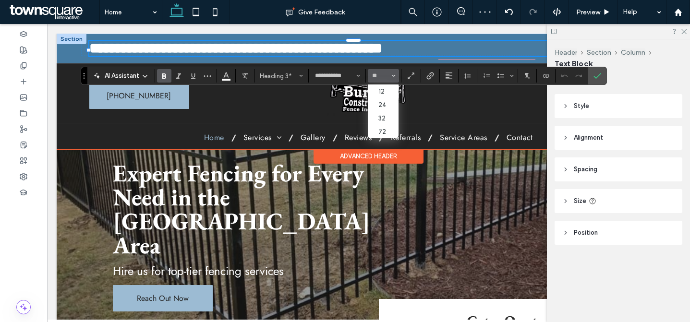
type input "**"
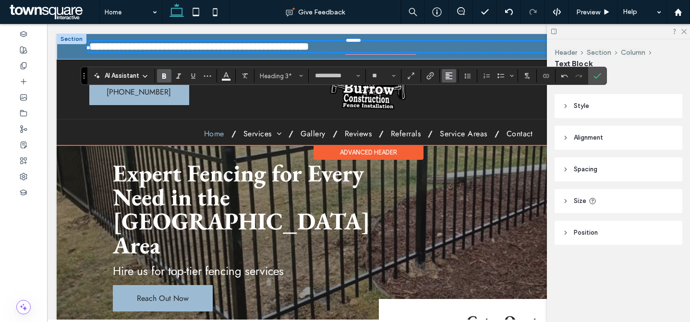
click at [453, 77] on button "Alignment" at bounding box center [449, 75] width 14 height 13
click at [461, 102] on div "ui.textEditor.alignment.center" at bounding box center [458, 106] width 12 height 8
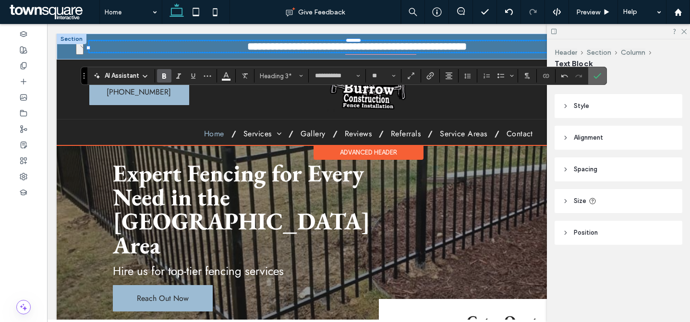
click at [601, 77] on label "Confirm" at bounding box center [597, 75] width 14 height 17
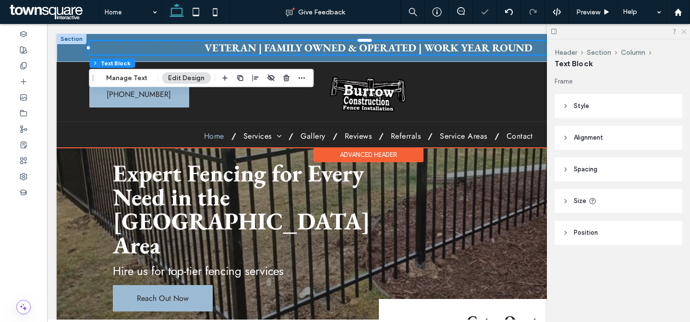
click at [686, 31] on icon at bounding box center [683, 31] width 6 height 6
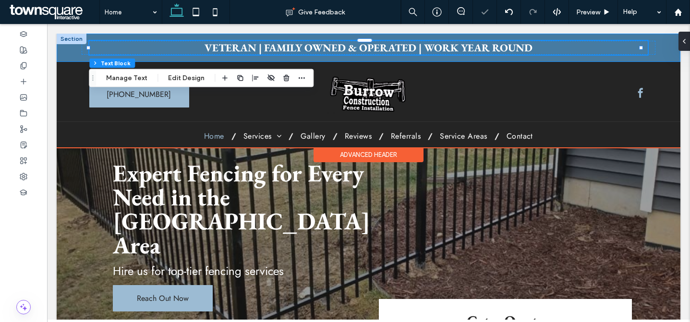
click at [651, 43] on div "VETERAN | FAMILY OWNED & OPERATED | WORK YEAR ROUND" at bounding box center [369, 48] width 624 height 28
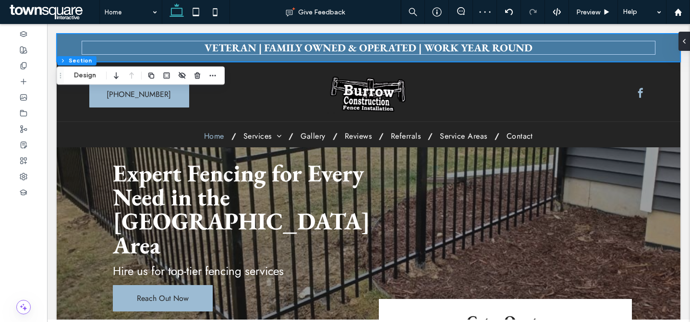
click at [685, 38] on div at bounding box center [685, 41] width 15 height 19
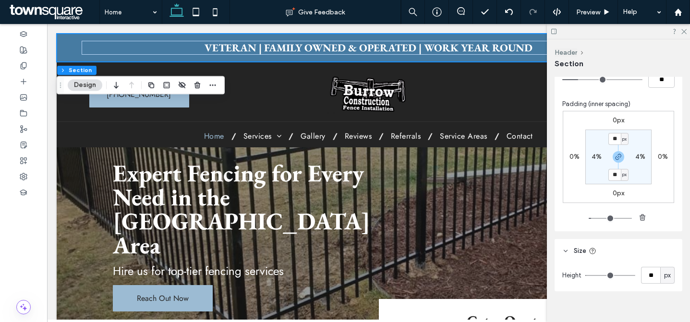
scroll to position [343, 0]
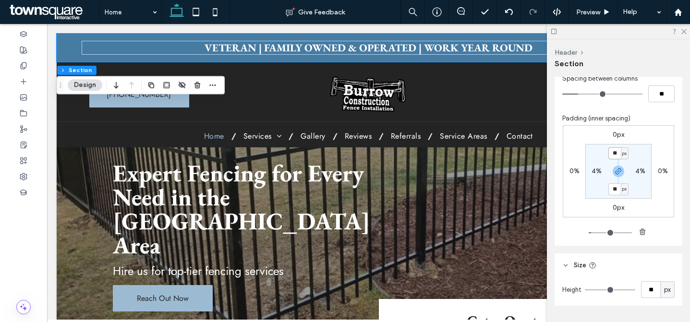
click at [615, 156] on input "**" at bounding box center [614, 153] width 12 height 12
type input "*"
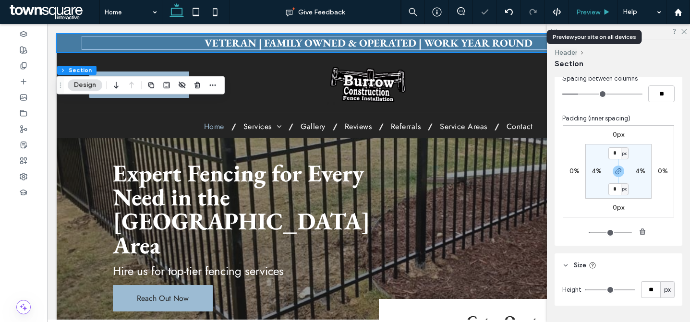
click at [584, 15] on span "Preview" at bounding box center [588, 12] width 24 height 8
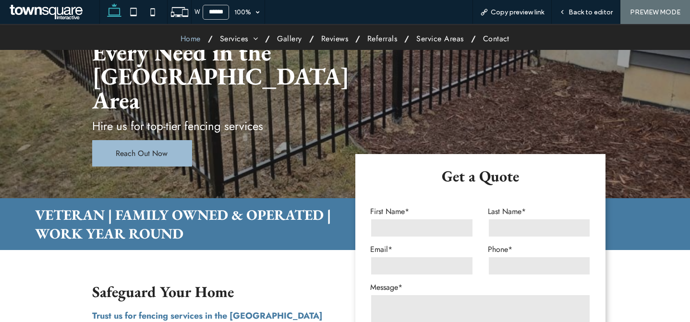
scroll to position [208, 0]
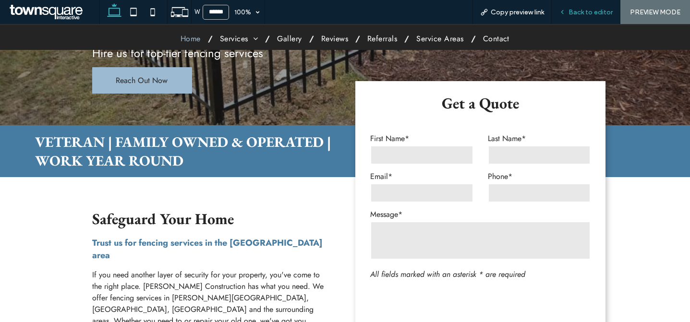
click at [590, 12] on span "Back to editor" at bounding box center [590, 12] width 44 height 8
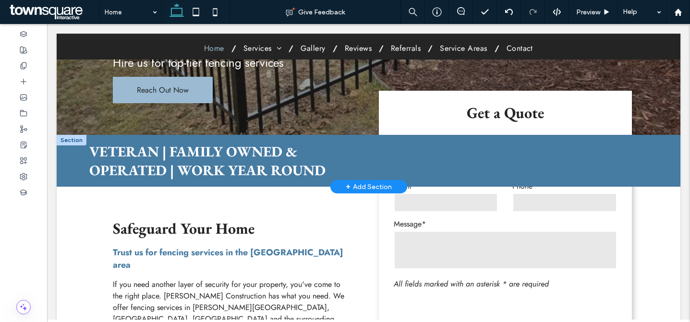
scroll to position [218, 0]
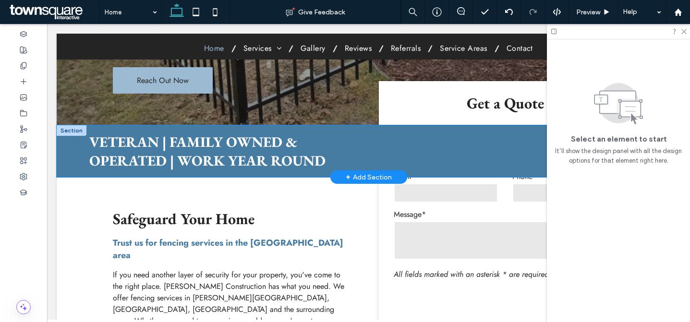
click at [71, 127] on div "VETERAN | FAMILY OWNED & OPERATED | WORK YEAR ROUND" at bounding box center [369, 151] width 624 height 52
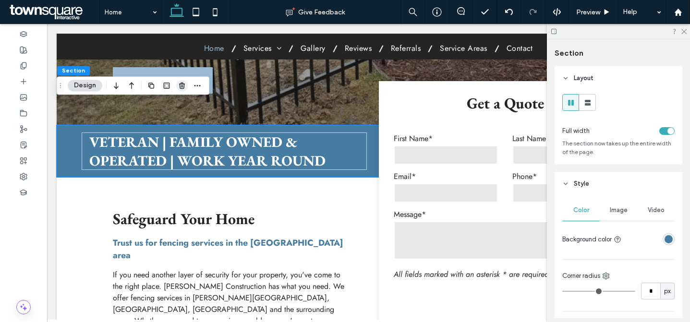
click at [181, 84] on icon "button" at bounding box center [182, 86] width 8 height 8
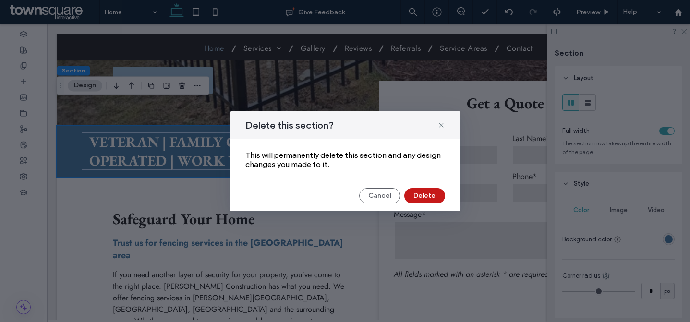
click at [405, 193] on button "Delete" at bounding box center [424, 195] width 41 height 15
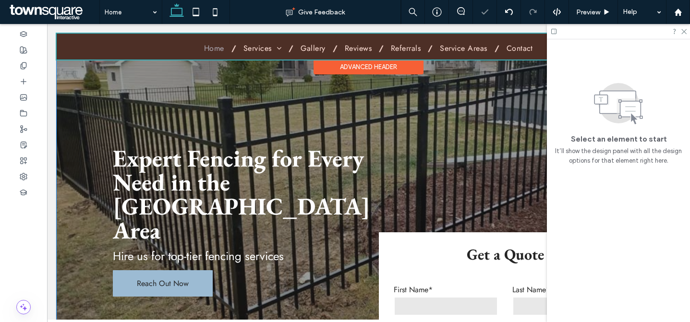
scroll to position [0, 0]
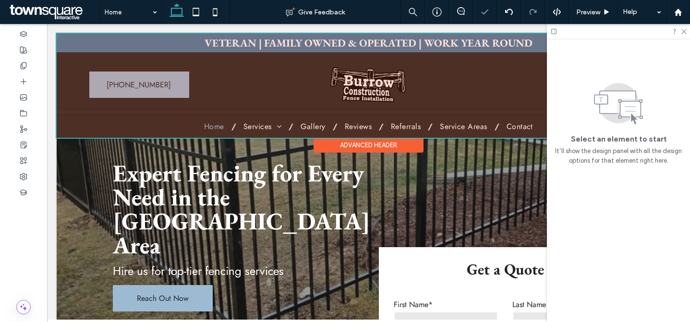
click at [410, 44] on div at bounding box center [369, 86] width 624 height 104
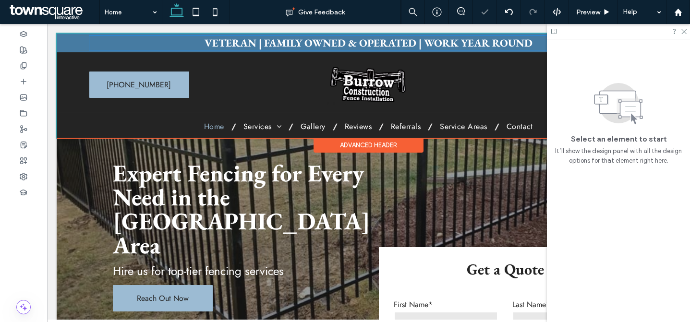
click at [410, 44] on span "VETERAN | FAMILY OWNED & OPERATED | WORK YEAR ROUND" at bounding box center [368, 43] width 328 height 14
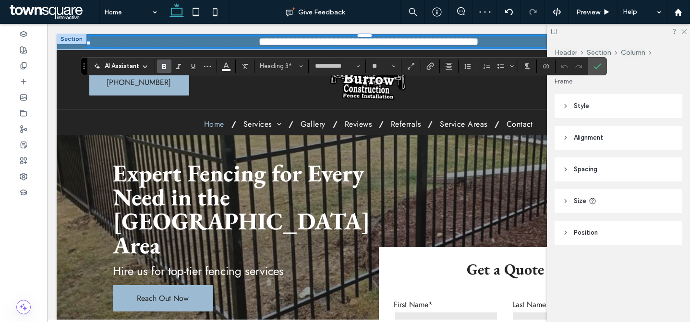
click at [168, 63] on label "Bold" at bounding box center [164, 66] width 14 height 13
click at [177, 65] on icon "Italic" at bounding box center [179, 66] width 8 height 8
click at [601, 65] on label "Confirm" at bounding box center [597, 66] width 14 height 17
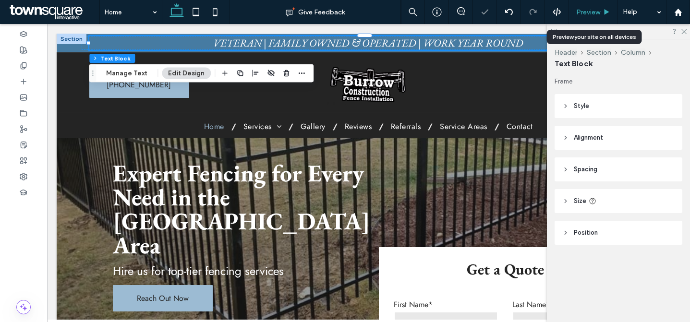
click at [591, 10] on span "Preview" at bounding box center [588, 12] width 24 height 8
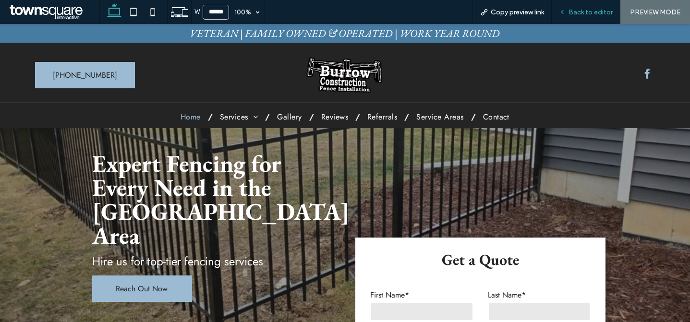
click at [584, 12] on span "Back to editor" at bounding box center [590, 12] width 44 height 8
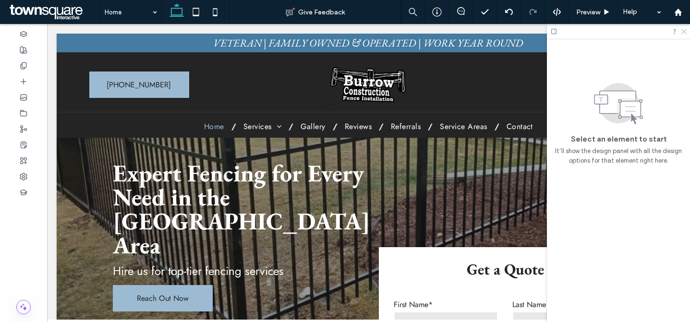
click at [682, 31] on icon at bounding box center [683, 31] width 6 height 6
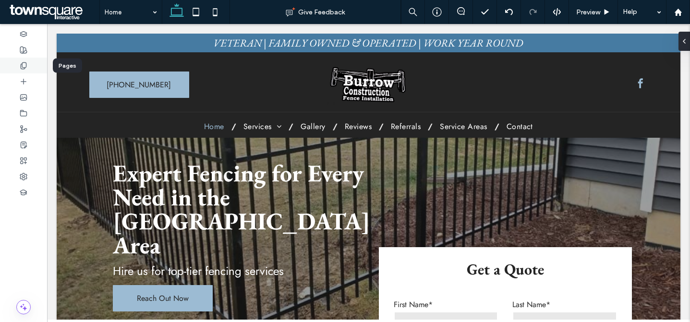
click at [34, 65] on div at bounding box center [23, 66] width 47 height 16
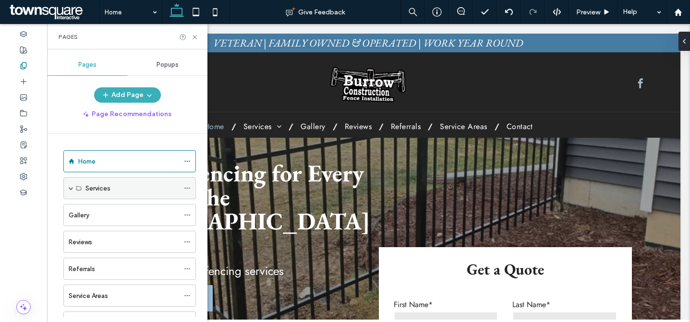
click at [70, 185] on span at bounding box center [71, 188] width 5 height 21
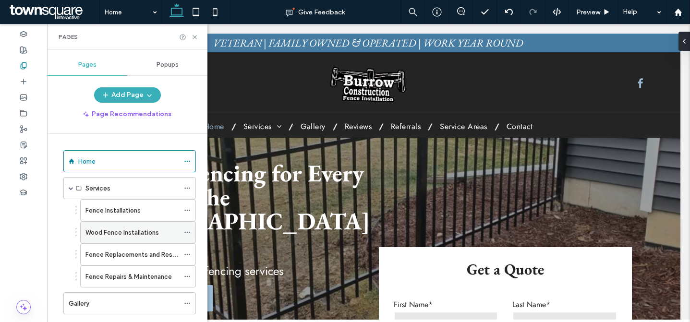
scroll to position [6, 0]
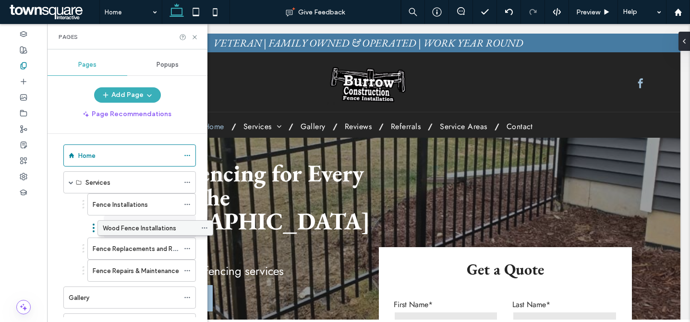
drag, startPoint x: 119, startPoint y: 228, endPoint x: 136, endPoint y: 228, distance: 17.3
click at [195, 35] on icon at bounding box center [194, 37] width 7 height 7
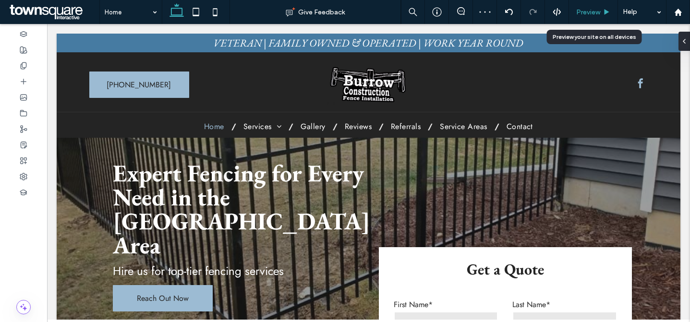
click at [591, 12] on span "Preview" at bounding box center [588, 12] width 24 height 8
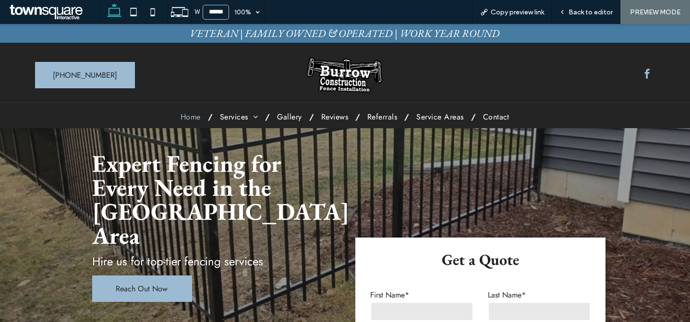
scroll to position [12, 0]
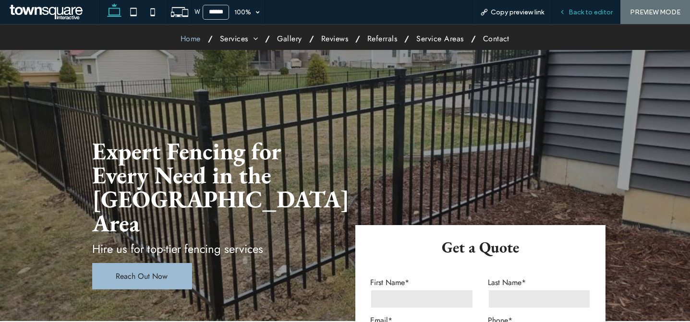
click at [574, 7] on div "Back to editor" at bounding box center [586, 12] width 69 height 24
click at [574, 19] on div "Back to editor" at bounding box center [586, 12] width 69 height 24
click at [581, 16] on div "Back to editor" at bounding box center [586, 12] width 69 height 24
click at [581, 15] on span "Back to editor" at bounding box center [590, 12] width 44 height 8
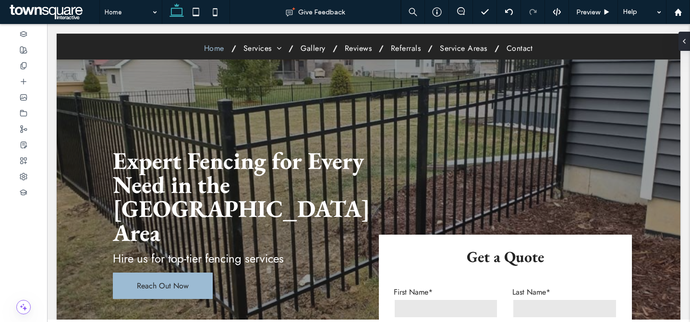
scroll to position [22, 0]
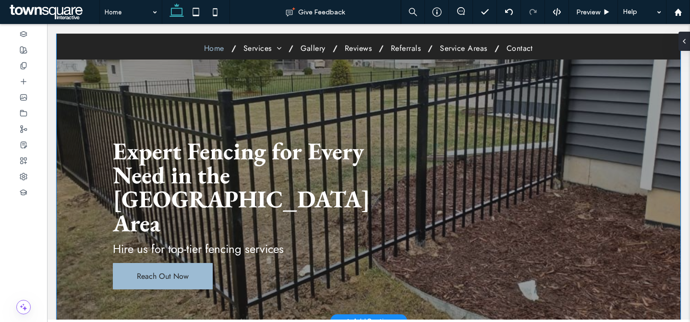
click at [478, 88] on div "Expert Fencing for Every Need in the Greater Lansing Area Hire us for top-tier …" at bounding box center [369, 167] width 576 height 310
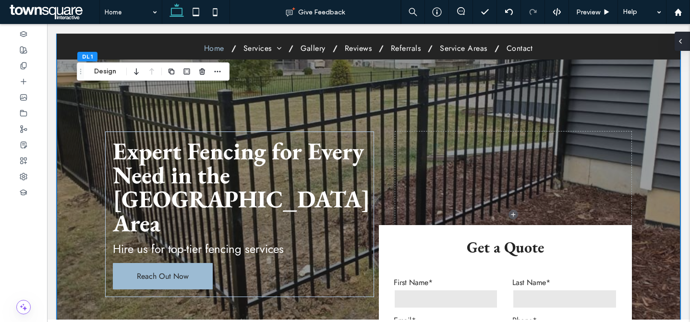
click at [684, 44] on div at bounding box center [681, 41] width 15 height 19
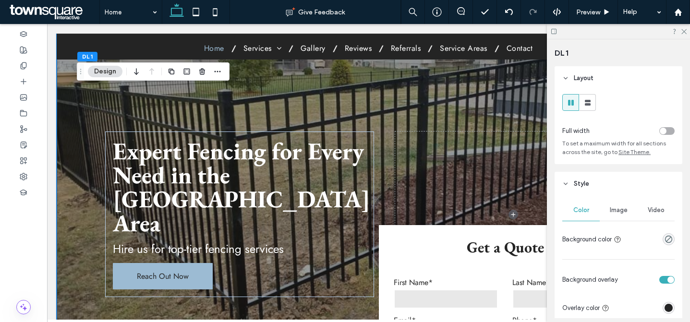
scroll to position [121, 0]
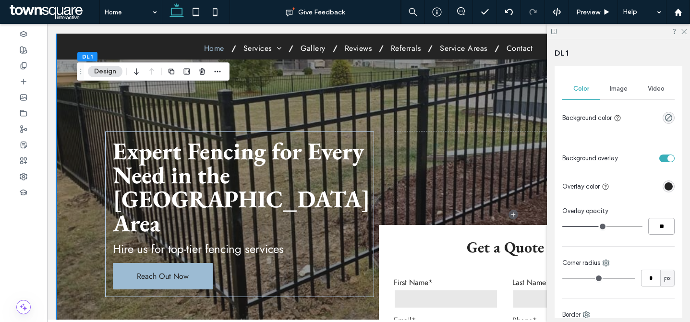
click at [661, 227] on input "**" at bounding box center [661, 226] width 26 height 17
type input "**"
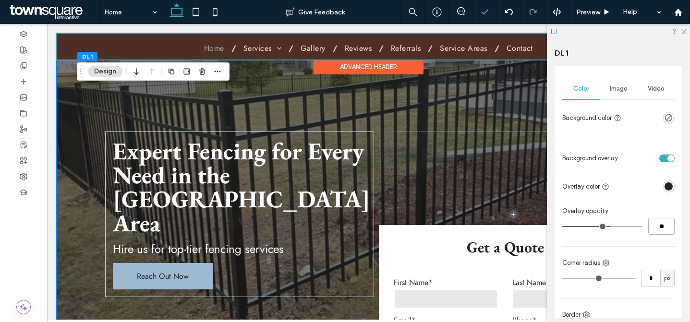
scroll to position [0, 0]
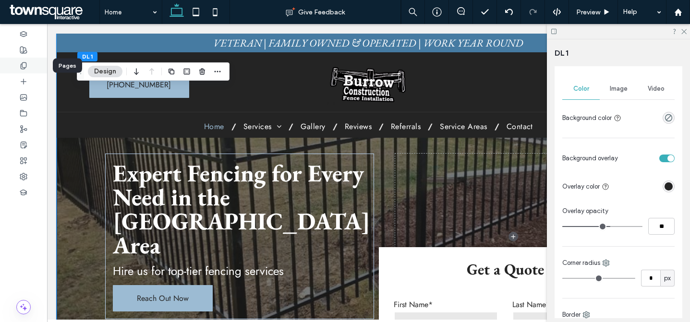
drag, startPoint x: 29, startPoint y: 63, endPoint x: 38, endPoint y: 69, distance: 10.1
click at [29, 63] on div at bounding box center [23, 66] width 47 height 16
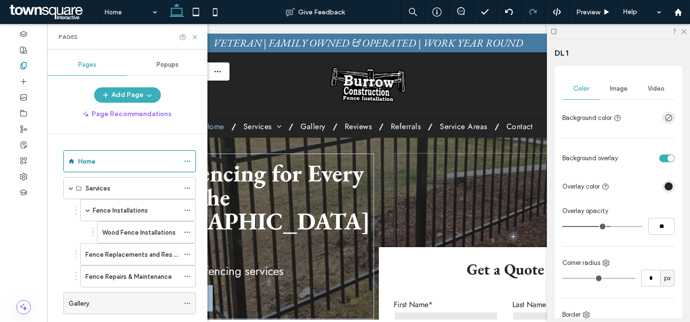
scroll to position [156, 0]
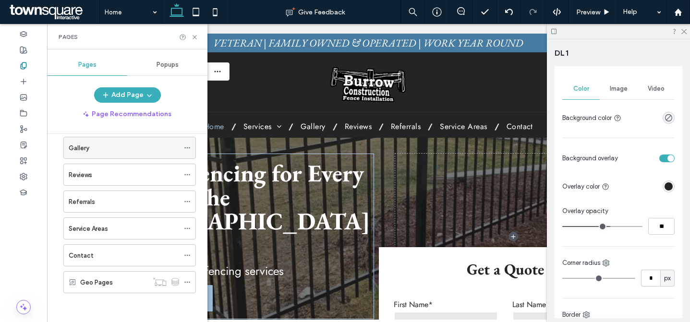
click at [187, 151] on icon at bounding box center [187, 147] width 7 height 7
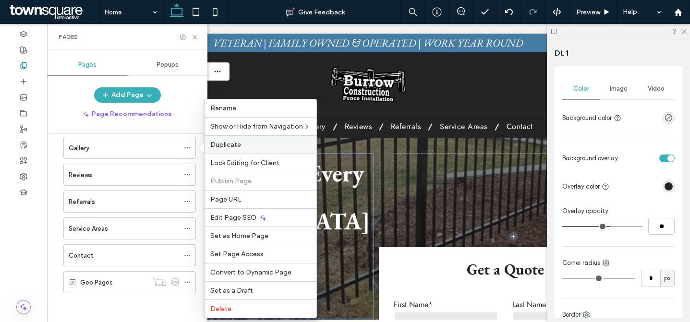
click at [224, 147] on span "Duplicate" at bounding box center [225, 145] width 31 height 8
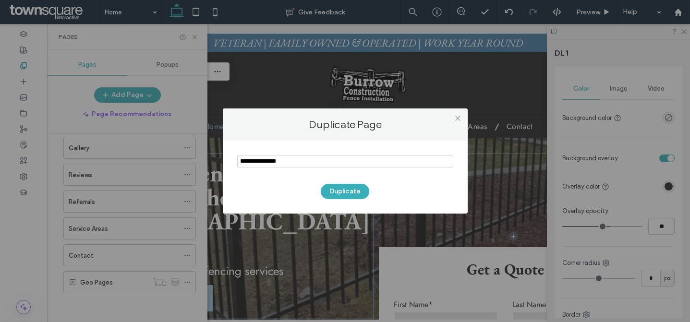
click at [282, 165] on input "notEmpty" at bounding box center [345, 161] width 216 height 12
paste input "*********"
type input "*********"
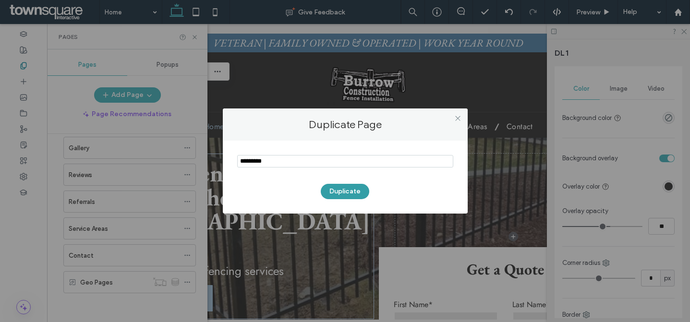
click at [338, 188] on button "Duplicate" at bounding box center [345, 191] width 48 height 15
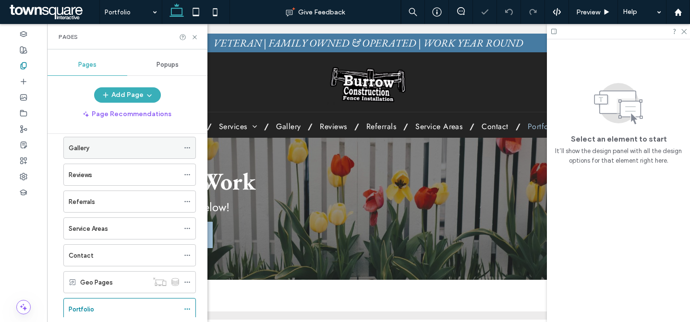
click at [187, 146] on icon at bounding box center [187, 147] width 7 height 7
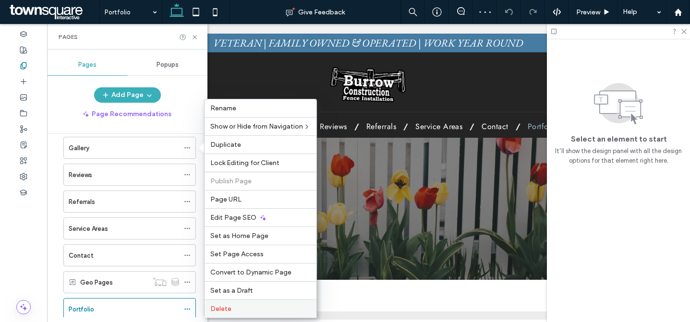
click at [242, 306] on label "Delete" at bounding box center [260, 309] width 100 height 8
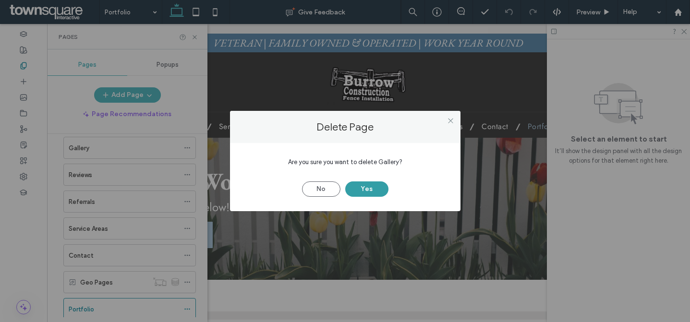
click at [368, 188] on button "Yes" at bounding box center [366, 188] width 43 height 15
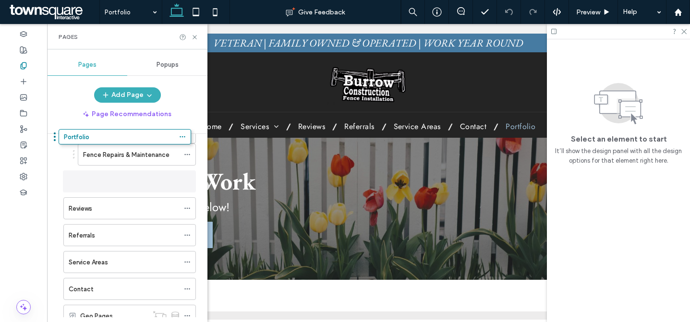
scroll to position [74, 0]
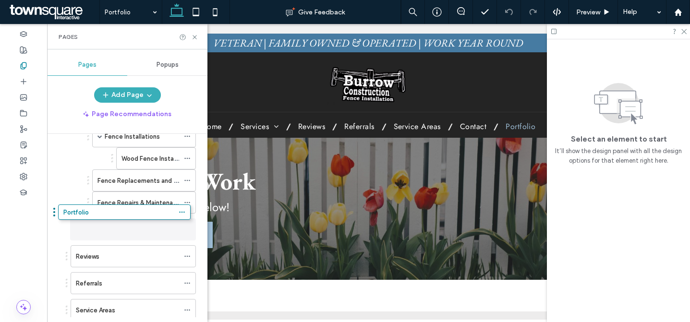
drag, startPoint x: 106, startPoint y: 283, endPoint x: 104, endPoint y: 217, distance: 65.8
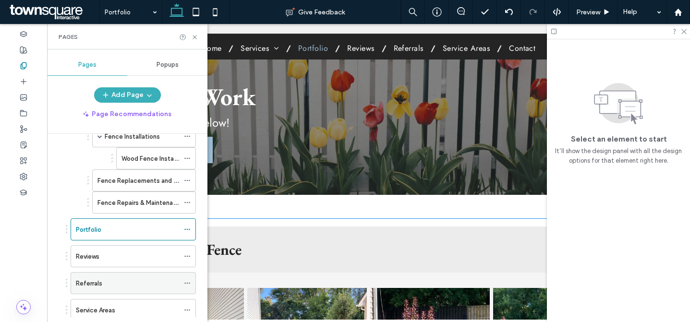
scroll to position [156, 0]
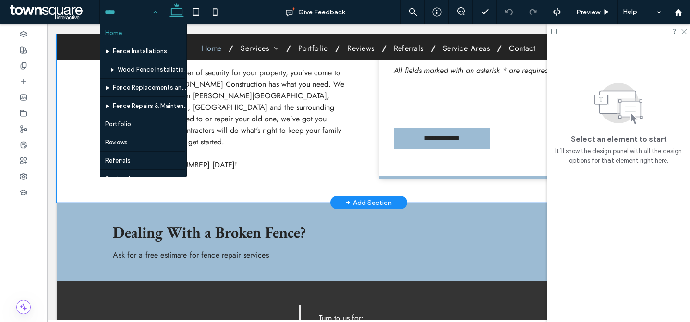
scroll to position [450, 0]
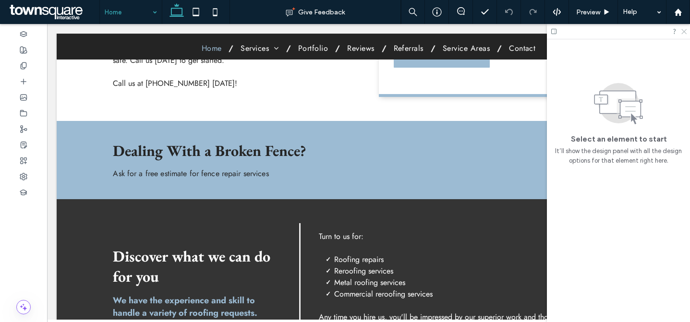
drag, startPoint x: 682, startPoint y: 31, endPoint x: 593, endPoint y: 33, distance: 88.8
click at [682, 31] on icon at bounding box center [683, 31] width 6 height 6
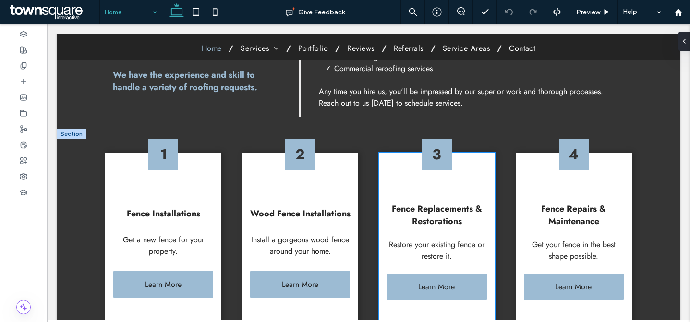
scroll to position [517, 0]
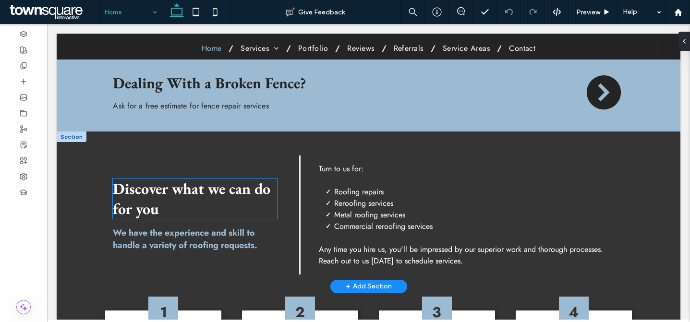
click at [224, 179] on span "Discover what we can do for you" at bounding box center [191, 199] width 157 height 40
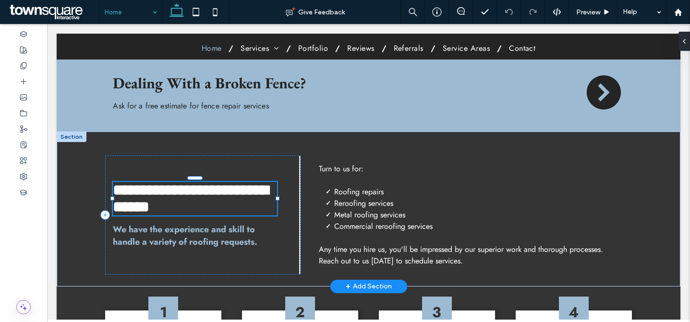
type input "**********"
type input "**"
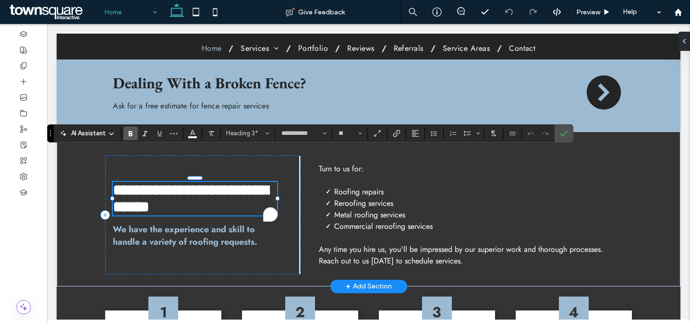
paste div
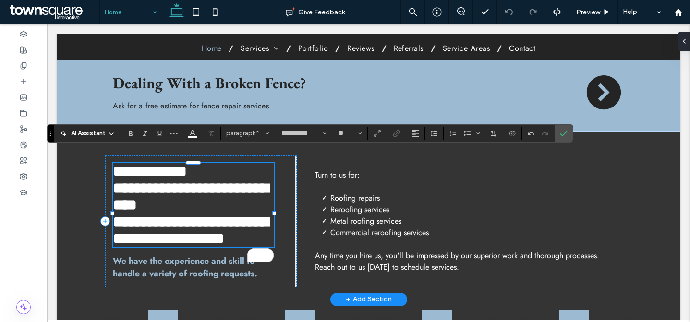
scroll to position [22, 0]
type input "****"
type input "**"
type input "**********"
type input "**"
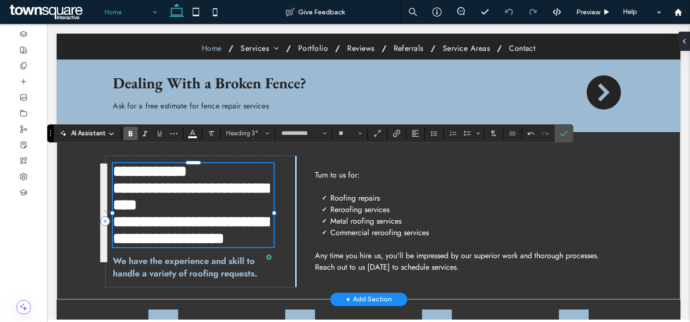
scroll to position [27, 0]
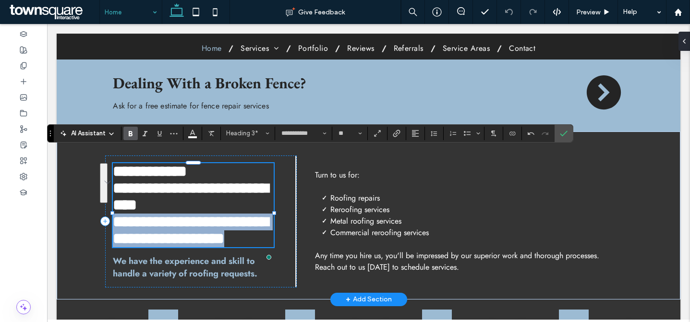
drag, startPoint x: 244, startPoint y: 228, endPoint x: 114, endPoint y: 208, distance: 131.1
click at [114, 214] on h3 "**********" at bounding box center [193, 231] width 161 height 34
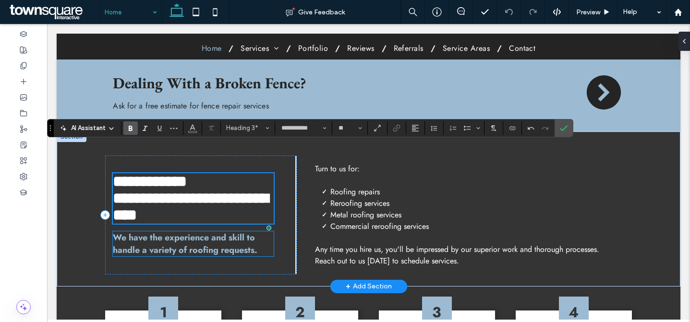
scroll to position [523, 0]
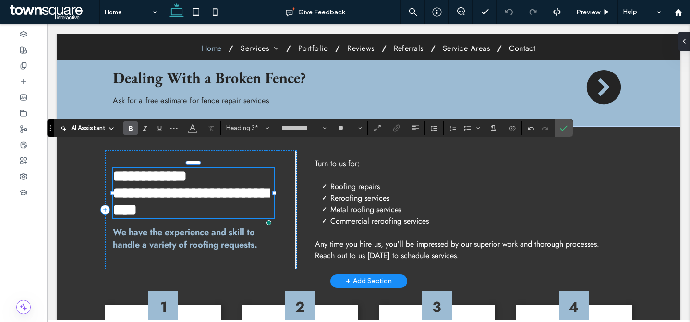
scroll to position [27, 0]
click at [213, 226] on span "We have the experience and skill to handle a variety of roofing requests." at bounding box center [185, 238] width 144 height 25
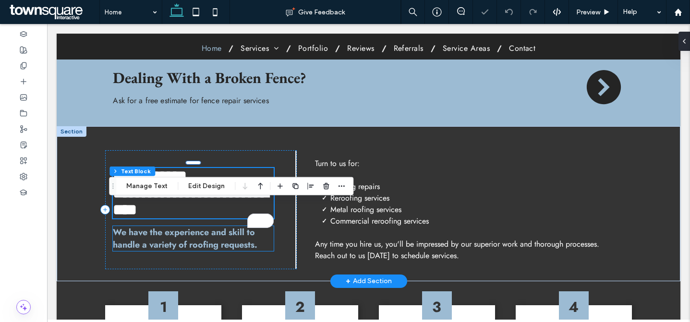
click at [213, 226] on div "We have the experience and skill to handle a variety of roofing requests." at bounding box center [193, 238] width 161 height 25
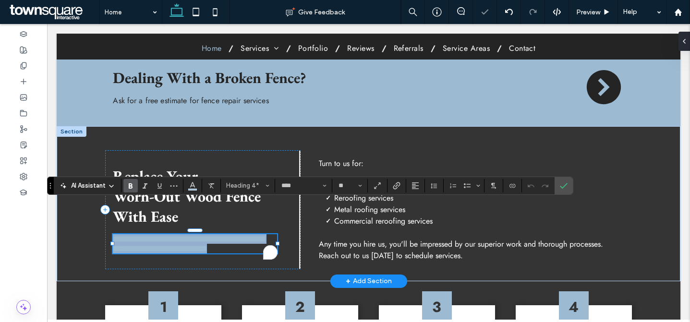
paste div
type input "**"
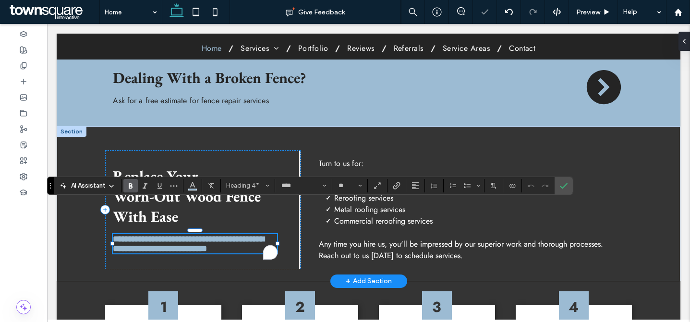
scroll to position [22, 0]
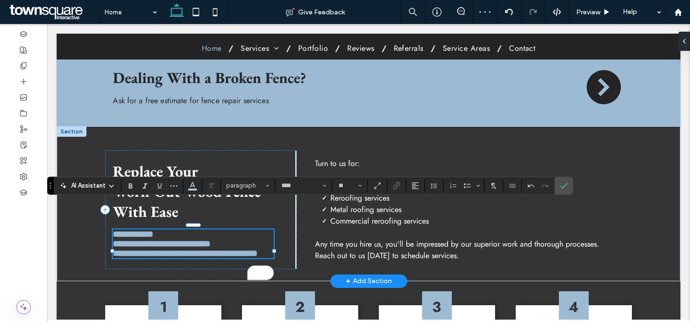
type input "**"
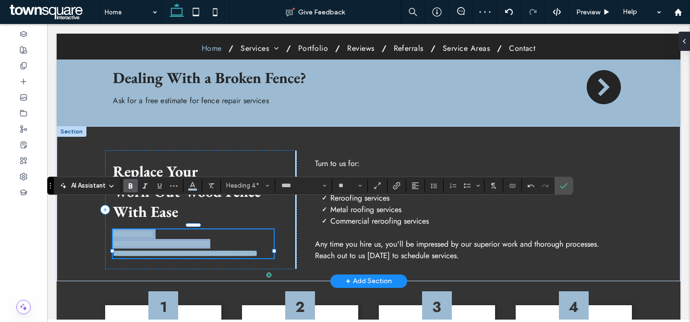
drag, startPoint x: 244, startPoint y: 217, endPoint x: 109, endPoint y: 204, distance: 135.6
click at [109, 203] on div "**********" at bounding box center [369, 203] width 576 height 155
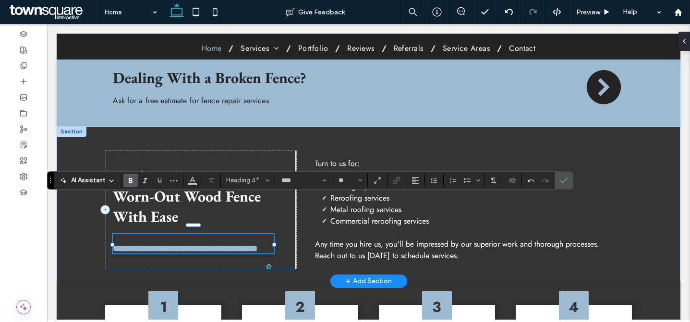
scroll to position [528, 0]
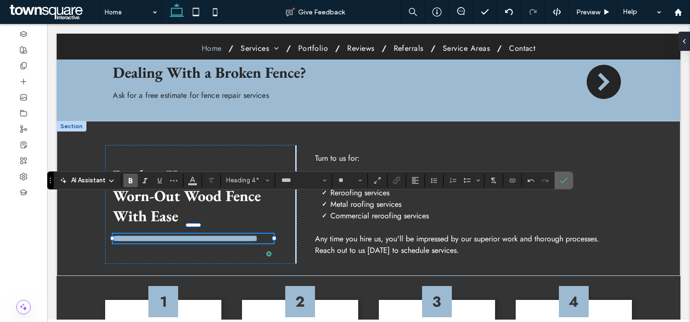
drag, startPoint x: 560, startPoint y: 180, endPoint x: 235, endPoint y: 135, distance: 328.5
click at [560, 180] on icon "Confirm" at bounding box center [564, 181] width 8 height 8
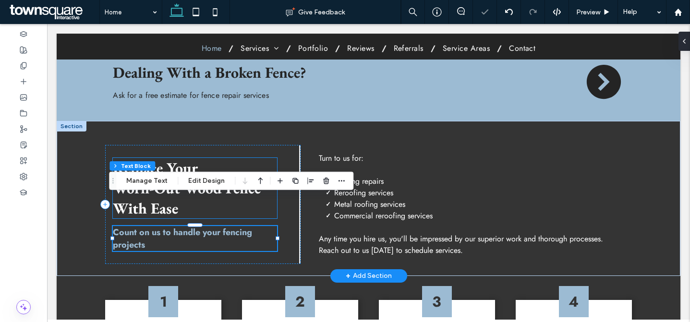
click at [200, 178] on span "Worn-Out Wood Fence With Ease" at bounding box center [187, 198] width 148 height 40
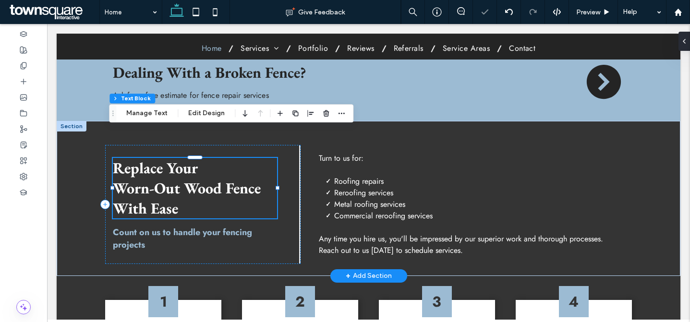
click at [200, 158] on div "Replace Your Worn-Out Wood Fence With Ease ﻿" at bounding box center [195, 188] width 164 height 60
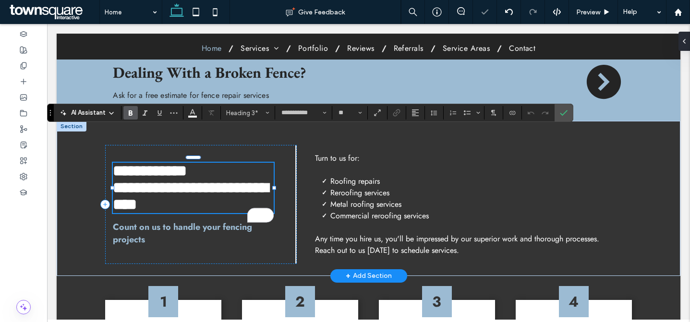
click at [113, 180] on span "**********" at bounding box center [191, 196] width 156 height 32
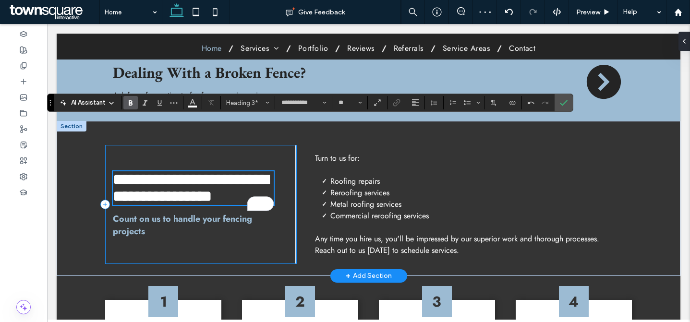
scroll to position [538, 0]
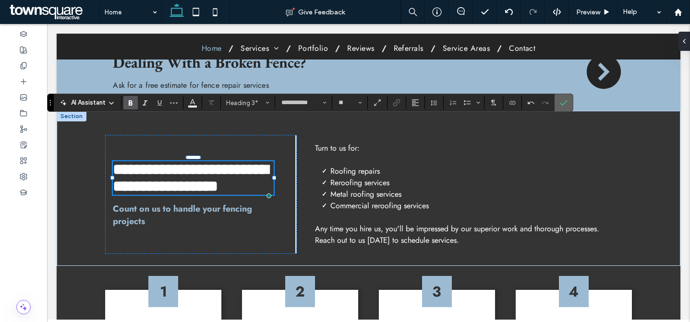
click at [558, 105] on label "Confirm" at bounding box center [563, 102] width 14 height 17
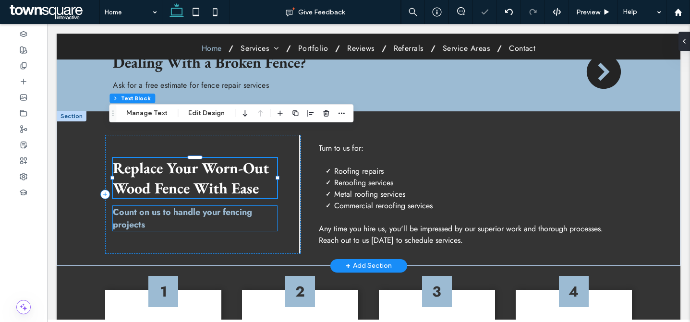
click at [249, 206] on span "Count on us to handle your fencing projects" at bounding box center [182, 218] width 139 height 25
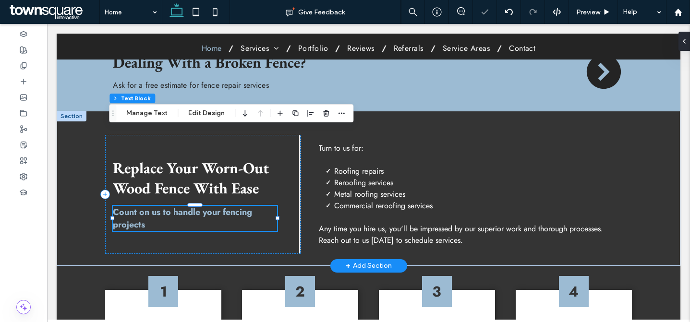
click at [249, 206] on div "Count on us to handle your fencing projects" at bounding box center [195, 218] width 164 height 25
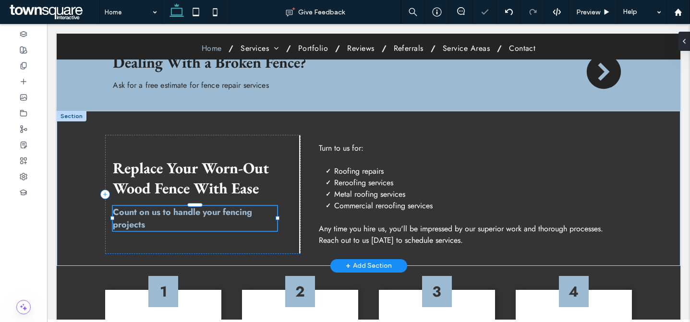
type input "****"
type input "**"
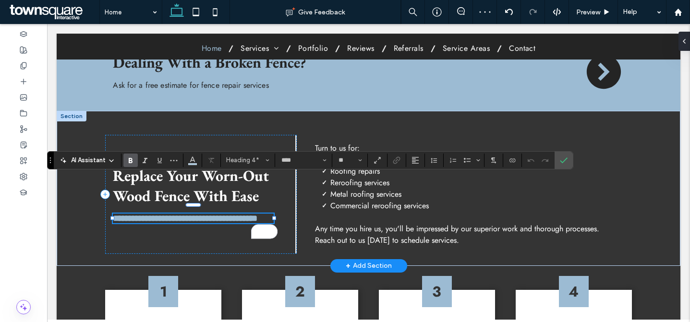
click at [113, 214] on span "**********" at bounding box center [185, 218] width 144 height 9
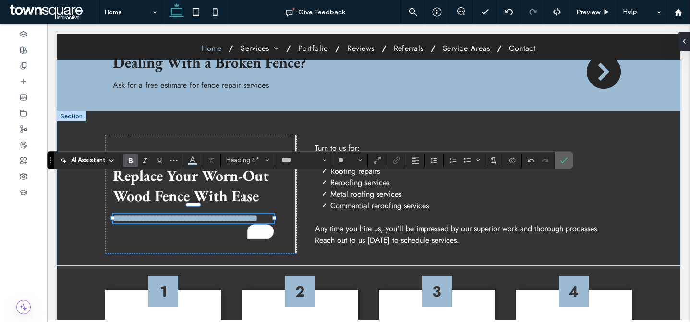
drag, startPoint x: 565, startPoint y: 162, endPoint x: 515, endPoint y: 110, distance: 72.0
click at [565, 162] on icon "Confirm" at bounding box center [564, 160] width 8 height 8
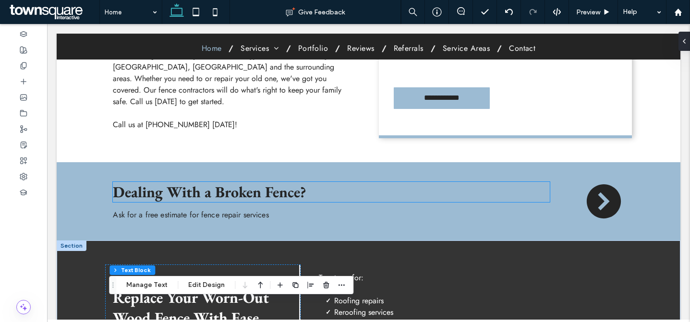
scroll to position [550, 0]
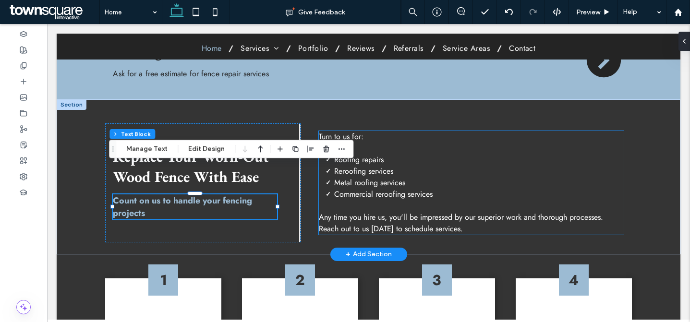
click at [413, 177] on li "Metal roofing services" at bounding box center [479, 183] width 290 height 12
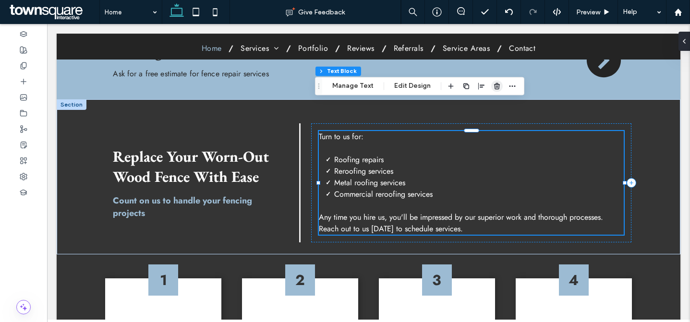
drag, startPoint x: 495, startPoint y: 84, endPoint x: 448, endPoint y: 60, distance: 52.6
click at [495, 84] on icon "button" at bounding box center [497, 86] width 8 height 8
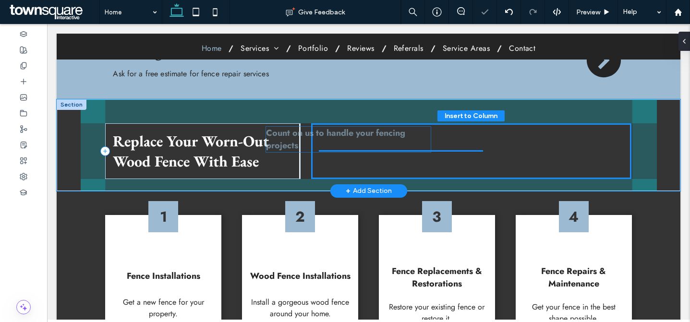
drag, startPoint x: 205, startPoint y: 161, endPoint x: 362, endPoint y: 139, distance: 158.6
type input "**"
type input "****"
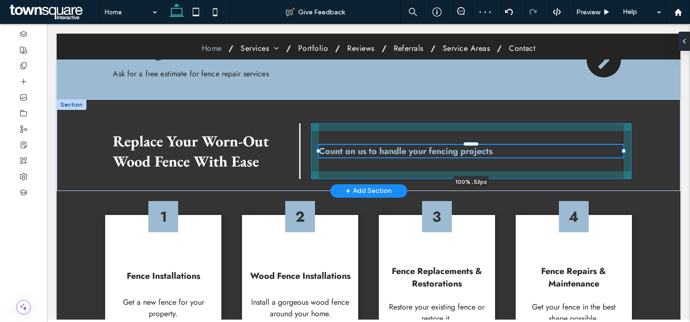
drag, startPoint x: 479, startPoint y: 122, endPoint x: 619, endPoint y: 115, distance: 140.4
click at [619, 114] on div "Replace Your Worn-Out Wood Fence With Ease Count on us to handle your fencing p…" at bounding box center [369, 145] width 576 height 92
type input "***"
type input "****"
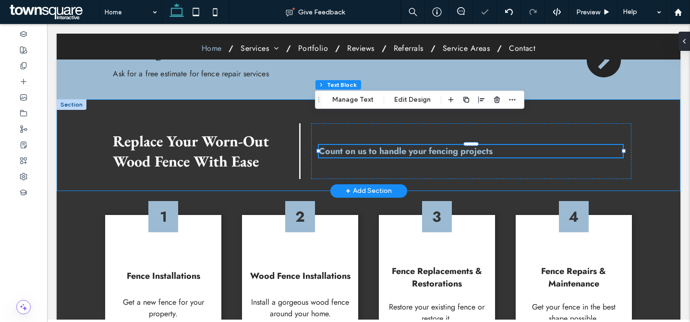
click at [647, 129] on div "Replace Your Worn-Out Wood Fence With Ease Count on us to handle your fencing p…" at bounding box center [369, 145] width 576 height 92
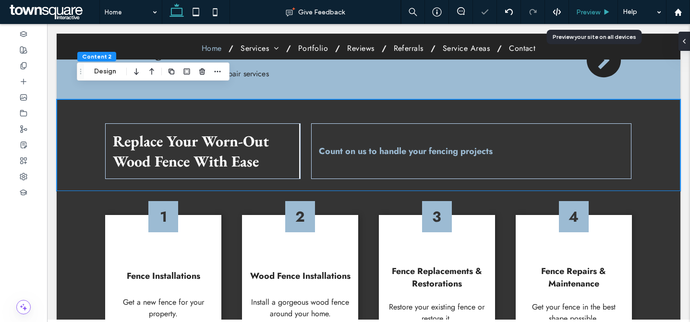
click at [585, 19] on div "Preview" at bounding box center [593, 12] width 49 height 24
click at [587, 17] on div "Preview" at bounding box center [593, 12] width 49 height 24
click at [595, 11] on span "Preview" at bounding box center [588, 12] width 24 height 8
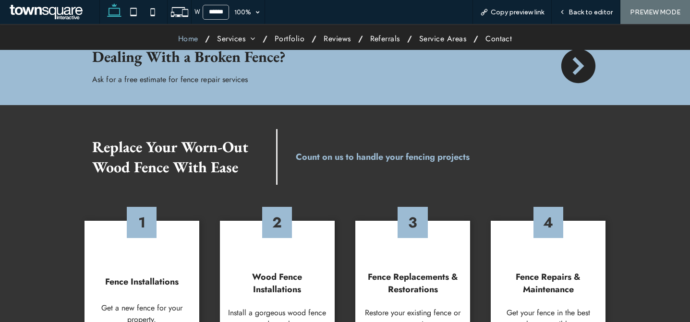
scroll to position [528, 0]
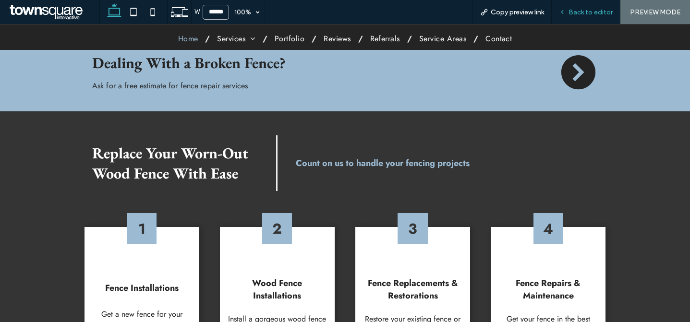
click at [591, 13] on span "Back to editor" at bounding box center [590, 12] width 44 height 8
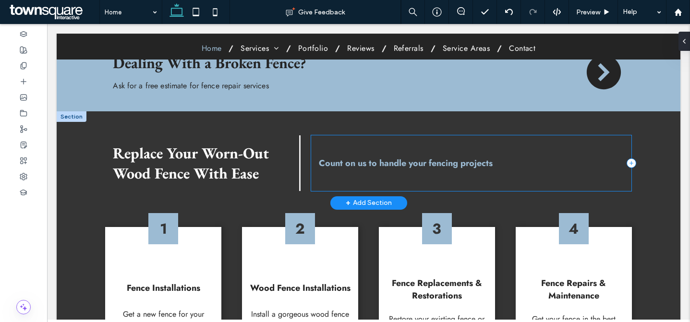
scroll to position [531, 0]
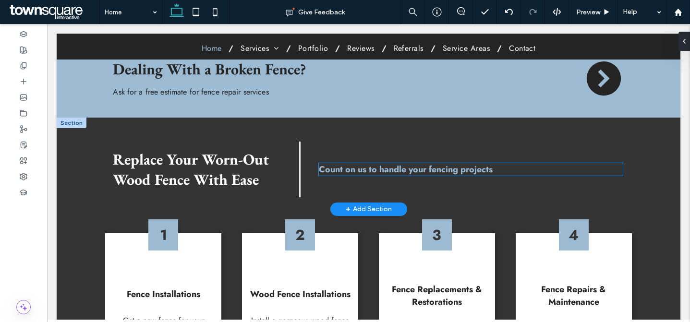
click at [452, 163] on span "Count on us to handle your fencing projects" at bounding box center [406, 169] width 174 height 12
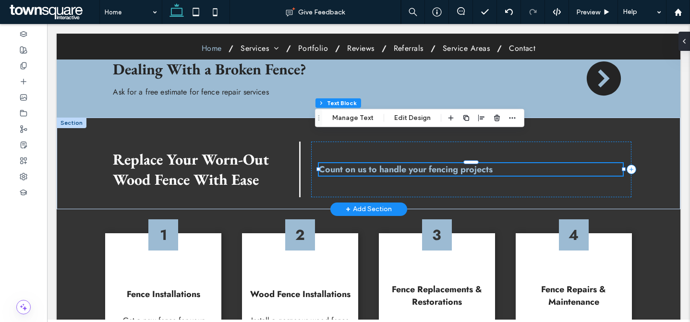
click at [452, 163] on div "Count on us to handle your fencing projects" at bounding box center [471, 169] width 304 height 12
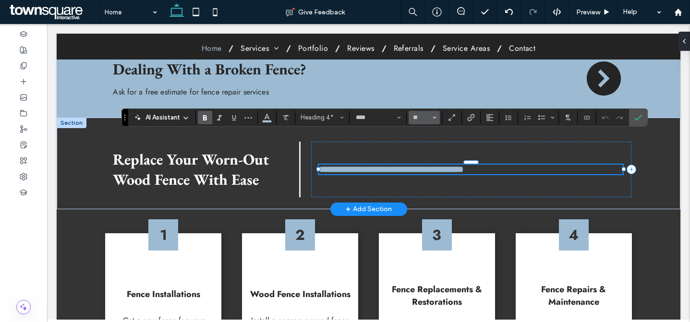
click at [436, 118] on icon "Size" at bounding box center [435, 118] width 4 height 4
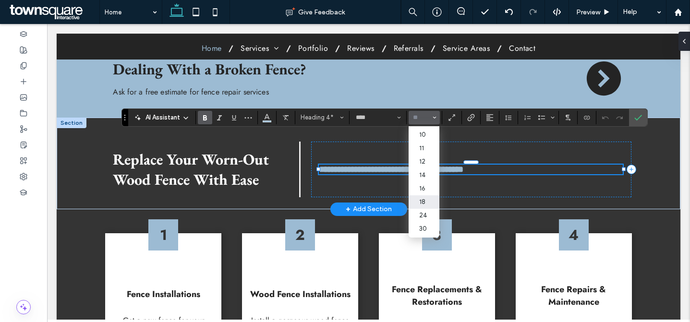
scroll to position [31, 0]
click at [424, 207] on label "24" at bounding box center [424, 209] width 31 height 13
type input "**"
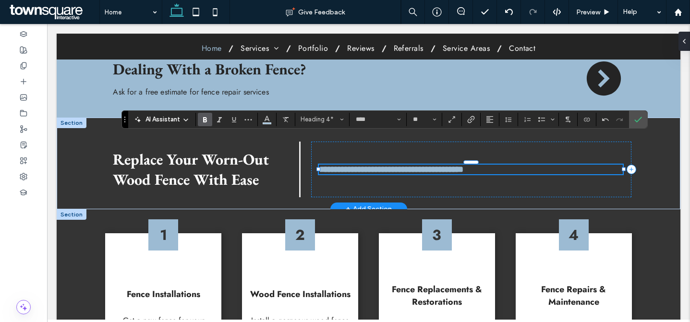
scroll to position [529, 0]
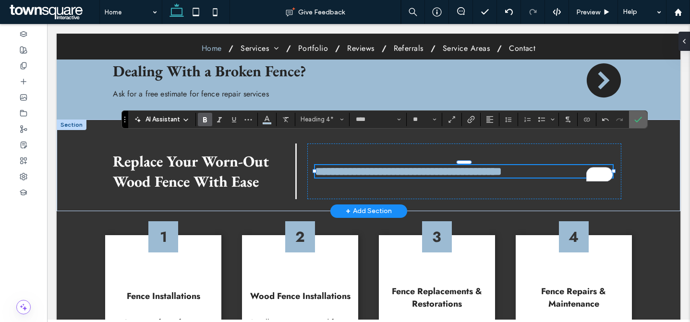
click at [636, 120] on icon "Confirm" at bounding box center [638, 120] width 8 height 8
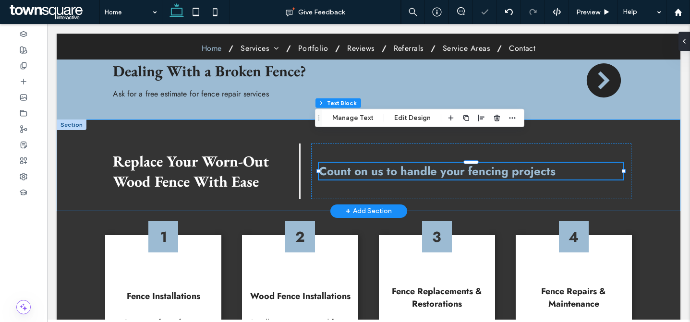
click at [633, 144] on div "Replace Your Worn-Out Wood Fence With Ease Count on us to handle your fencing p…" at bounding box center [369, 166] width 576 height 92
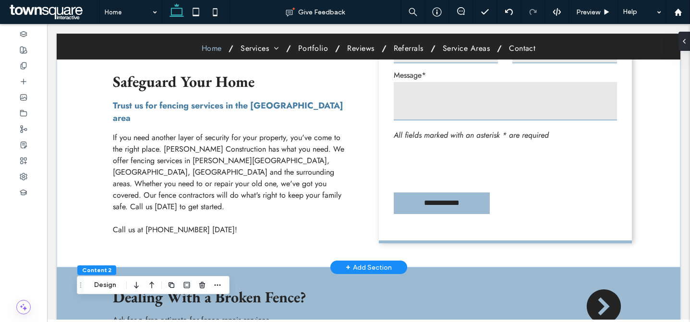
scroll to position [457, 0]
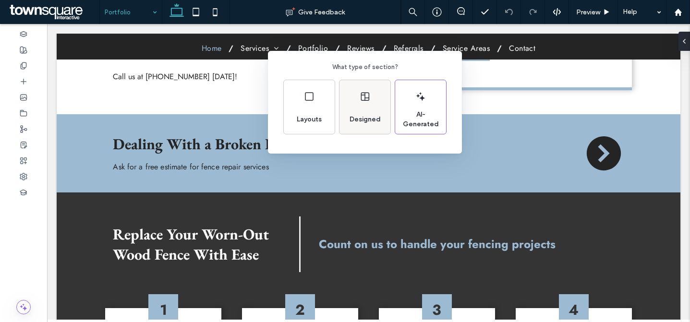
click at [372, 96] on div "Designed" at bounding box center [364, 107] width 51 height 54
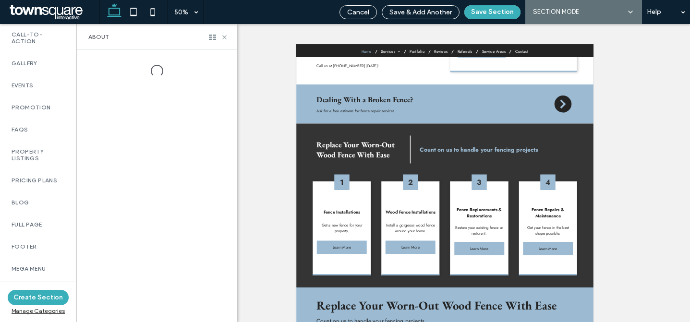
scroll to position [711, 0]
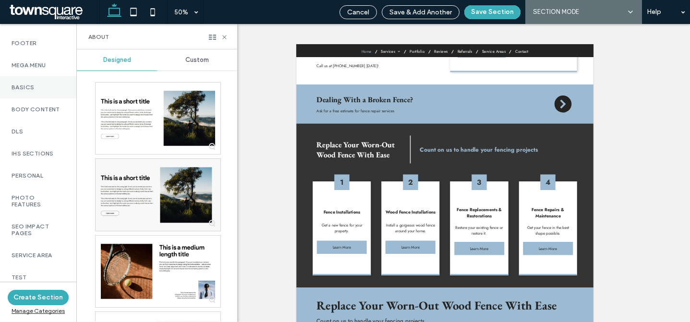
click at [50, 84] on label "Basics" at bounding box center [38, 87] width 53 height 7
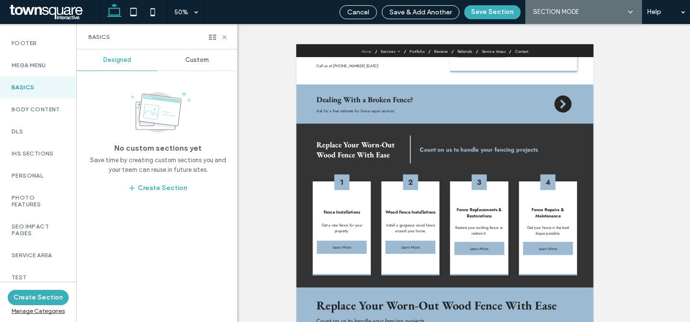
click at [185, 63] on span "Custom" at bounding box center [197, 60] width 24 height 8
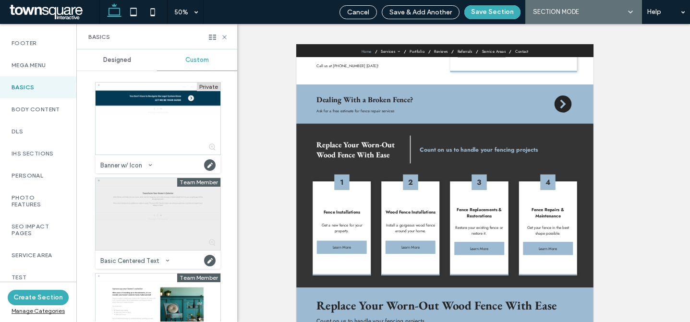
click at [136, 215] on div at bounding box center [158, 214] width 125 height 72
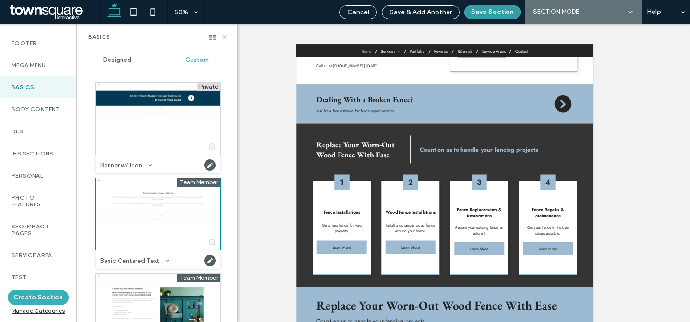
click at [501, 9] on button "Save Section" at bounding box center [492, 12] width 56 height 14
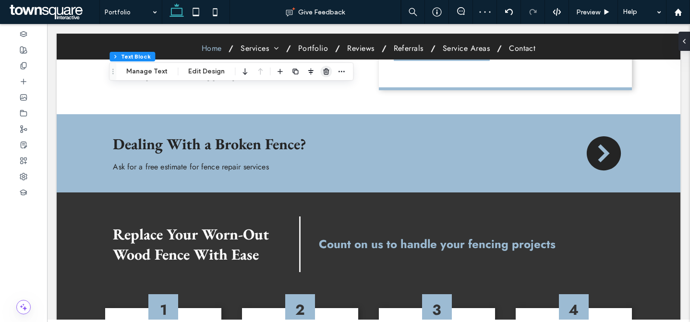
click at [323, 75] on span "button" at bounding box center [326, 72] width 12 height 12
click at [289, 72] on use "button" at bounding box center [291, 71] width 6 height 6
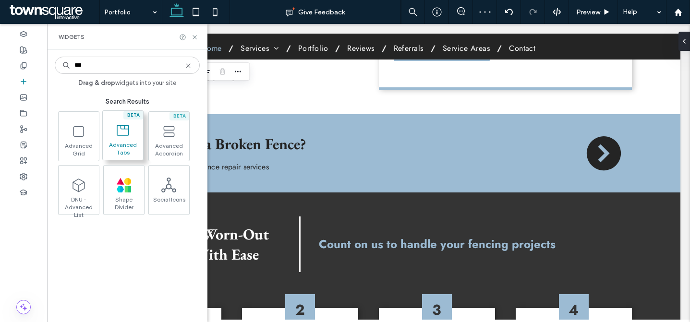
type input "***"
click at [124, 136] on icon at bounding box center [122, 130] width 15 height 15
click at [116, 135] on icon at bounding box center [122, 130] width 15 height 15
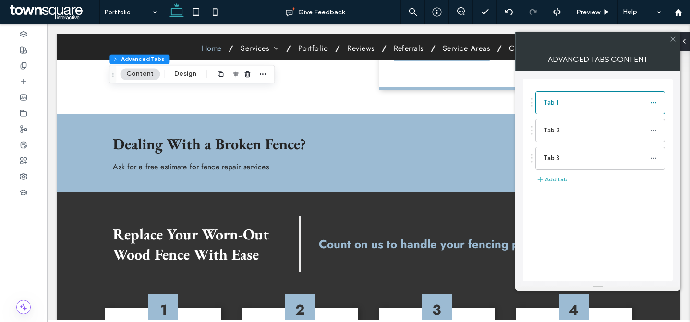
click at [674, 39] on icon at bounding box center [672, 39] width 7 height 7
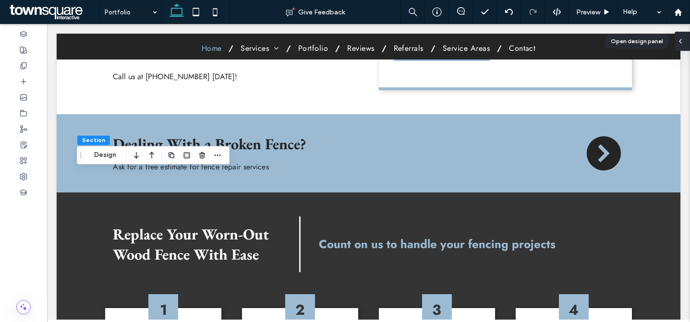
click at [685, 41] on div at bounding box center [681, 41] width 15 height 19
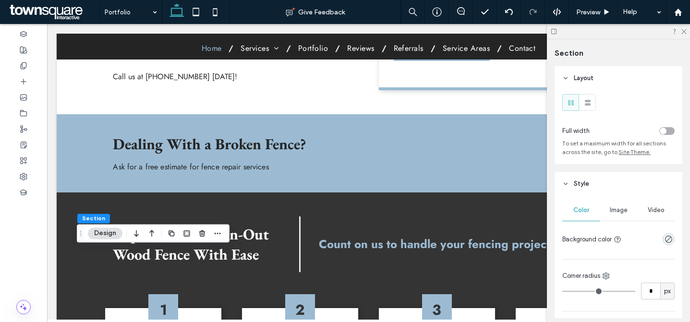
click at [668, 132] on div "toggle" at bounding box center [666, 131] width 15 height 8
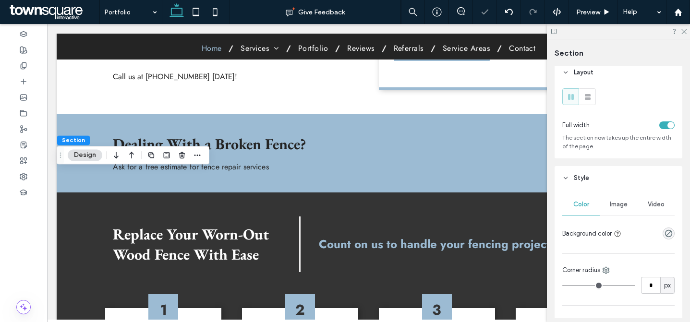
scroll to position [277, 0]
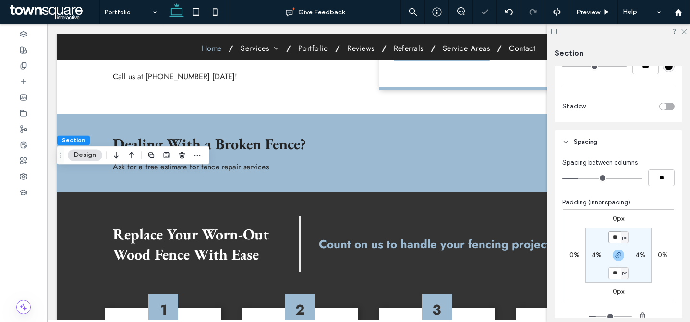
click at [613, 235] on input "**" at bounding box center [614, 237] width 12 height 12
type input "*"
click at [627, 237] on section "* px 4% * px 4%" at bounding box center [618, 255] width 66 height 55
click at [592, 257] on label "4%" at bounding box center [596, 255] width 10 height 8
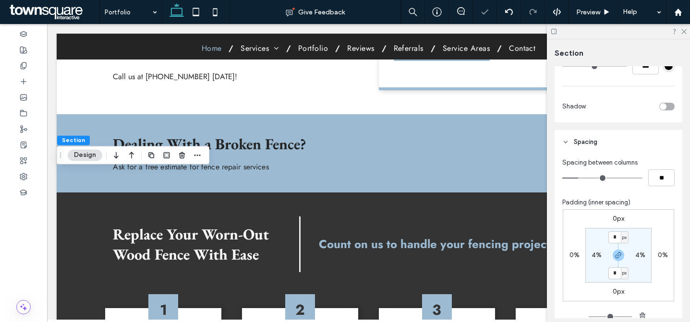
type input "*"
click at [589, 271] on section "0px * % 0px * %" at bounding box center [618, 255] width 66 height 55
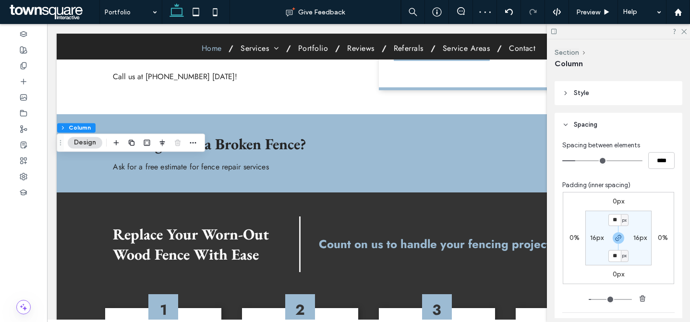
scroll to position [229, 0]
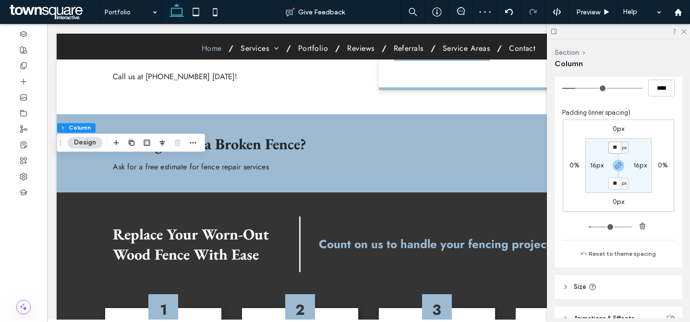
click at [614, 145] on input "**" at bounding box center [614, 148] width 12 height 12
type input "*"
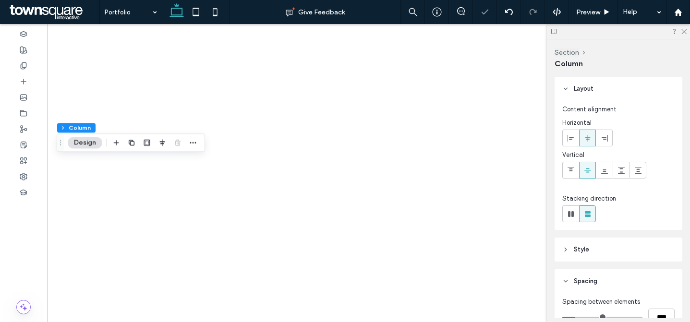
type input "**"
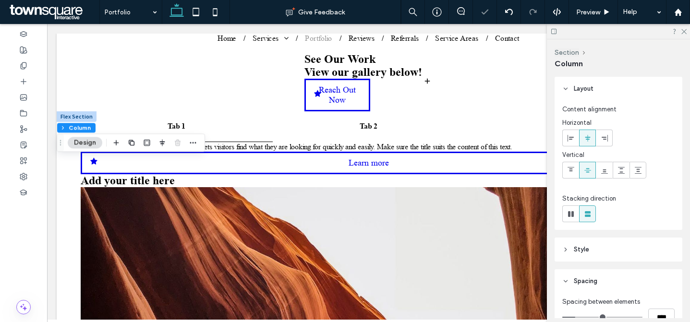
scroll to position [229, 0]
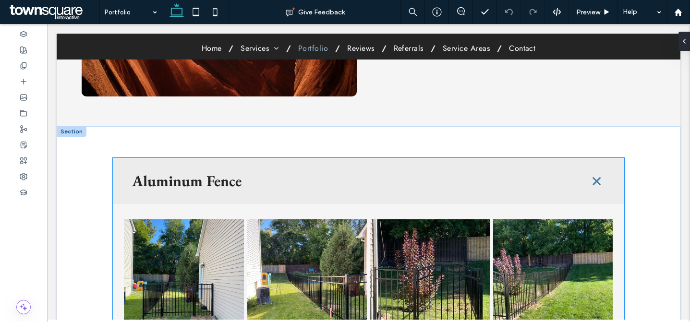
scroll to position [566, 0]
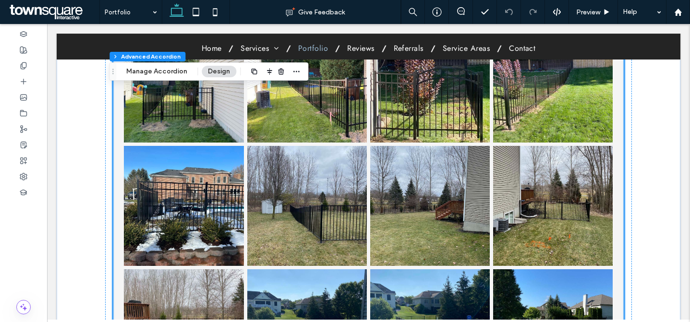
type input "*"
type input "**"
type input "****"
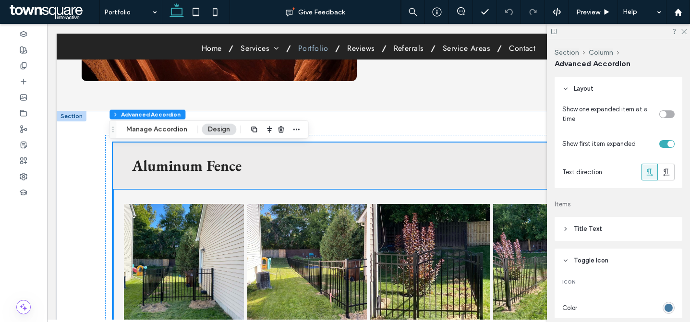
scroll to position [382, 0]
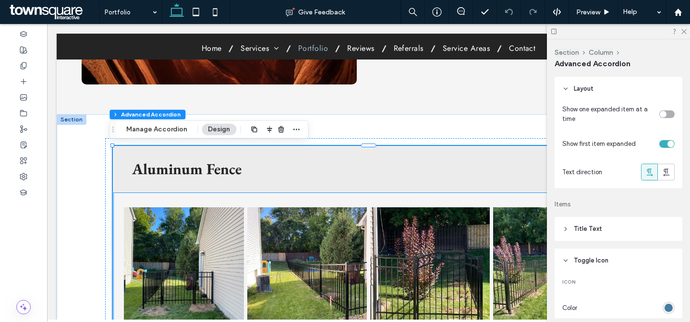
click at [231, 215] on link at bounding box center [184, 267] width 120 height 120
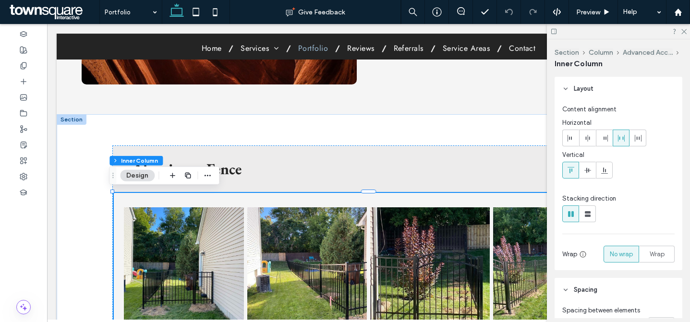
click at [201, 223] on link at bounding box center [184, 267] width 120 height 120
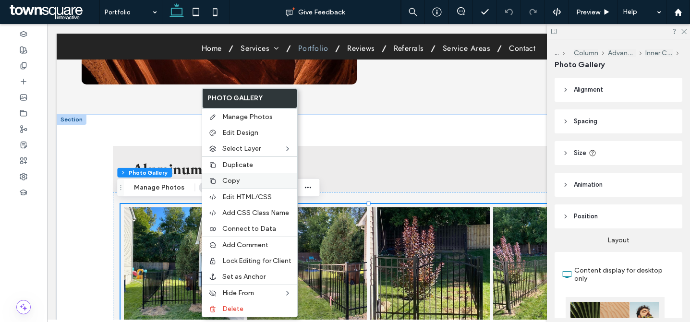
click at [243, 184] on label "Copy" at bounding box center [256, 181] width 69 height 8
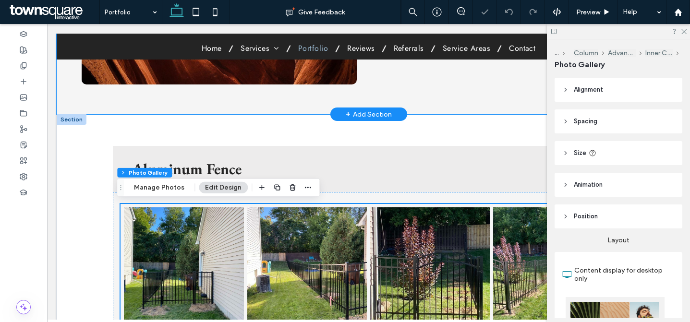
scroll to position [248, 0]
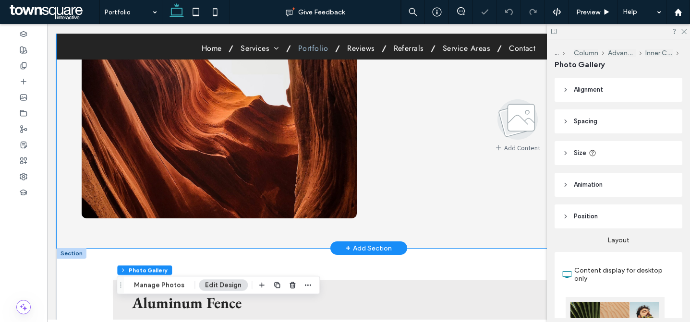
click at [373, 157] on div "Add Content a a a a" at bounding box center [368, 124] width 573 height 197
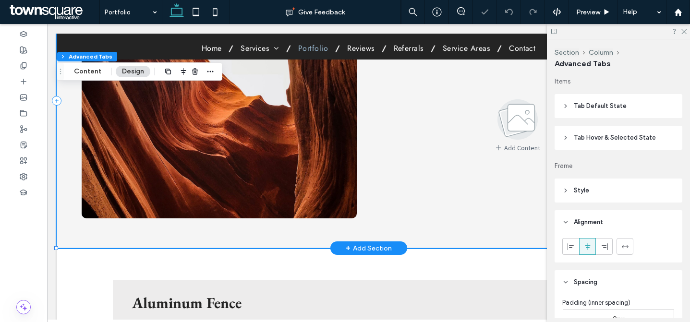
click at [361, 165] on div "Add Content a a a a" at bounding box center [368, 124] width 573 height 197
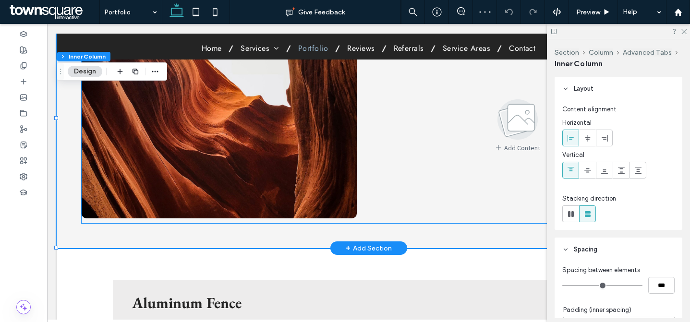
scroll to position [157, 0]
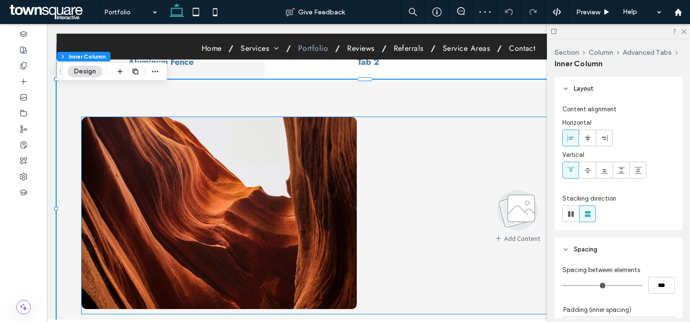
click at [363, 151] on div "Add Content a a a a" at bounding box center [368, 215] width 573 height 197
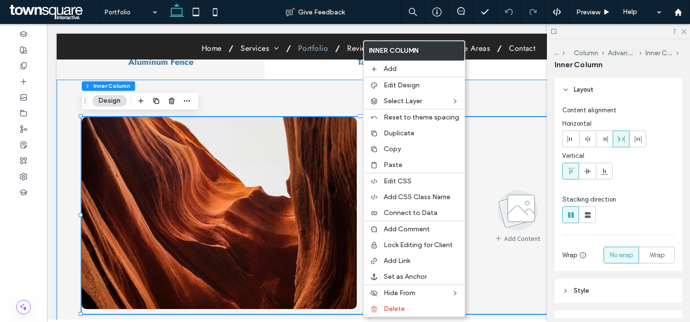
click at [309, 110] on div "Add Content a a a a" at bounding box center [369, 209] width 624 height 259
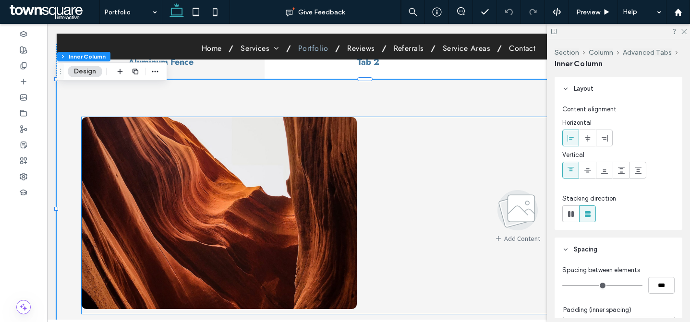
click at [352, 130] on img at bounding box center [219, 213] width 275 height 192
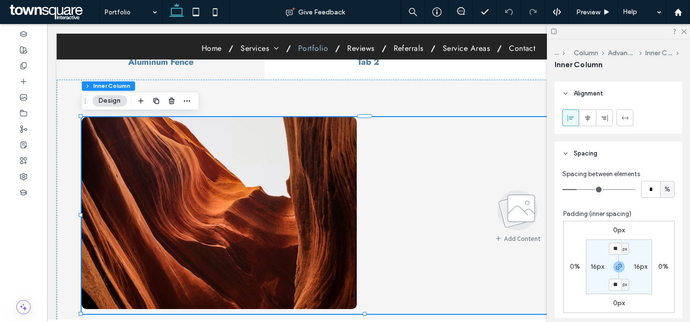
scroll to position [233, 0]
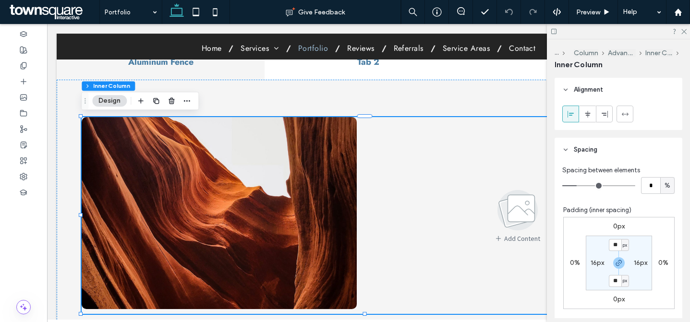
click at [360, 140] on div "Add Content a a a a" at bounding box center [368, 215] width 573 height 197
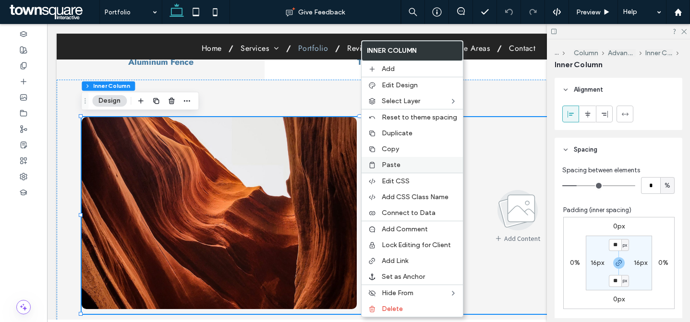
click at [386, 161] on span "Paste" at bounding box center [391, 165] width 19 height 8
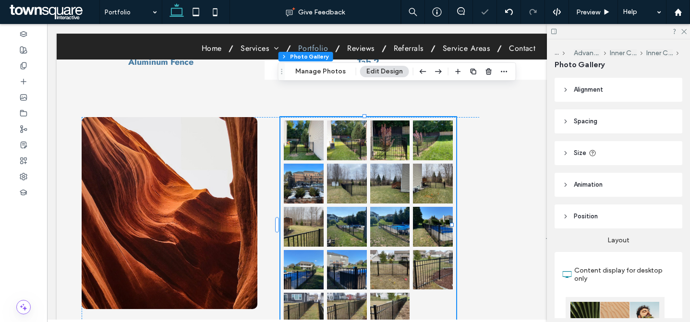
scroll to position [281, 0]
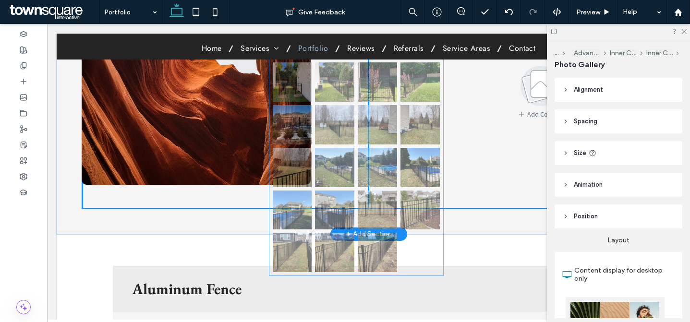
drag, startPoint x: 396, startPoint y: 121, endPoint x: 387, endPoint y: 188, distance: 67.8
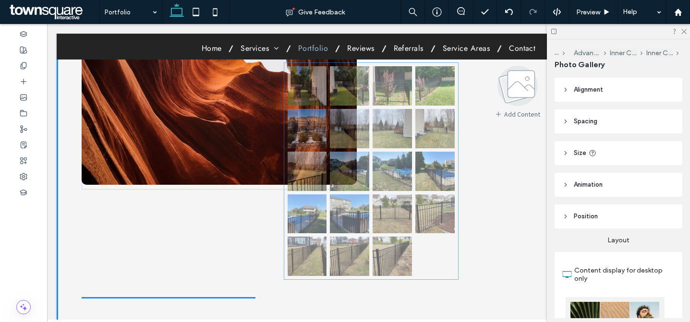
drag, startPoint x: 383, startPoint y: 146, endPoint x: 389, endPoint y: 217, distance: 70.8
type input "**"
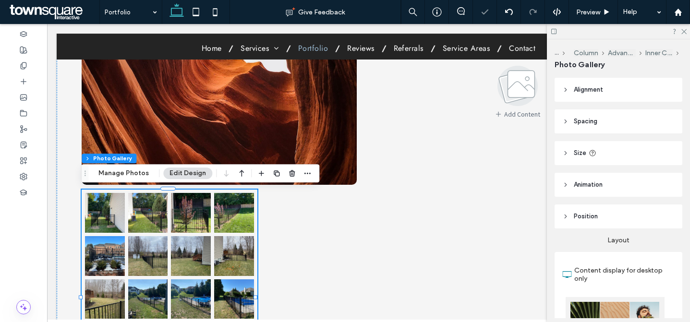
click at [625, 155] on header "Size" at bounding box center [618, 153] width 128 height 24
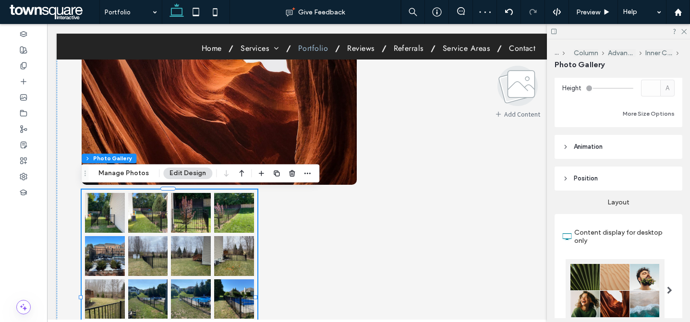
scroll to position [67, 0]
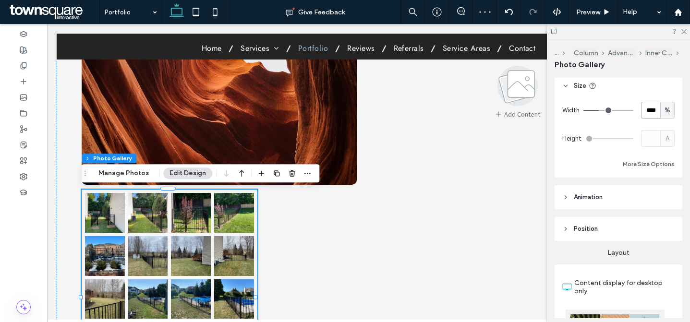
click at [649, 113] on input "****" at bounding box center [650, 110] width 19 height 17
type input "***"
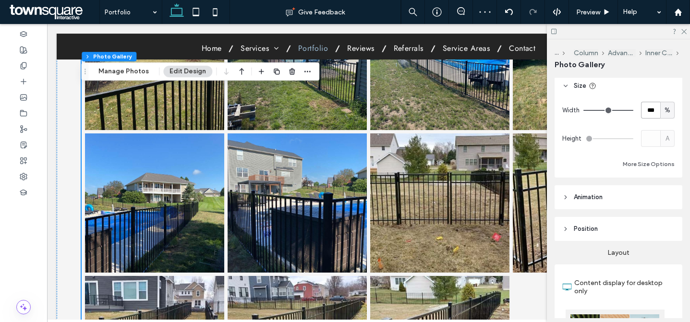
scroll to position [929, 0]
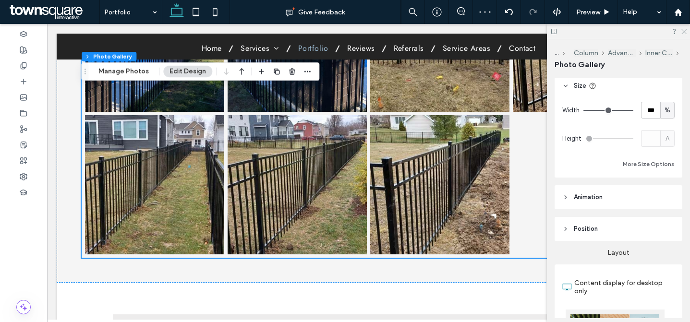
click at [685, 31] on icon at bounding box center [683, 31] width 6 height 6
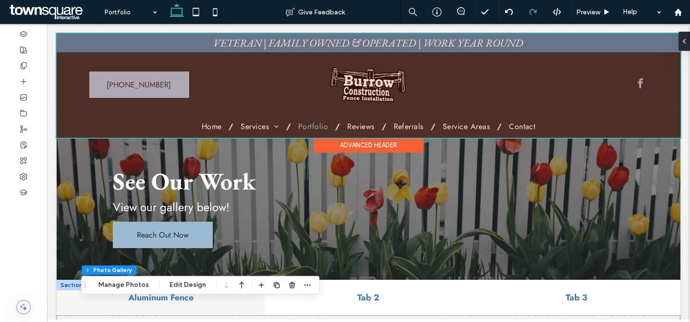
scroll to position [239, 0]
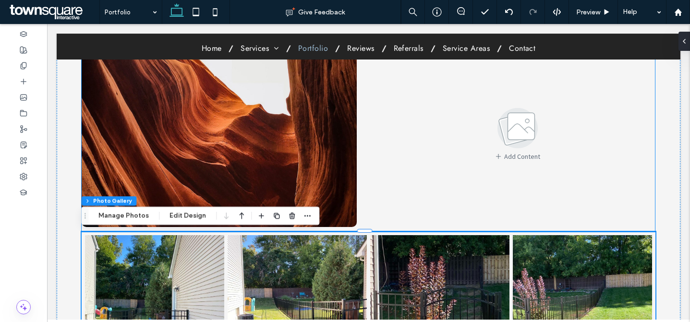
click at [305, 138] on img at bounding box center [219, 131] width 275 height 192
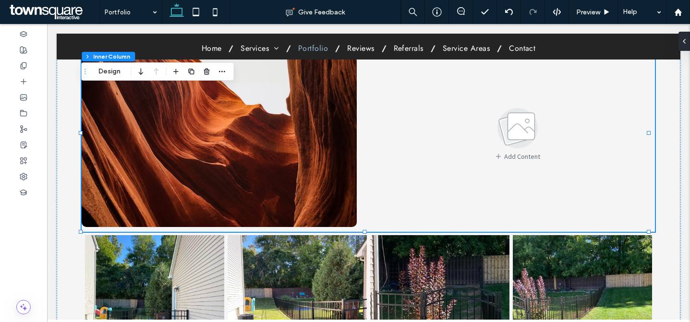
click at [335, 150] on img at bounding box center [219, 131] width 275 height 192
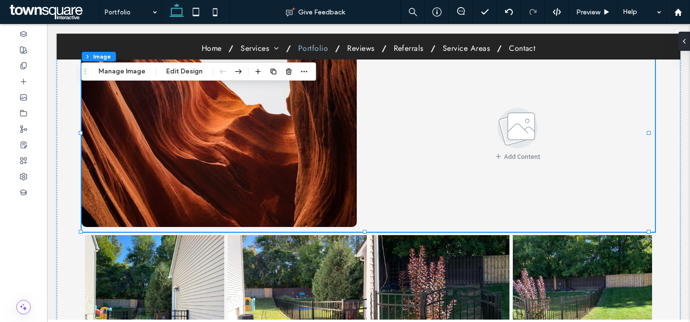
type input "**"
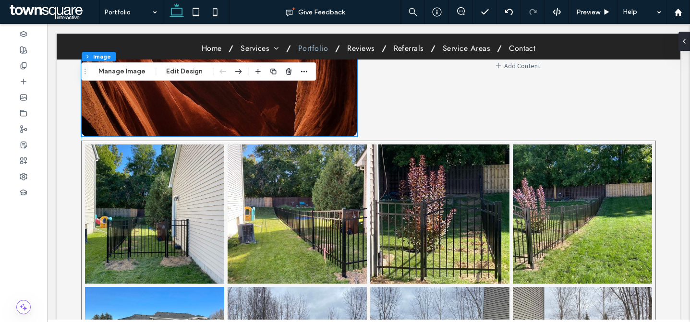
scroll to position [318, 0]
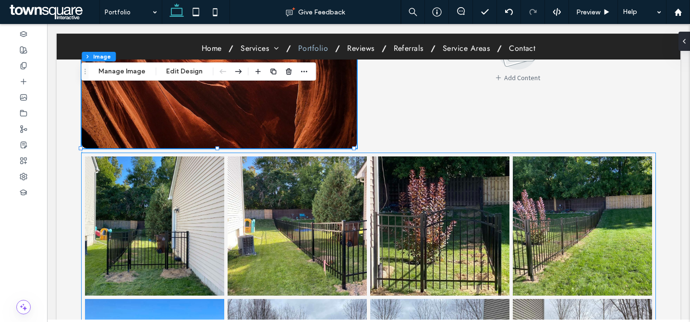
click at [374, 156] on link at bounding box center [439, 225] width 139 height 139
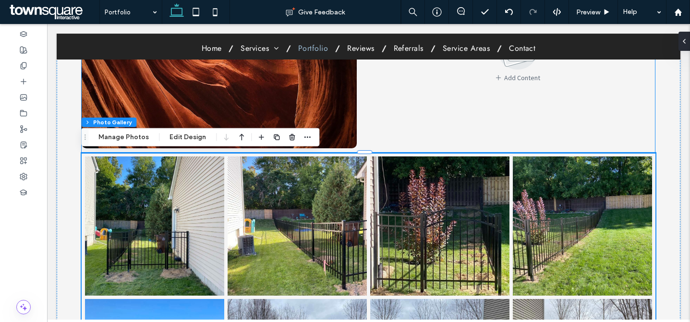
click at [432, 145] on div "Add Content" at bounding box center [517, 54] width 275 height 197
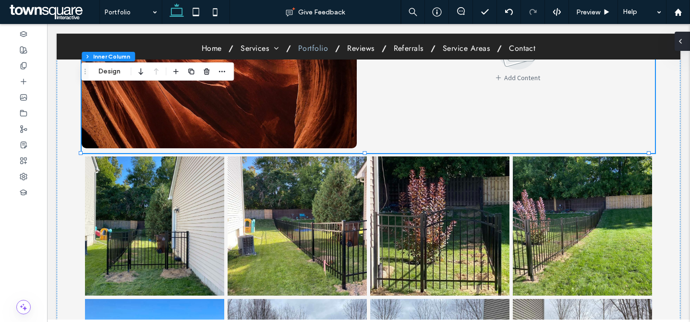
click at [681, 44] on icon at bounding box center [680, 41] width 8 height 8
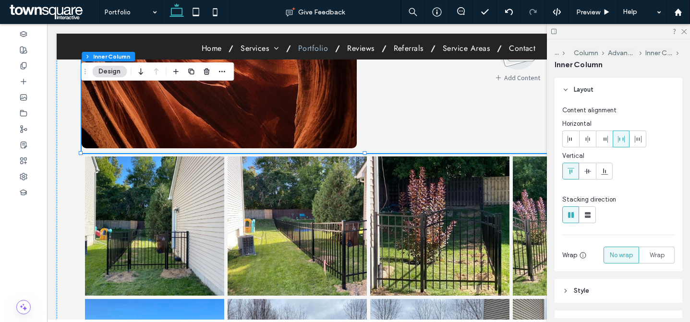
scroll to position [221, 0]
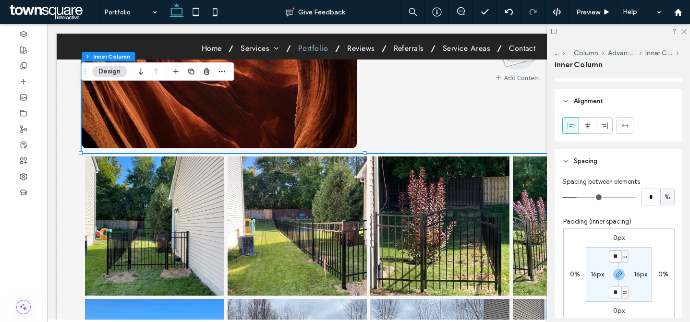
click at [610, 255] on input "**" at bounding box center [615, 257] width 12 height 12
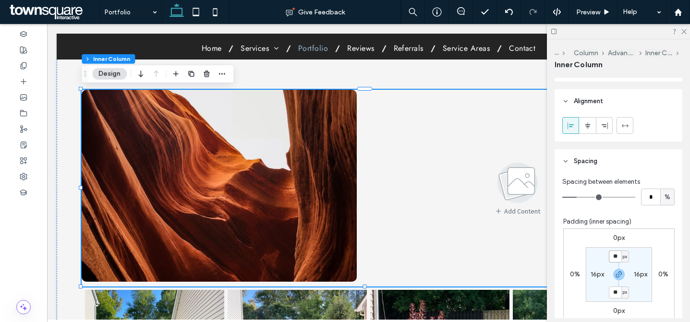
scroll to position [227, 0]
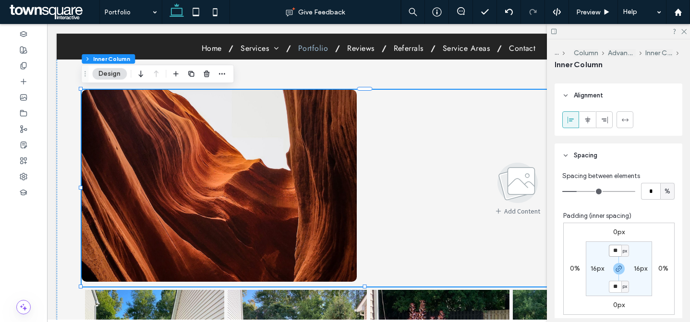
click at [614, 253] on input "**" at bounding box center [615, 251] width 12 height 12
click at [613, 252] on input "**" at bounding box center [615, 251] width 12 height 12
type input "*"
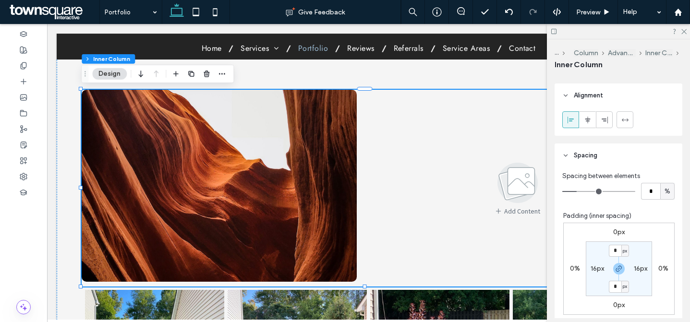
click at [627, 286] on section "* px 16px * px 16px" at bounding box center [619, 268] width 66 height 55
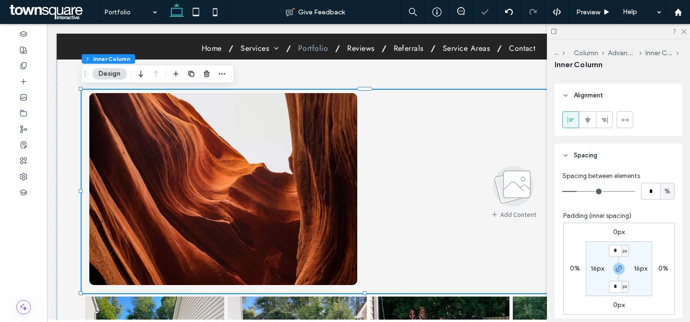
click at [634, 269] on label "16px" at bounding box center [640, 269] width 13 height 8
type input "**"
click at [632, 267] on input "**" at bounding box center [636, 269] width 12 height 12
type input "*"
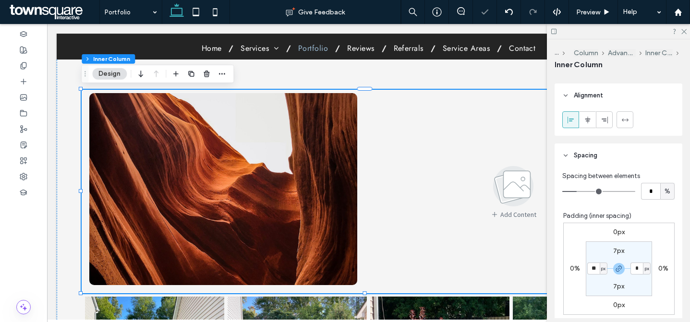
type input "*"
click at [636, 280] on section "7px * px 7px * px" at bounding box center [619, 268] width 66 height 55
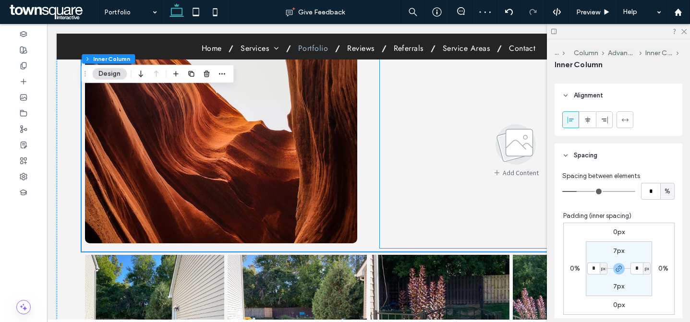
scroll to position [335, 0]
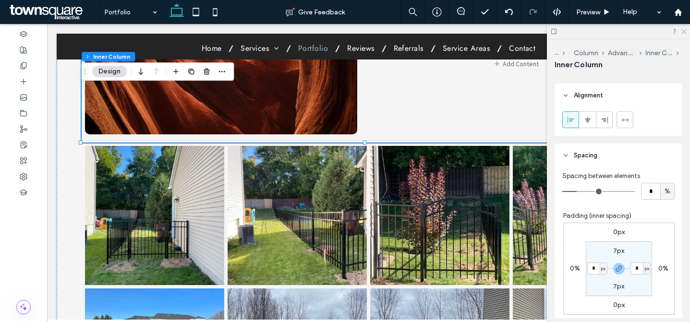
click at [683, 30] on icon at bounding box center [683, 31] width 6 height 6
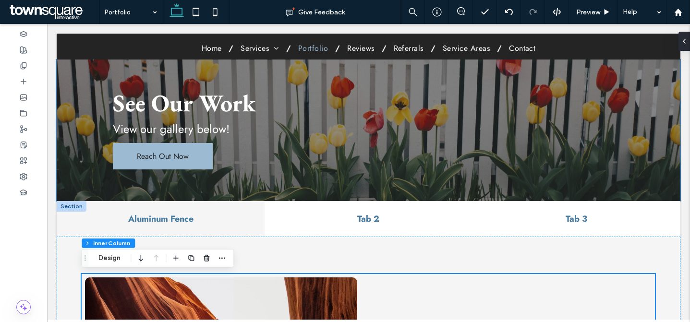
scroll to position [241, 0]
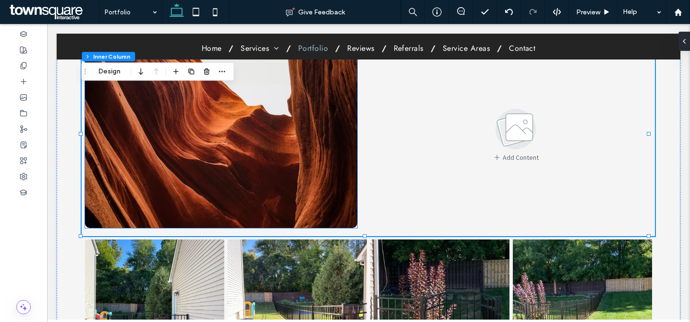
click at [295, 163] on img at bounding box center [221, 132] width 272 height 192
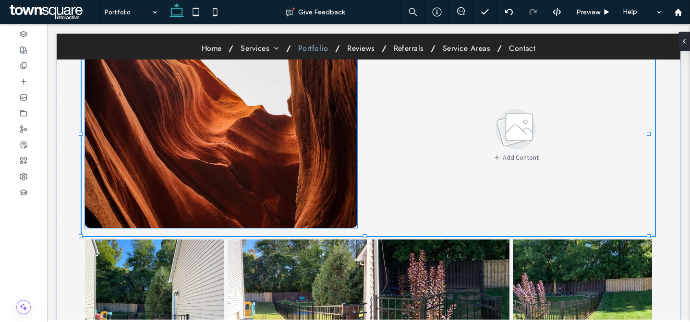
type input "**"
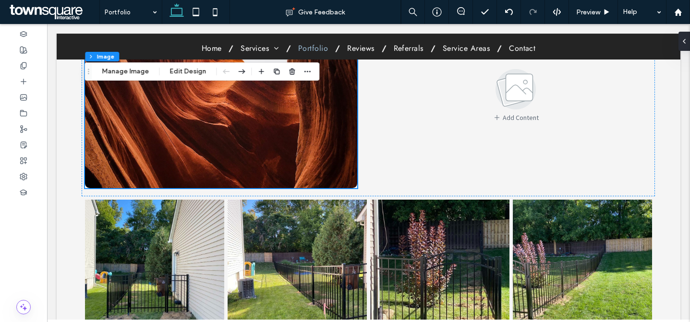
scroll to position [288, 0]
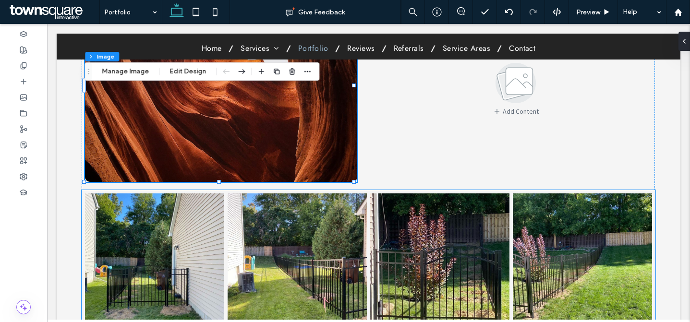
click at [385, 239] on link at bounding box center [439, 262] width 139 height 139
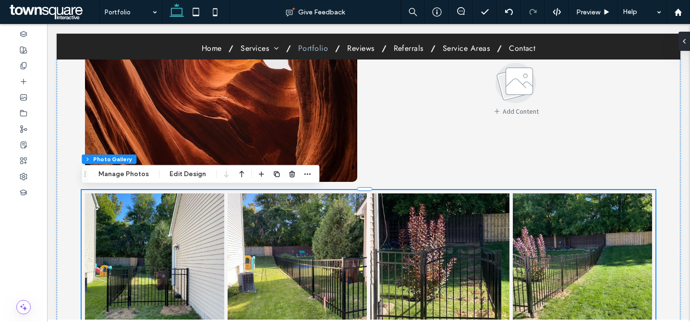
click at [385, 239] on link at bounding box center [439, 262] width 139 height 139
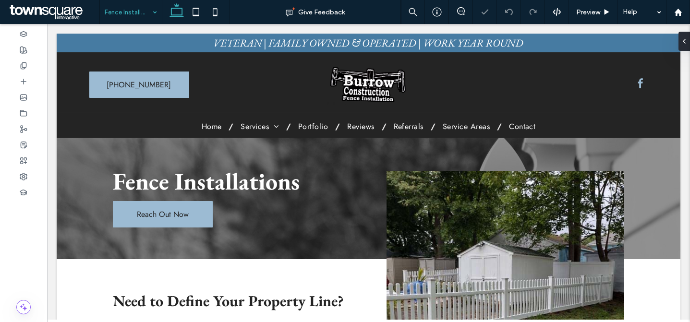
click at [126, 12] on input at bounding box center [129, 12] width 48 height 24
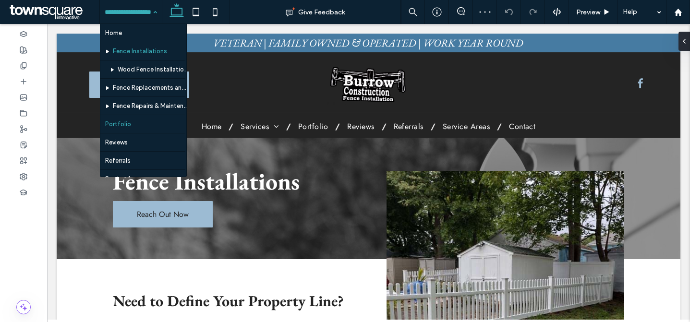
scroll to position [52, 0]
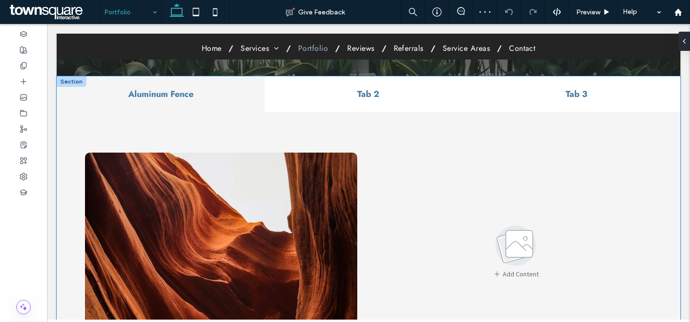
scroll to position [198, 0]
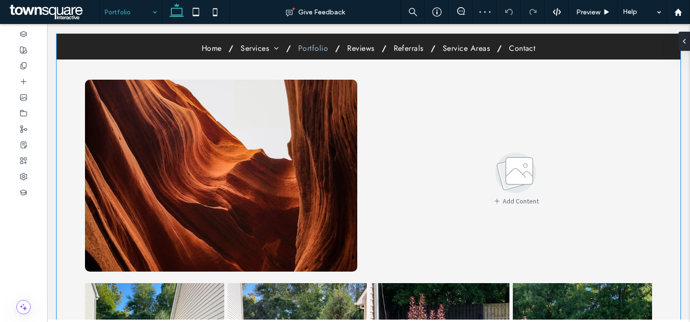
click at [294, 163] on img at bounding box center [221, 176] width 272 height 192
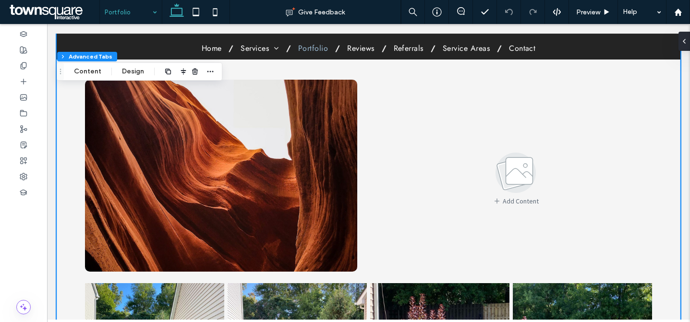
click at [309, 165] on img at bounding box center [221, 176] width 272 height 192
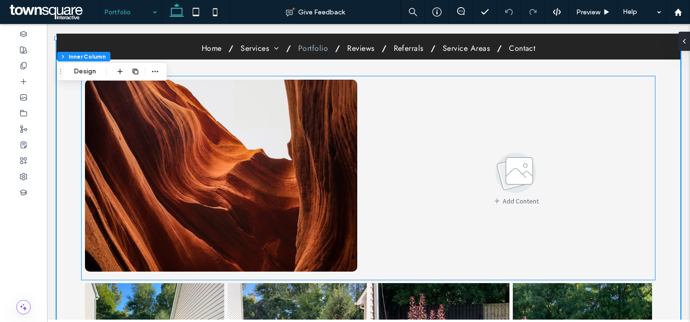
click at [318, 147] on img at bounding box center [221, 176] width 272 height 192
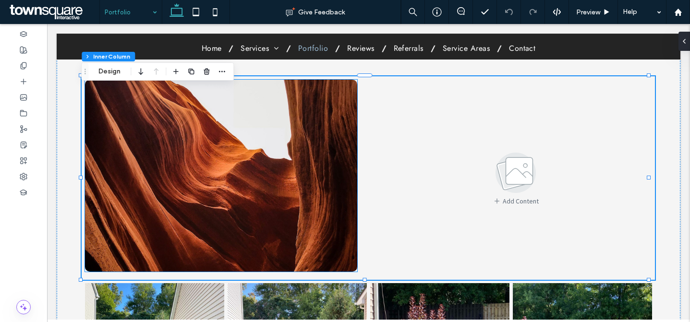
click at [316, 146] on img at bounding box center [221, 176] width 272 height 192
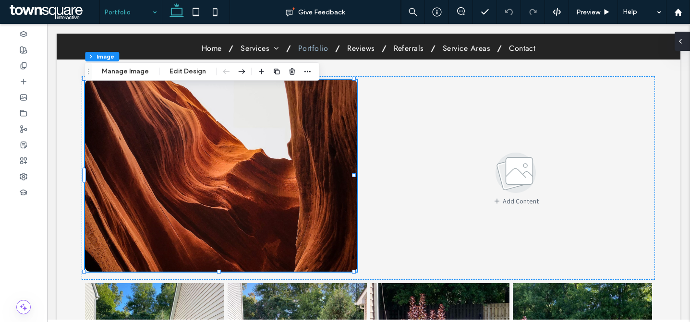
click at [685, 42] on div at bounding box center [681, 41] width 15 height 19
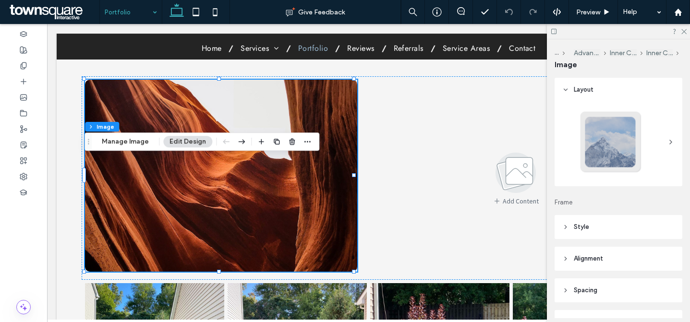
scroll to position [118, 0]
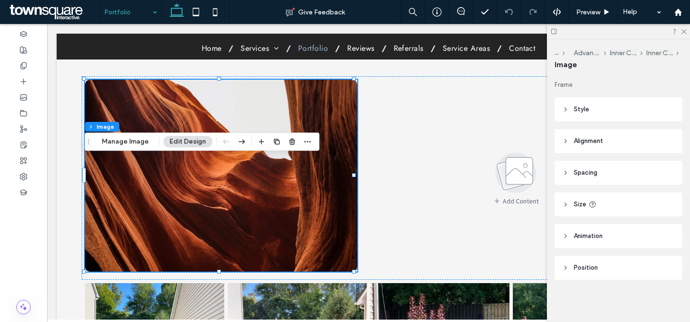
click at [605, 114] on header "Style" at bounding box center [618, 109] width 128 height 24
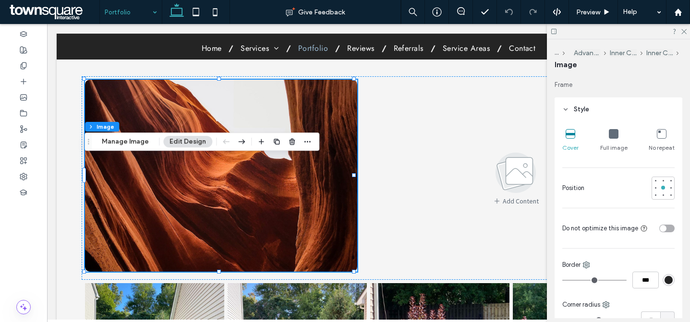
click at [605, 114] on header "Style" at bounding box center [618, 109] width 128 height 24
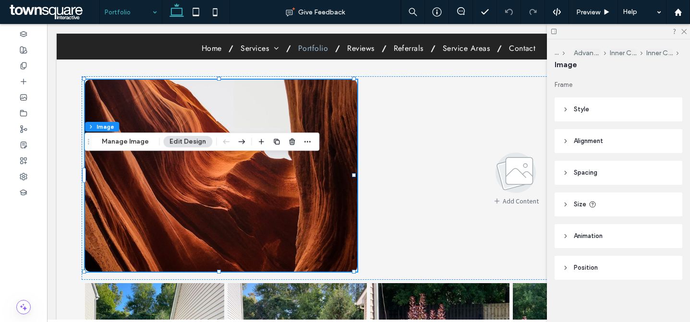
click at [597, 205] on header "Size" at bounding box center [618, 204] width 128 height 24
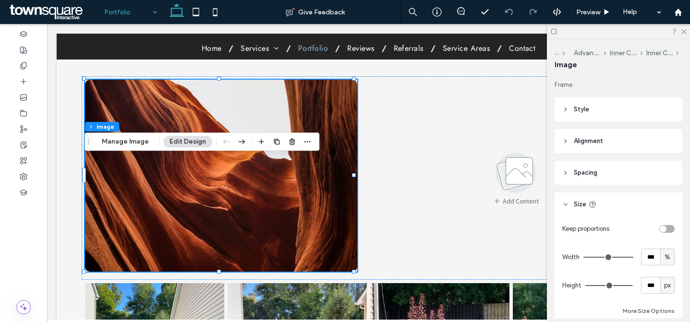
click at [623, 206] on header "Size" at bounding box center [618, 204] width 128 height 24
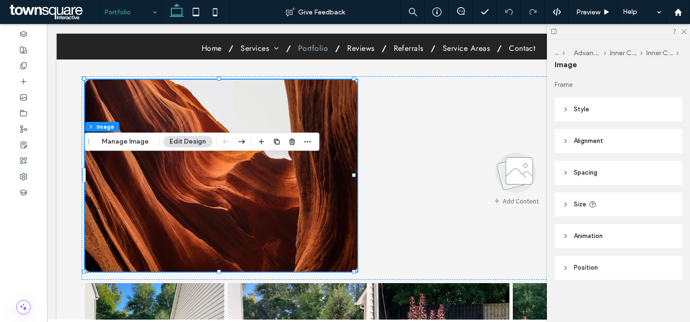
click at [599, 110] on header "Style" at bounding box center [618, 109] width 128 height 24
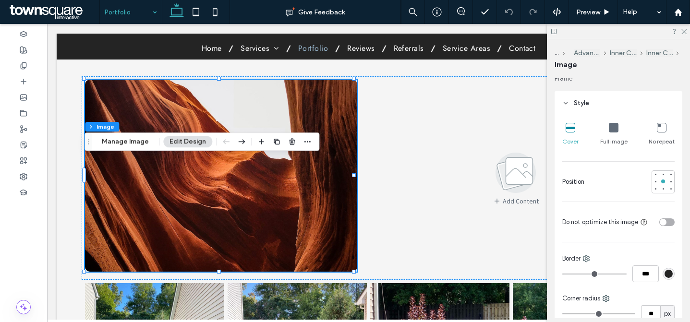
scroll to position [292, 0]
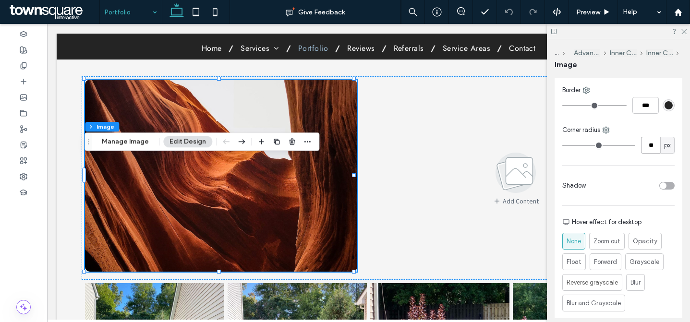
click at [652, 148] on input "**" at bounding box center [650, 145] width 19 height 17
type input "*"
click at [399, 136] on div "Add Content" at bounding box center [516, 178] width 272 height 197
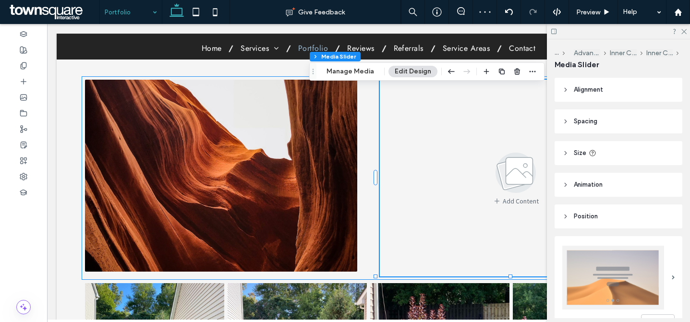
click at [368, 132] on div "Add Content a a a a" at bounding box center [368, 178] width 573 height 204
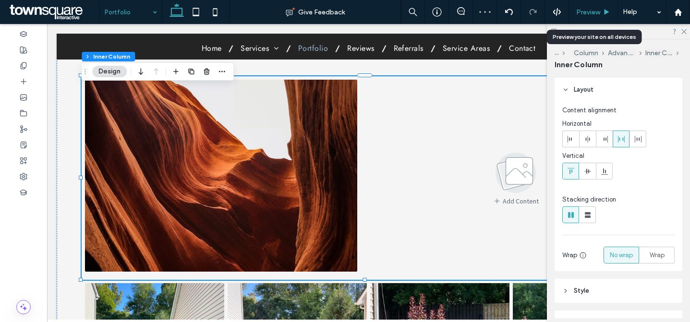
click at [592, 11] on span "Preview" at bounding box center [588, 12] width 24 height 8
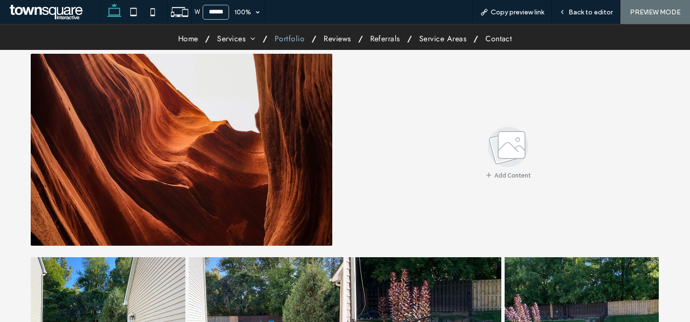
scroll to position [383, 0]
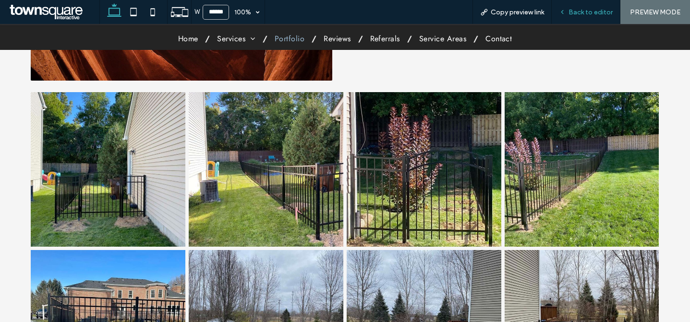
click at [567, 14] on div "Back to editor" at bounding box center [586, 12] width 68 height 8
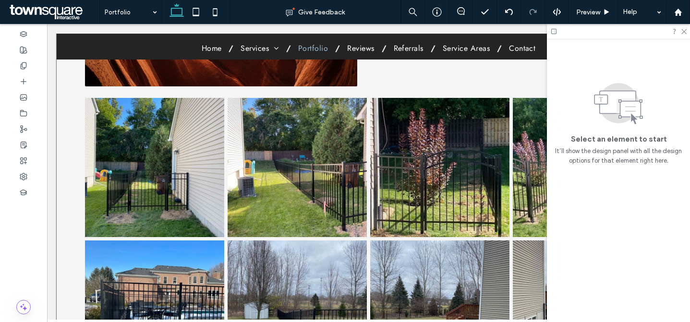
scroll to position [226, 0]
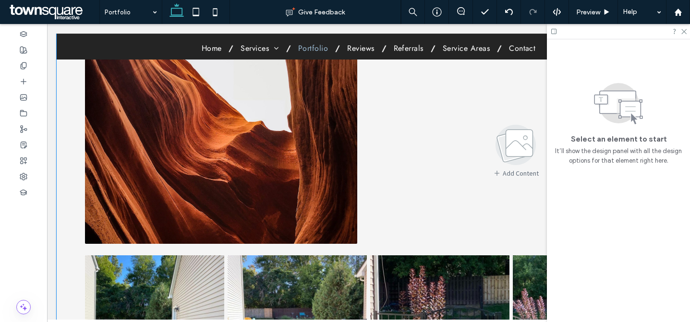
click at [260, 144] on img at bounding box center [221, 148] width 272 height 192
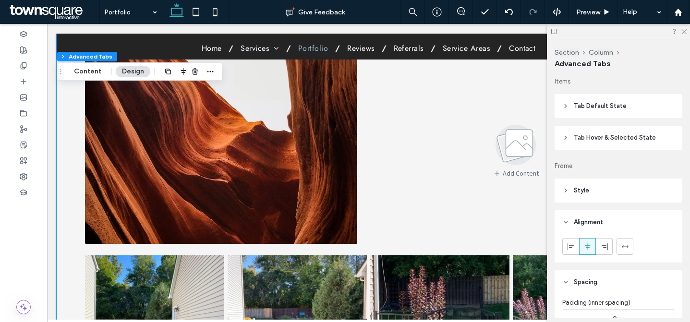
click at [260, 144] on img at bounding box center [221, 148] width 272 height 192
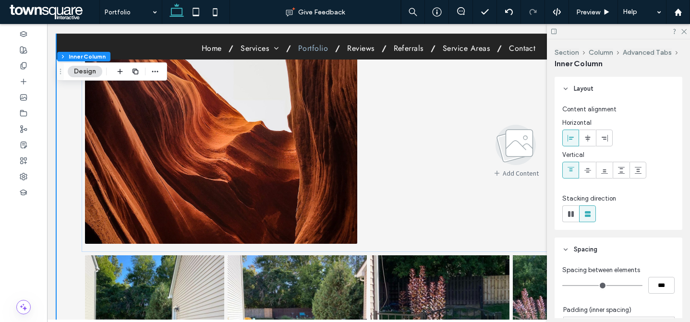
drag, startPoint x: 214, startPoint y: 120, endPoint x: 210, endPoint y: 117, distance: 5.2
click at [214, 120] on img at bounding box center [221, 148] width 272 height 192
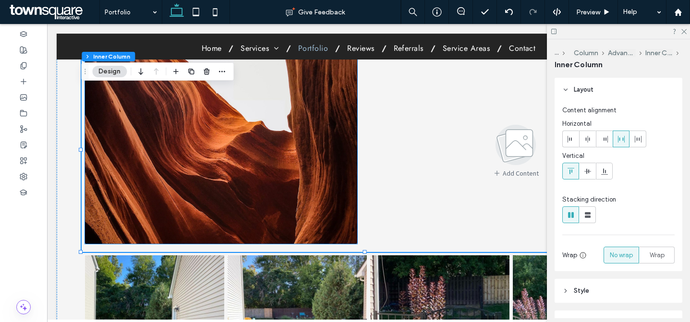
click at [341, 165] on img at bounding box center [221, 148] width 272 height 192
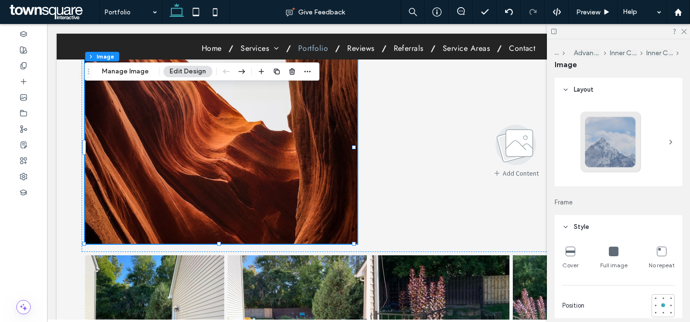
type input "*"
click at [134, 71] on button "Manage Image" at bounding box center [126, 72] width 60 height 12
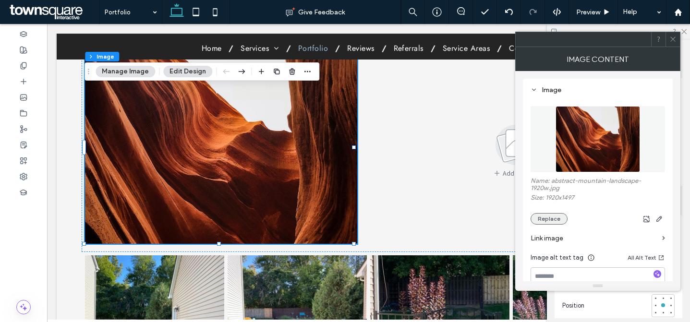
click at [550, 218] on button "Replace" at bounding box center [548, 219] width 37 height 12
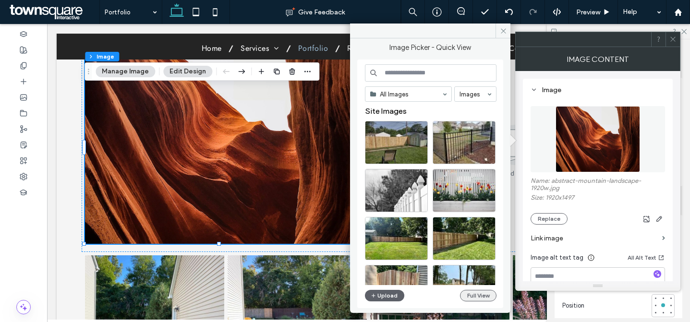
click at [462, 294] on button "Full View" at bounding box center [478, 296] width 36 height 12
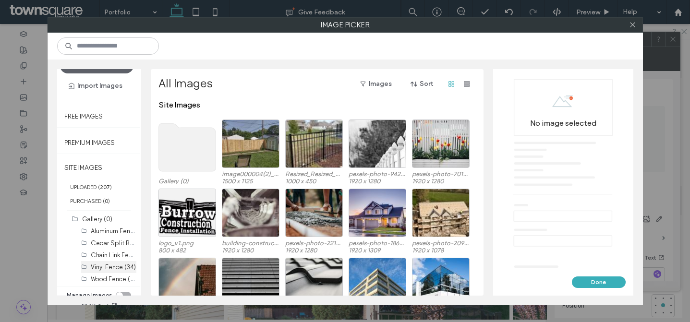
scroll to position [25, 0]
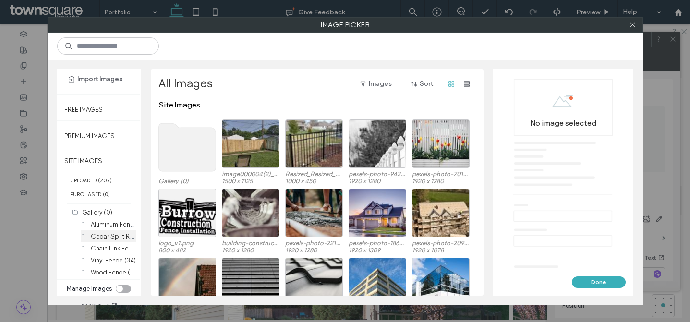
click at [105, 230] on div "Cedar Split Rail (11)" at bounding box center [114, 236] width 46 height 12
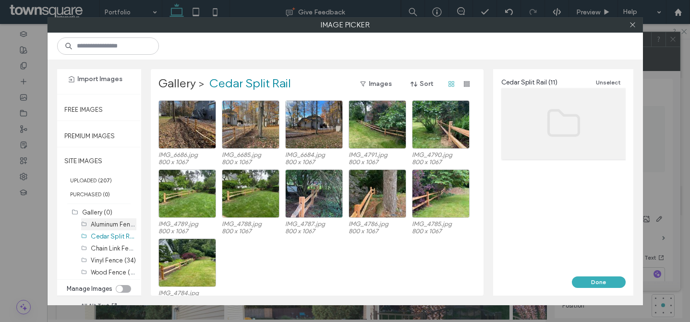
click at [105, 225] on label "Aluminum Fence (20)" at bounding box center [121, 223] width 60 height 9
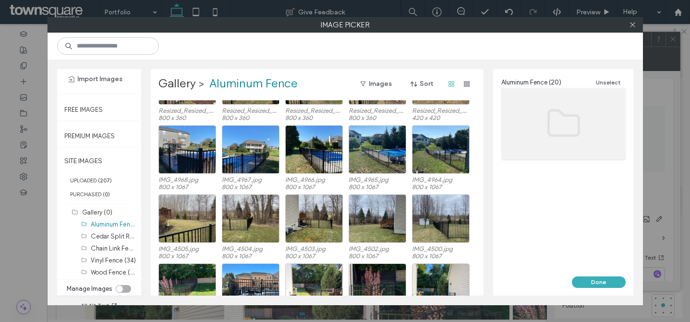
scroll to position [81, 0]
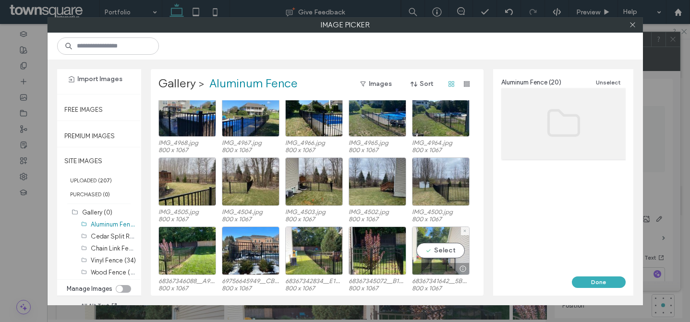
click at [442, 244] on div "Select" at bounding box center [441, 251] width 58 height 48
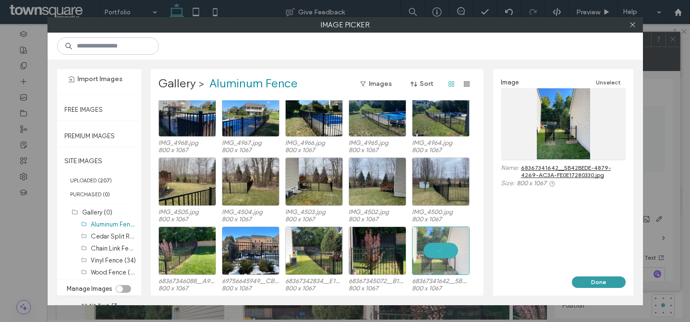
click at [585, 281] on button "Done" at bounding box center [599, 283] width 54 height 12
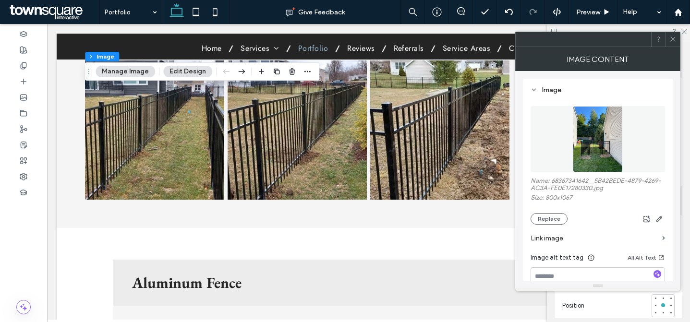
scroll to position [985, 0]
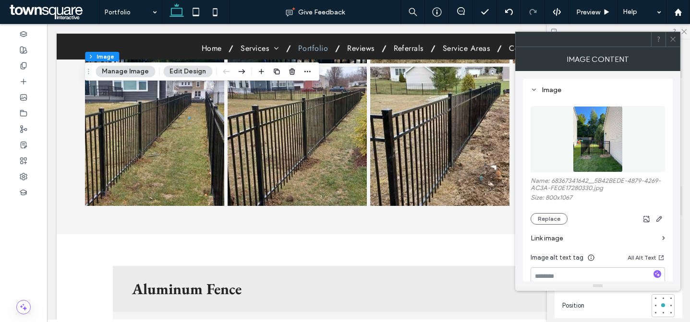
click at [674, 39] on icon at bounding box center [672, 39] width 7 height 7
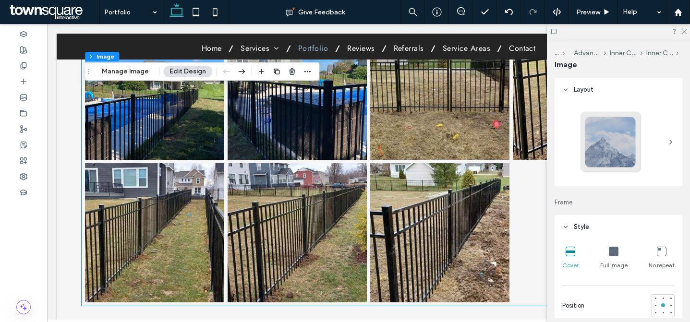
scroll to position [849, 0]
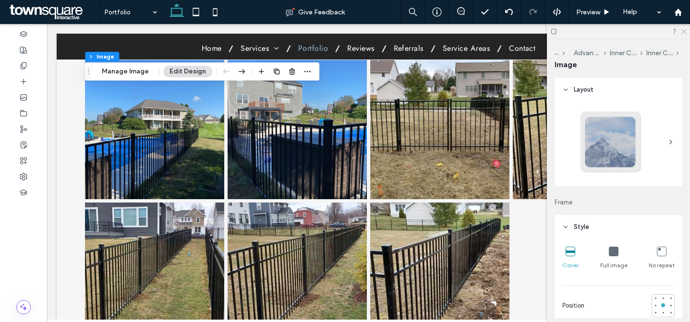
click at [685, 30] on icon at bounding box center [683, 31] width 6 height 6
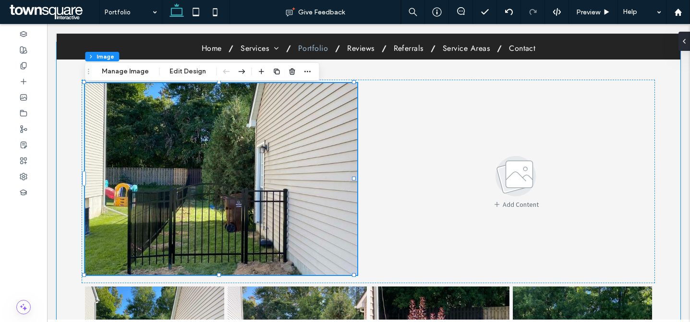
scroll to position [267, 0]
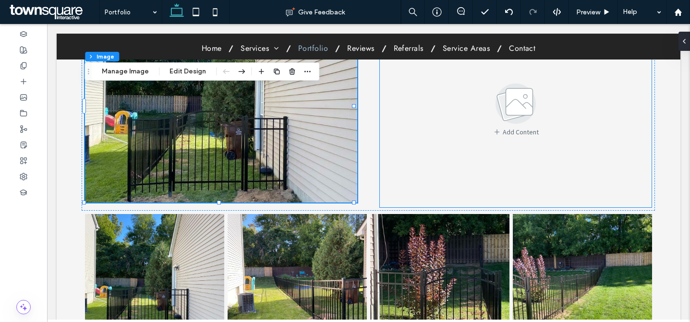
click at [447, 159] on div "Add Content" at bounding box center [516, 109] width 272 height 197
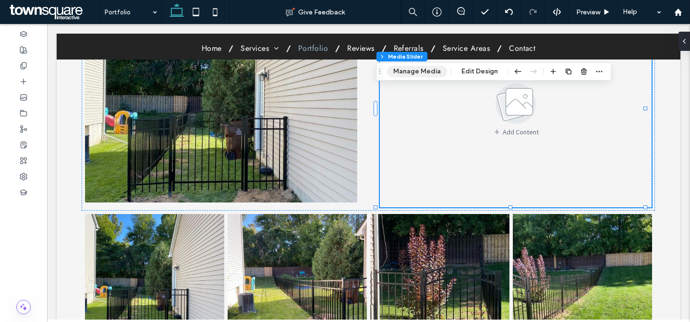
click at [425, 68] on button "Manage Media" at bounding box center [417, 72] width 60 height 12
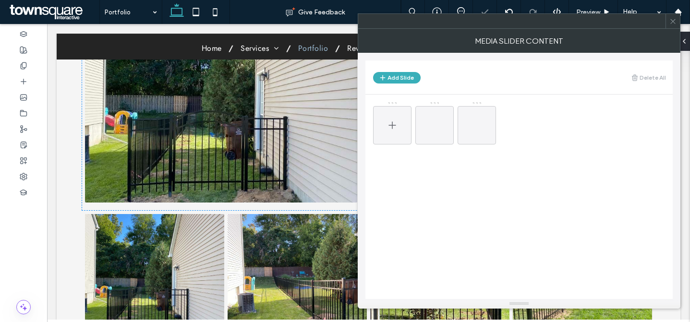
click at [398, 127] on div at bounding box center [392, 125] width 38 height 38
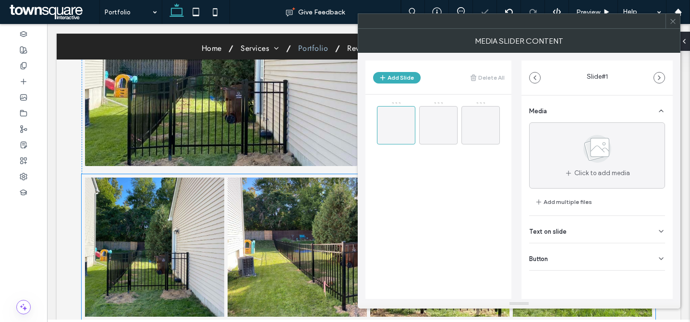
scroll to position [315, 0]
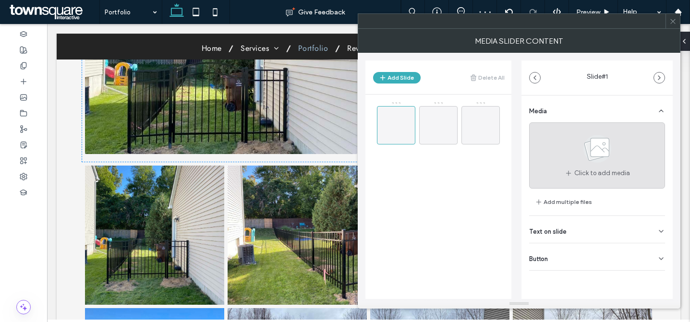
click at [589, 151] on use at bounding box center [597, 149] width 28 height 28
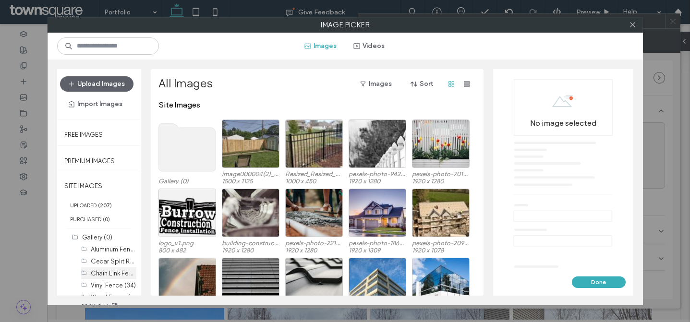
scroll to position [25, 0]
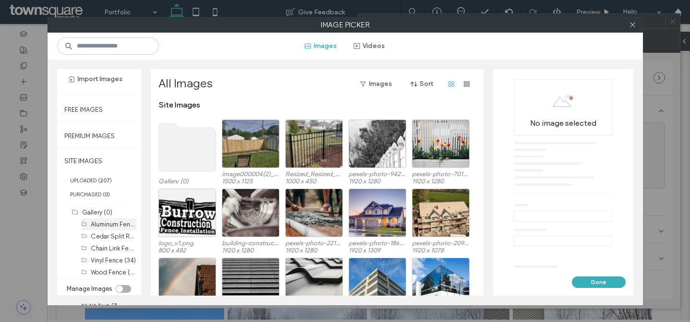
click at [109, 227] on label "Aluminum Fence (20)" at bounding box center [121, 223] width 60 height 9
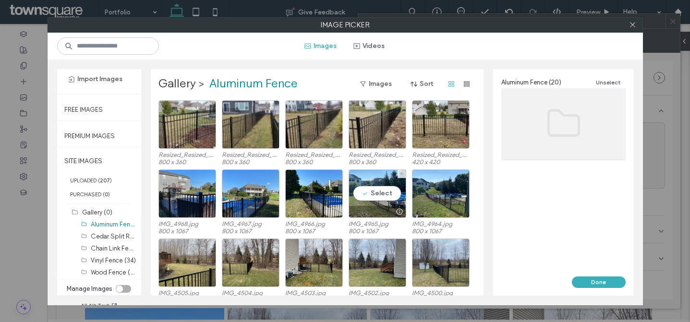
scroll to position [81, 0]
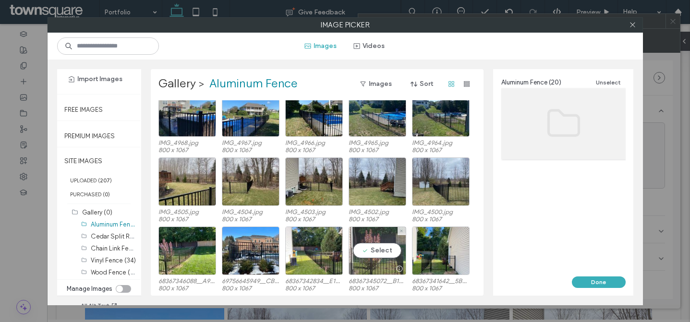
click at [377, 256] on div "Select" at bounding box center [378, 251] width 58 height 48
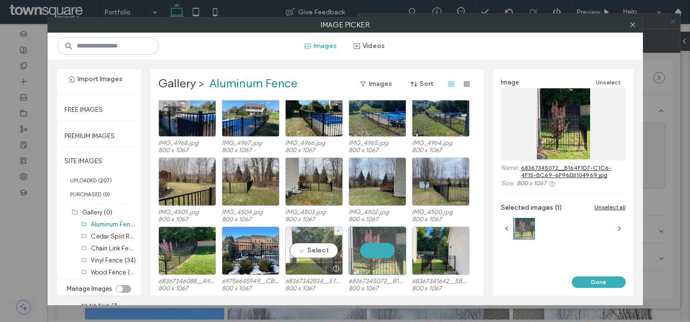
click at [323, 254] on div "Select" at bounding box center [314, 251] width 58 height 48
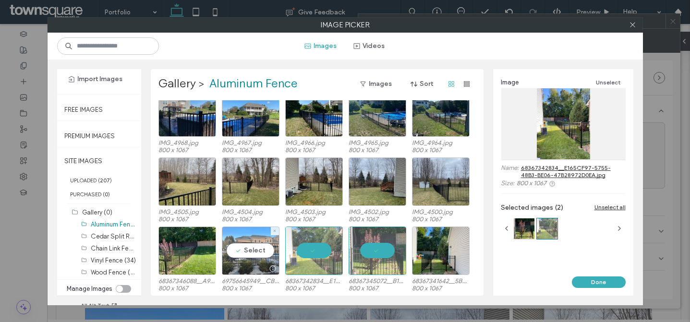
click at [266, 254] on div "Select" at bounding box center [251, 251] width 58 height 48
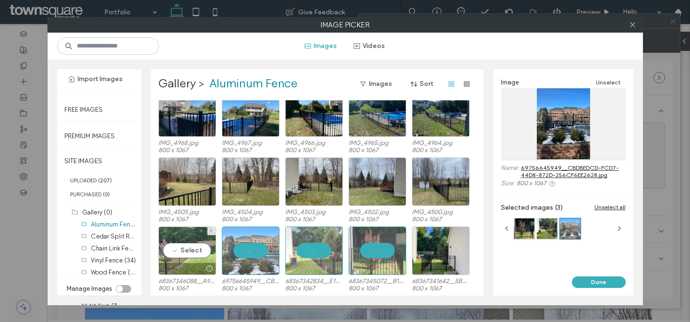
drag, startPoint x: 196, startPoint y: 258, endPoint x: 213, endPoint y: 255, distance: 16.6
click at [196, 258] on div "Select" at bounding box center [187, 251] width 58 height 48
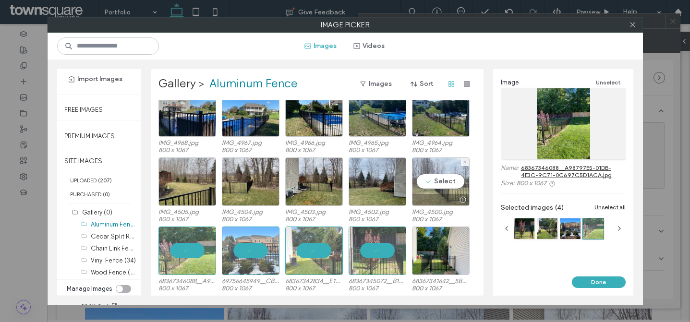
click at [426, 184] on div "Select" at bounding box center [441, 181] width 58 height 48
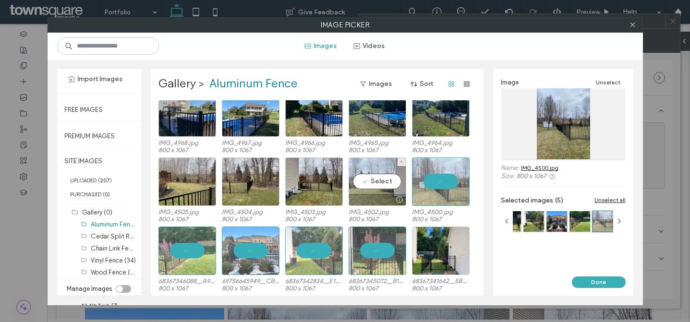
click at [373, 182] on div "Select" at bounding box center [378, 181] width 58 height 48
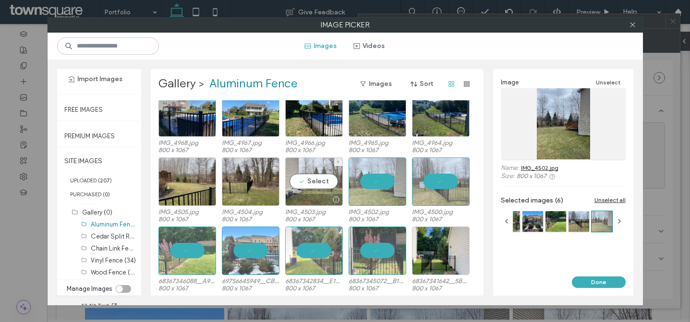
click at [321, 177] on div "Select" at bounding box center [314, 181] width 58 height 48
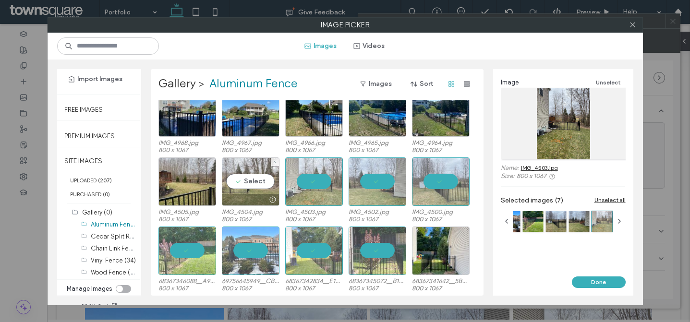
click at [256, 181] on div "Select" at bounding box center [251, 181] width 58 height 48
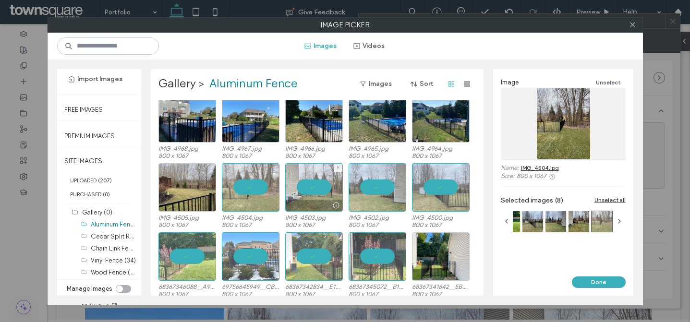
scroll to position [63, 0]
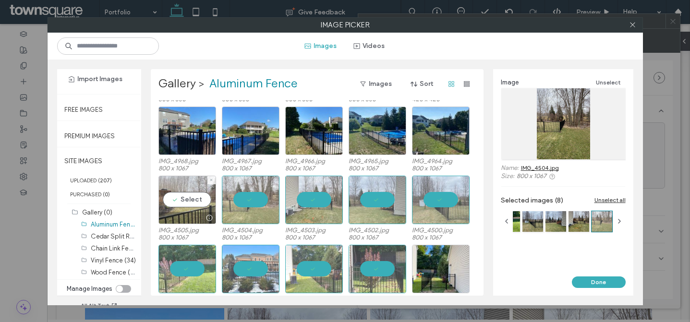
click at [189, 207] on div "Select" at bounding box center [187, 200] width 58 height 48
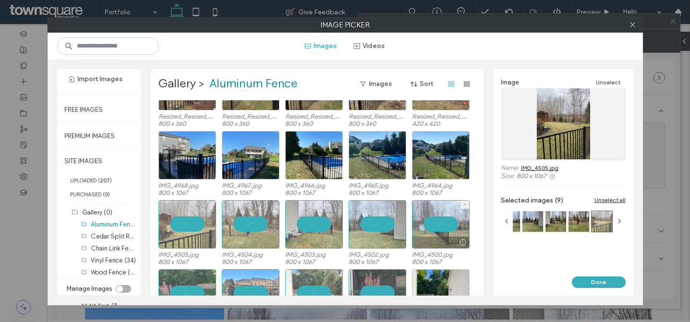
scroll to position [44, 0]
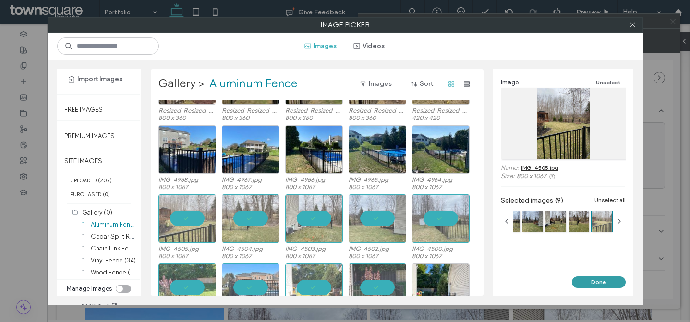
click at [587, 286] on button "Done" at bounding box center [599, 283] width 54 height 12
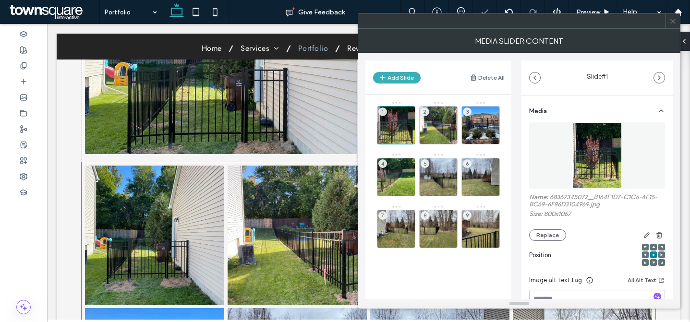
click at [284, 214] on link at bounding box center [297, 235] width 139 height 139
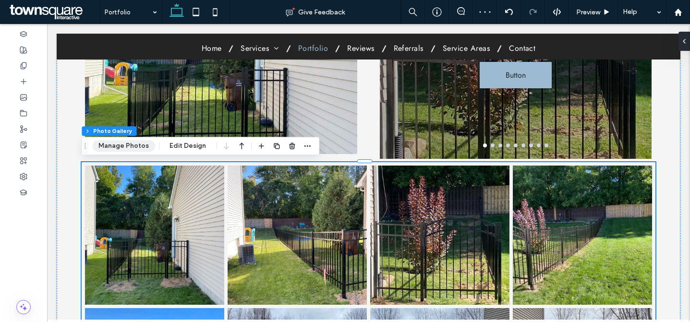
click at [133, 147] on button "Manage Photos" at bounding box center [123, 146] width 63 height 12
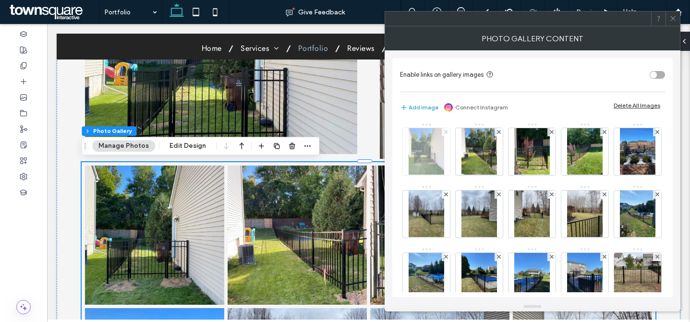
click at [446, 131] on use at bounding box center [446, 132] width 4 height 4
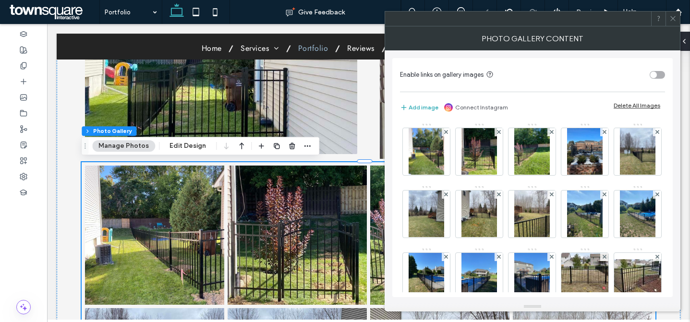
click at [446, 131] on use at bounding box center [446, 132] width 4 height 4
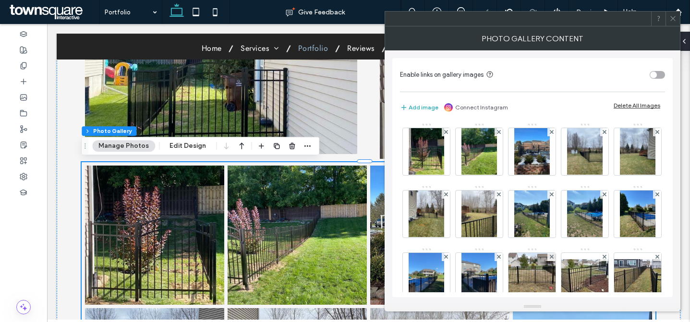
click at [446, 131] on use at bounding box center [446, 132] width 4 height 4
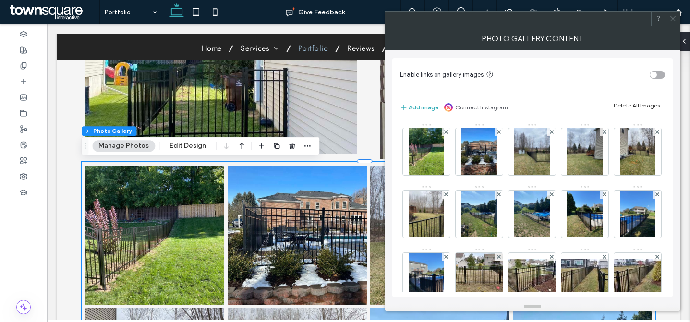
click at [446, 131] on use at bounding box center [446, 132] width 4 height 4
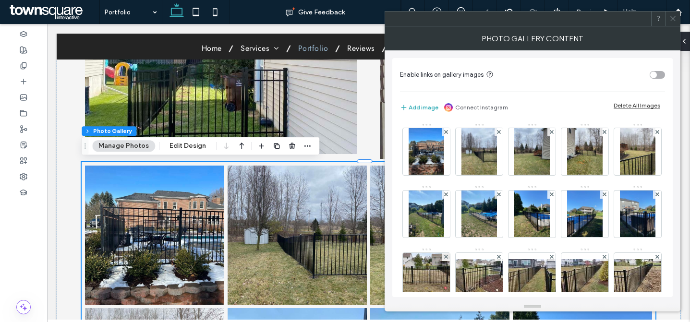
click at [446, 131] on use at bounding box center [446, 132] width 4 height 4
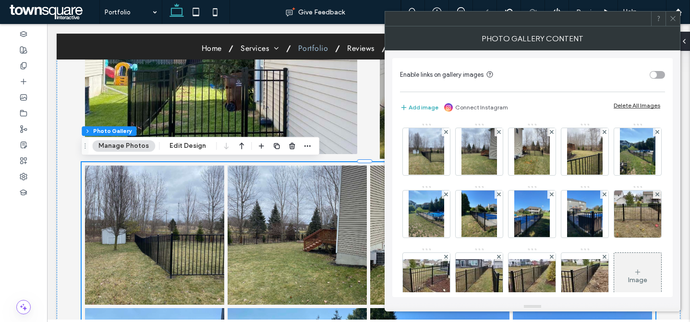
click at [446, 131] on use at bounding box center [446, 132] width 4 height 4
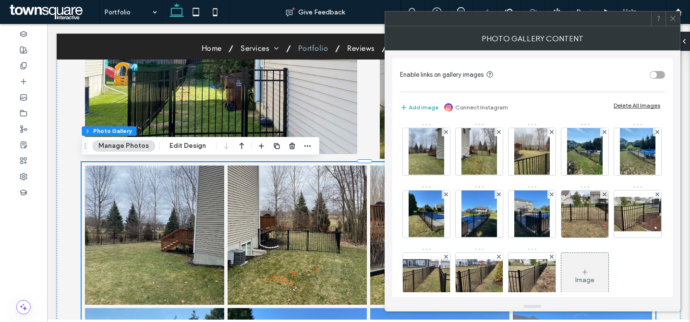
click at [446, 131] on use at bounding box center [446, 132] width 4 height 4
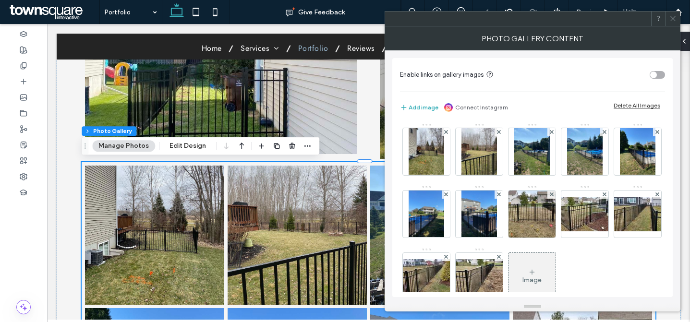
click at [446, 131] on use at bounding box center [446, 132] width 4 height 4
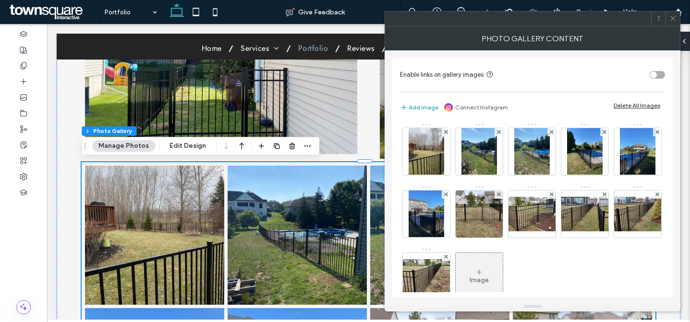
click at [446, 131] on use at bounding box center [446, 132] width 4 height 4
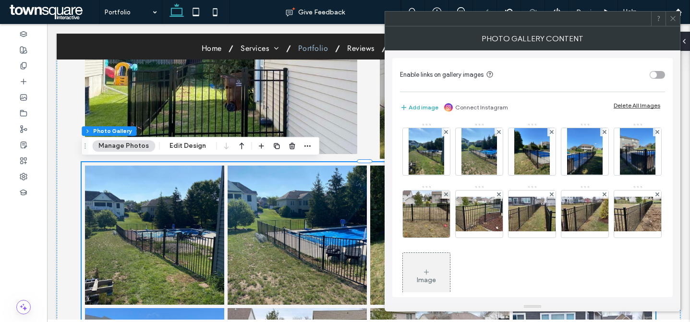
scroll to position [24, 0]
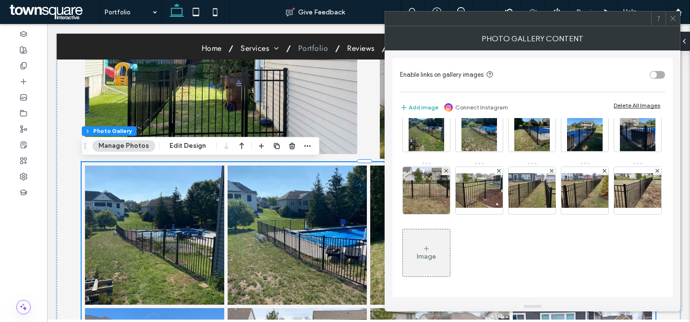
click at [674, 18] on icon at bounding box center [672, 18] width 7 height 7
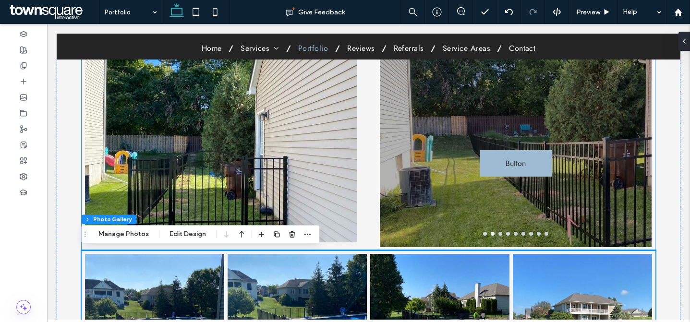
scroll to position [203, 0]
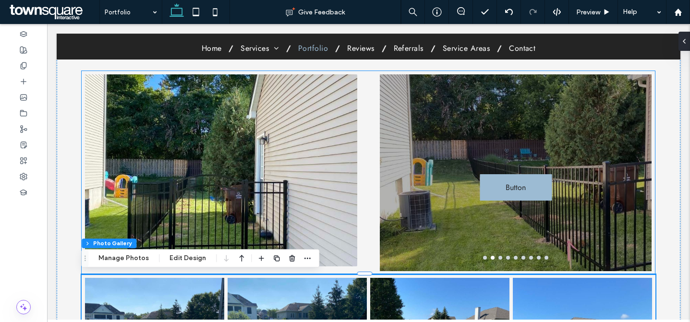
click at [365, 144] on div "Button Button Button Button Button Button Button Button Button Button Button Bu…" at bounding box center [368, 173] width 573 height 204
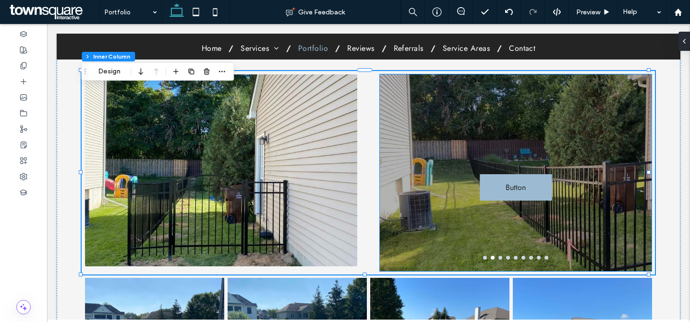
click at [435, 191] on div "Button Button" at bounding box center [516, 178] width 272 height 151
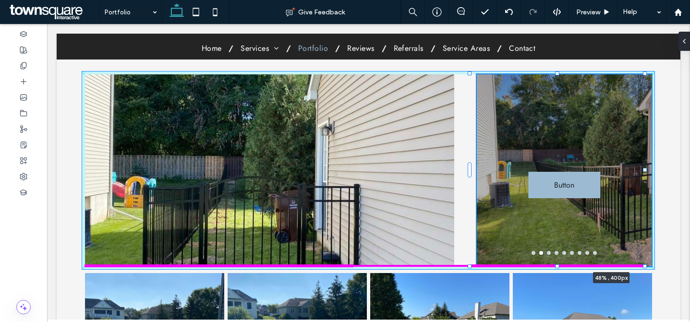
drag, startPoint x: 510, startPoint y: 272, endPoint x: 511, endPoint y: 266, distance: 5.8
type input "***"
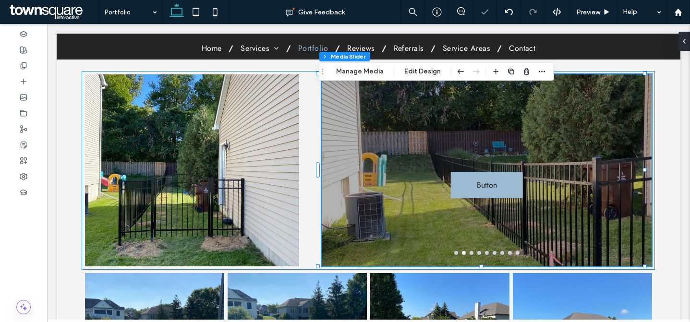
click at [303, 144] on div "Button Button Button Button Button Button Button Button Button Button Button Bu…" at bounding box center [368, 170] width 573 height 199
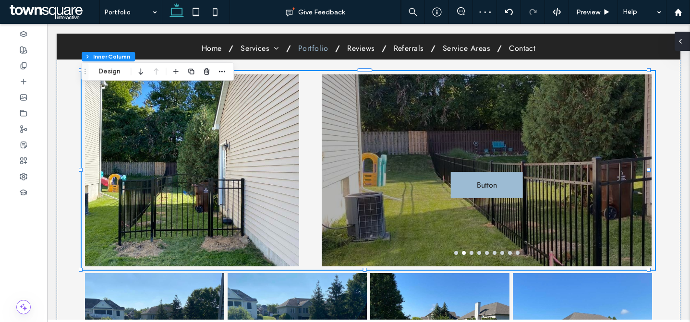
drag, startPoint x: 683, startPoint y: 41, endPoint x: 635, endPoint y: 19, distance: 52.6
click at [683, 41] on icon at bounding box center [680, 41] width 8 height 8
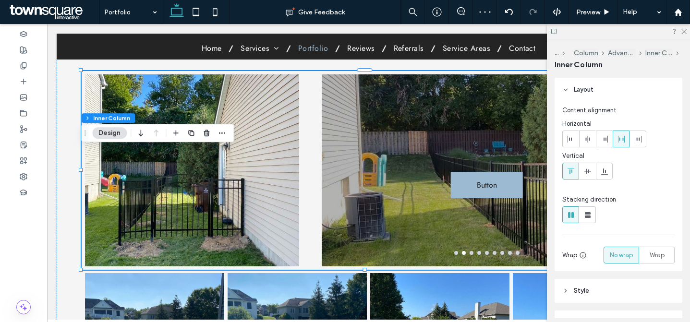
scroll to position [276, 0]
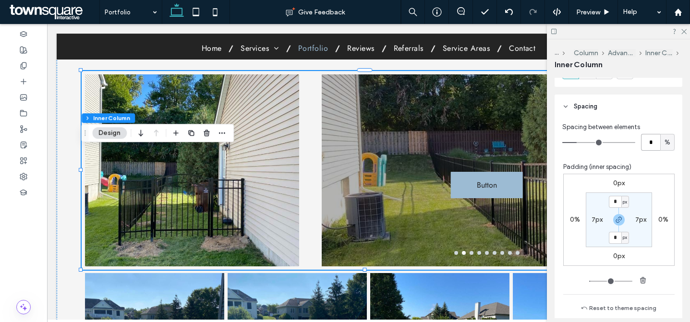
click at [652, 136] on input "*" at bounding box center [650, 142] width 19 height 17
type input "*"
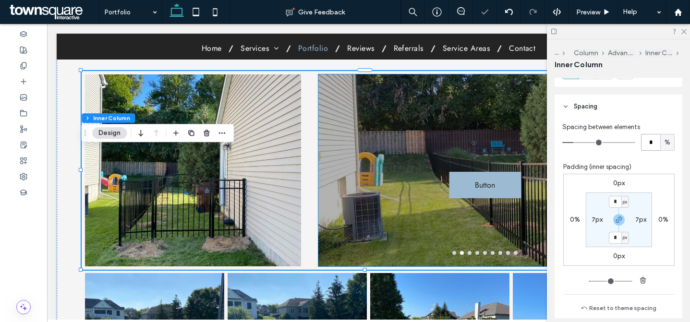
click at [429, 168] on div "Button Button" at bounding box center [484, 176] width 333 height 146
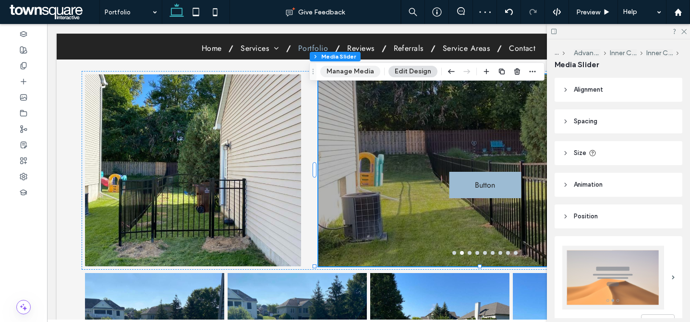
click at [347, 69] on button "Manage Media" at bounding box center [350, 72] width 60 height 12
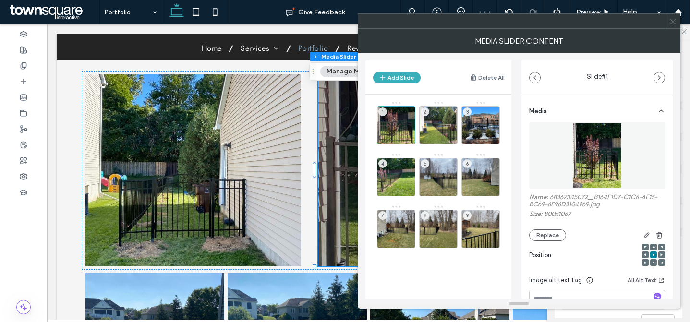
scroll to position [108, 0]
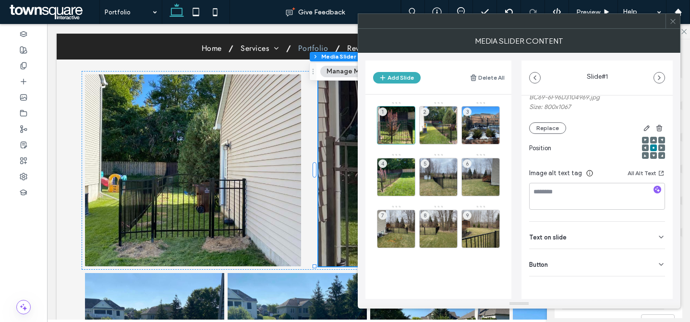
click at [647, 263] on div "Button" at bounding box center [597, 262] width 136 height 27
click at [627, 285] on input "******" at bounding box center [586, 283] width 115 height 17
click at [631, 285] on input "******" at bounding box center [586, 283] width 115 height 17
drag, startPoint x: 648, startPoint y: 283, endPoint x: 644, endPoint y: 279, distance: 5.4
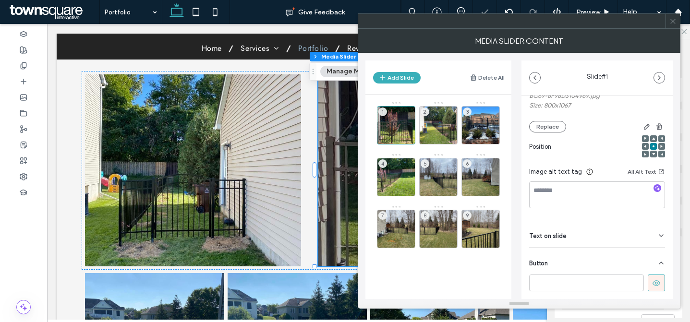
click at [652, 283] on icon at bounding box center [656, 283] width 9 height 9
click at [432, 133] on div at bounding box center [438, 138] width 37 height 11
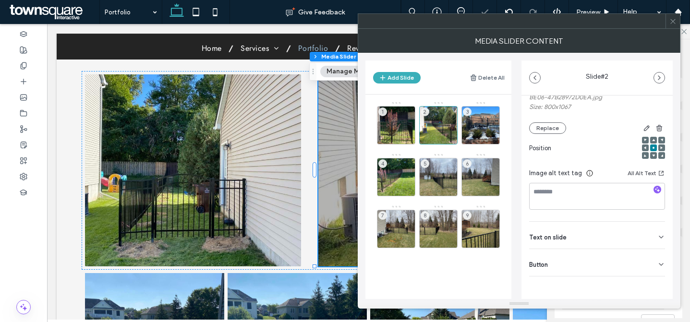
click at [622, 258] on div "Button" at bounding box center [597, 262] width 136 height 27
click at [616, 283] on input "******" at bounding box center [586, 283] width 115 height 17
click at [652, 283] on use at bounding box center [656, 283] width 8 height 6
click at [482, 120] on div "3" at bounding box center [480, 125] width 38 height 38
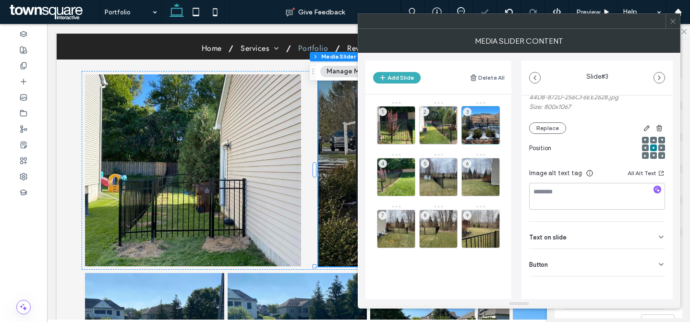
click at [625, 266] on div "Button" at bounding box center [597, 262] width 136 height 27
click at [613, 281] on input "******" at bounding box center [586, 283] width 115 height 17
click at [657, 282] on button at bounding box center [656, 283] width 17 height 17
click at [405, 170] on div "4" at bounding box center [396, 177] width 38 height 38
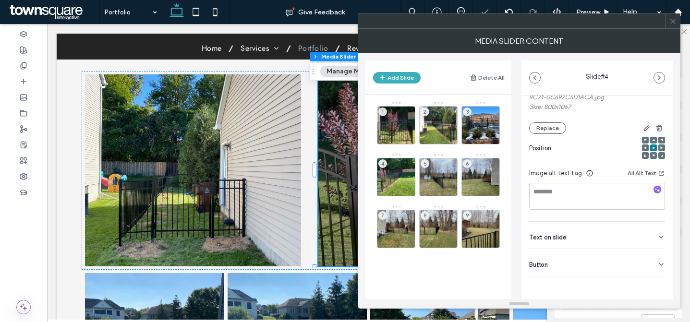
click at [584, 260] on div "Button" at bounding box center [597, 262] width 136 height 27
click at [582, 284] on input "******" at bounding box center [586, 283] width 115 height 17
drag, startPoint x: 653, startPoint y: 287, endPoint x: 642, endPoint y: 274, distance: 16.7
click at [653, 287] on icon at bounding box center [656, 283] width 9 height 9
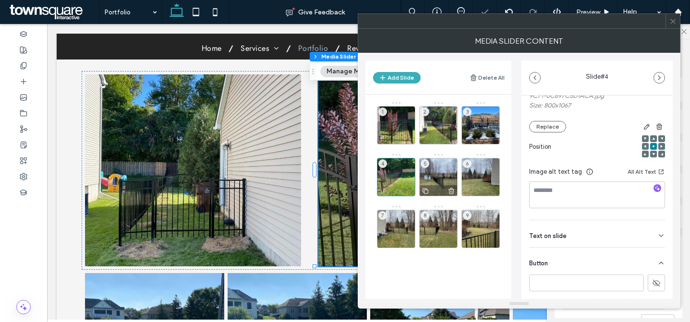
click at [443, 167] on div "5" at bounding box center [438, 177] width 38 height 38
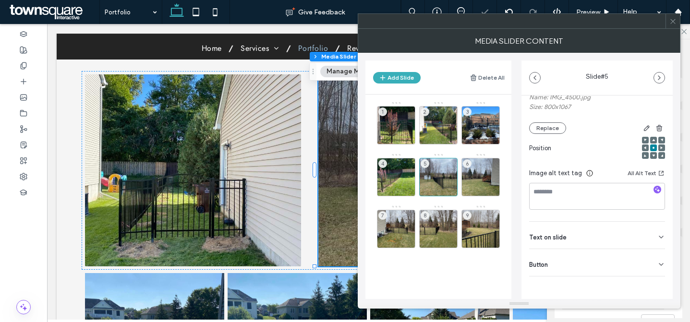
click at [618, 273] on div "Button" at bounding box center [597, 262] width 136 height 27
click at [603, 285] on input "******" at bounding box center [586, 283] width 115 height 17
click at [656, 284] on button at bounding box center [656, 283] width 17 height 17
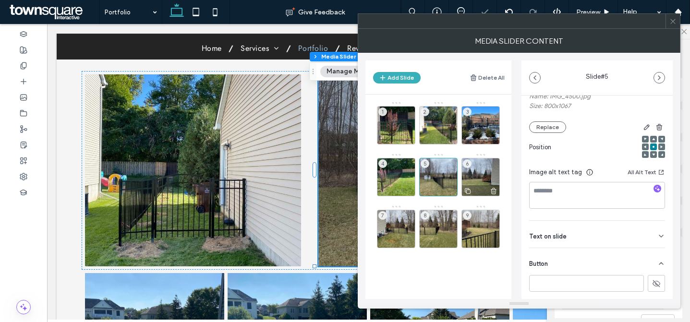
click at [463, 175] on div "6" at bounding box center [480, 177] width 38 height 38
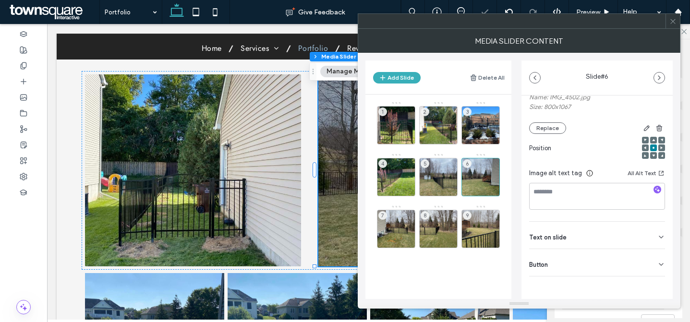
click at [553, 268] on div "Button" at bounding box center [597, 262] width 136 height 27
click at [576, 291] on input "******" at bounding box center [586, 283] width 115 height 17
click at [648, 289] on button at bounding box center [656, 283] width 17 height 17
click at [396, 230] on div "7" at bounding box center [396, 229] width 38 height 38
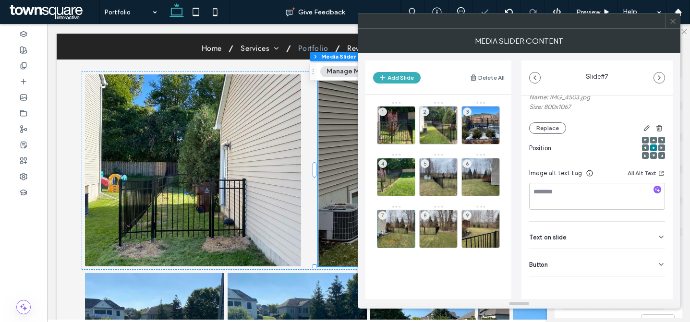
click at [606, 259] on div "Button" at bounding box center [597, 262] width 136 height 27
click at [589, 284] on input "******" at bounding box center [586, 283] width 115 height 17
click at [653, 283] on icon at bounding box center [656, 283] width 9 height 9
click at [449, 217] on div "8" at bounding box center [438, 229] width 38 height 38
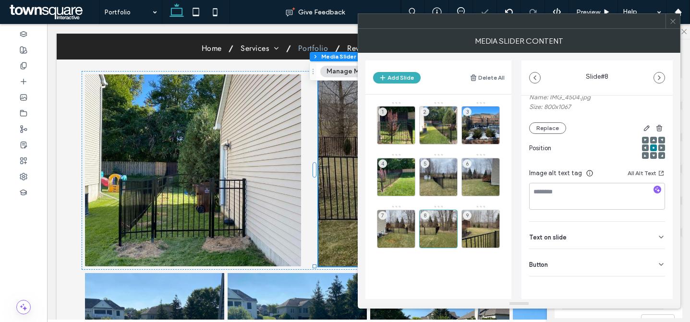
click at [583, 254] on div "Button" at bounding box center [597, 262] width 136 height 27
click at [562, 283] on input "******" at bounding box center [586, 283] width 115 height 17
drag, startPoint x: 562, startPoint y: 283, endPoint x: 601, endPoint y: 277, distance: 39.7
click at [562, 283] on input "******" at bounding box center [586, 283] width 115 height 17
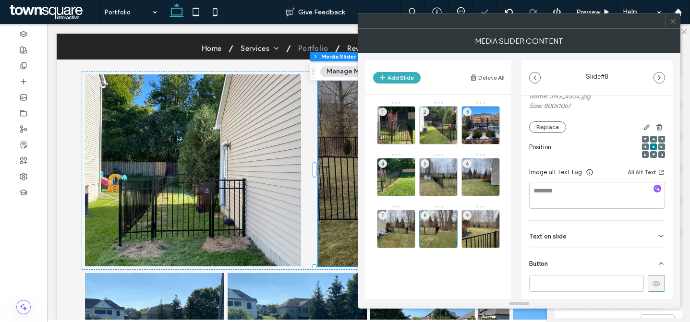
click at [650, 279] on button at bounding box center [656, 283] width 17 height 17
click at [483, 221] on div "9" at bounding box center [480, 229] width 38 height 38
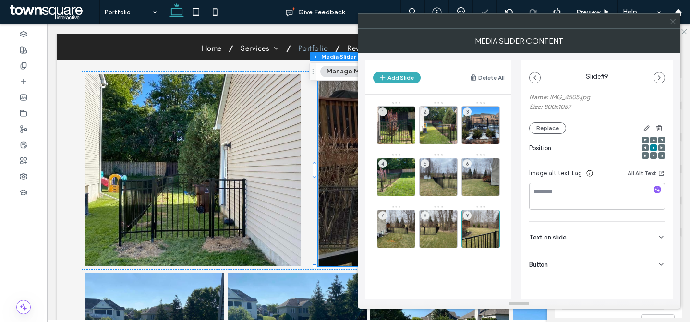
click at [593, 267] on div "Button" at bounding box center [597, 262] width 136 height 27
click at [585, 288] on input "******" at bounding box center [586, 283] width 115 height 17
click at [652, 285] on icon at bounding box center [656, 283] width 9 height 9
click at [669, 18] on icon at bounding box center [672, 21] width 7 height 7
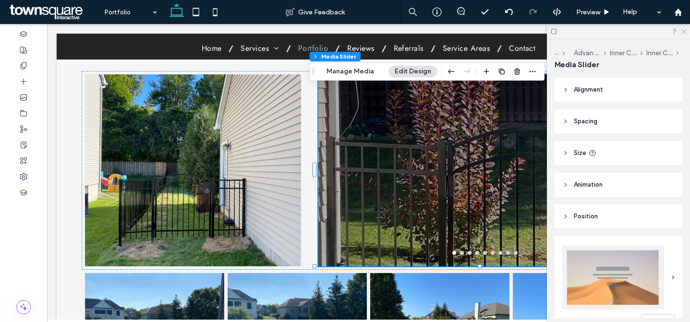
click at [684, 30] on icon at bounding box center [683, 31] width 6 height 6
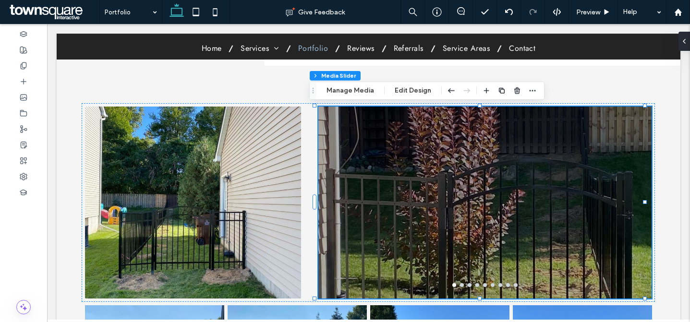
scroll to position [37, 0]
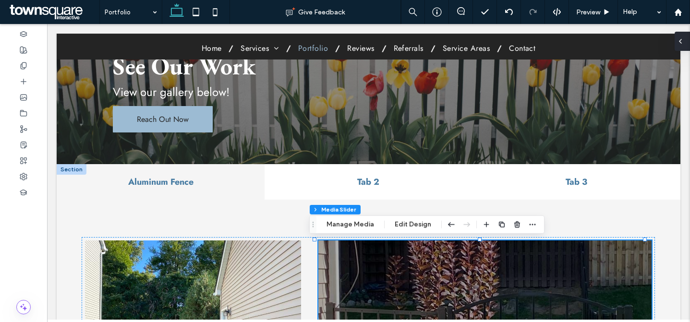
click at [680, 42] on use at bounding box center [680, 41] width 2 height 4
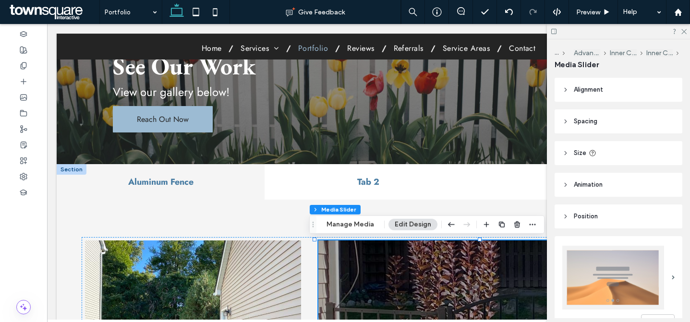
click at [78, 170] on div at bounding box center [72, 169] width 30 height 11
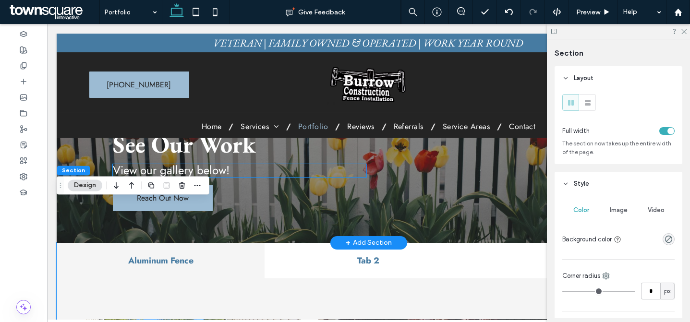
scroll to position [0, 0]
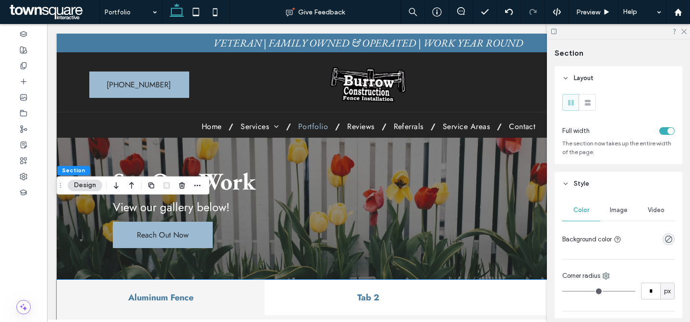
click at [252, 292] on h4 "Aluminum Fence" at bounding box center [160, 297] width 196 height 12
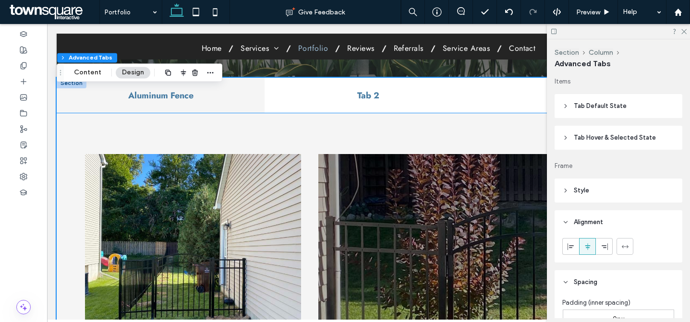
scroll to position [129, 0]
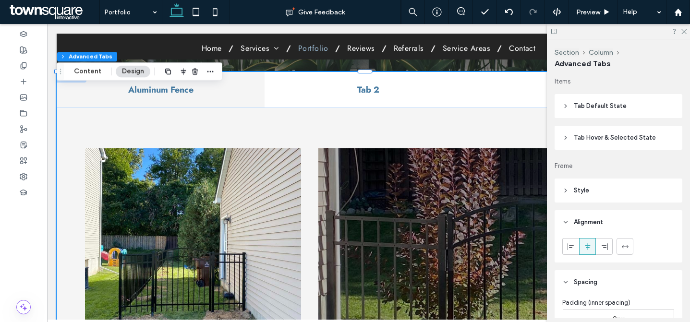
click at [590, 102] on span "Tab Default State" at bounding box center [600, 106] width 53 height 10
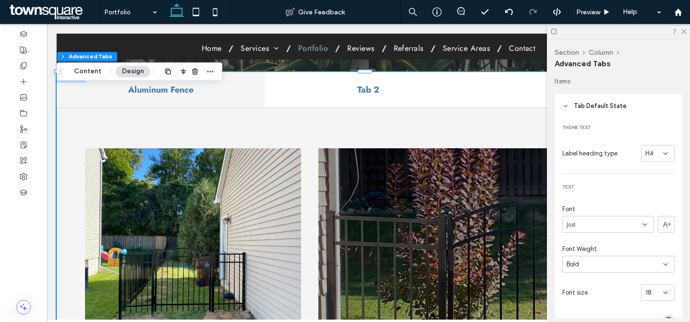
scroll to position [303, 0]
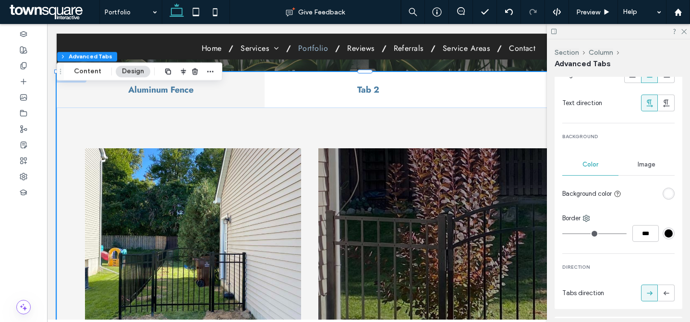
click at [664, 192] on div "rgba(255, 255, 255, 1)" at bounding box center [668, 194] width 8 height 8
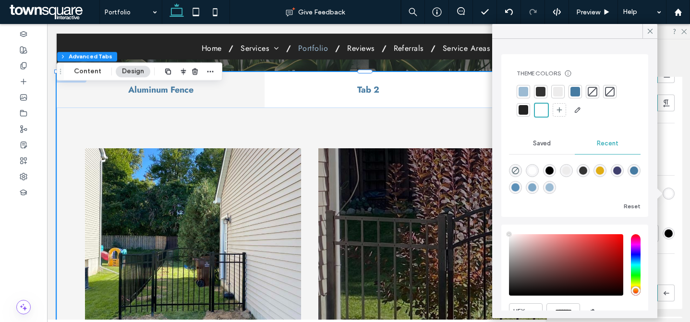
click at [570, 94] on div at bounding box center [575, 92] width 10 height 10
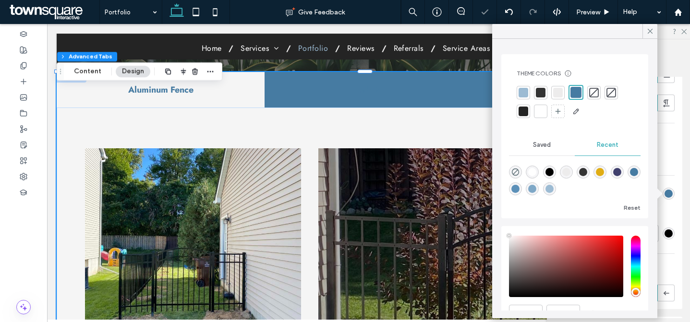
click at [669, 202] on div "Theme text Label heading type H4 Text Font Jost Font Weight Bold Font size 18 F…" at bounding box center [618, 62] width 128 height 494
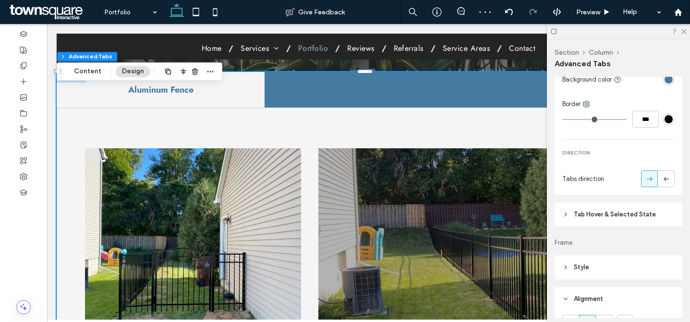
scroll to position [477, 0]
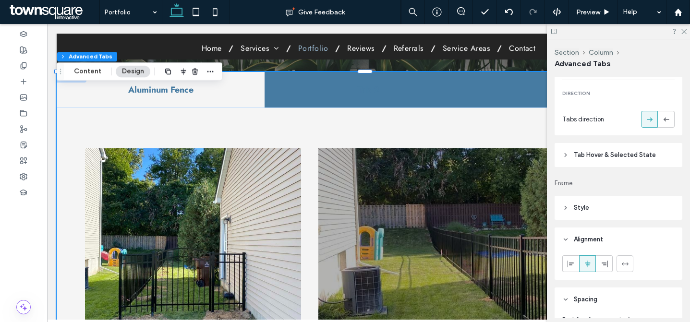
click at [618, 159] on span "Tab Hover & Selected State" at bounding box center [615, 155] width 82 height 10
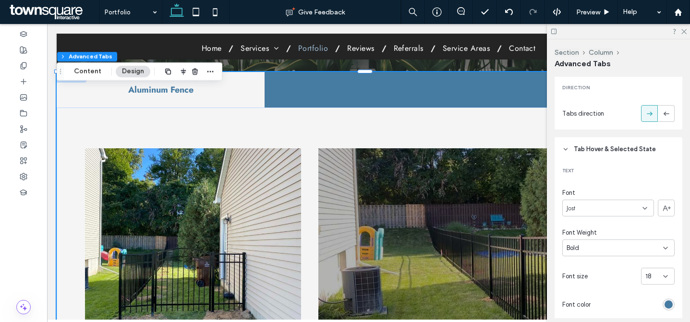
scroll to position [640, 0]
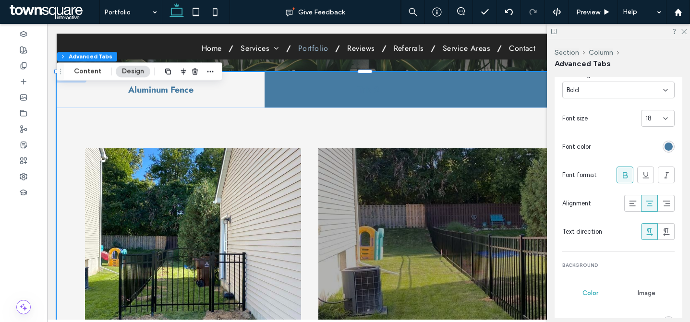
click at [664, 149] on div "rgb(70, 123, 162)" at bounding box center [668, 147] width 8 height 8
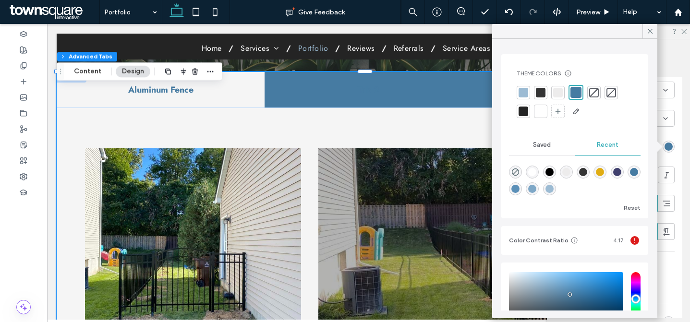
click at [546, 108] on div at bounding box center [540, 111] width 13 height 13
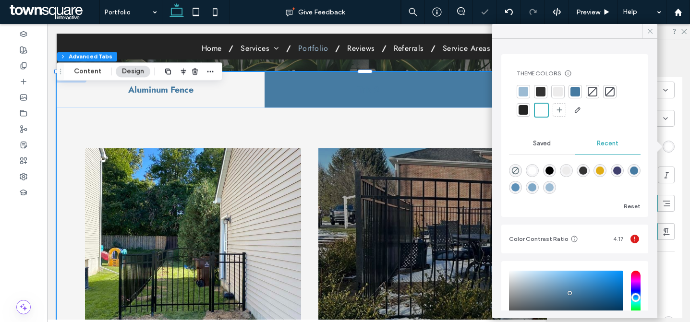
click at [648, 30] on icon at bounding box center [650, 31] width 9 height 9
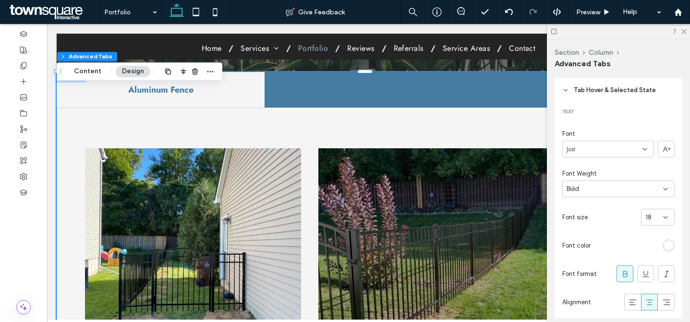
scroll to position [782, 0]
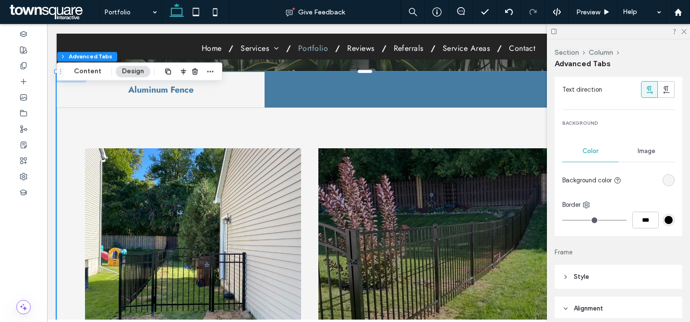
click at [664, 181] on div "rgba(245,245,245,1)" at bounding box center [668, 180] width 8 height 8
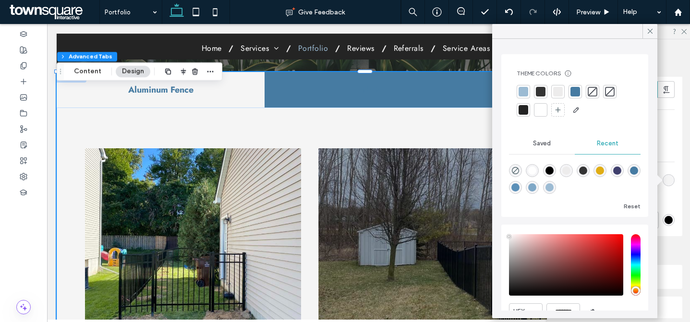
click at [544, 108] on div at bounding box center [541, 110] width 10 height 10
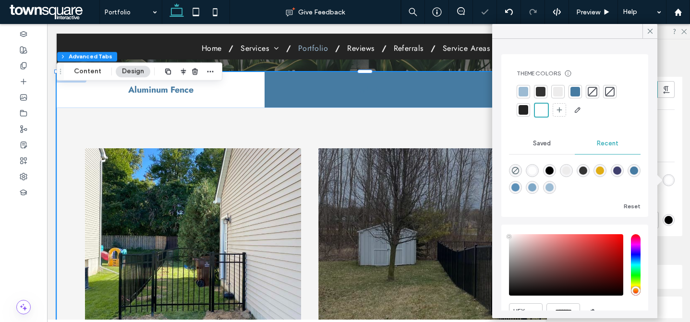
click at [669, 192] on div "Text Font Jost Font Weight Bold Font size 18 Font color Font format Alignment T…" at bounding box center [618, 48] width 128 height 375
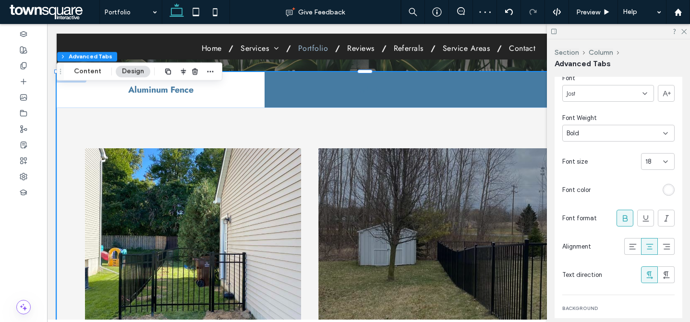
scroll to position [585, 0]
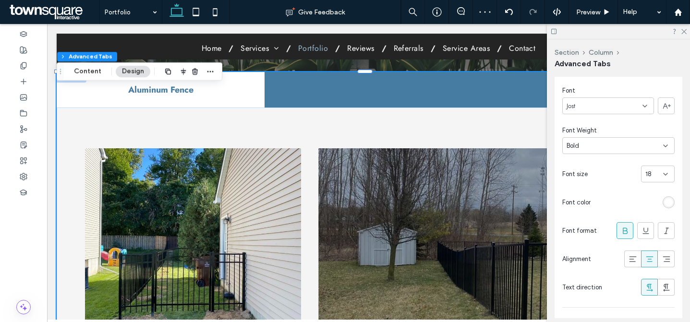
click at [664, 201] on div "rgba(255, 255, 255, 1)" at bounding box center [668, 202] width 8 height 8
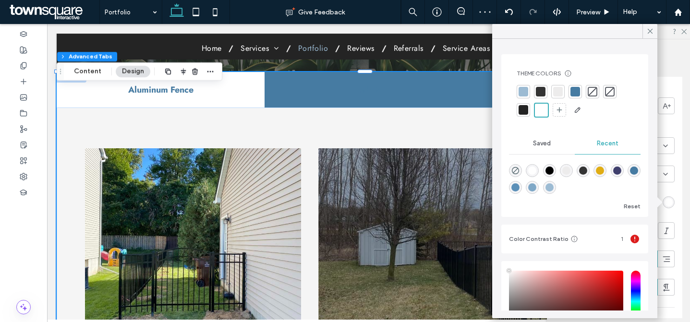
click at [574, 90] on div at bounding box center [575, 92] width 10 height 10
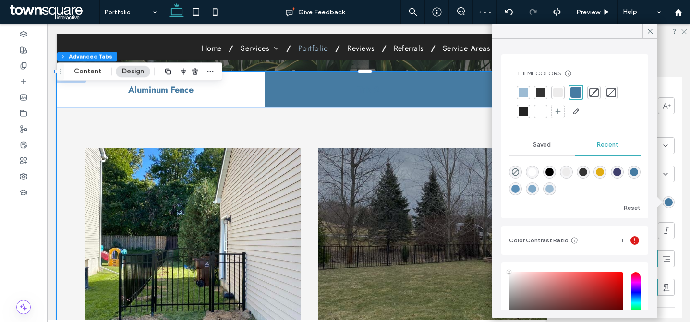
click at [545, 108] on div at bounding box center [541, 112] width 10 height 10
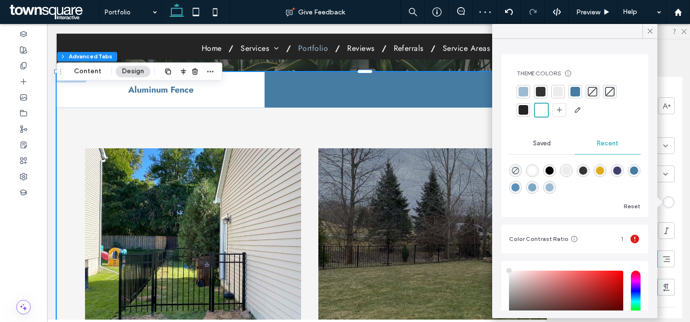
click at [572, 90] on div at bounding box center [575, 92] width 10 height 10
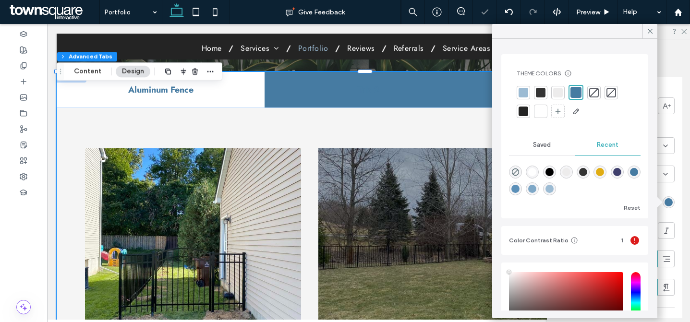
drag, startPoint x: 649, startPoint y: 30, endPoint x: 652, endPoint y: 36, distance: 7.1
click at [649, 30] on use at bounding box center [650, 31] width 5 height 5
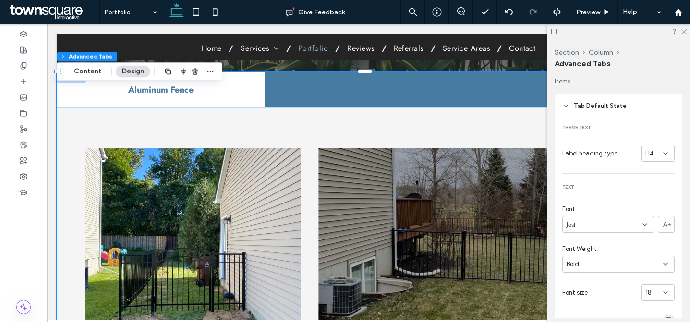
scroll to position [37, 0]
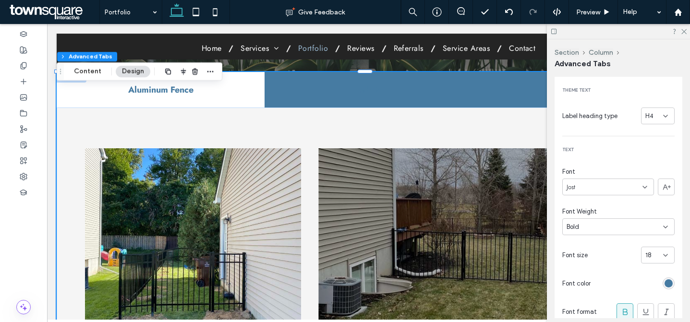
click at [664, 282] on div "rgb(70, 123, 162)" at bounding box center [668, 283] width 8 height 8
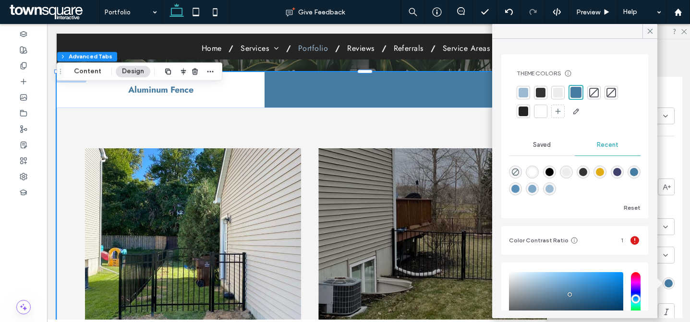
click at [541, 110] on div at bounding box center [541, 112] width 10 height 10
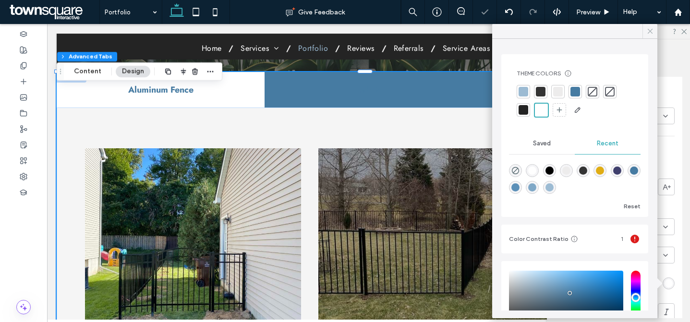
click at [646, 34] on icon at bounding box center [650, 31] width 9 height 9
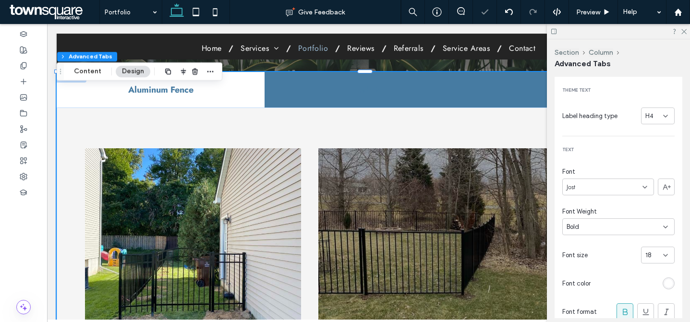
scroll to position [314, 0]
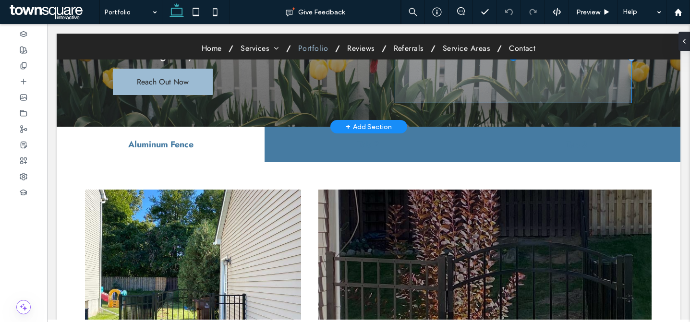
scroll to position [62, 0]
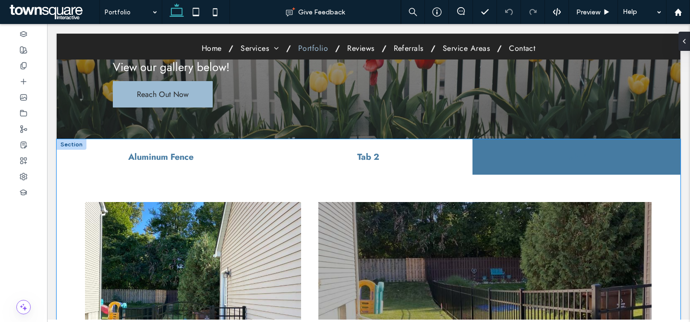
click at [350, 158] on h4 "Tab 2" at bounding box center [368, 157] width 196 height 12
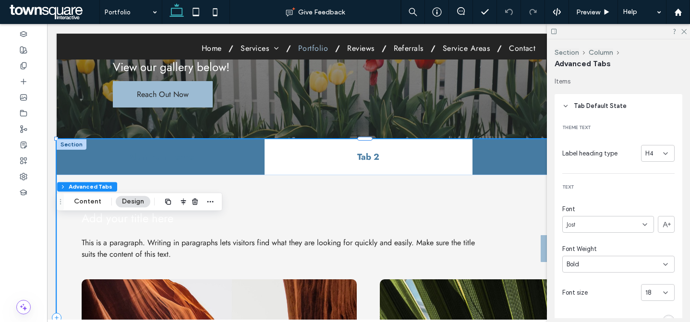
click at [305, 152] on h4 "Tab 2" at bounding box center [368, 157] width 196 height 12
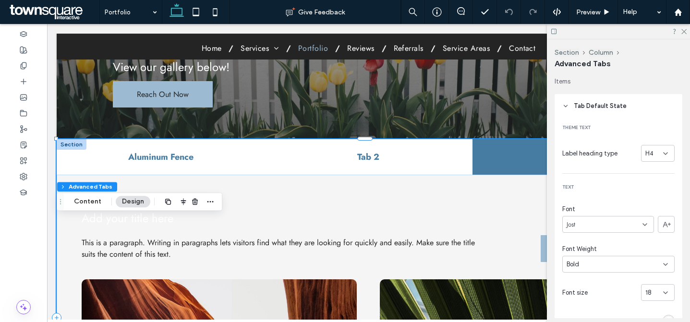
click at [210, 154] on h4 "Aluminum Fence" at bounding box center [160, 157] width 196 height 12
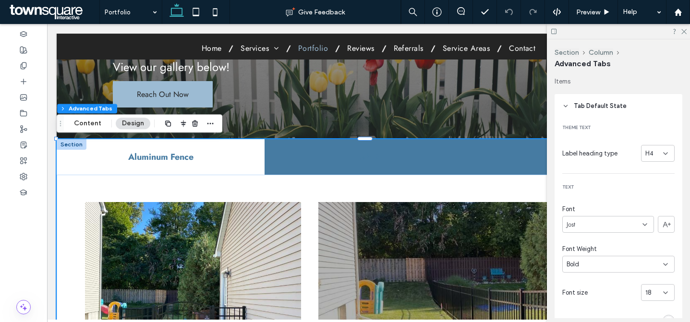
scroll to position [6, 0]
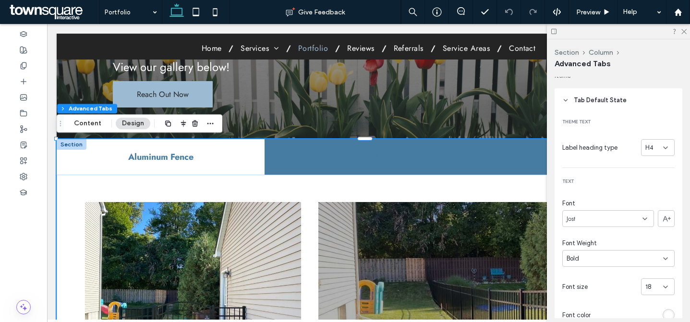
click at [616, 102] on span "Tab Default State" at bounding box center [600, 101] width 53 height 10
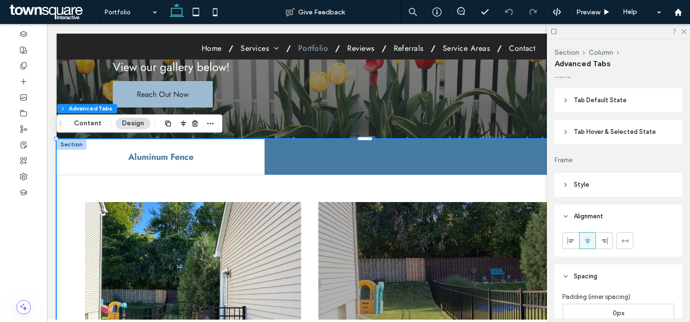
click at [616, 102] on span "Tab Default State" at bounding box center [600, 101] width 53 height 10
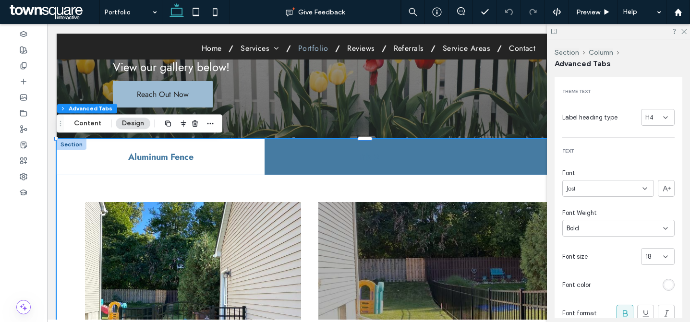
scroll to position [61, 0]
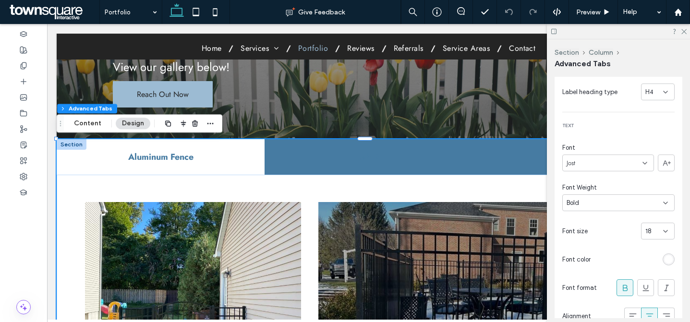
click at [664, 262] on div "rgba(255, 255, 255, 1)" at bounding box center [668, 259] width 8 height 8
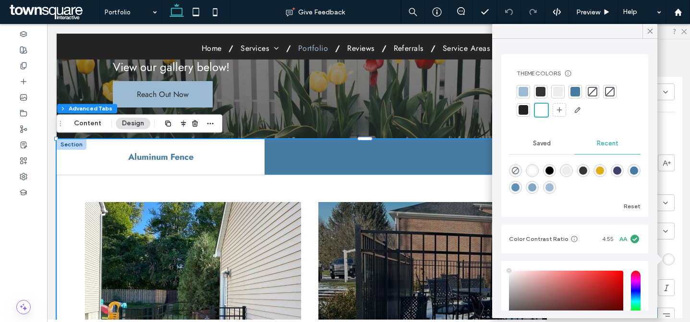
click at [540, 95] on div at bounding box center [541, 92] width 10 height 10
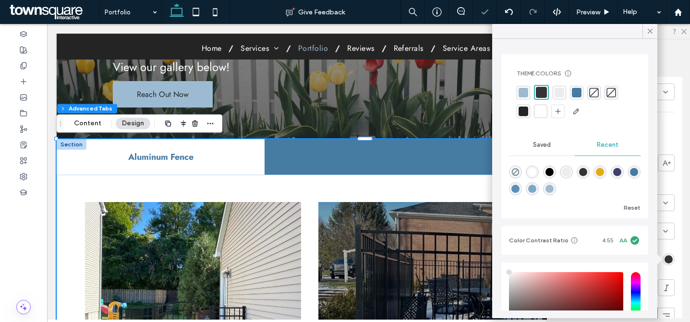
click at [525, 112] on div at bounding box center [523, 112] width 10 height 10
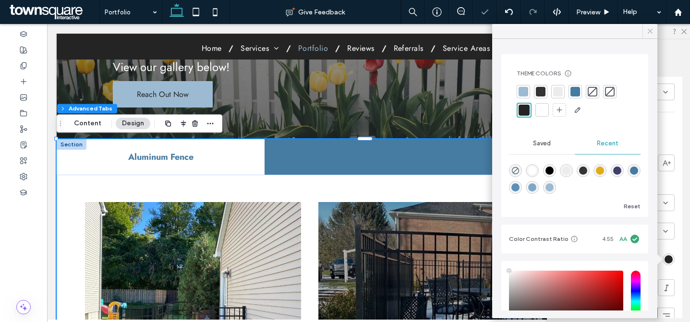
click at [650, 33] on icon at bounding box center [650, 31] width 9 height 9
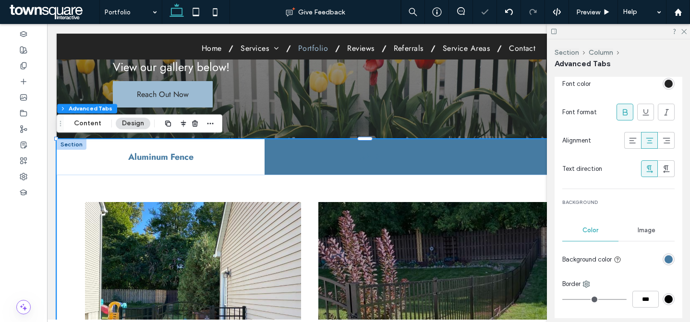
scroll to position [287, 0]
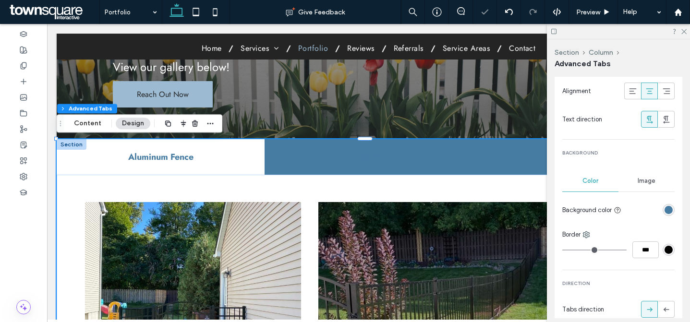
click at [664, 207] on div "rgba(70, 123, 162, 1)" at bounding box center [668, 210] width 8 height 8
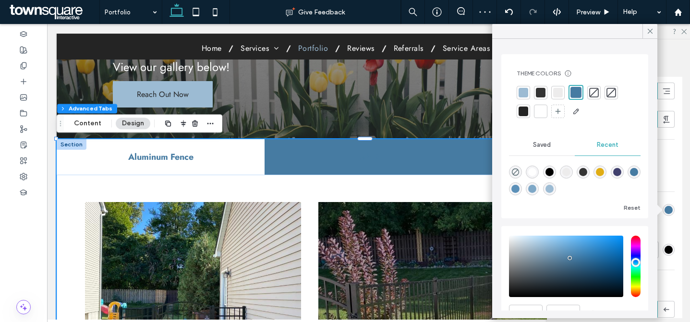
click at [558, 92] on div at bounding box center [558, 93] width 10 height 10
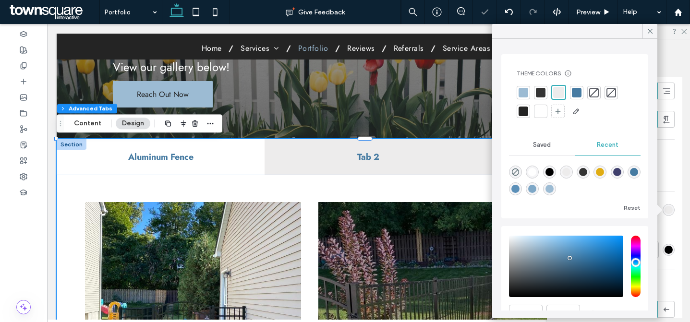
click at [537, 89] on div at bounding box center [541, 93] width 10 height 10
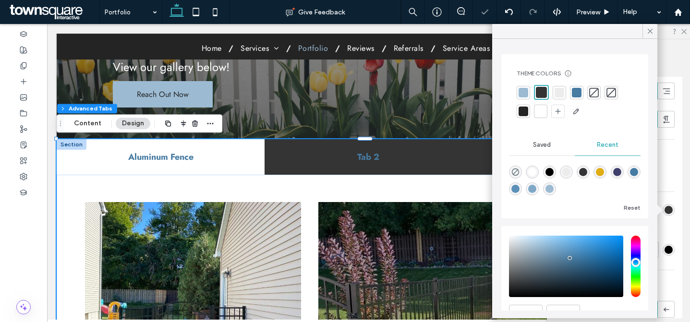
click at [518, 91] on div at bounding box center [523, 93] width 10 height 10
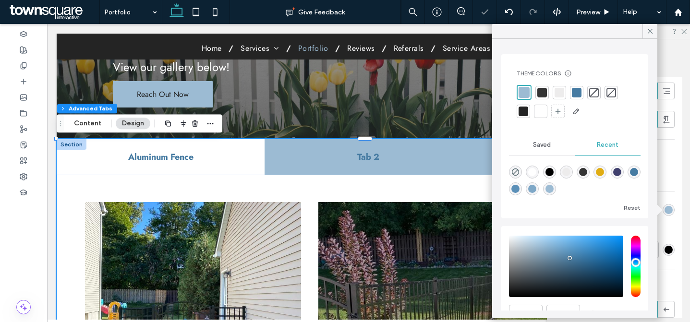
click at [521, 113] on div at bounding box center [523, 112] width 10 height 10
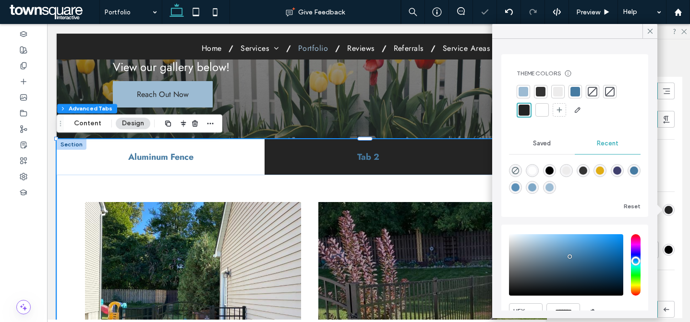
click at [667, 231] on div "Border" at bounding box center [618, 235] width 112 height 10
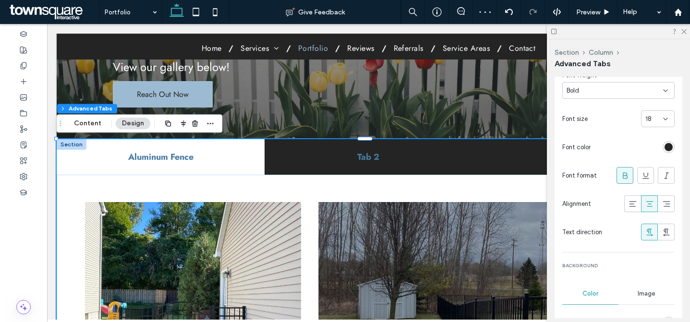
scroll to position [101, 0]
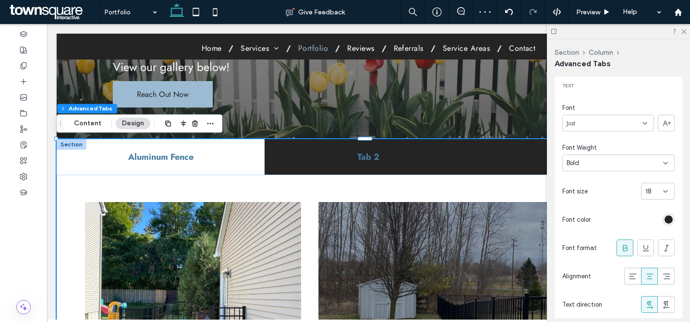
click at [666, 217] on div "rgba(36, 36, 36, 1)" at bounding box center [668, 220] width 8 height 8
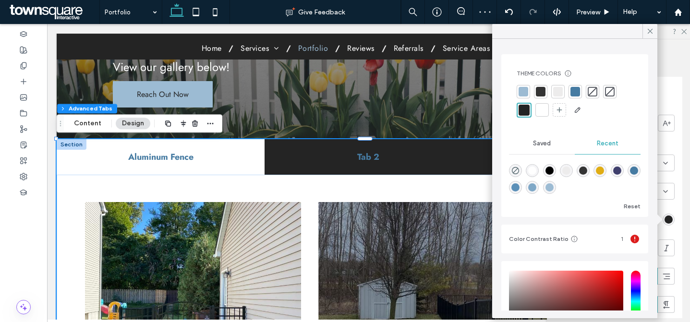
click at [572, 95] on div at bounding box center [575, 92] width 10 height 10
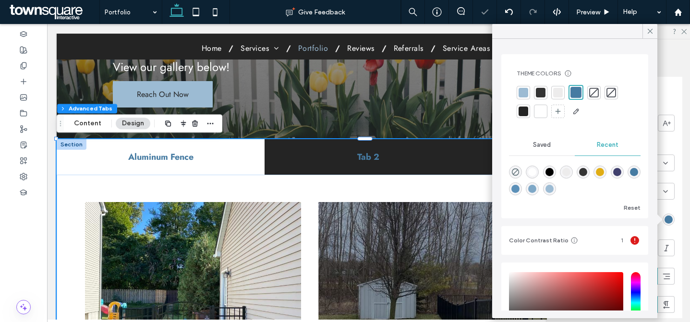
click at [530, 93] on div at bounding box center [575, 102] width 116 height 34
click at [517, 93] on div at bounding box center [523, 92] width 13 height 13
click at [537, 92] on div at bounding box center [542, 93] width 10 height 10
click at [553, 95] on div at bounding box center [559, 92] width 13 height 13
click at [654, 31] on div at bounding box center [649, 31] width 15 height 14
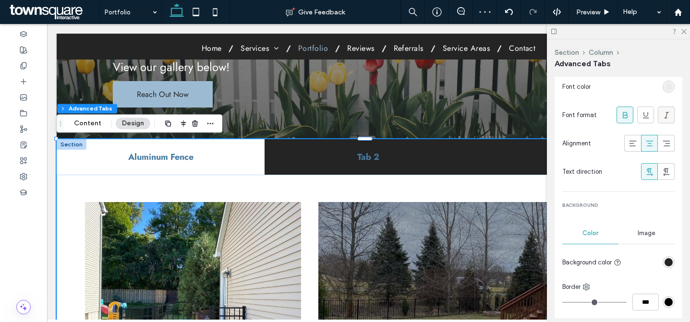
scroll to position [307, 0]
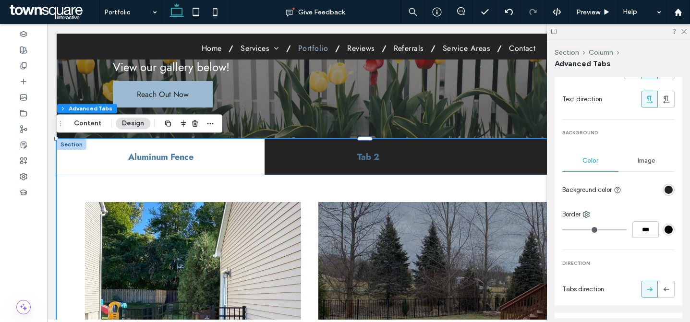
click at [664, 192] on div "rgba(36, 36, 36, 1)" at bounding box center [668, 190] width 8 height 8
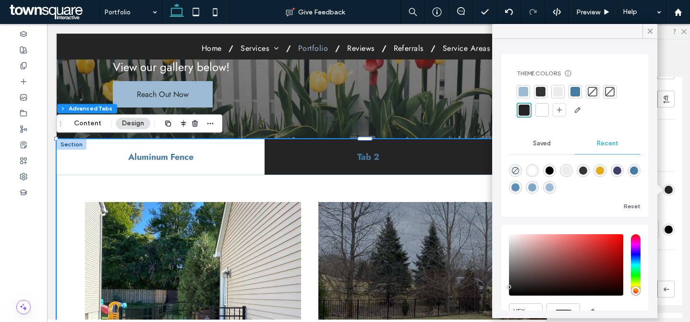
click at [582, 92] on div at bounding box center [575, 101] width 116 height 33
click at [579, 93] on div at bounding box center [575, 92] width 10 height 10
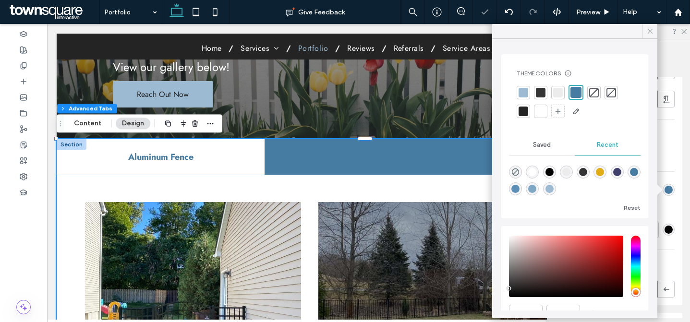
click at [644, 31] on div at bounding box center [649, 31] width 15 height 14
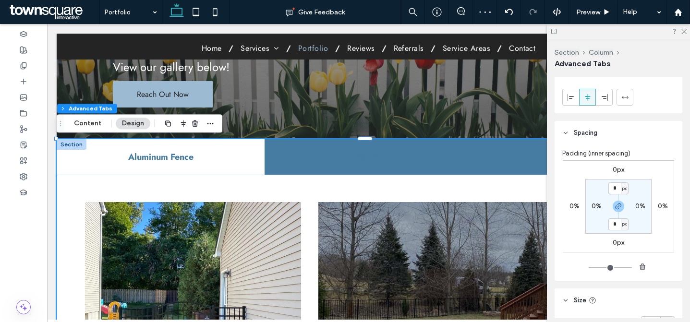
scroll to position [478, 0]
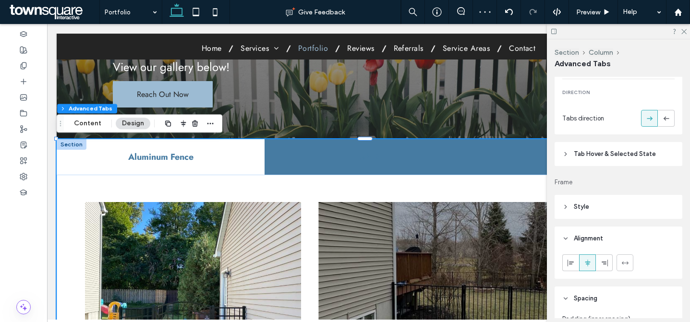
click at [637, 159] on header "Tab Hover & Selected State" at bounding box center [618, 154] width 128 height 24
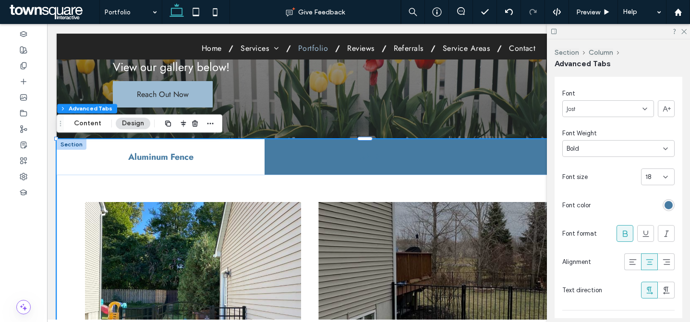
scroll to position [588, 0]
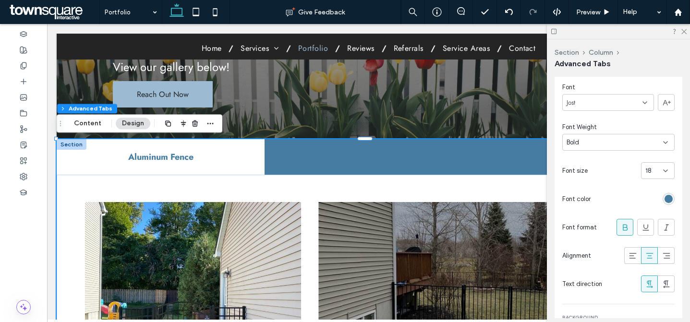
click at [666, 195] on div "rgba(70, 123, 162, 1)" at bounding box center [668, 199] width 8 height 8
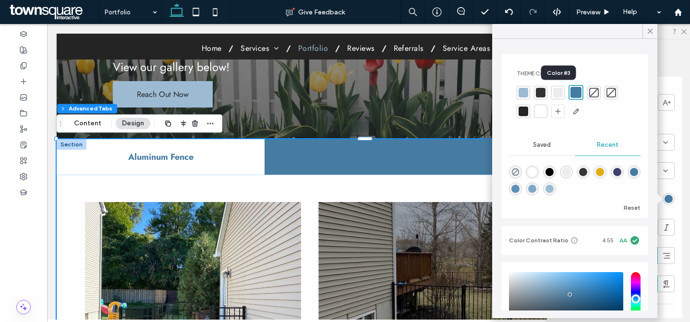
click at [555, 93] on div at bounding box center [558, 93] width 10 height 10
click at [539, 92] on div at bounding box center [541, 93] width 10 height 10
click at [518, 95] on div at bounding box center [523, 93] width 10 height 10
click at [520, 114] on div at bounding box center [523, 112] width 10 height 10
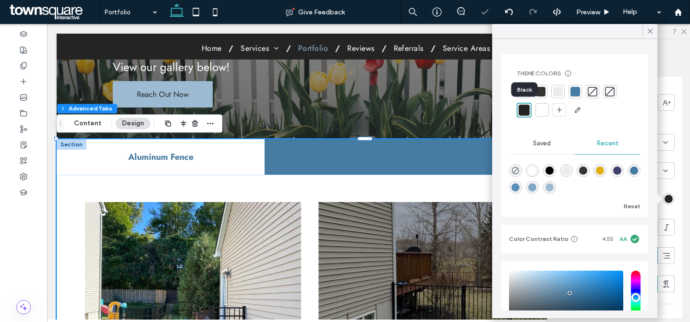
click at [521, 94] on div "Black" at bounding box center [524, 90] width 26 height 14
click at [556, 92] on div at bounding box center [558, 92] width 10 height 10
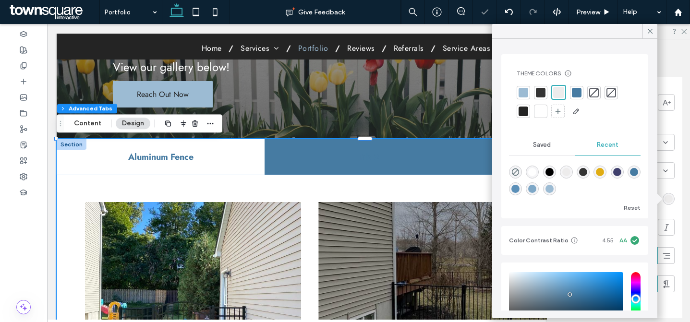
click at [577, 93] on div at bounding box center [577, 93] width 10 height 10
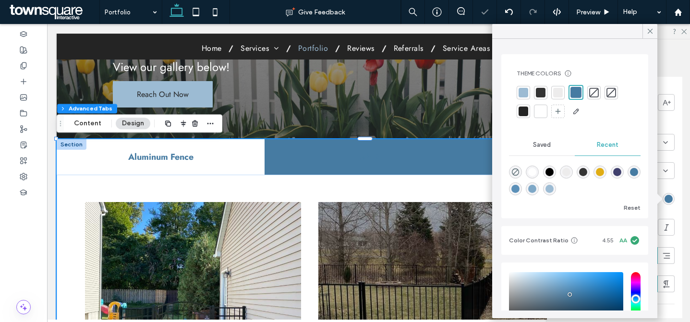
click at [669, 202] on div at bounding box center [668, 199] width 12 height 12
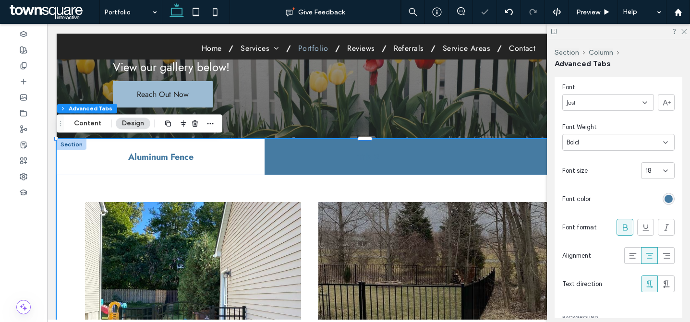
scroll to position [757, 0]
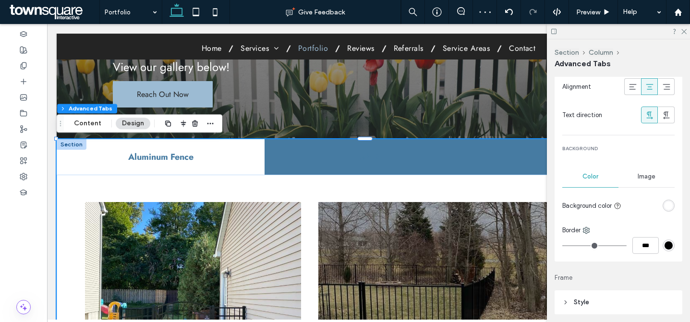
drag, startPoint x: 664, startPoint y: 202, endPoint x: 659, endPoint y: 197, distance: 7.1
click at [664, 202] on div "rgba(255, 255, 255, 1)" at bounding box center [668, 206] width 8 height 8
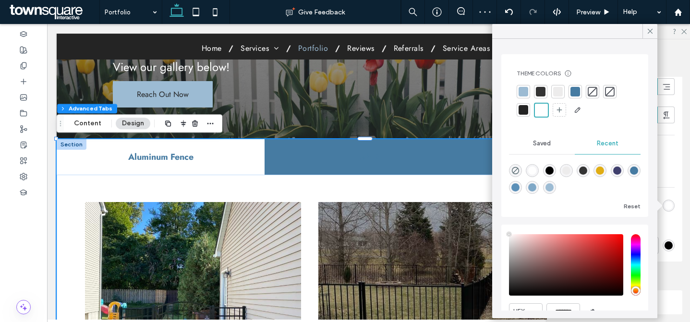
click at [549, 91] on div at bounding box center [575, 101] width 116 height 33
click at [530, 91] on div at bounding box center [575, 101] width 116 height 33
click at [547, 90] on div at bounding box center [540, 91] width 13 height 13
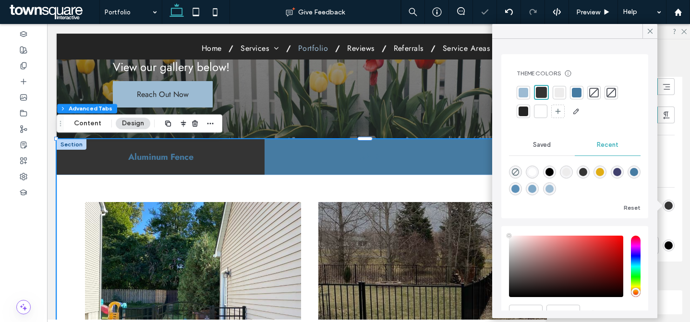
click at [540, 93] on div at bounding box center [541, 92] width 11 height 11
click at [526, 93] on div at bounding box center [523, 93] width 10 height 10
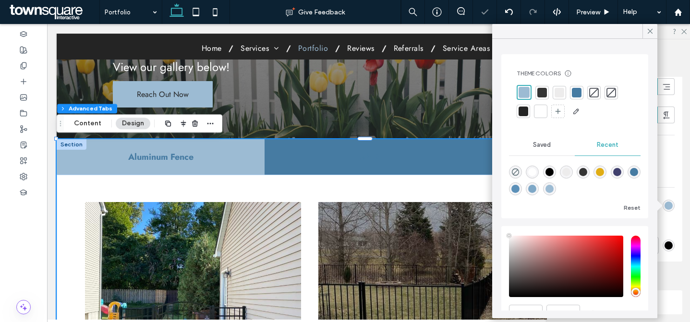
click at [528, 116] on div at bounding box center [523, 111] width 13 height 13
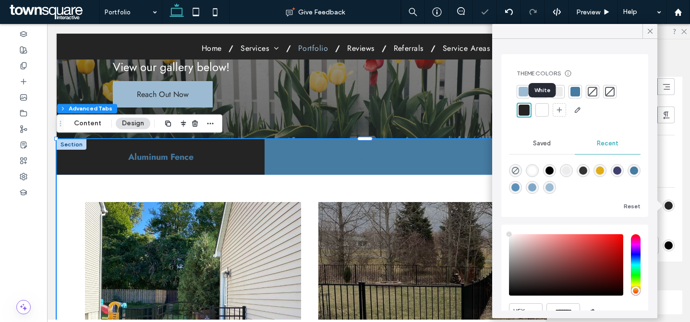
drag, startPoint x: 550, startPoint y: 93, endPoint x: 568, endPoint y: 93, distance: 18.7
click at [550, 93] on div "White" at bounding box center [542, 90] width 27 height 14
click at [574, 90] on div at bounding box center [575, 92] width 10 height 10
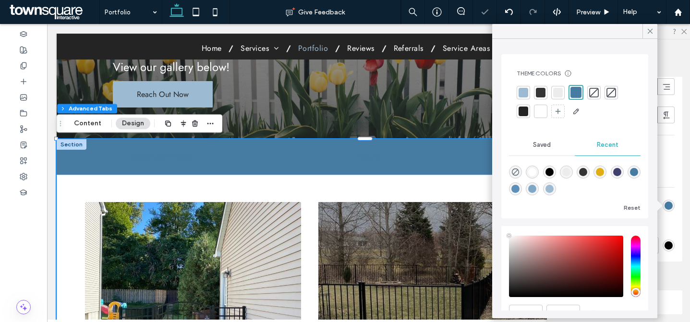
click at [519, 93] on div at bounding box center [523, 93] width 10 height 10
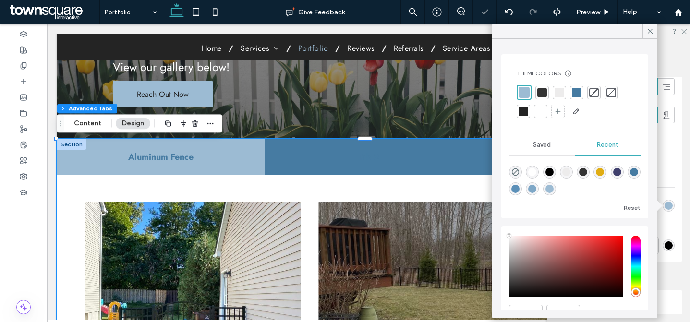
click at [532, 107] on div at bounding box center [575, 102] width 116 height 34
click at [545, 111] on div at bounding box center [541, 112] width 10 height 10
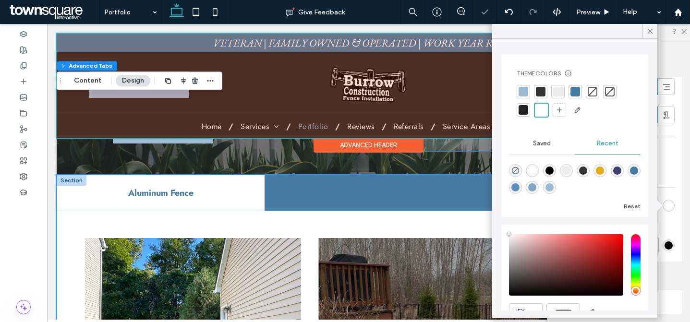
scroll to position [0, 0]
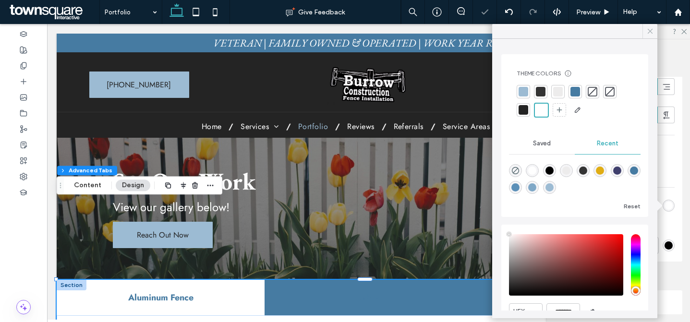
click at [651, 31] on icon at bounding box center [650, 31] width 9 height 9
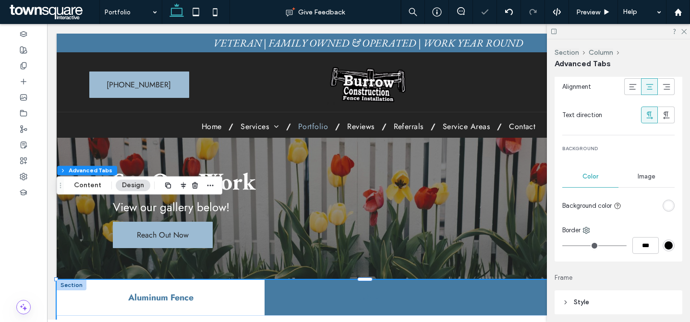
click at [681, 31] on icon at bounding box center [683, 31] width 6 height 6
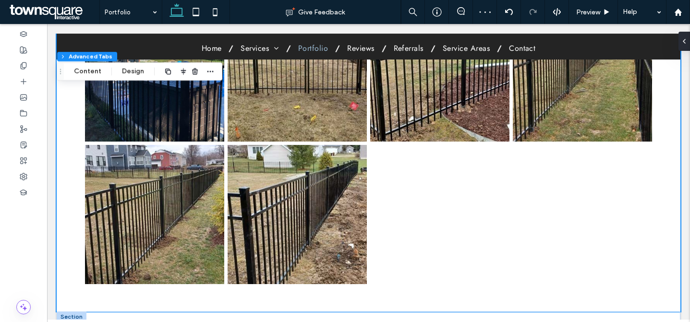
scroll to position [750, 0]
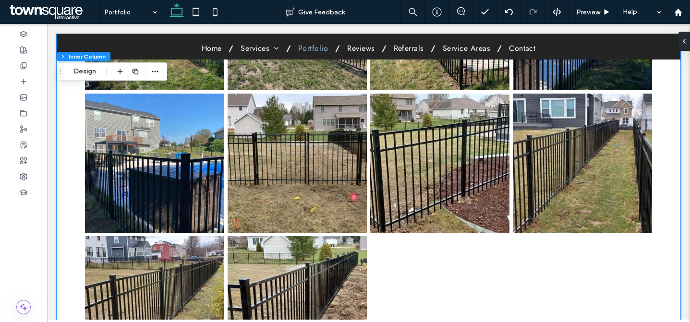
scroll to position [287, 0]
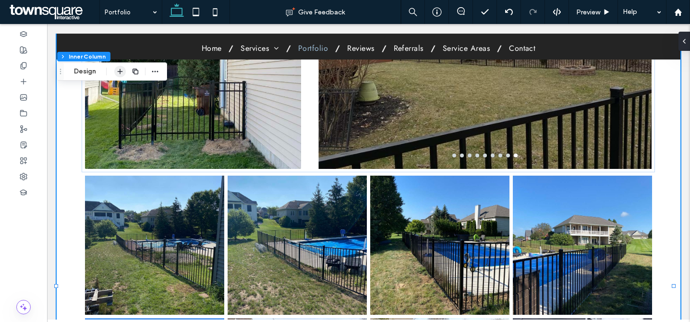
click at [122, 69] on icon "button" at bounding box center [120, 72] width 8 height 8
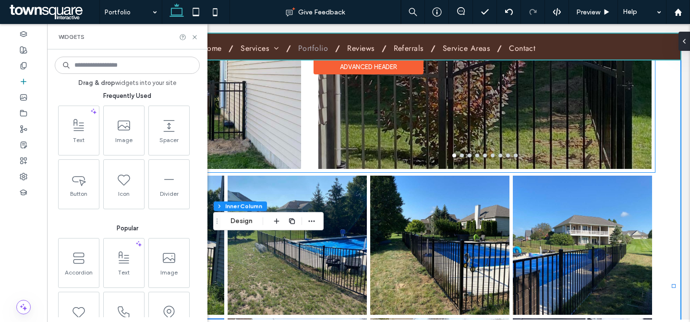
scroll to position [0, 0]
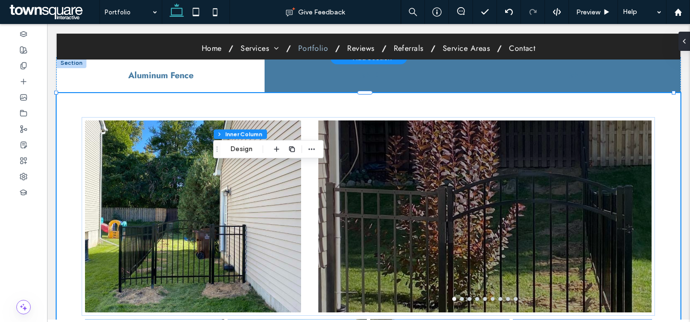
scroll to position [72, 0]
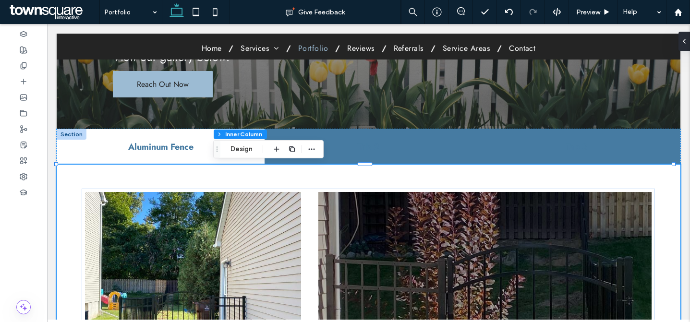
drag, startPoint x: 62, startPoint y: 134, endPoint x: 70, endPoint y: 131, distance: 9.0
click at [62, 134] on div at bounding box center [72, 134] width 30 height 11
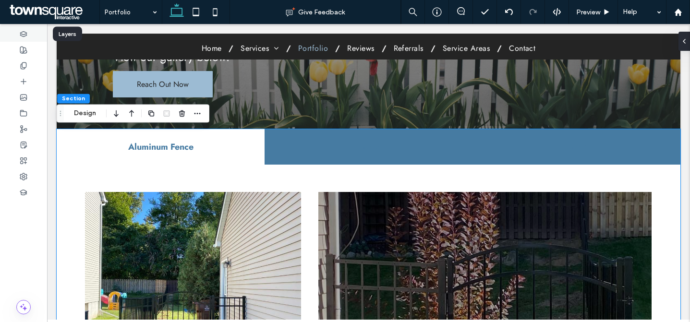
click at [22, 35] on icon at bounding box center [24, 34] width 8 height 8
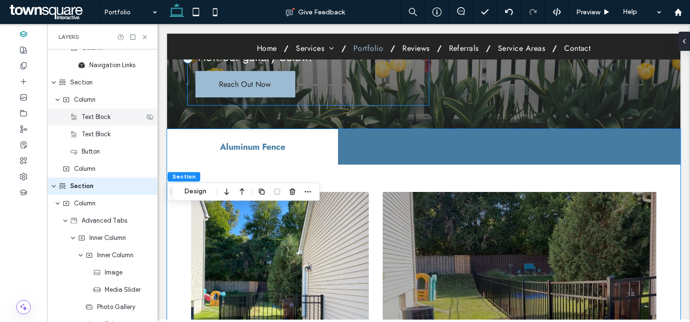
scroll to position [270, 0]
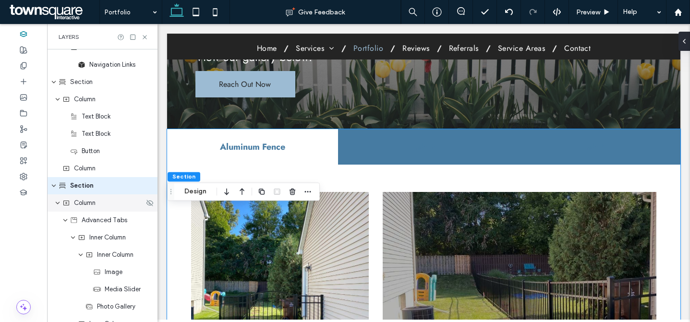
click at [94, 202] on span "Column" at bounding box center [85, 203] width 22 height 10
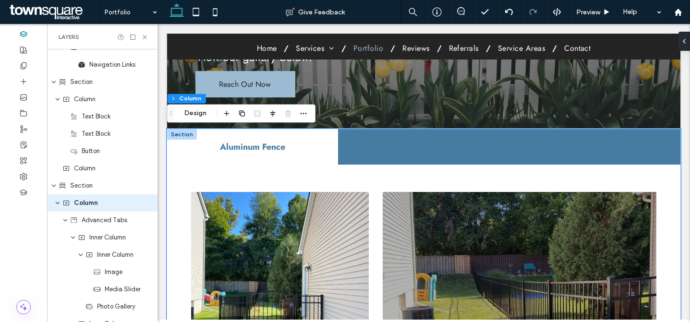
scroll to position [287, 0]
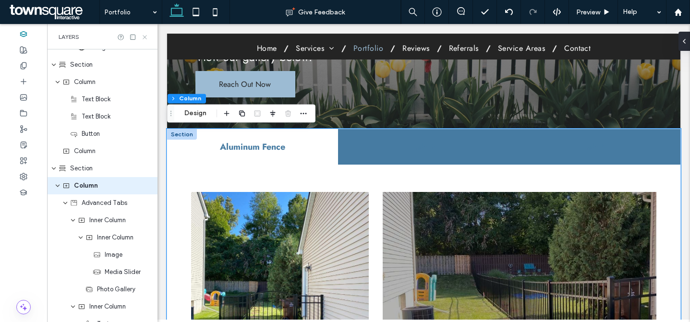
click at [144, 37] on use at bounding box center [145, 37] width 4 height 4
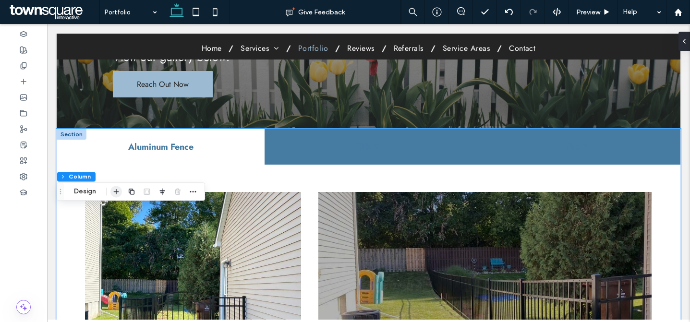
click at [120, 190] on span "button" at bounding box center [116, 192] width 12 height 12
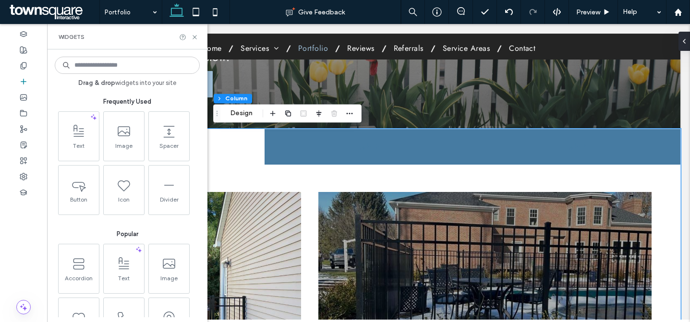
click at [137, 72] on input at bounding box center [127, 65] width 145 height 17
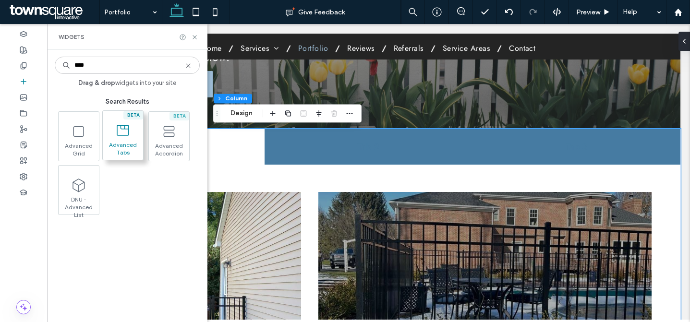
type input "****"
click at [130, 146] on span "Advanced Tabs" at bounding box center [123, 147] width 40 height 13
click at [122, 131] on icon at bounding box center [122, 130] width 15 height 15
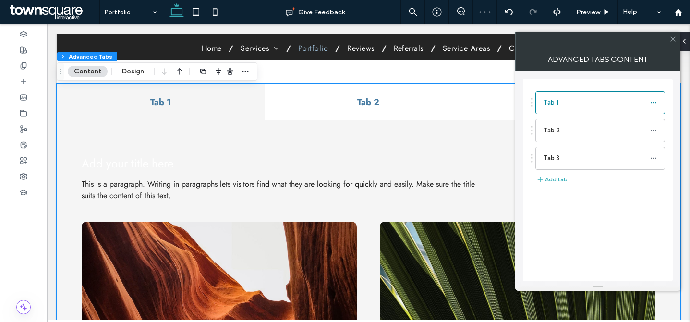
scroll to position [831, 0]
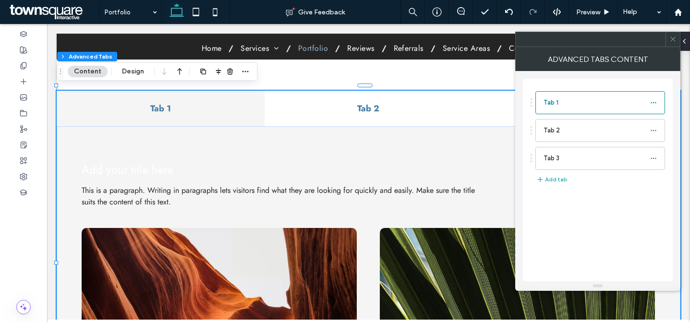
click at [671, 43] on span at bounding box center [672, 39] width 7 height 14
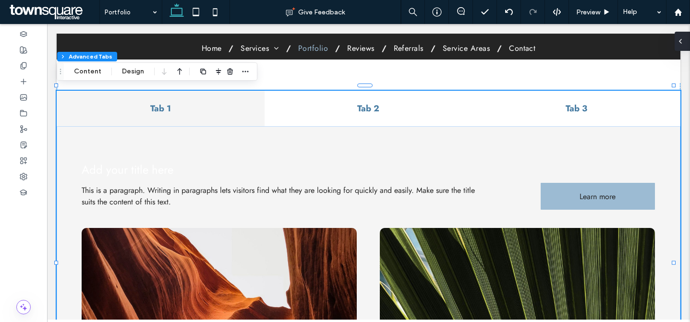
click at [686, 40] on div at bounding box center [681, 41] width 15 height 19
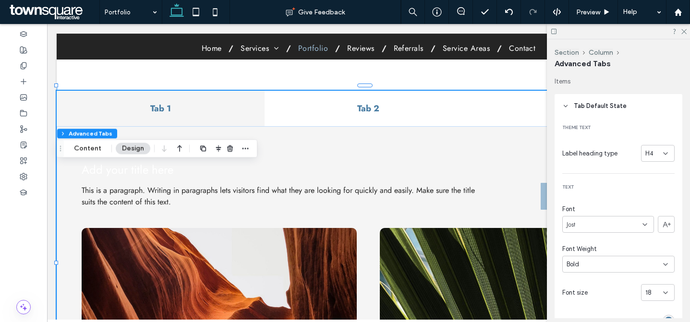
scroll to position [164, 0]
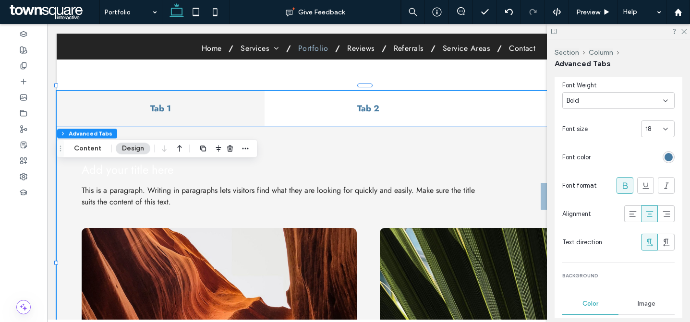
click at [664, 159] on div "rgb(70, 123, 162)" at bounding box center [668, 157] width 8 height 8
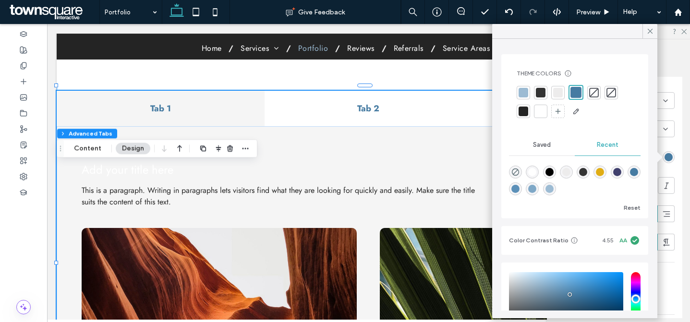
click at [539, 93] on div at bounding box center [541, 93] width 10 height 10
click at [526, 111] on div at bounding box center [523, 112] width 10 height 10
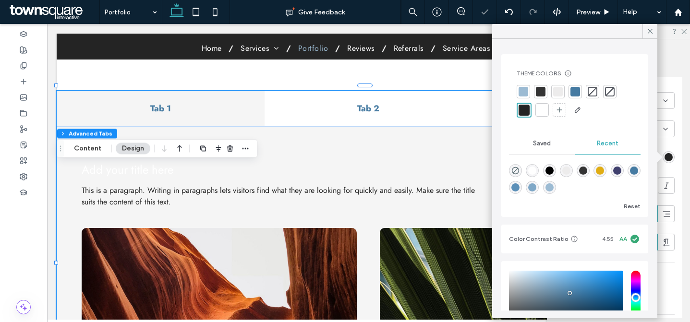
click at [539, 94] on div at bounding box center [541, 92] width 10 height 10
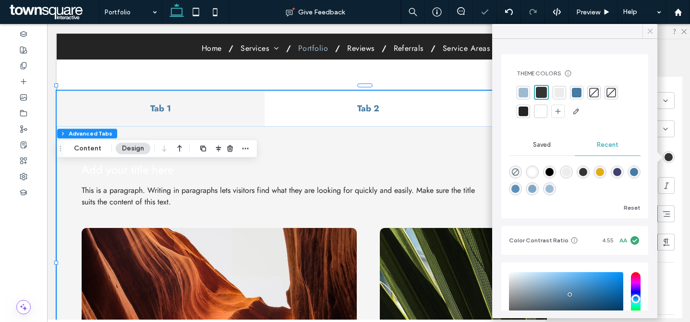
click at [646, 34] on icon at bounding box center [650, 31] width 9 height 9
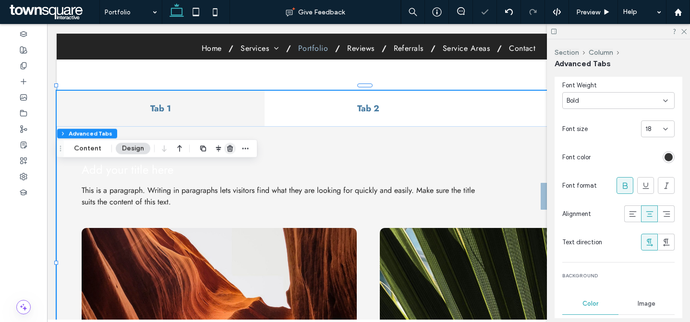
click at [229, 147] on use "button" at bounding box center [230, 148] width 6 height 6
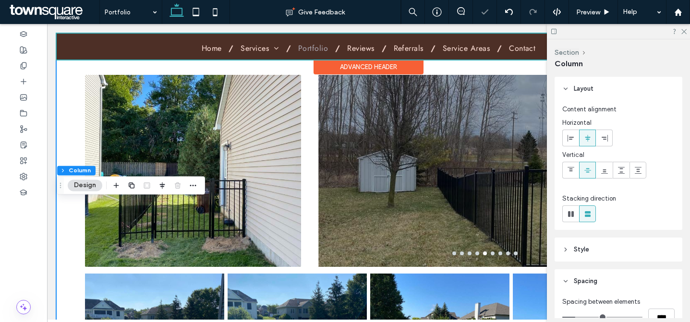
scroll to position [0, 0]
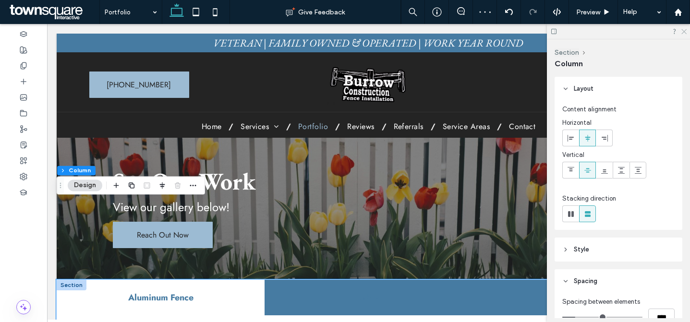
click at [684, 33] on icon at bounding box center [683, 31] width 6 height 6
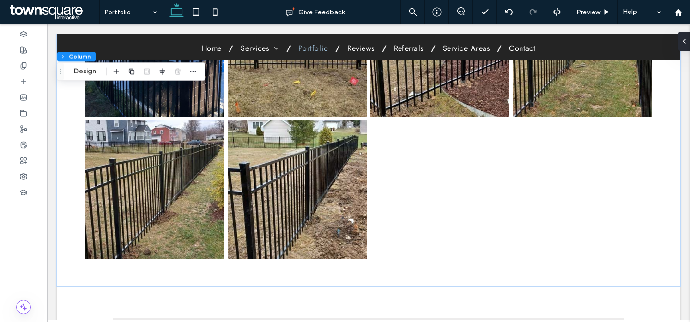
scroll to position [734, 0]
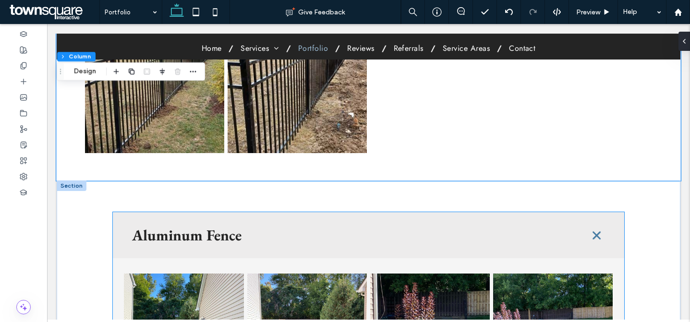
click at [241, 232] on h3 "Aluminum Fence" at bounding box center [352, 235] width 440 height 15
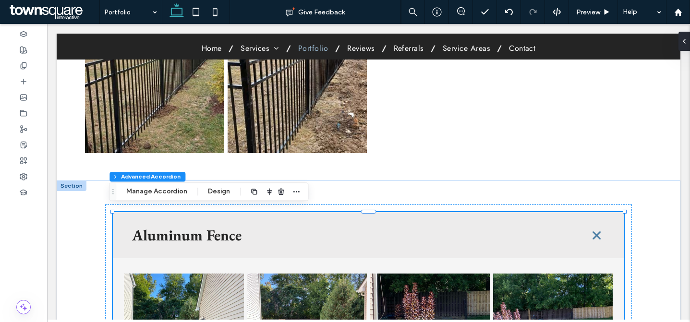
click at [299, 228] on h3 "Aluminum Fence" at bounding box center [352, 235] width 440 height 15
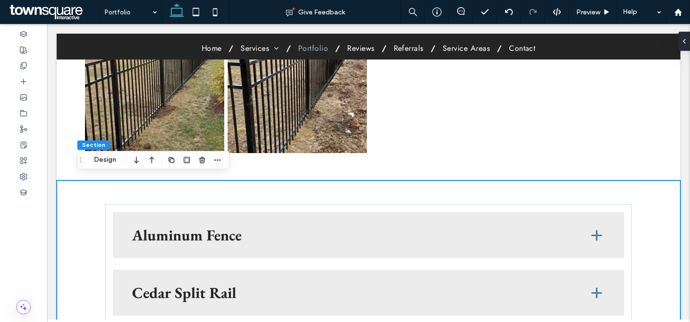
scroll to position [716, 0]
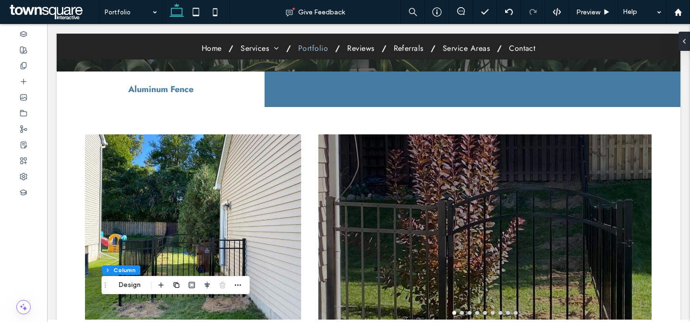
scroll to position [118, 0]
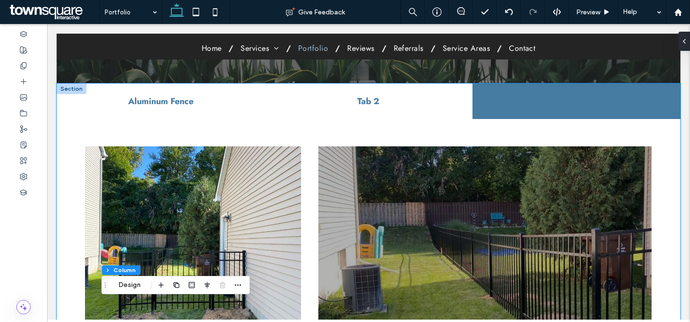
click at [334, 101] on h4 "Tab 2" at bounding box center [368, 101] width 196 height 12
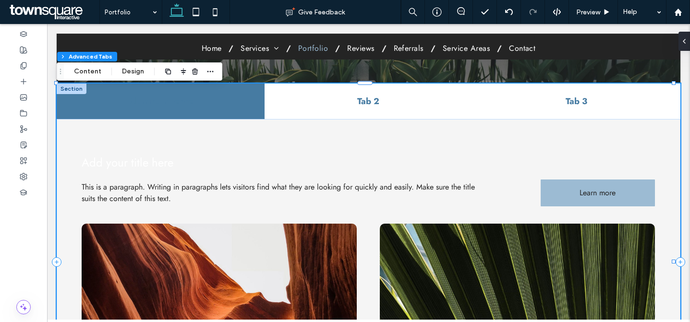
click at [481, 106] on h4 "Tab 3" at bounding box center [576, 101] width 196 height 12
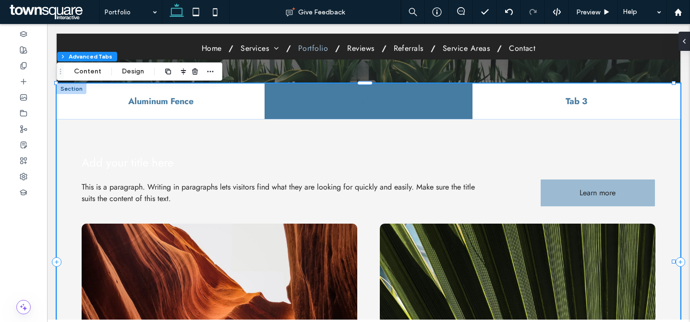
click at [226, 110] on div "Aluminum Fence" at bounding box center [161, 102] width 208 height 36
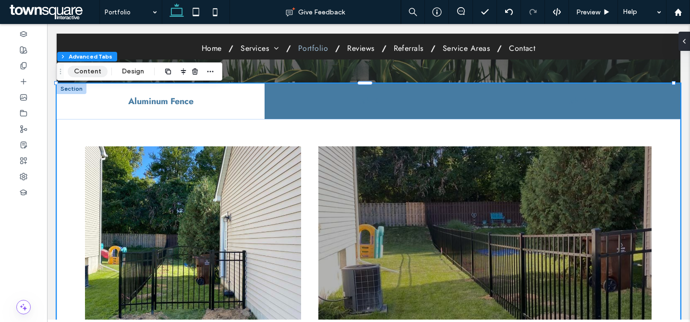
click at [93, 72] on button "Content" at bounding box center [88, 72] width 40 height 12
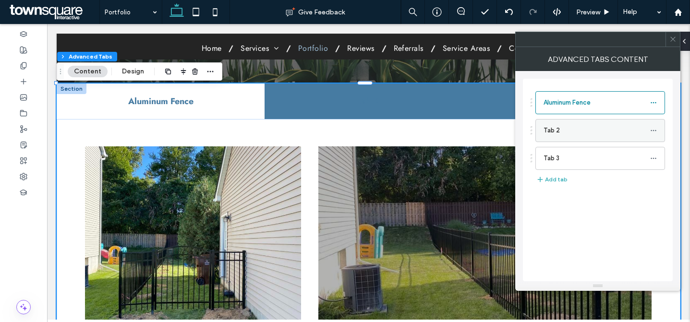
click at [653, 129] on icon at bounding box center [653, 130] width 7 height 7
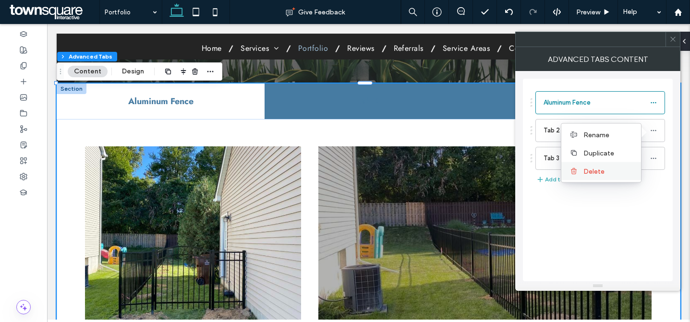
click at [625, 176] on div "Delete" at bounding box center [601, 171] width 80 height 18
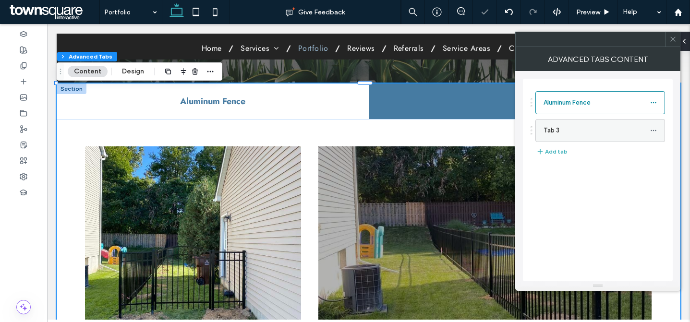
click at [659, 131] on div at bounding box center [656, 130] width 12 height 14
click at [650, 128] on icon at bounding box center [653, 130] width 7 height 7
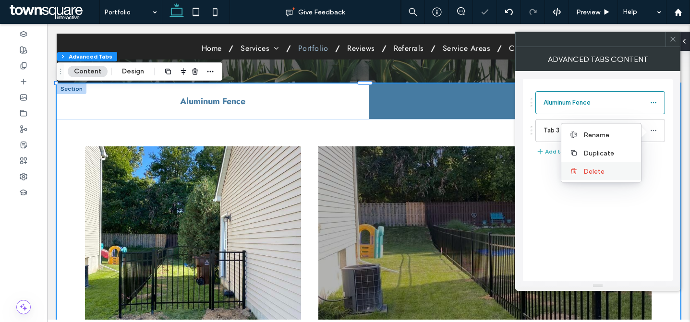
click at [613, 176] on div "Delete" at bounding box center [601, 171] width 80 height 18
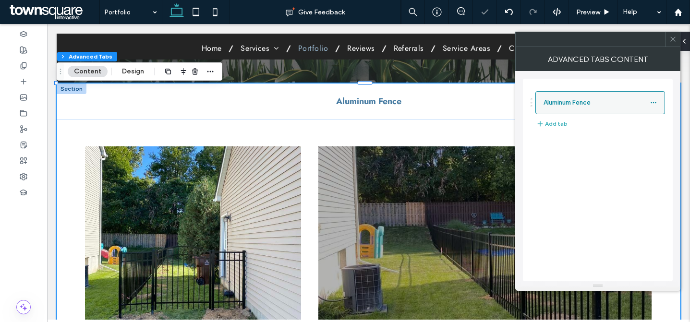
click at [656, 103] on icon at bounding box center [653, 102] width 7 height 7
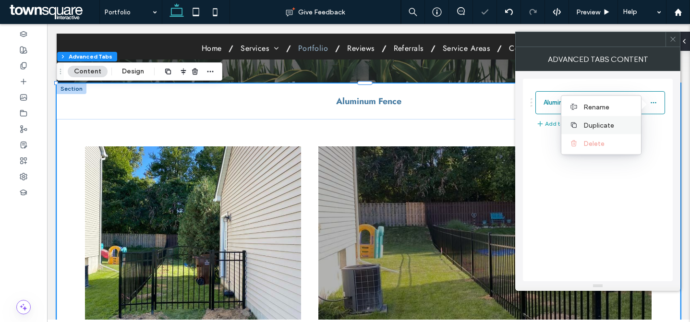
click at [625, 122] on label "Duplicate" at bounding box center [608, 125] width 50 height 8
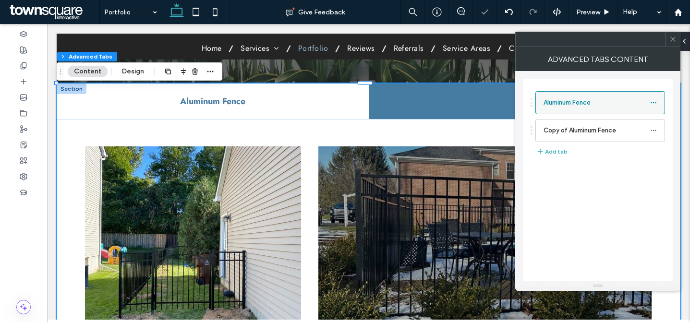
click at [652, 103] on icon at bounding box center [653, 102] width 7 height 7
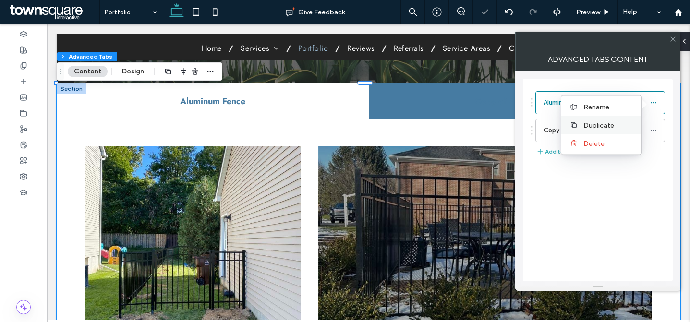
click at [624, 122] on label "Duplicate" at bounding box center [608, 125] width 50 height 8
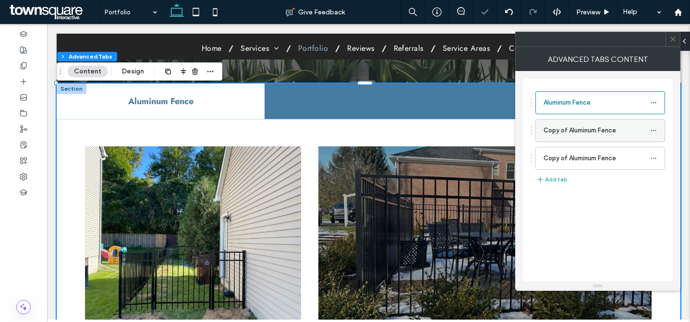
click at [589, 133] on label "Copy of Aluminum Fence" at bounding box center [596, 130] width 107 height 19
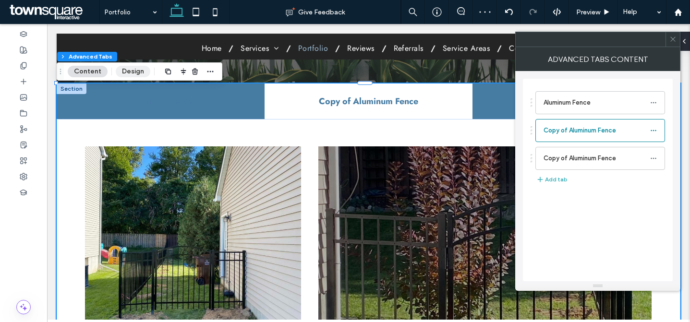
drag, startPoint x: 125, startPoint y: 72, endPoint x: 79, endPoint y: 49, distance: 51.3
click at [125, 72] on button "Design" at bounding box center [133, 72] width 35 height 12
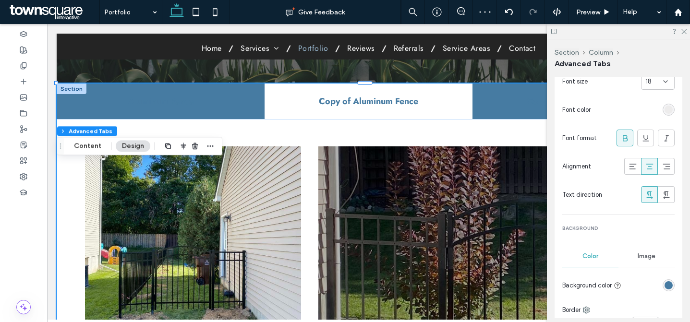
scroll to position [284, 0]
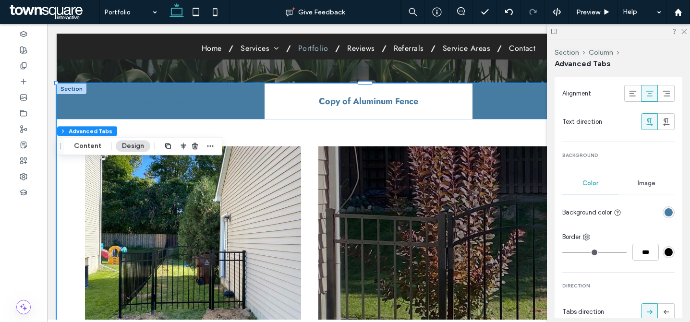
click at [664, 210] on div "rgba(70, 123, 162, 1)" at bounding box center [668, 212] width 8 height 8
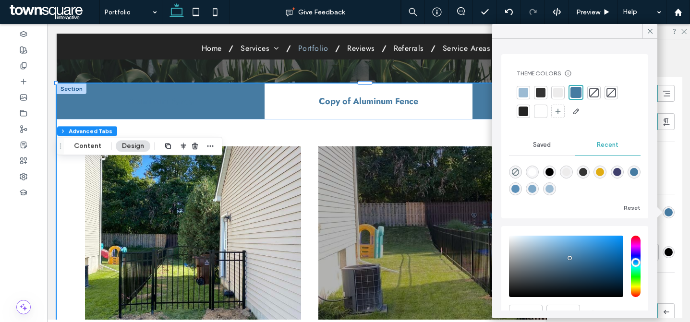
click at [545, 95] on div at bounding box center [540, 92] width 13 height 13
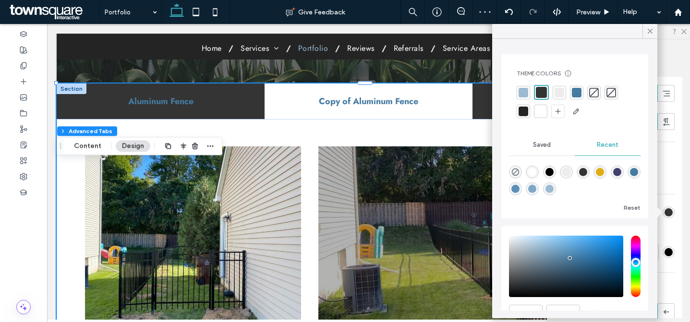
click at [580, 94] on div at bounding box center [577, 93] width 10 height 10
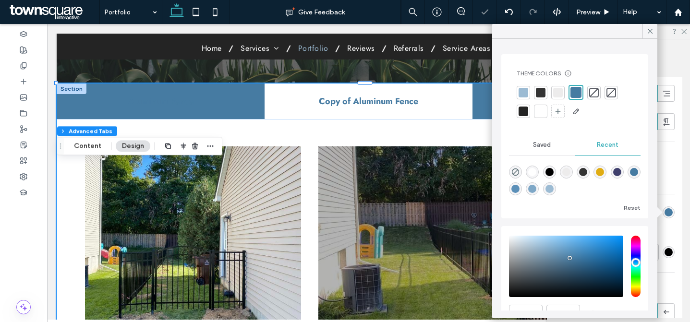
click at [547, 93] on div at bounding box center [575, 102] width 116 height 34
click at [552, 94] on div at bounding box center [557, 92] width 13 height 13
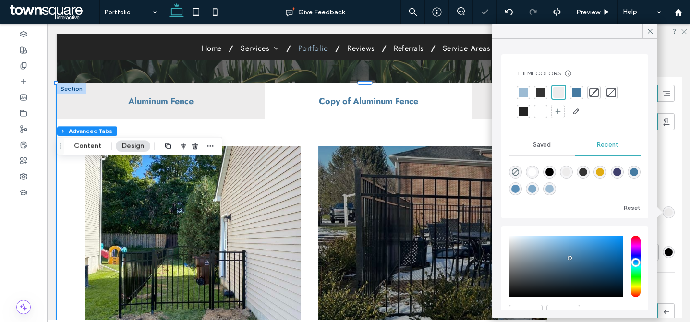
click at [526, 93] on div at bounding box center [523, 93] width 10 height 10
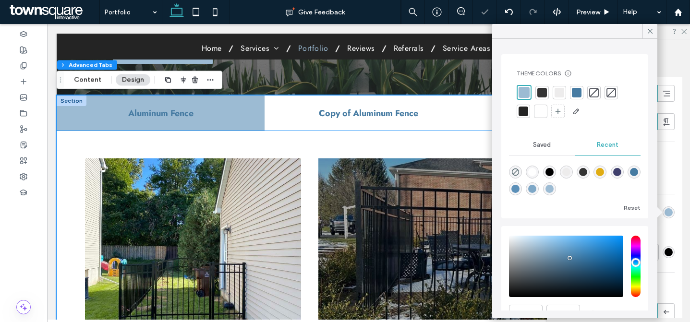
scroll to position [99, 0]
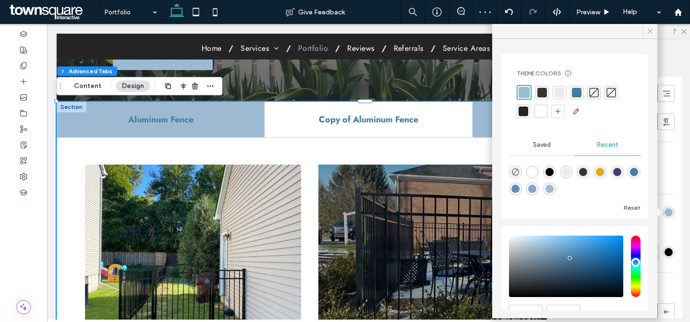
click at [654, 28] on icon at bounding box center [650, 31] width 9 height 9
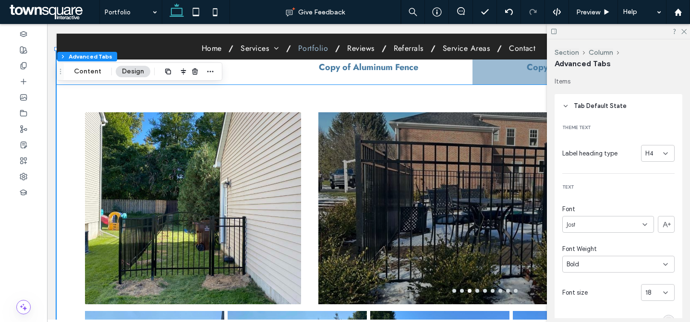
scroll to position [76, 0]
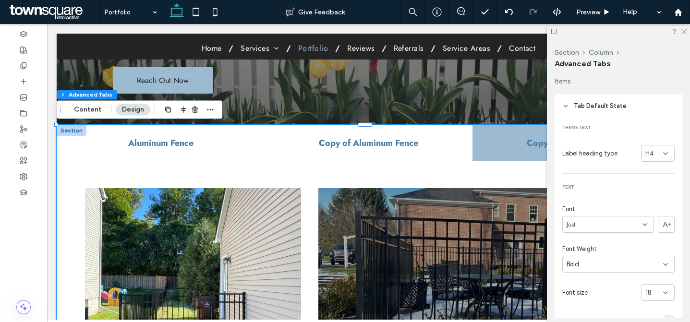
click at [253, 146] on h4 "Aluminum Fence" at bounding box center [160, 143] width 196 height 12
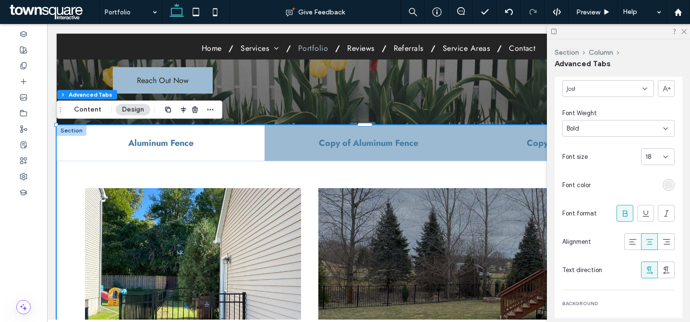
scroll to position [97, 0]
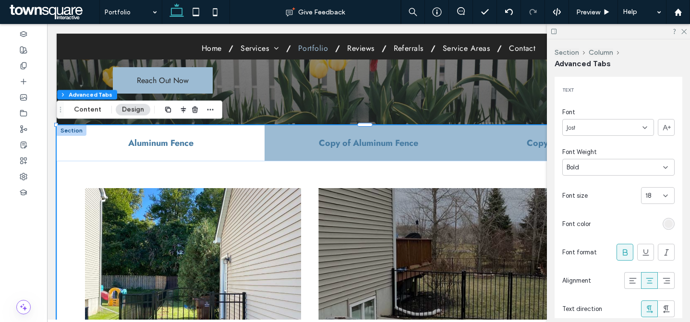
click at [627, 174] on div "Bold" at bounding box center [618, 167] width 112 height 17
click at [614, 132] on div "Jost" at bounding box center [608, 127] width 92 height 17
click at [610, 144] on div "Aboreto" at bounding box center [605, 144] width 85 height 17
click at [608, 127] on div "Aboreto" at bounding box center [608, 127] width 92 height 17
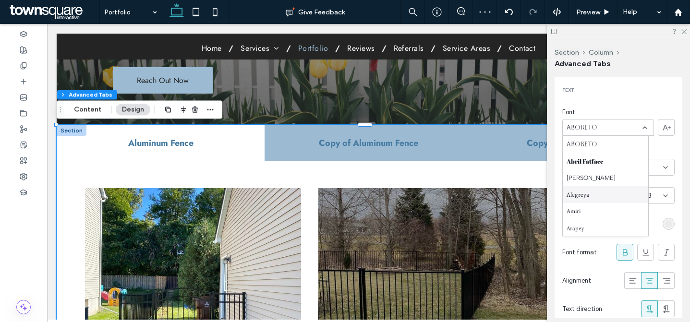
click at [600, 197] on div "Alegreya" at bounding box center [605, 194] width 85 height 17
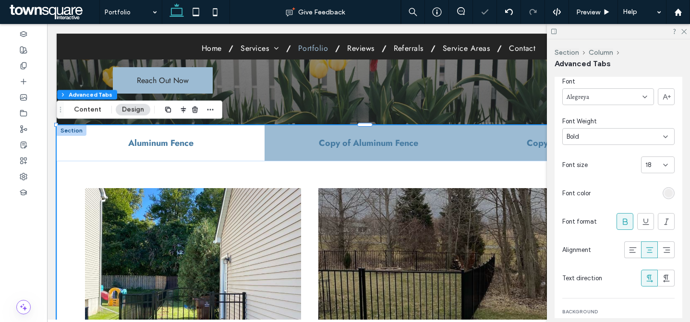
scroll to position [65, 0]
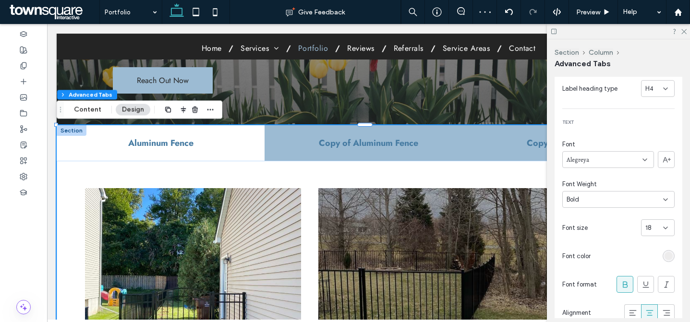
click at [665, 90] on div "H4" at bounding box center [658, 88] width 34 height 17
click at [656, 164] on div "H5" at bounding box center [652, 172] width 33 height 17
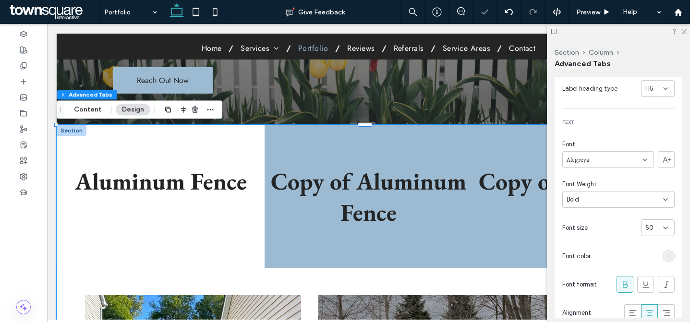
click at [646, 91] on span "H5" at bounding box center [649, 89] width 8 height 10
click at [651, 118] on div "H2" at bounding box center [652, 122] width 33 height 17
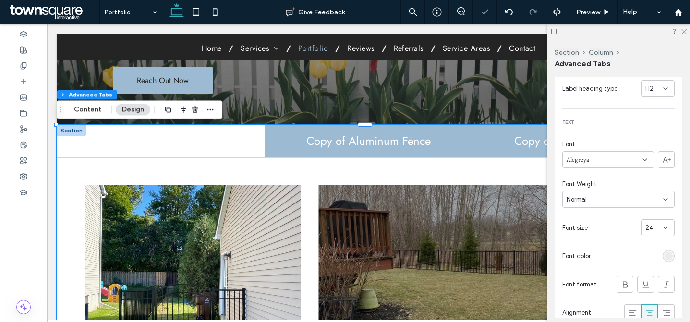
click at [654, 91] on div "H2" at bounding box center [654, 89] width 18 height 10
click at [649, 107] on div "H1" at bounding box center [652, 105] width 33 height 17
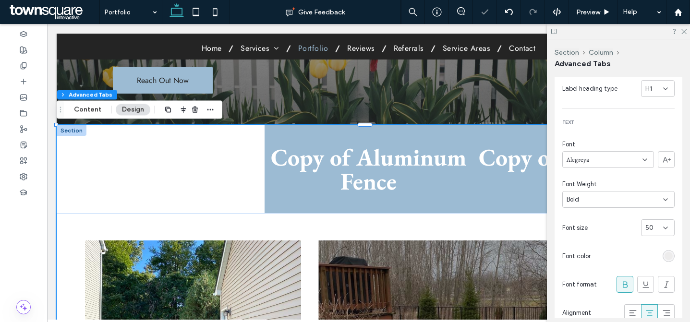
click at [649, 90] on div "H1" at bounding box center [654, 89] width 18 height 10
click at [653, 126] on div "H2" at bounding box center [652, 122] width 33 height 17
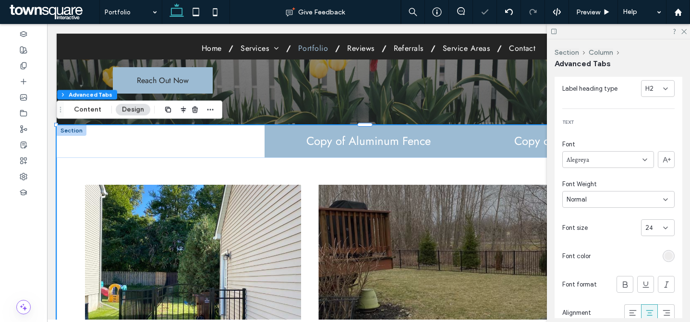
click at [648, 88] on div "H2" at bounding box center [654, 89] width 18 height 10
click at [653, 138] on div "H3" at bounding box center [652, 139] width 33 height 17
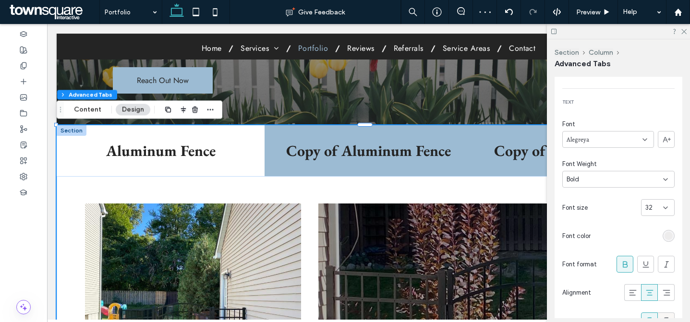
scroll to position [0, 0]
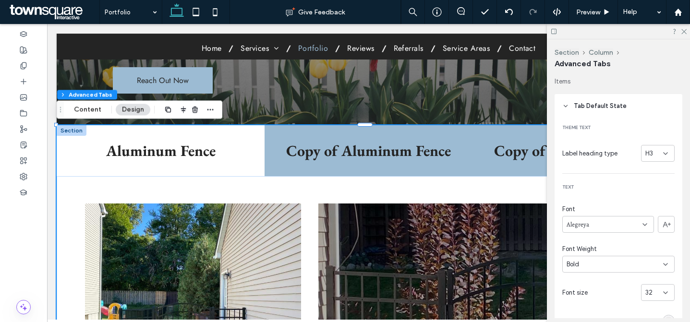
click at [653, 151] on div "H3" at bounding box center [654, 154] width 18 height 10
click at [656, 217] on div "H4" at bounding box center [652, 220] width 33 height 17
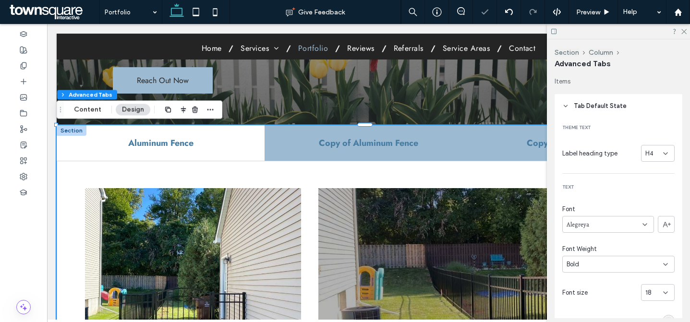
click at [651, 157] on div "H4" at bounding box center [654, 154] width 18 height 10
click at [652, 234] on div "H5" at bounding box center [652, 237] width 33 height 17
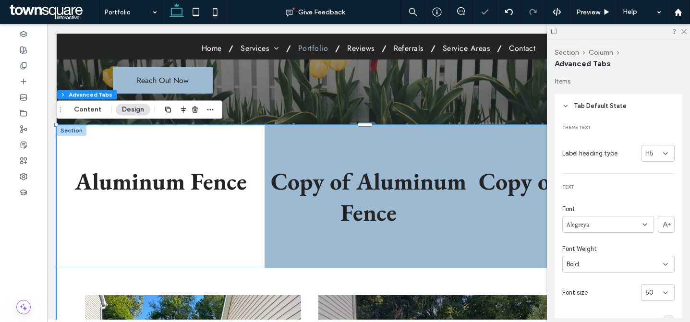
click at [645, 152] on span "H5" at bounding box center [649, 154] width 8 height 10
click at [662, 258] on div "H6" at bounding box center [652, 254] width 33 height 17
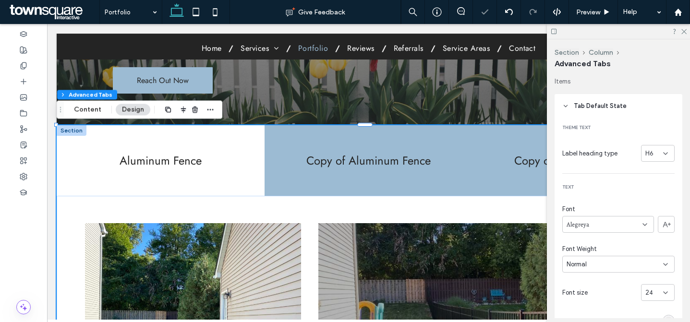
click at [655, 156] on div "H6" at bounding box center [654, 154] width 18 height 10
click at [653, 201] on div "H3" at bounding box center [652, 203] width 33 height 17
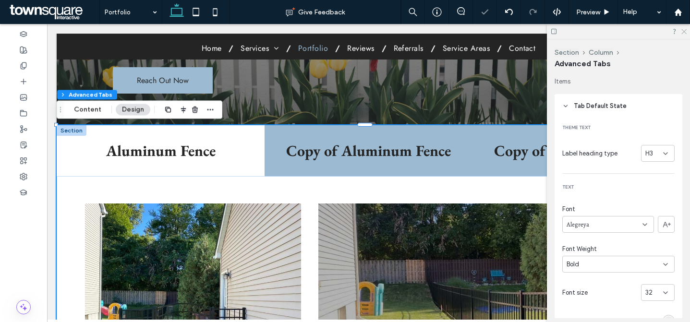
click at [682, 31] on icon at bounding box center [683, 31] width 6 height 6
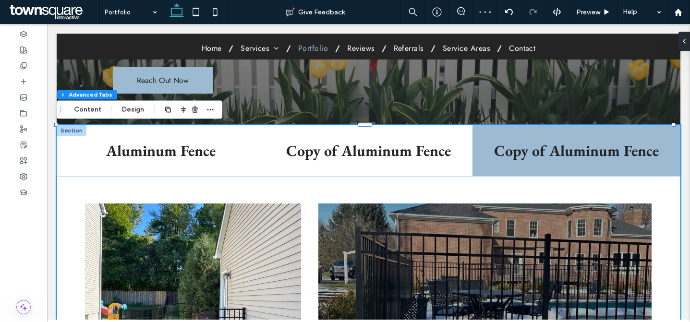
click at [406, 149] on h3 "Copy of Aluminum Fence" at bounding box center [368, 151] width 196 height 20
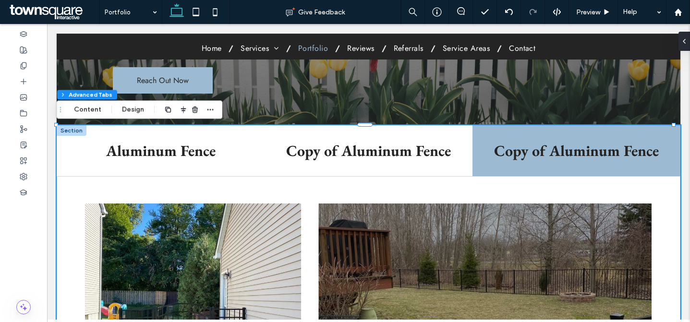
click at [247, 145] on h3 "Aluminum Fence" at bounding box center [160, 151] width 196 height 20
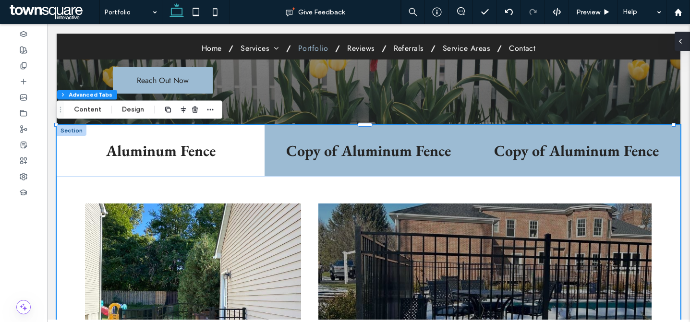
click at [682, 41] on icon at bounding box center [680, 41] width 8 height 8
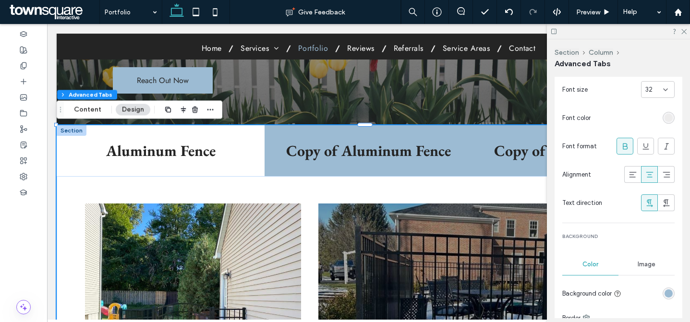
scroll to position [289, 0]
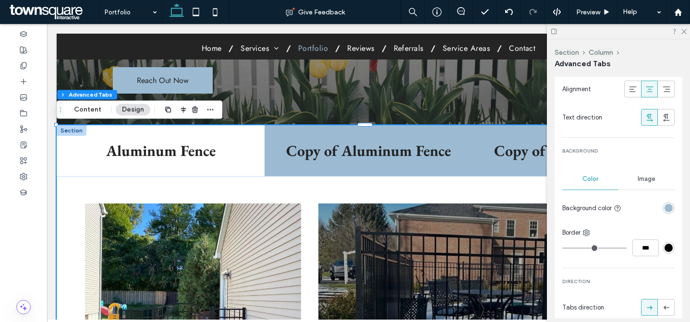
click at [667, 209] on div "rgba(156, 187, 211, 1)" at bounding box center [668, 208] width 12 height 12
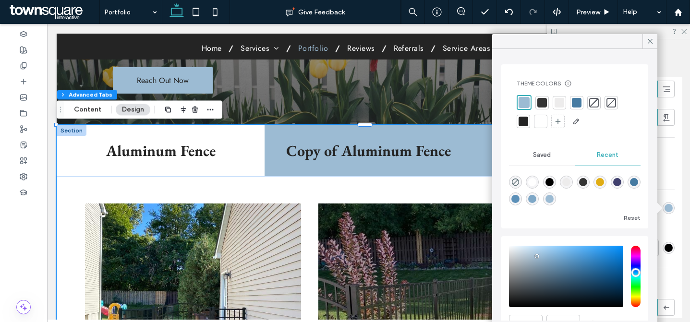
click at [555, 105] on div at bounding box center [559, 103] width 10 height 10
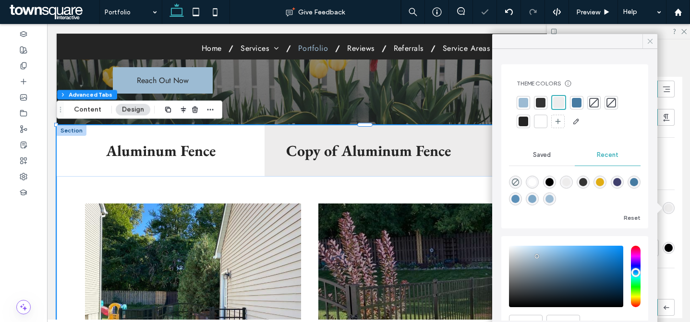
click at [646, 42] on icon at bounding box center [650, 41] width 9 height 9
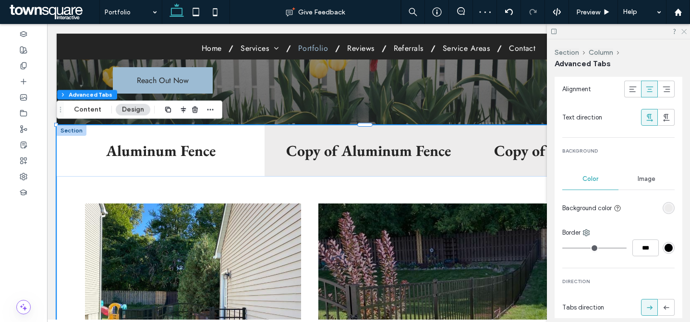
click at [682, 33] on icon at bounding box center [683, 31] width 6 height 6
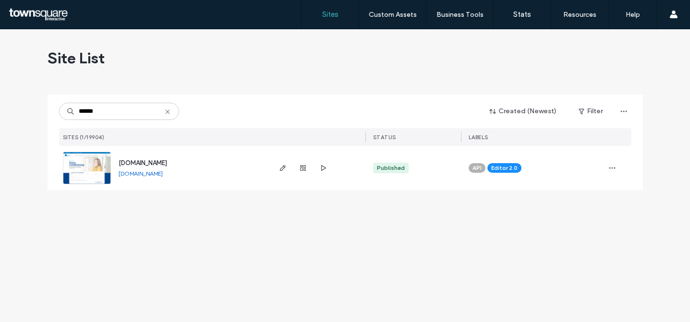
type input "******"
click at [151, 175] on link "[DOMAIN_NAME]" at bounding box center [141, 173] width 44 height 7
click at [284, 165] on use "button" at bounding box center [282, 168] width 6 height 6
